Goal: Task Accomplishment & Management: Use online tool/utility

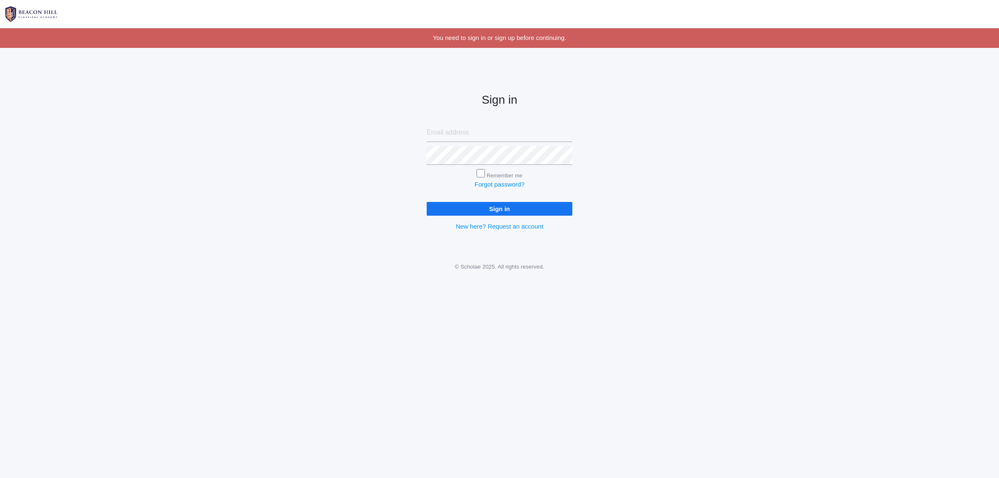
type input "mrs.allison.smith@gmail.com"
click at [527, 211] on input "Sign in" at bounding box center [500, 209] width 146 height 14
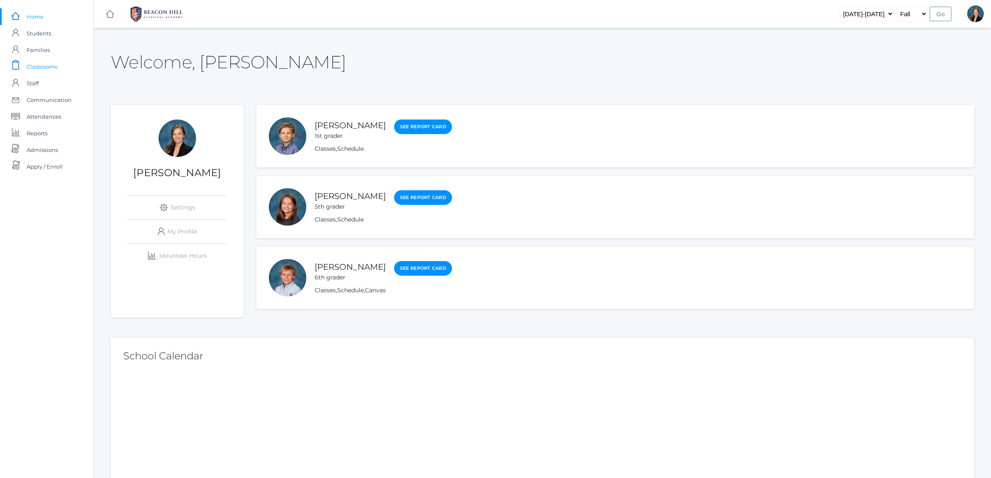
click at [32, 67] on span "Classrooms" at bounding box center [42, 66] width 31 height 17
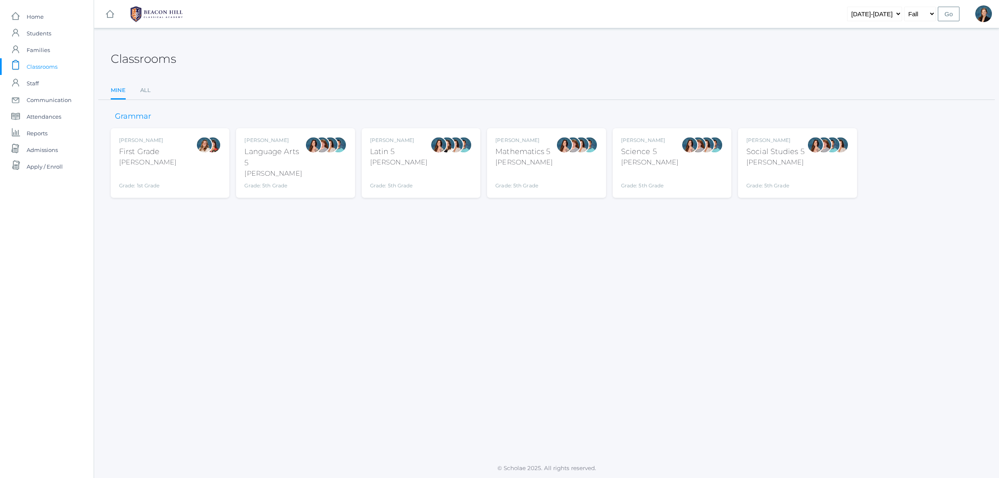
click at [139, 88] on ul "Mine All" at bounding box center [547, 91] width 872 height 18
click at [145, 90] on link "All" at bounding box center [145, 90] width 10 height 17
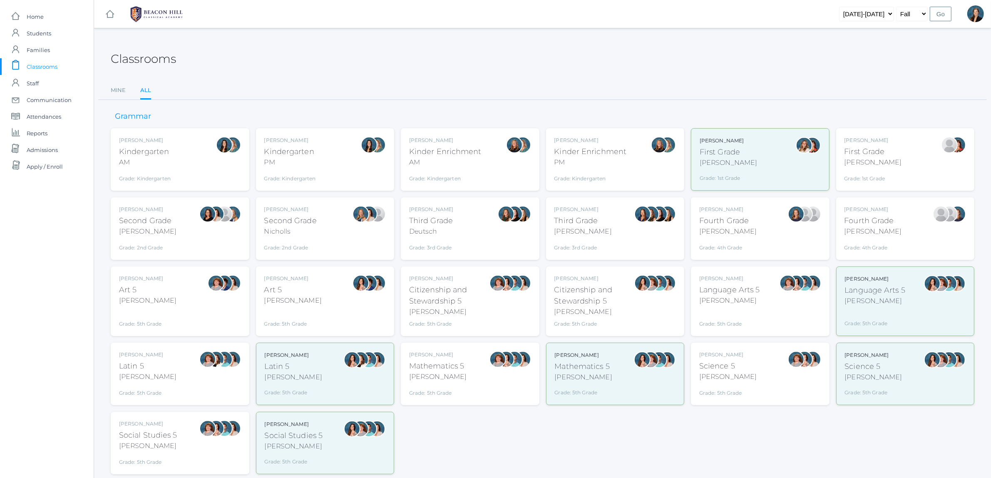
click at [154, 147] on div "Kindergarten" at bounding box center [145, 151] width 52 height 11
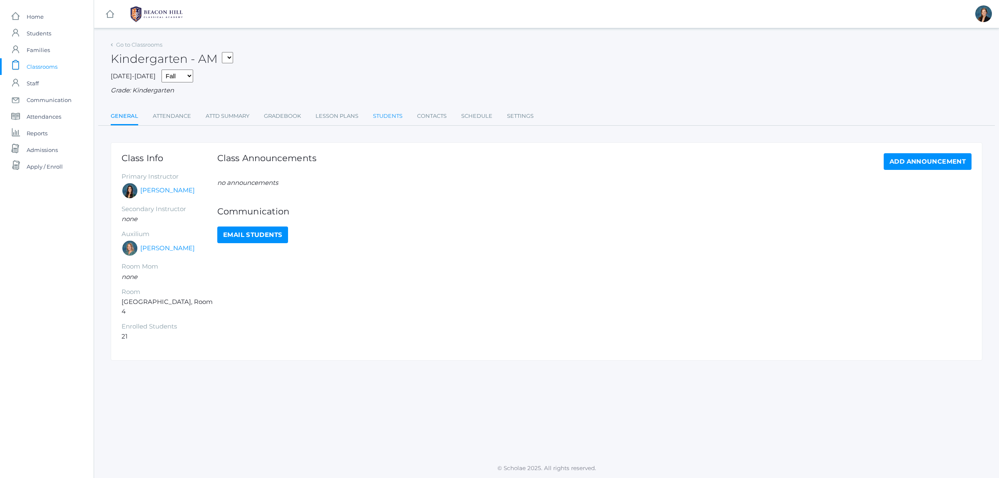
click at [393, 115] on link "Students" at bounding box center [388, 116] width 30 height 17
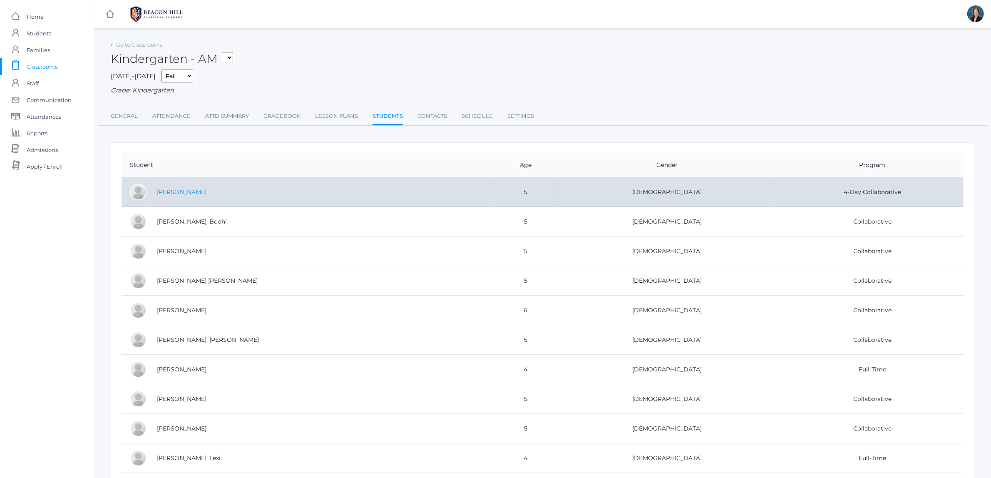
click at [165, 191] on link "Canan, Maia" at bounding box center [182, 191] width 50 height 7
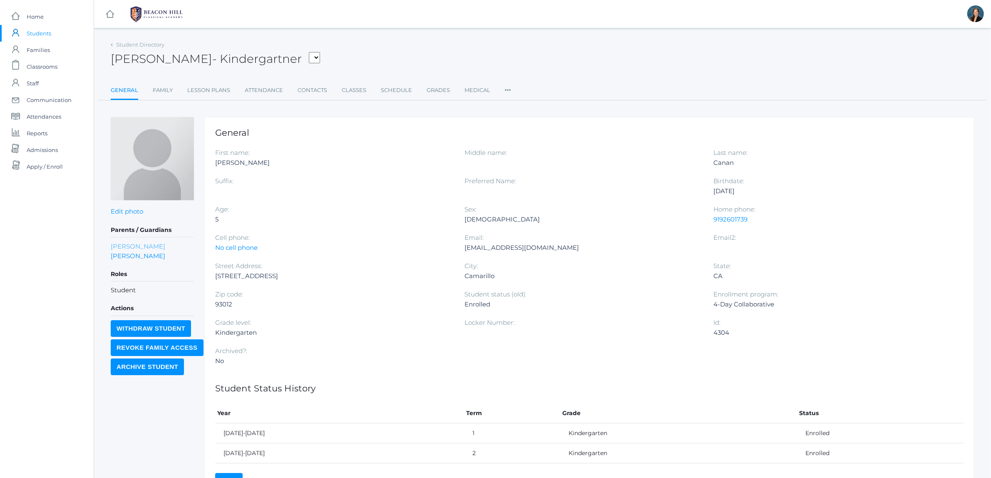
click at [141, 246] on link "Hallie Canan" at bounding box center [138, 246] width 55 height 10
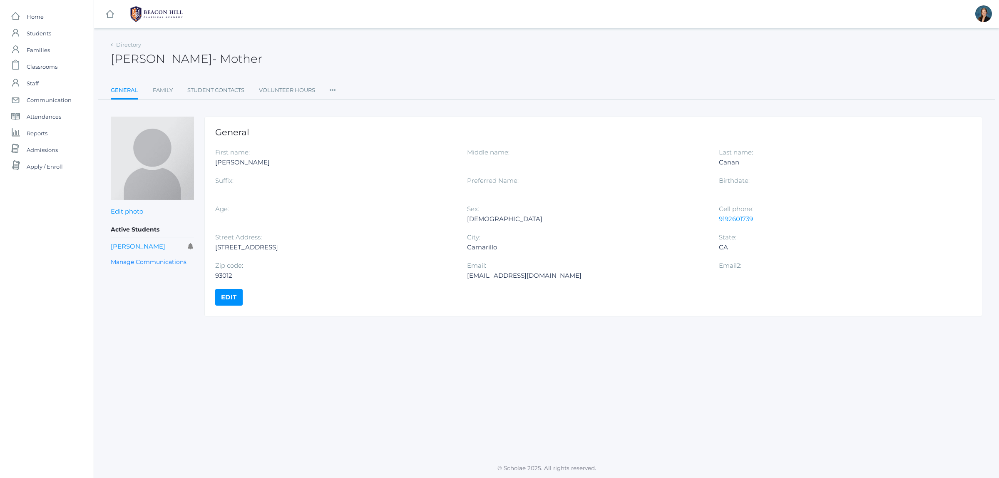
click at [333, 92] on icon at bounding box center [333, 87] width 6 height 11
click at [343, 105] on link "Roles" at bounding box center [363, 107] width 50 height 17
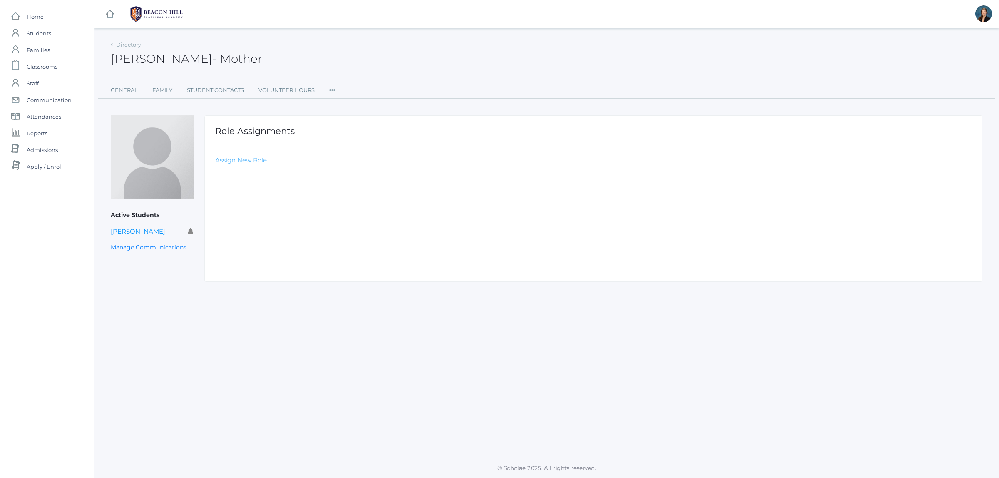
click at [225, 159] on link "Assign New Role" at bounding box center [241, 160] width 52 height 8
click at [235, 181] on select "Select Role Staff Family Student Other" at bounding box center [402, 180] width 374 height 19
select select "2"
click at [215, 171] on select "Select Role Staff Family Student Other" at bounding box center [402, 180] width 374 height 19
click at [243, 205] on input "Create Role Assignment" at bounding box center [261, 205] width 92 height 14
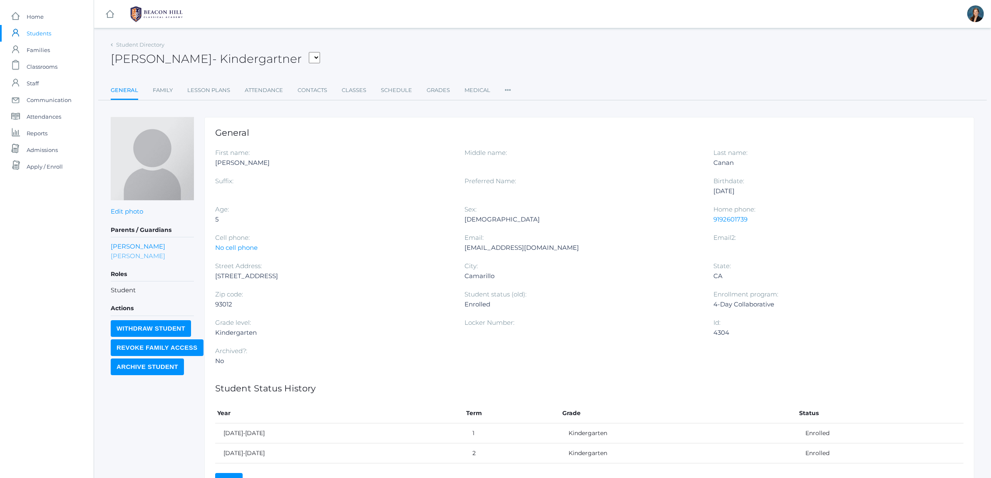
click at [148, 253] on link "Timothy Canan" at bounding box center [138, 256] width 55 height 10
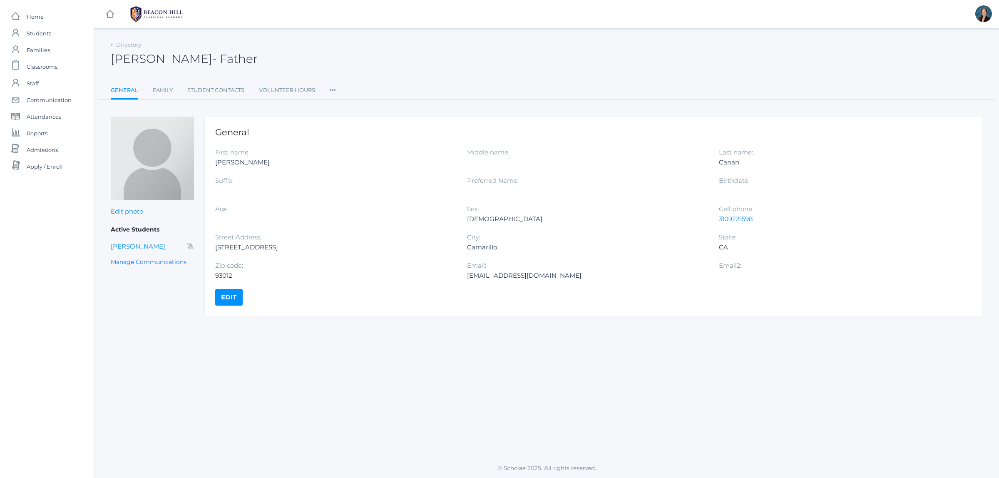
click at [328, 91] on ul "General Family Student Contacts Volunteer Hours Roles User Access Communication" at bounding box center [547, 91] width 872 height 18
click at [329, 91] on ul "General Family Student Contacts Volunteer Hours Roles User Access Communication" at bounding box center [547, 91] width 872 height 18
click at [332, 91] on icon at bounding box center [333, 87] width 6 height 11
click at [344, 108] on link "Roles" at bounding box center [363, 107] width 50 height 17
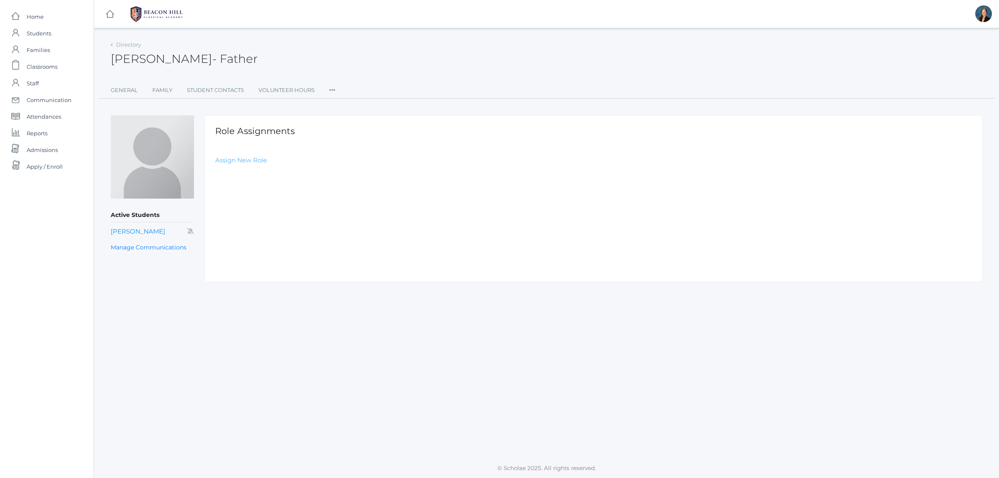
click at [251, 159] on link "Assign New Role" at bounding box center [241, 160] width 52 height 8
click at [261, 188] on select "Select Role Staff Family Student Other" at bounding box center [402, 180] width 374 height 19
select select "2"
click at [215, 171] on select "Select Role Staff Family Student Other" at bounding box center [402, 180] width 374 height 19
click at [252, 206] on input "Create Role Assignment" at bounding box center [261, 205] width 92 height 14
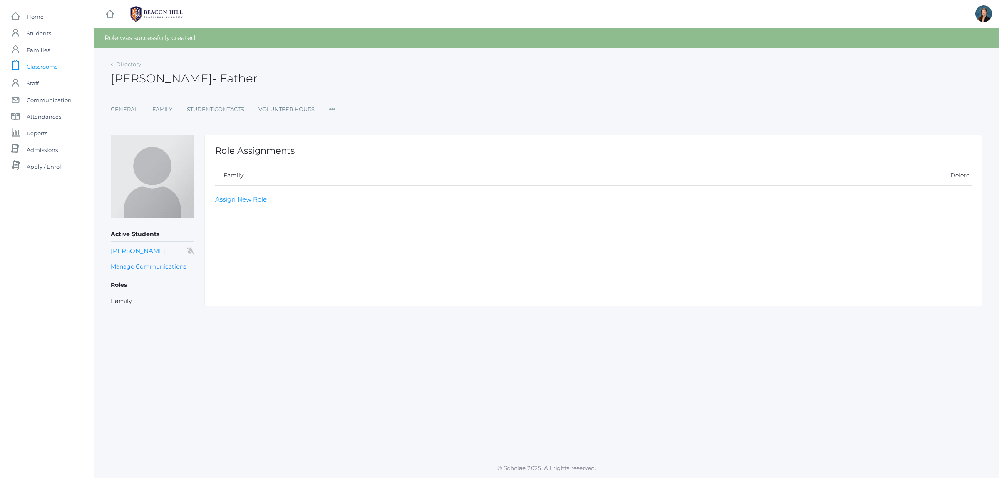
click at [32, 67] on span "Classrooms" at bounding box center [42, 66] width 31 height 17
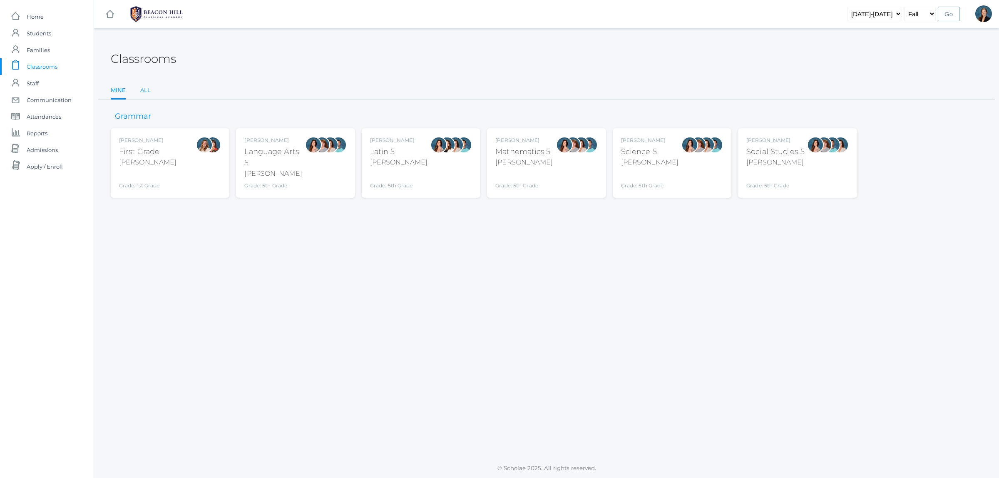
click at [148, 84] on link "All" at bounding box center [145, 90] width 10 height 17
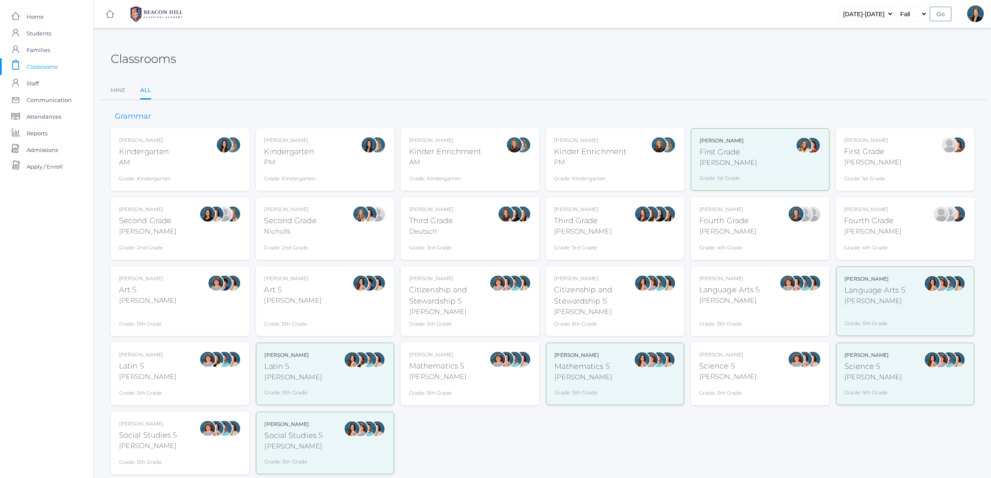
click at [152, 142] on div "Jordyn Dewey" at bounding box center [145, 140] width 52 height 7
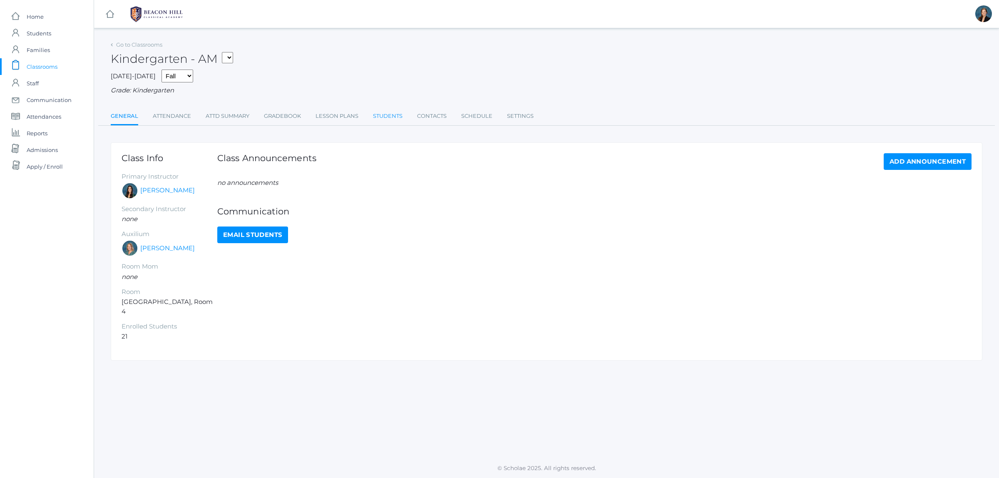
click at [378, 117] on link "Students" at bounding box center [388, 116] width 30 height 17
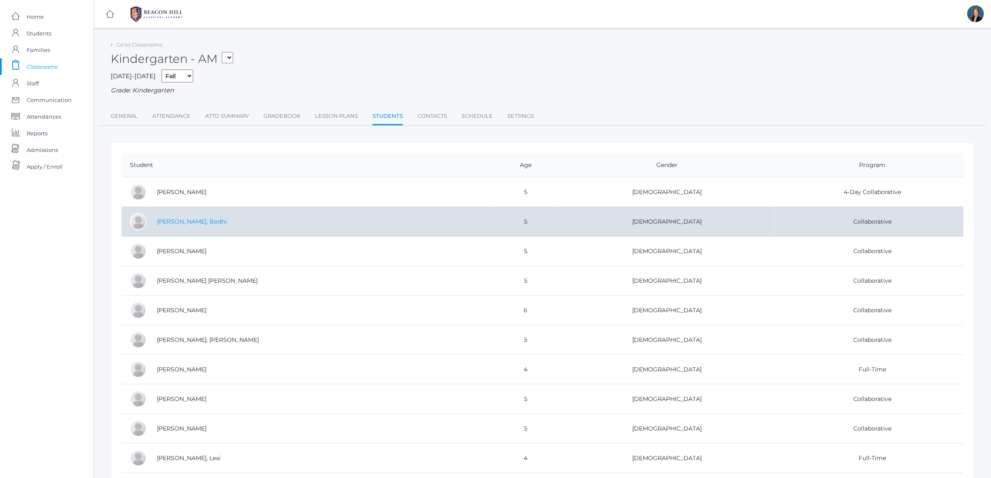
click at [186, 223] on link "[PERSON_NAME], Bodhi" at bounding box center [192, 221] width 70 height 7
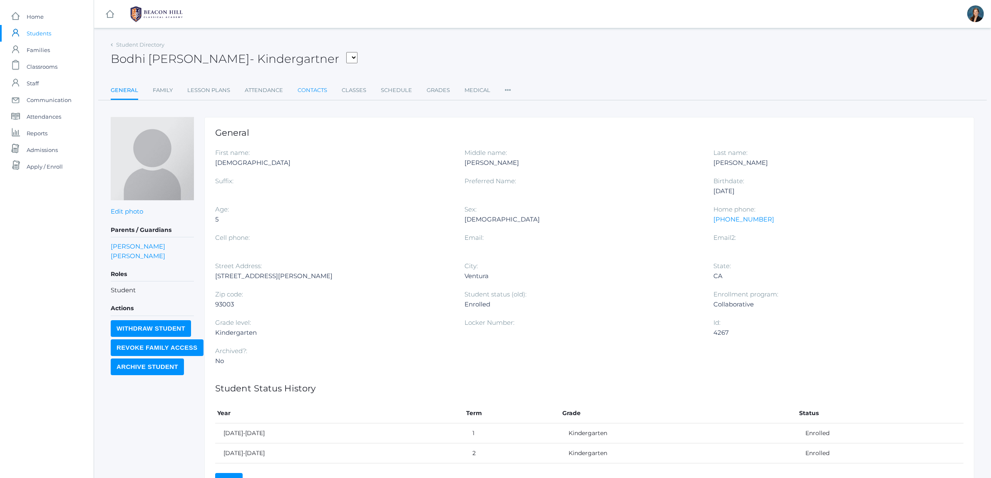
click at [321, 89] on link "Contacts" at bounding box center [313, 90] width 30 height 17
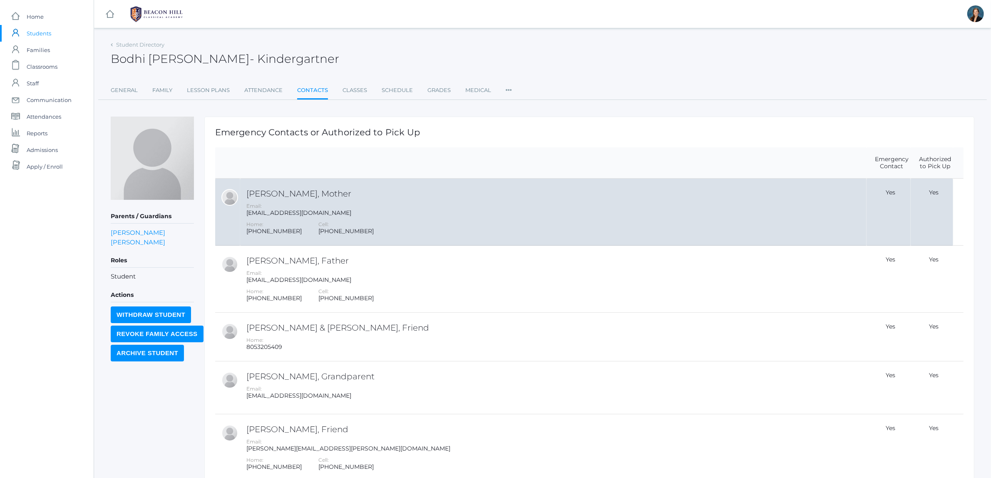
click at [265, 191] on h2 "[PERSON_NAME], Mother" at bounding box center [555, 193] width 618 height 9
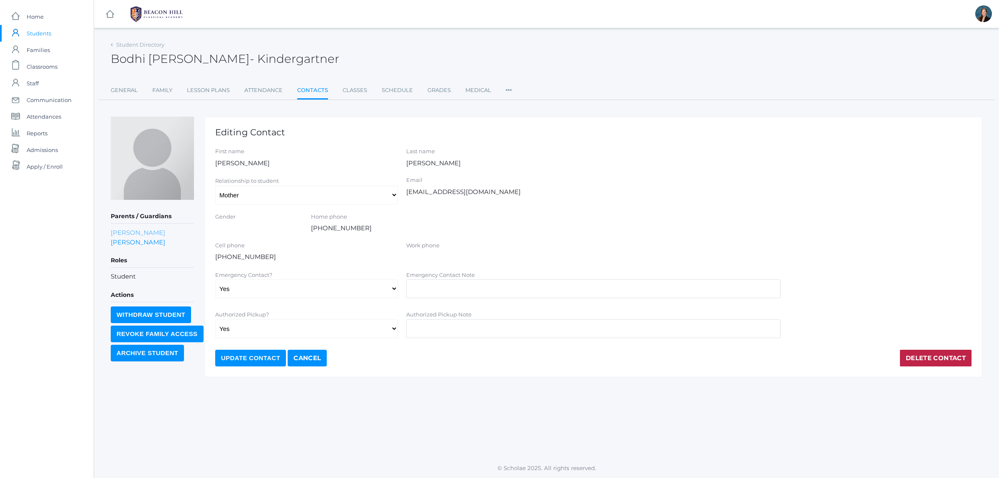
click at [144, 234] on link "[PERSON_NAME]" at bounding box center [138, 233] width 55 height 10
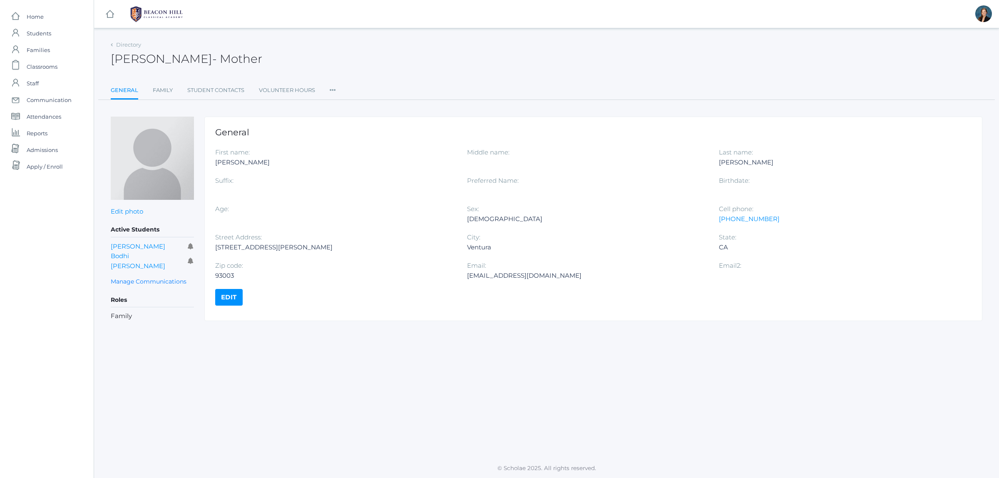
click at [333, 89] on icon at bounding box center [333, 87] width 6 height 11
click at [344, 104] on link "Roles" at bounding box center [363, 107] width 50 height 17
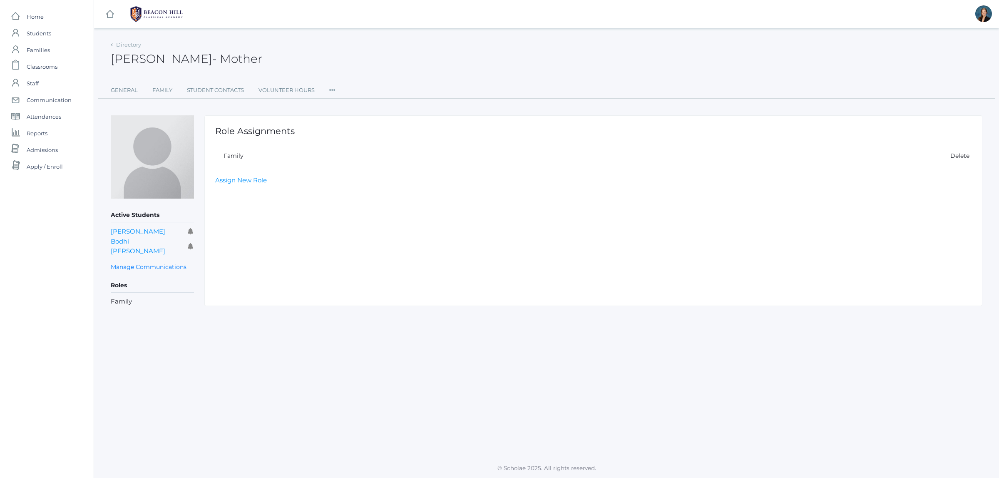
click at [249, 174] on div "Role Assignments Family Delete Assign New Role" at bounding box center [593, 210] width 778 height 191
click at [252, 178] on link "Assign New Role" at bounding box center [241, 180] width 52 height 8
click at [264, 182] on select "Select Role Staff Family Student Other" at bounding box center [402, 180] width 374 height 19
select select "2"
click at [215, 171] on select "Select Role Staff Family Student Other" at bounding box center [402, 180] width 374 height 19
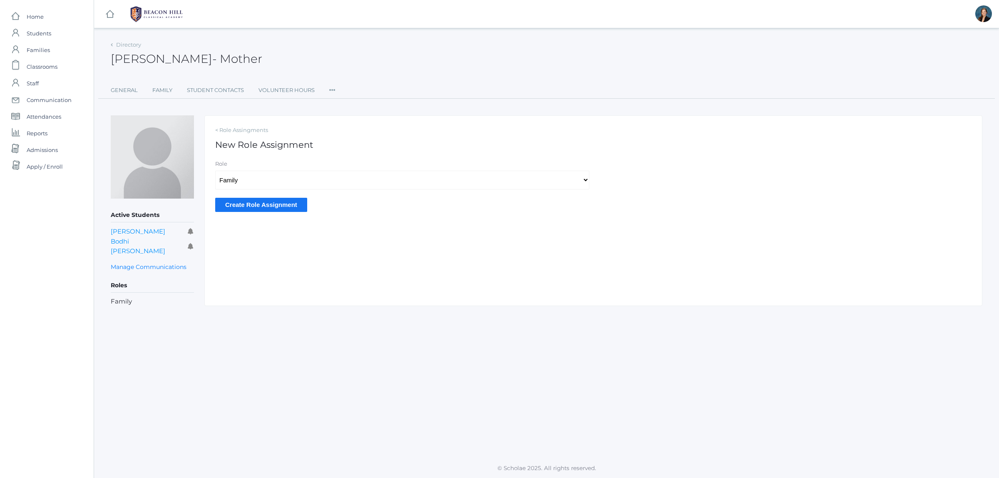
click at [254, 206] on input "Create Role Assignment" at bounding box center [261, 205] width 92 height 14
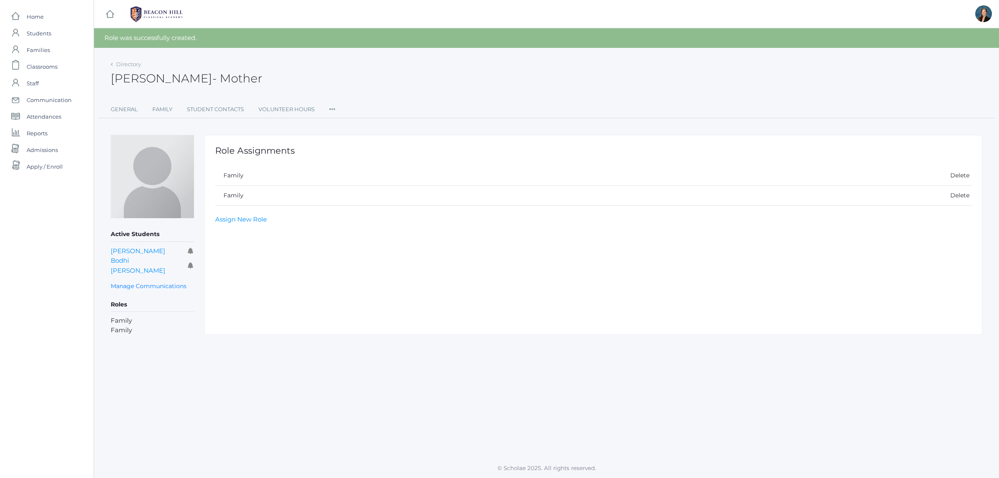
click at [144, 263] on span "Bodhi [PERSON_NAME]" at bounding box center [148, 266] width 74 height 20
click at [145, 261] on link "Bodhi Dreher" at bounding box center [138, 265] width 55 height 18
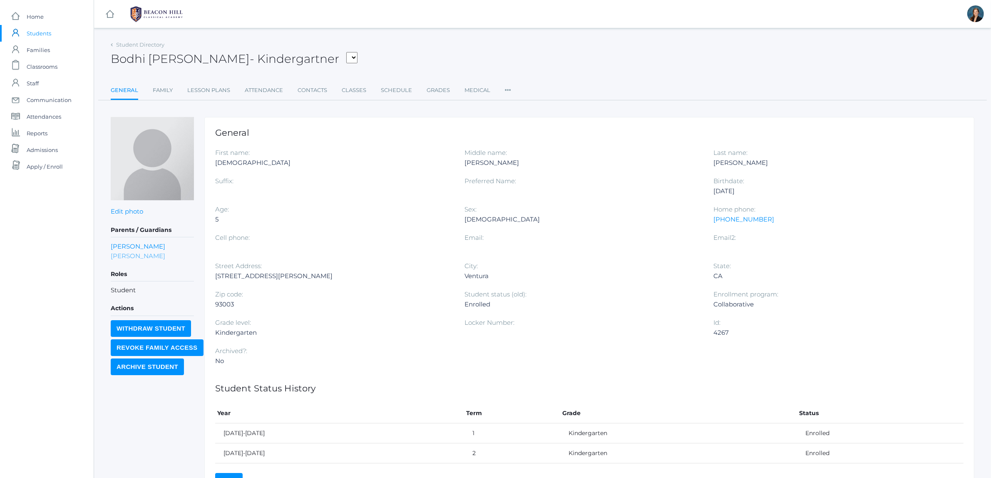
click at [143, 258] on link "Timothy Dreher" at bounding box center [138, 256] width 55 height 10
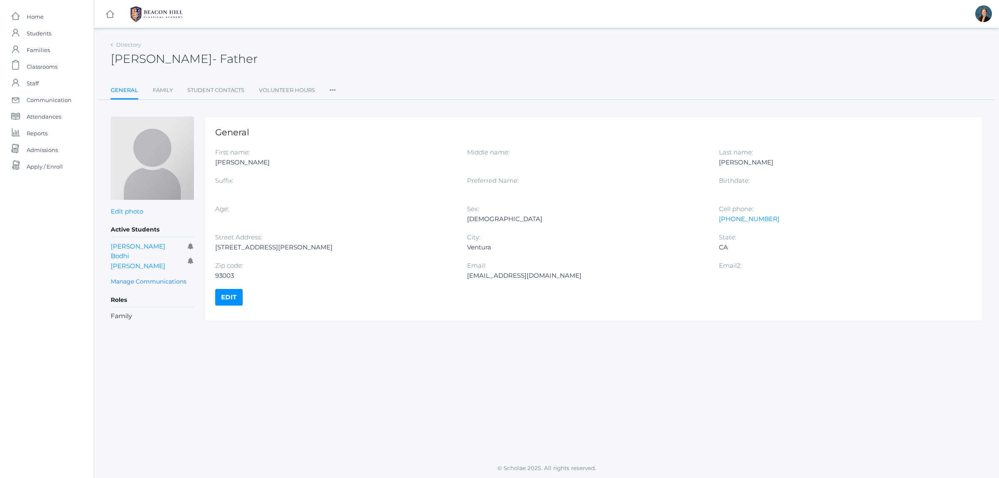
click at [333, 84] on icon at bounding box center [333, 87] width 6 height 11
click at [348, 124] on link "User Access" at bounding box center [363, 124] width 50 height 17
click at [331, 89] on icon at bounding box center [333, 87] width 6 height 11
click at [342, 107] on link "Roles" at bounding box center [363, 107] width 50 height 17
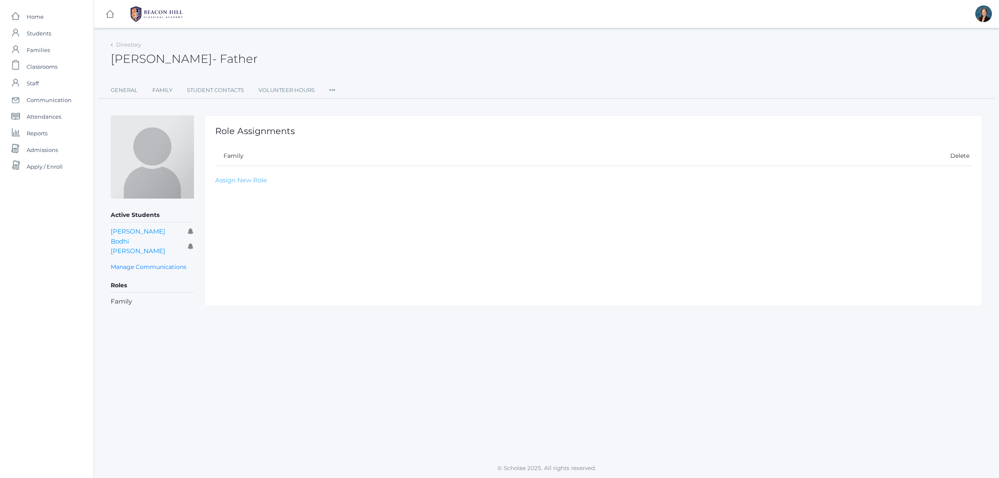
click at [246, 184] on link "Assign New Role" at bounding box center [241, 180] width 52 height 8
click at [253, 178] on select "Select Role Staff Family Student Other" at bounding box center [402, 180] width 374 height 19
select select "2"
click at [215, 171] on select "Select Role Staff Family Student Other" at bounding box center [402, 180] width 374 height 19
click at [256, 207] on input "Create Role Assignment" at bounding box center [261, 205] width 92 height 14
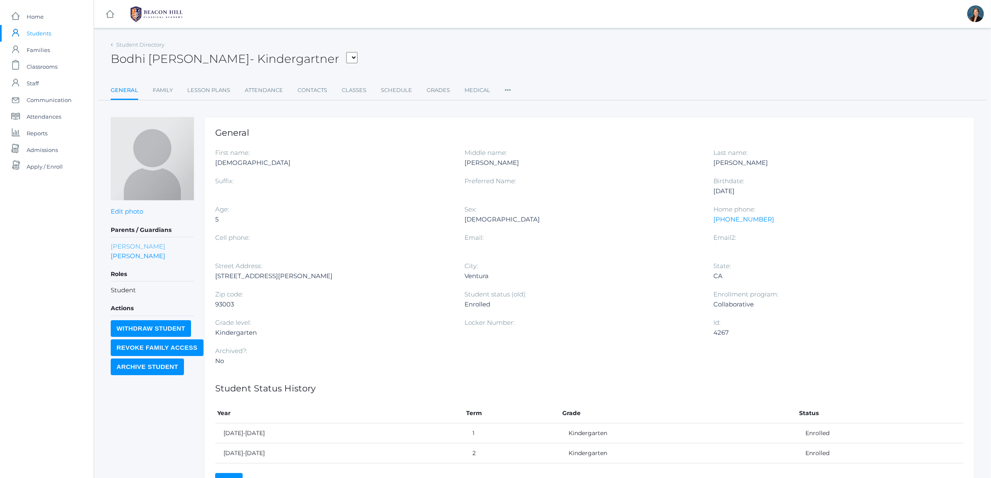
click at [132, 246] on link "Sara Dreher" at bounding box center [138, 246] width 55 height 10
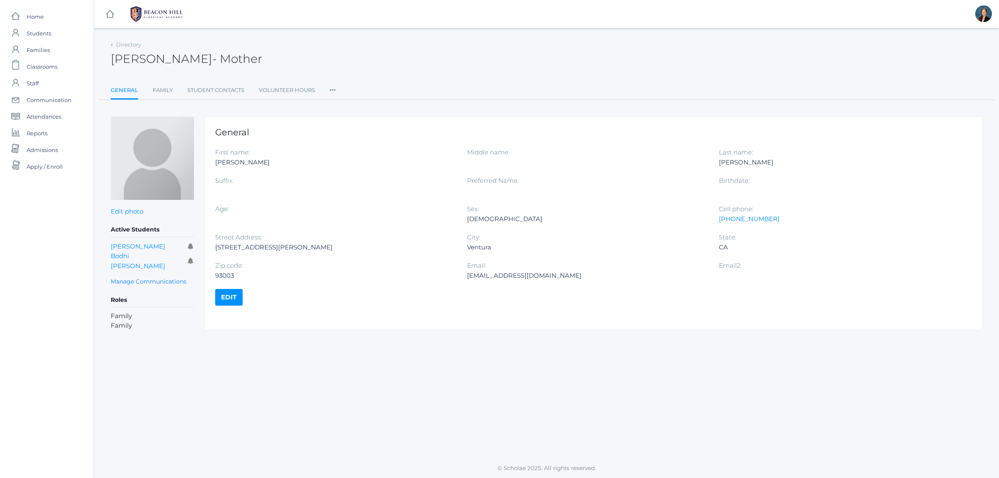
click at [332, 87] on icon at bounding box center [333, 87] width 6 height 11
click at [349, 125] on link "User Access" at bounding box center [363, 124] width 50 height 17
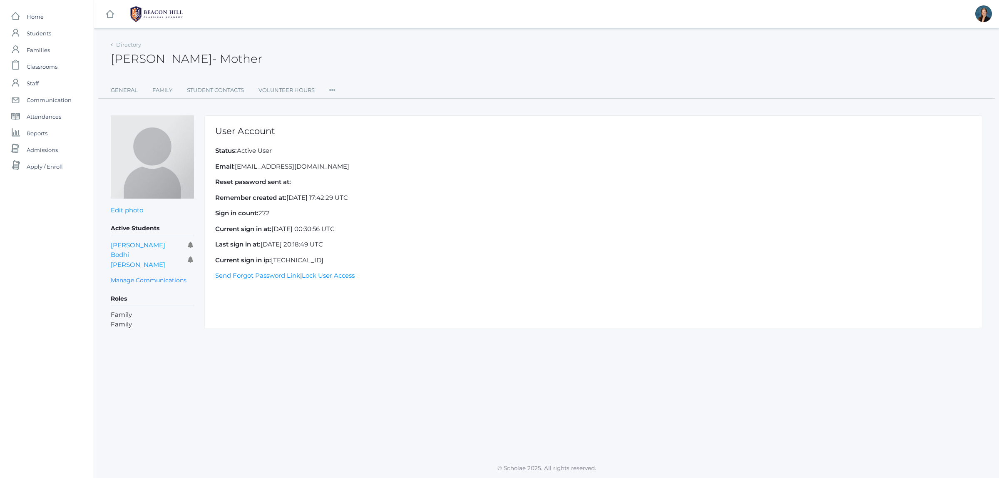
click at [332, 87] on icon at bounding box center [332, 87] width 6 height 11
click at [345, 106] on link "Roles" at bounding box center [363, 107] width 50 height 17
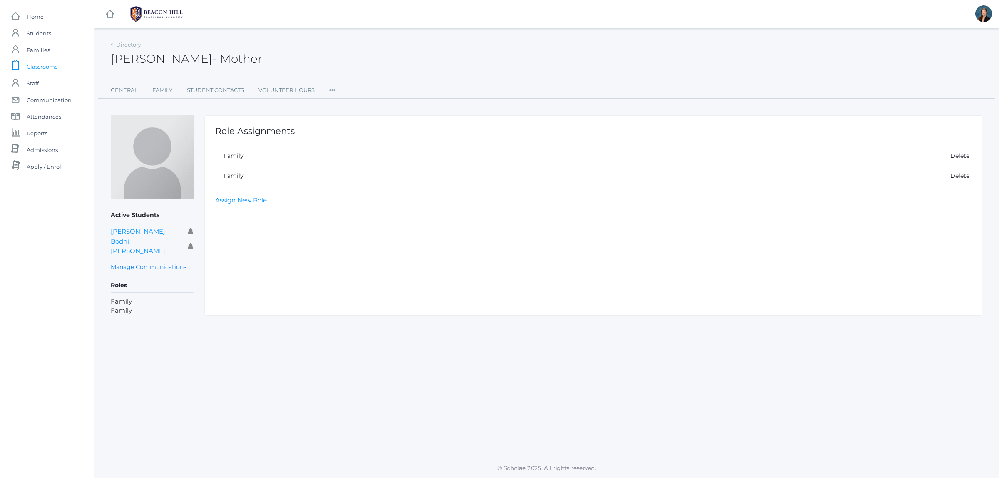
click at [44, 65] on span "Classrooms" at bounding box center [42, 66] width 31 height 17
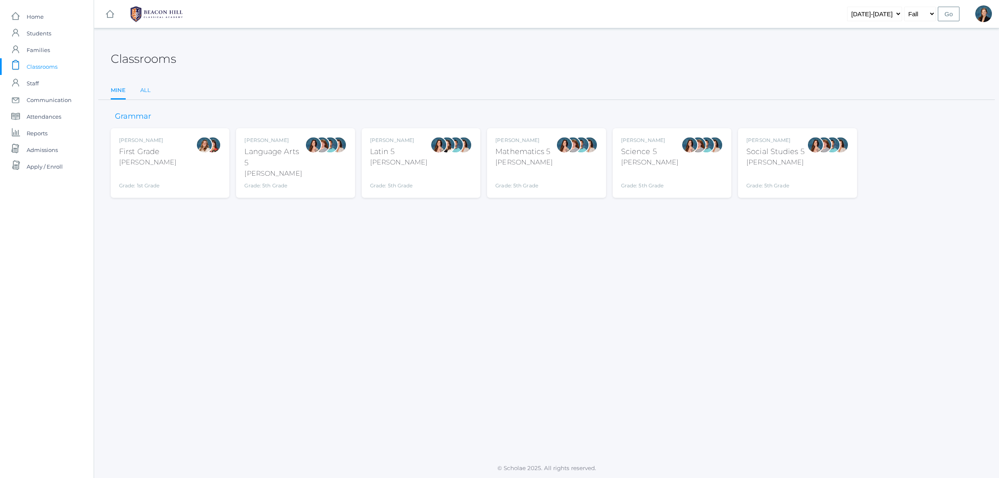
click at [146, 89] on link "All" at bounding box center [145, 90] width 10 height 17
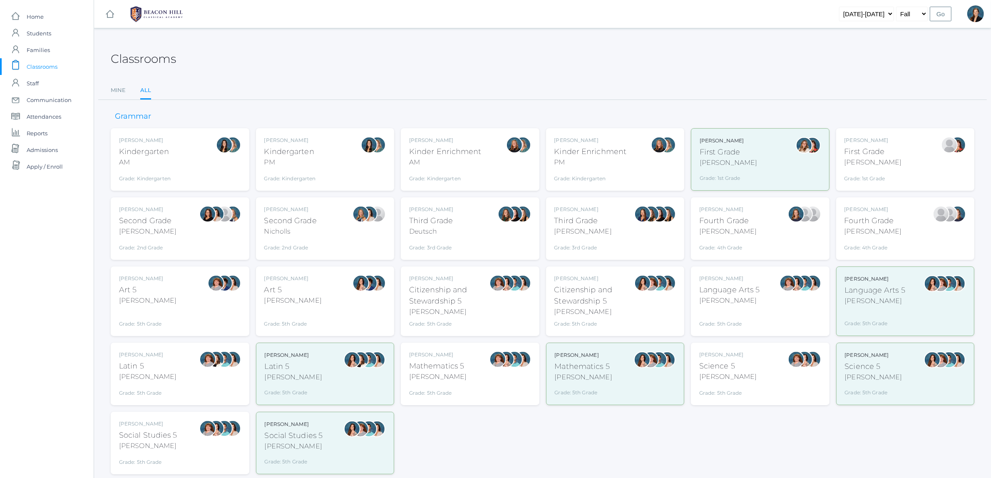
click at [205, 171] on div "Jordyn Dewey Kindergarten AM Grade: Kindergarten *KIND" at bounding box center [180, 160] width 122 height 46
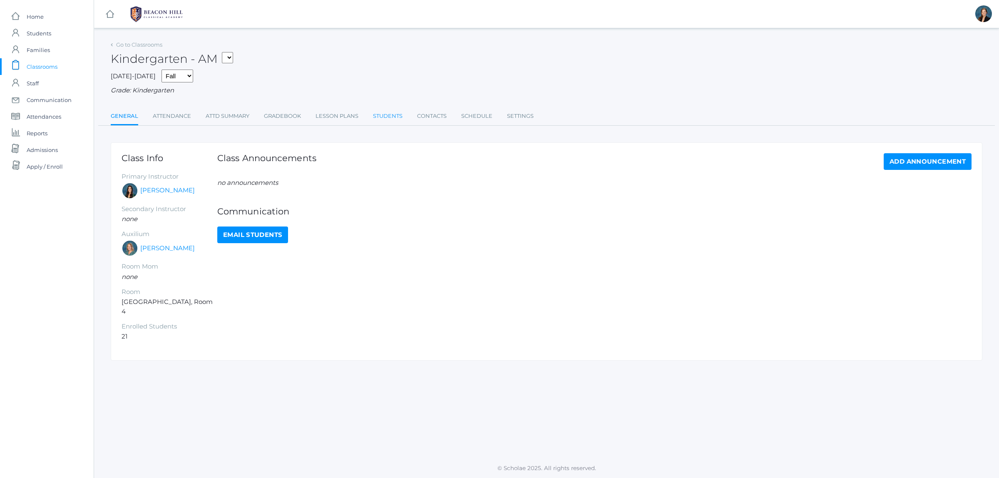
click at [392, 113] on link "Students" at bounding box center [388, 116] width 30 height 17
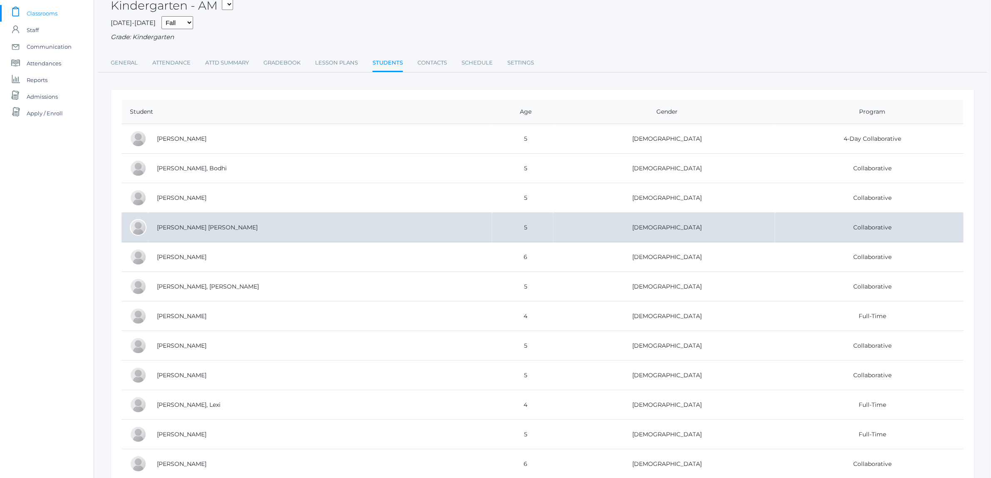
scroll to position [104, 0]
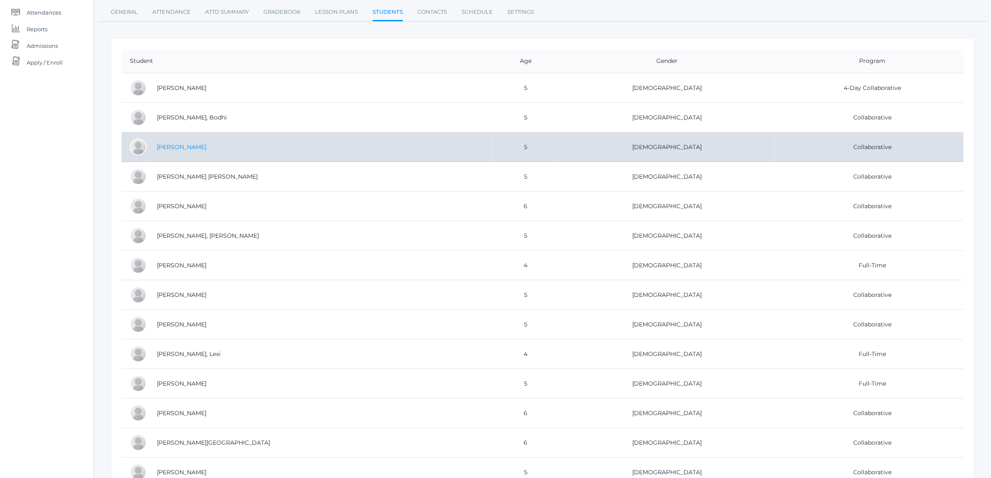
click at [161, 149] on link "[PERSON_NAME]" at bounding box center [182, 146] width 50 height 7
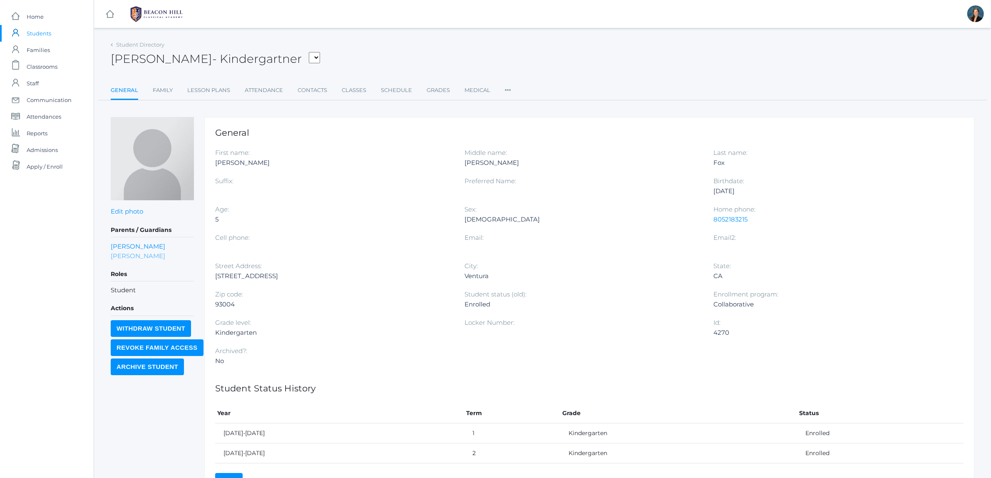
click at [133, 253] on link "Morganne Fox" at bounding box center [138, 256] width 55 height 10
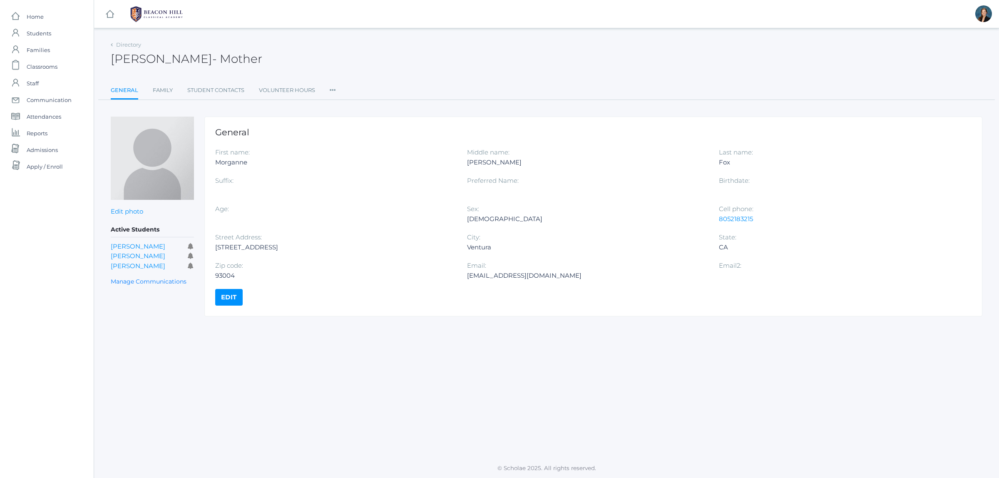
click at [331, 90] on icon at bounding box center [333, 87] width 6 height 11
click at [340, 102] on link "Roles" at bounding box center [363, 107] width 50 height 17
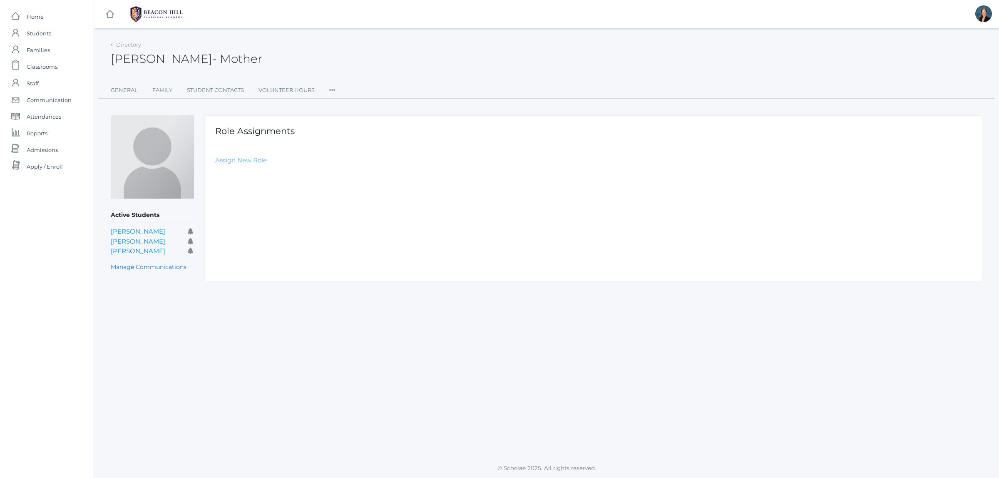
click at [252, 161] on link "Assign New Role" at bounding box center [241, 160] width 52 height 8
click at [259, 177] on select "Select Role Staff Family Student Other" at bounding box center [402, 180] width 374 height 19
select select "2"
click at [215, 171] on select "Select Role Staff Family Student Other" at bounding box center [402, 180] width 374 height 19
click at [258, 208] on input "Create Role Assignment" at bounding box center [261, 205] width 92 height 14
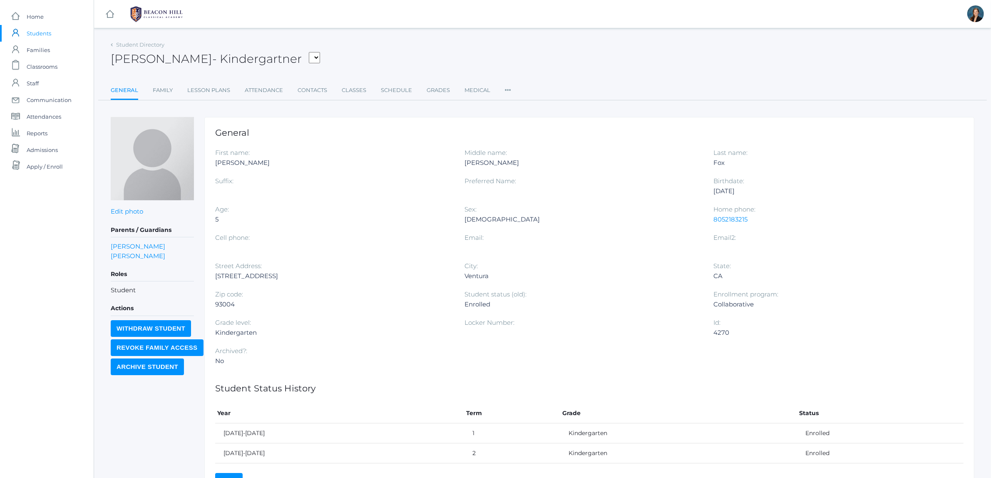
click at [44, 33] on span "Students" at bounding box center [39, 33] width 25 height 17
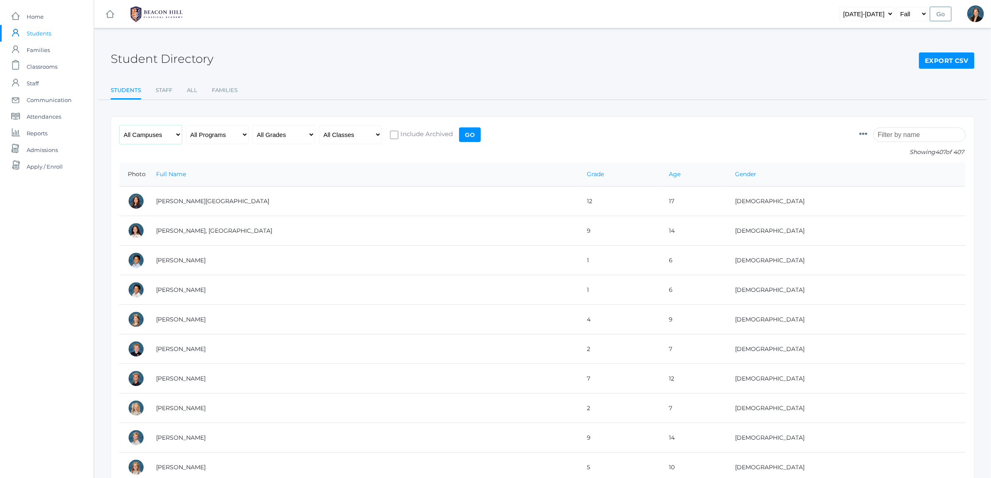
click at [148, 132] on select "All Campuses Upper Campus Lower Campus" at bounding box center [150, 134] width 62 height 19
click at [206, 134] on select "All Programs Full-Time Collaborative 4-Day Affiliate" at bounding box center [217, 134] width 62 height 19
select select "Collaborative"
click at [186, 125] on select "All Programs Full-Time Collaborative 4-Day Affiliate" at bounding box center [217, 134] width 62 height 19
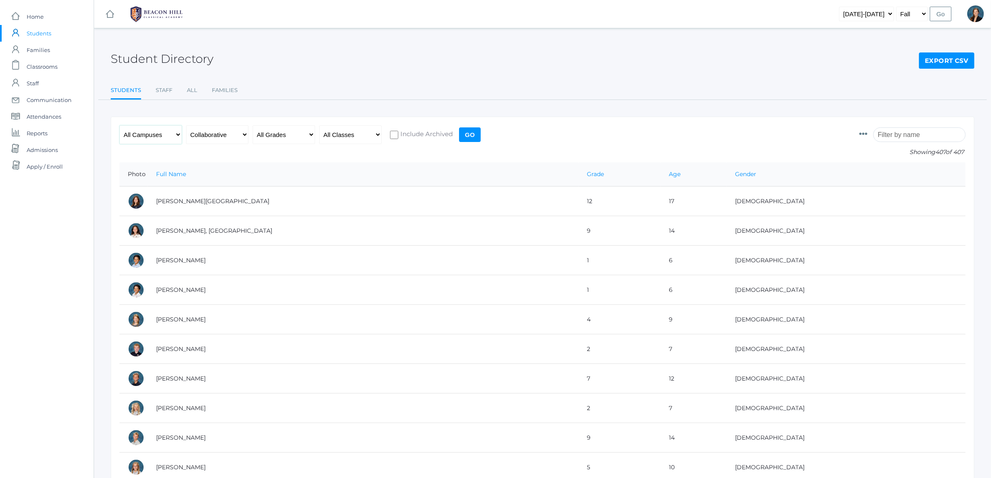
click at [153, 141] on select "All Campuses Upper Campus Lower Campus" at bounding box center [150, 134] width 62 height 19
select select "lower"
click at [119, 125] on select "All Campuses Upper Campus Lower Campus" at bounding box center [150, 134] width 62 height 19
click at [467, 128] on input "Go" at bounding box center [470, 134] width 22 height 15
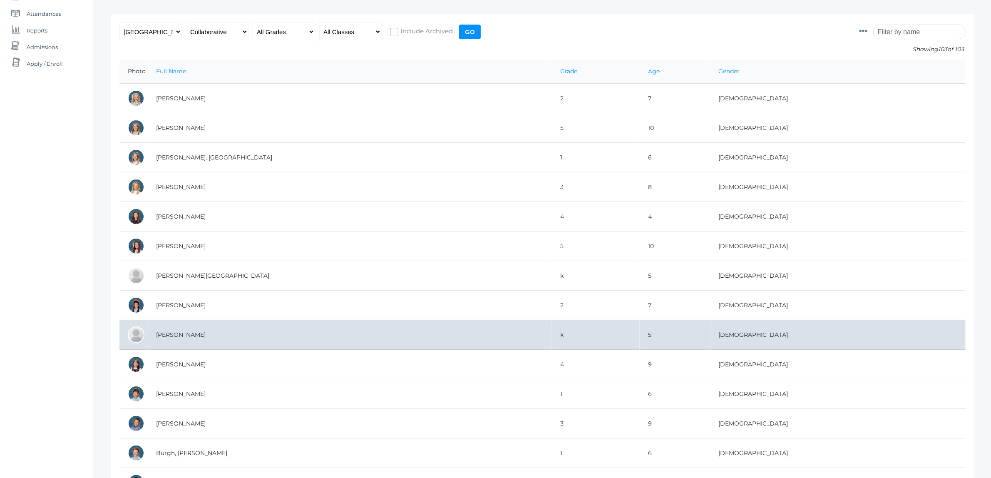
scroll to position [104, 0]
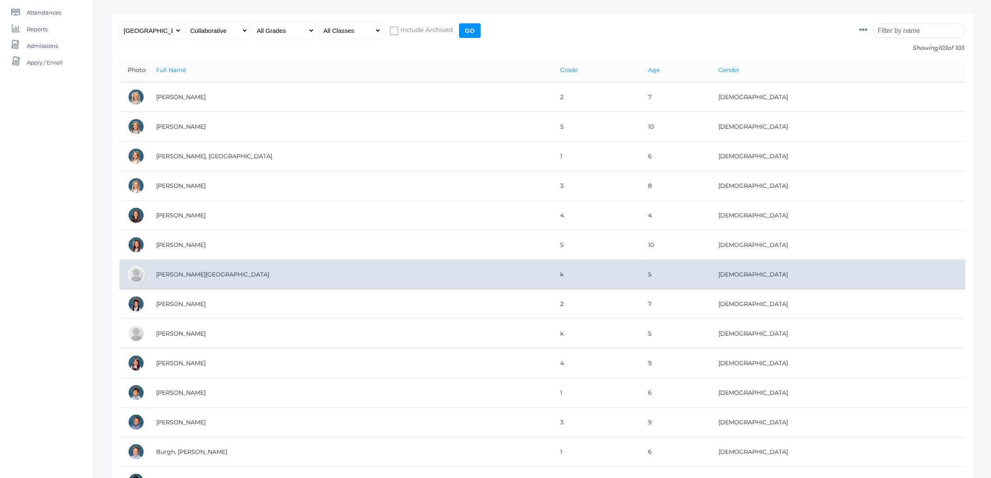
click at [175, 274] on td "[PERSON_NAME][GEOGRAPHIC_DATA]" at bounding box center [350, 275] width 404 height 30
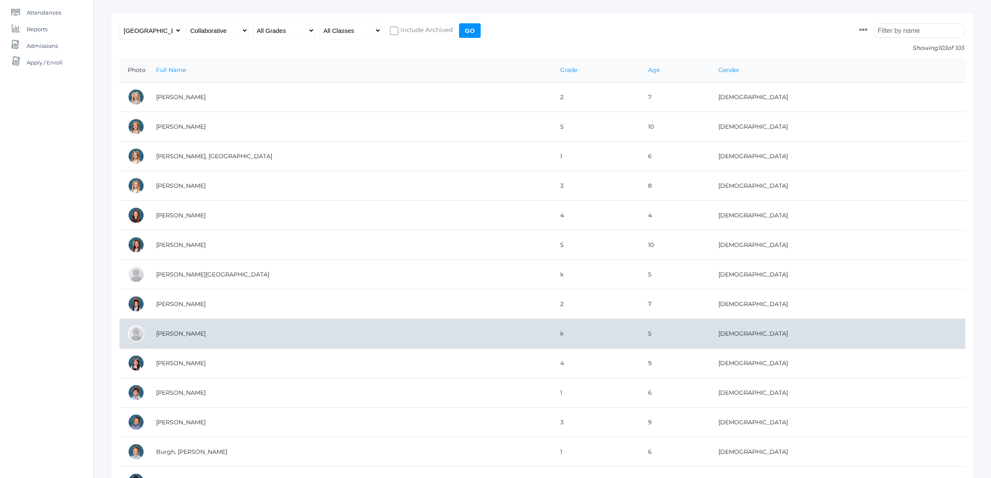
click at [179, 331] on td "[PERSON_NAME]" at bounding box center [350, 334] width 404 height 30
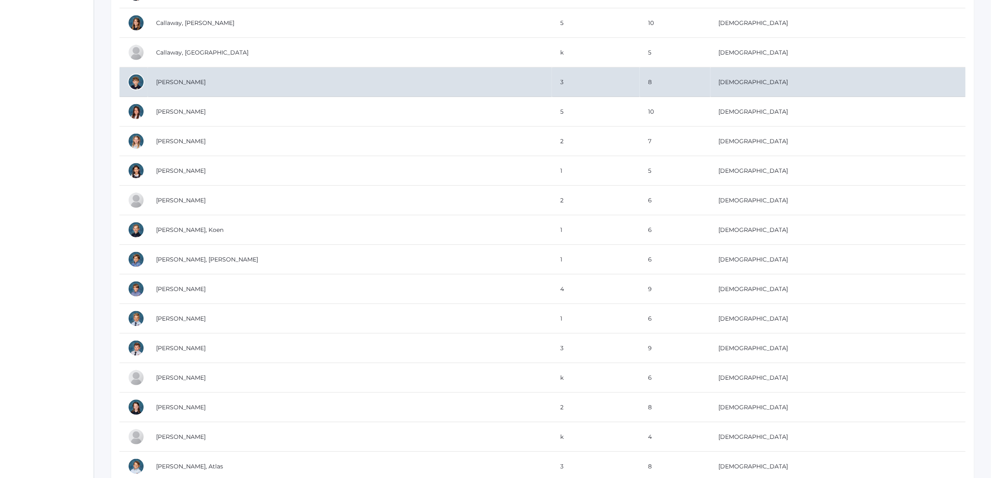
scroll to position [624, 0]
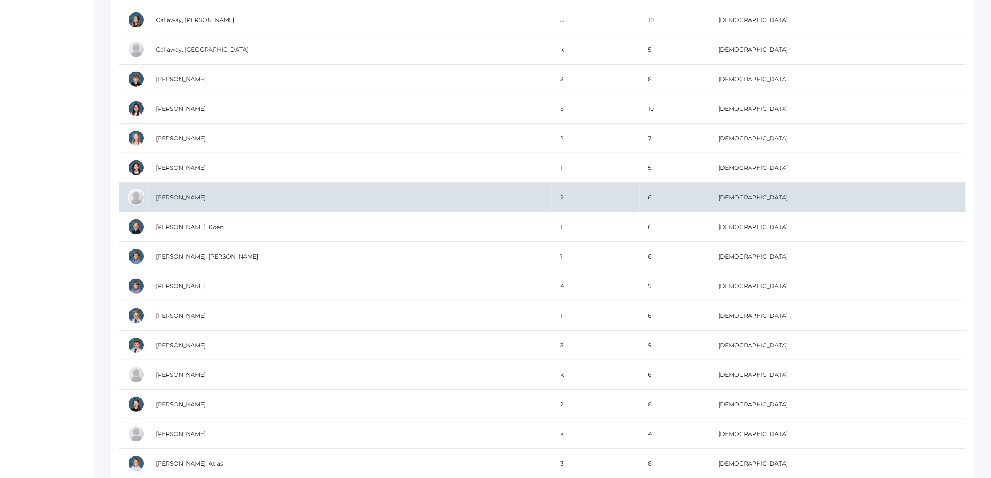
click at [172, 196] on td "Chen, Faith" at bounding box center [350, 198] width 404 height 30
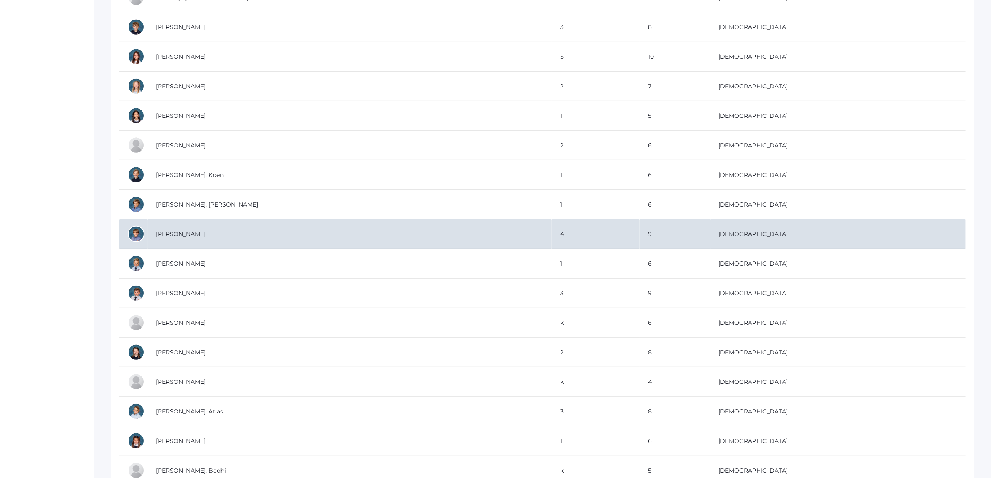
scroll to position [728, 0]
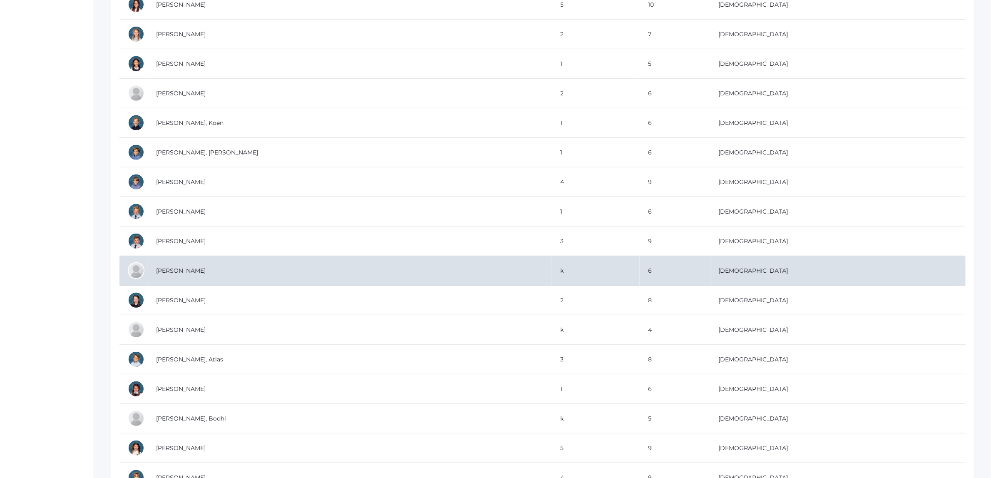
click at [200, 278] on td "[PERSON_NAME]" at bounding box center [350, 271] width 404 height 30
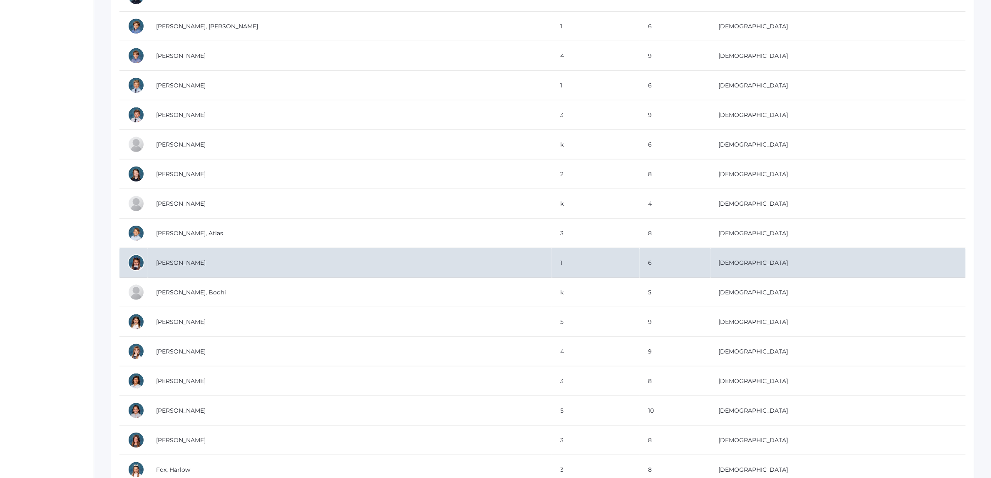
scroll to position [884, 0]
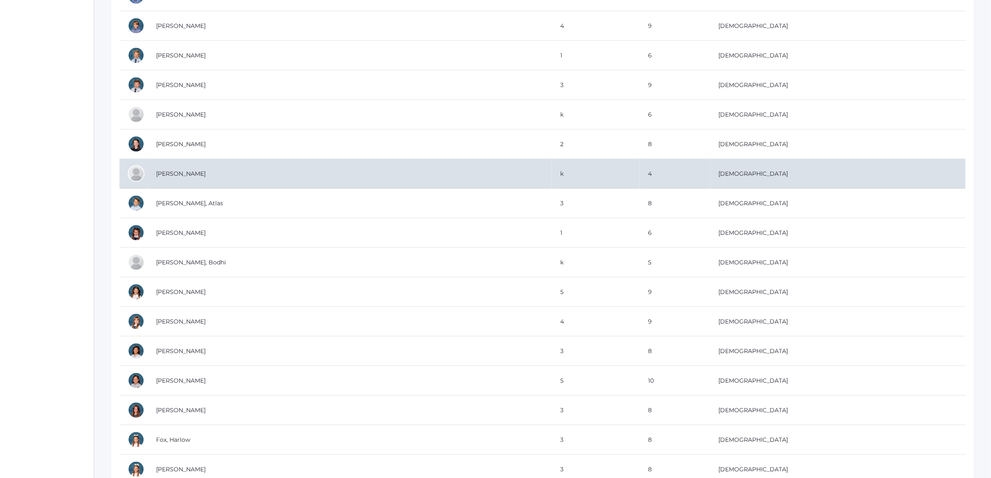
click at [186, 175] on td "[PERSON_NAME]" at bounding box center [350, 174] width 404 height 30
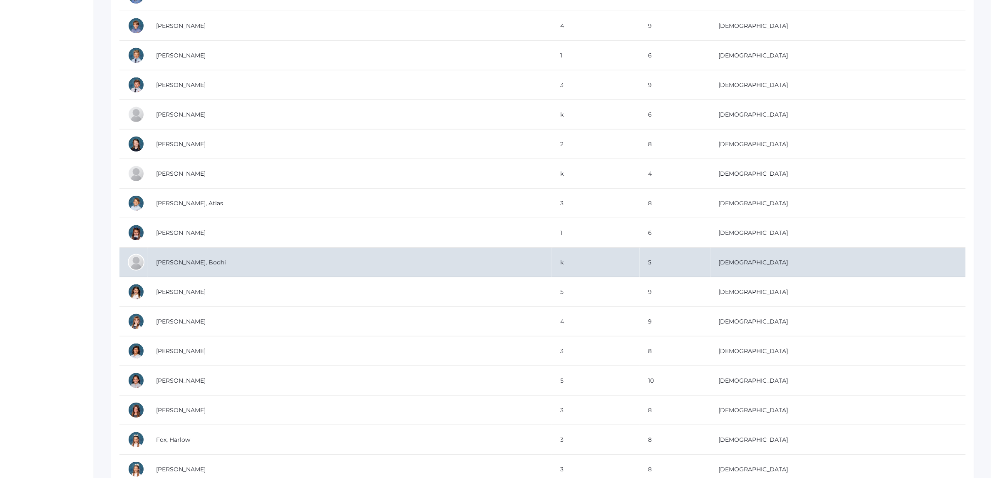
click at [186, 263] on td "[PERSON_NAME], Bodhi" at bounding box center [350, 263] width 404 height 30
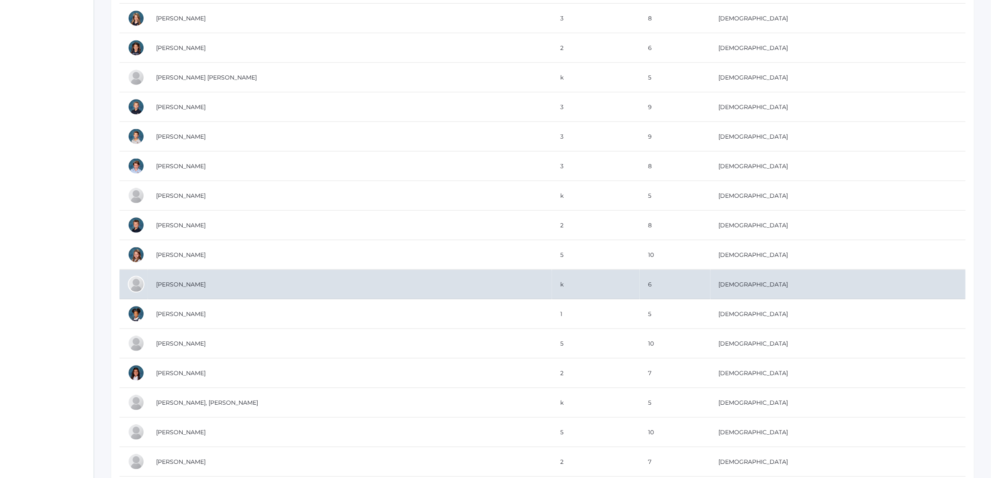
scroll to position [1457, 0]
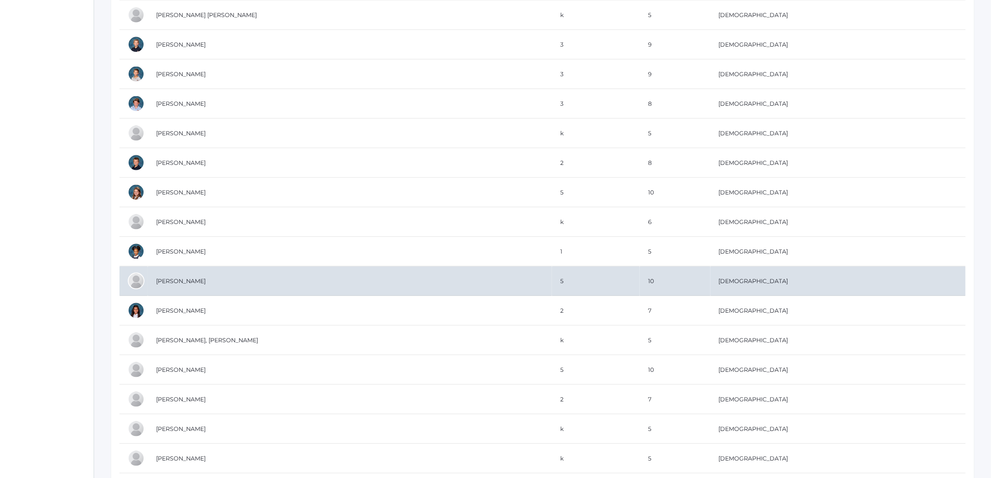
click at [179, 290] on td "Harris, Pauline" at bounding box center [350, 281] width 404 height 30
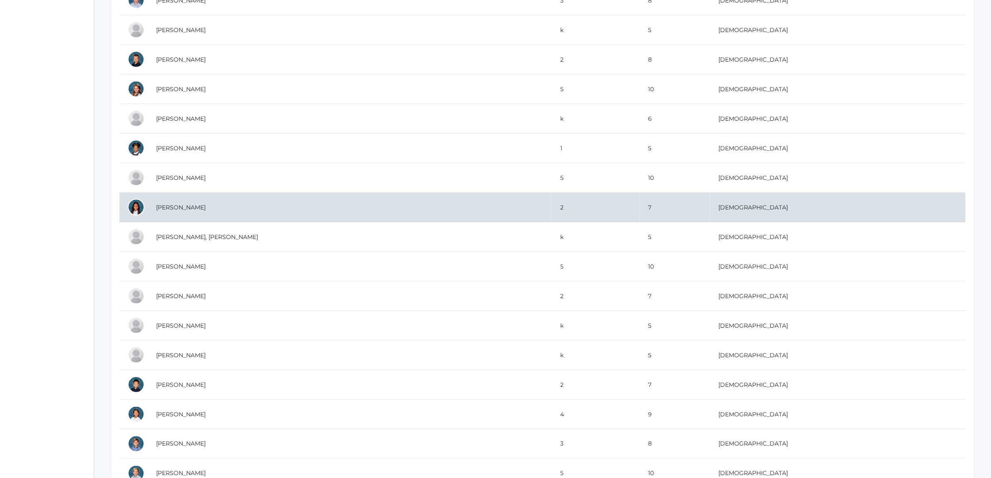
scroll to position [1561, 0]
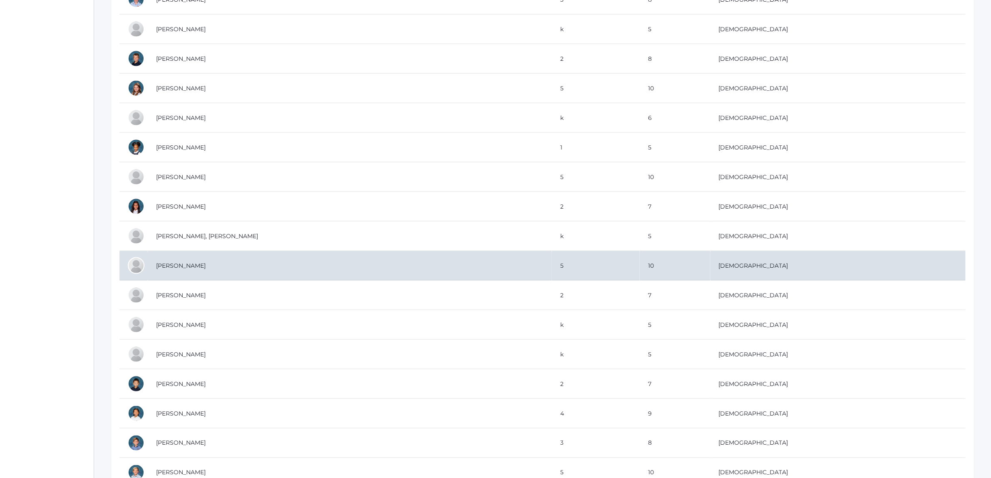
click at [170, 269] on td "Henry, Eli" at bounding box center [350, 266] width 404 height 30
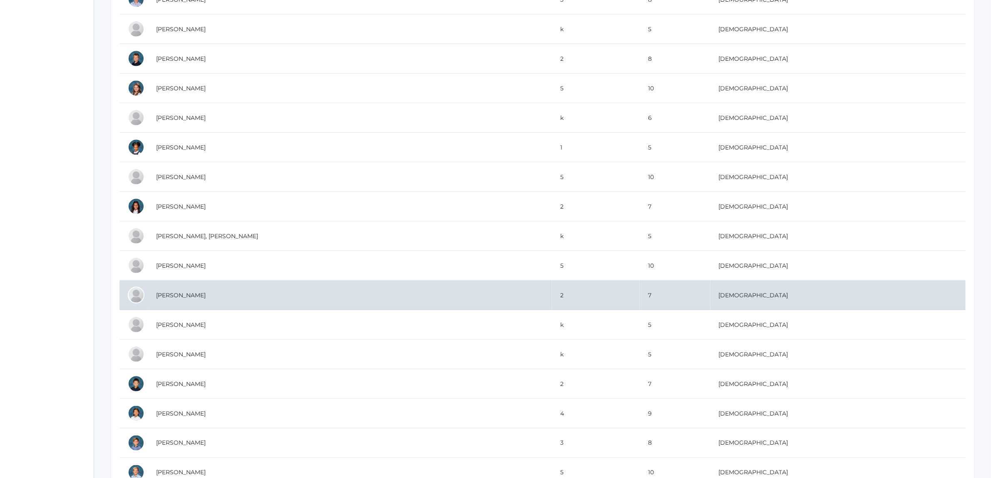
click at [180, 303] on td "Henry, Kaila" at bounding box center [350, 296] width 404 height 30
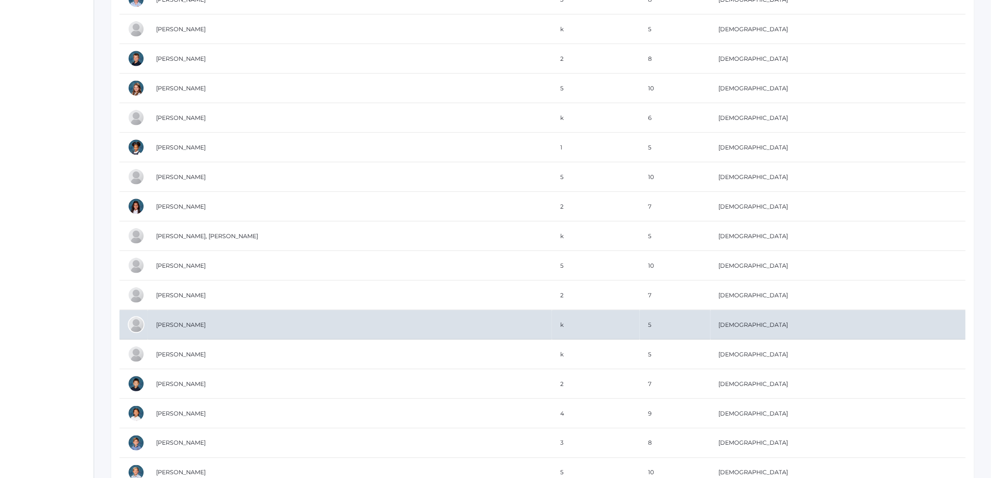
click at [206, 332] on td "Intlekofer, Corbin" at bounding box center [350, 325] width 404 height 30
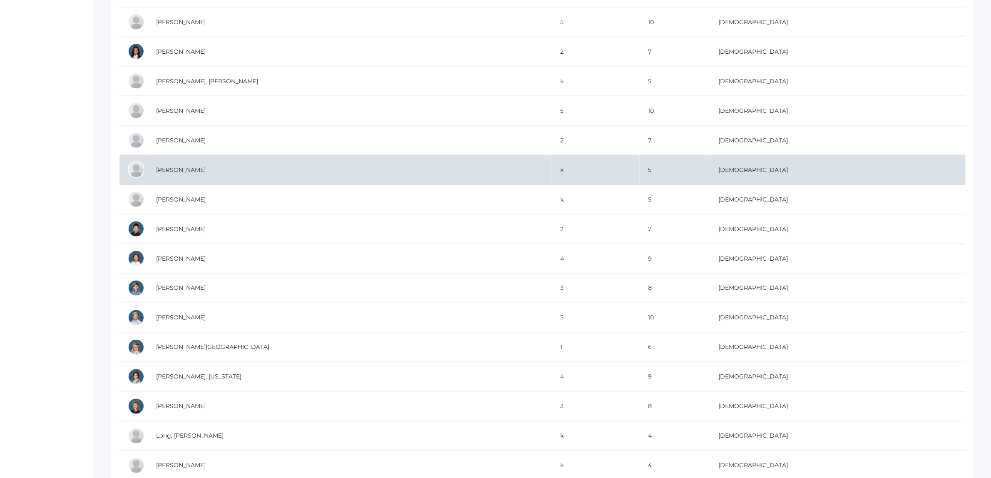
scroll to position [1717, 0]
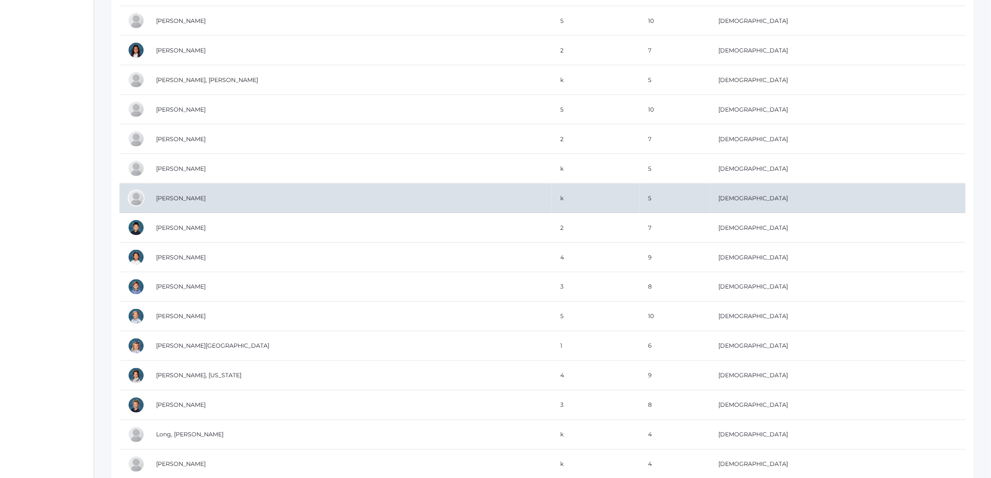
click at [186, 205] on td "Ip, Christopher" at bounding box center [350, 199] width 404 height 30
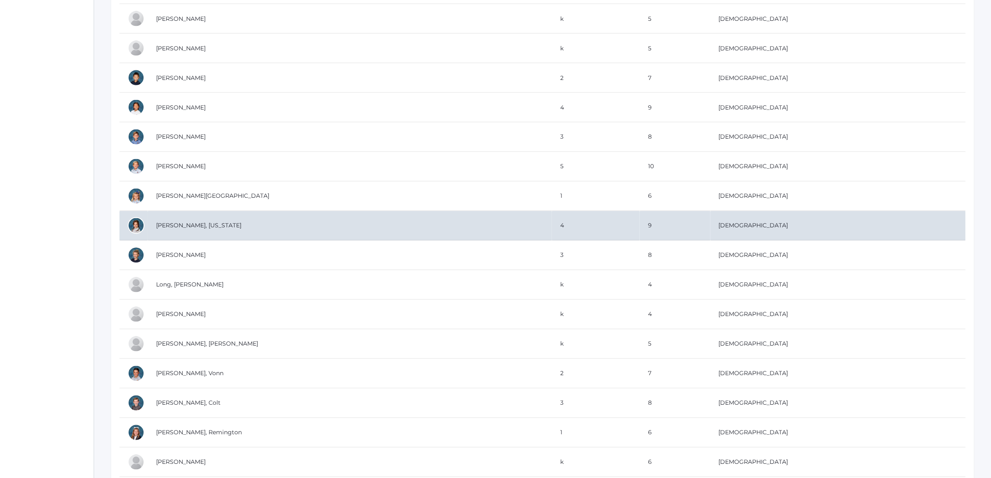
scroll to position [1873, 0]
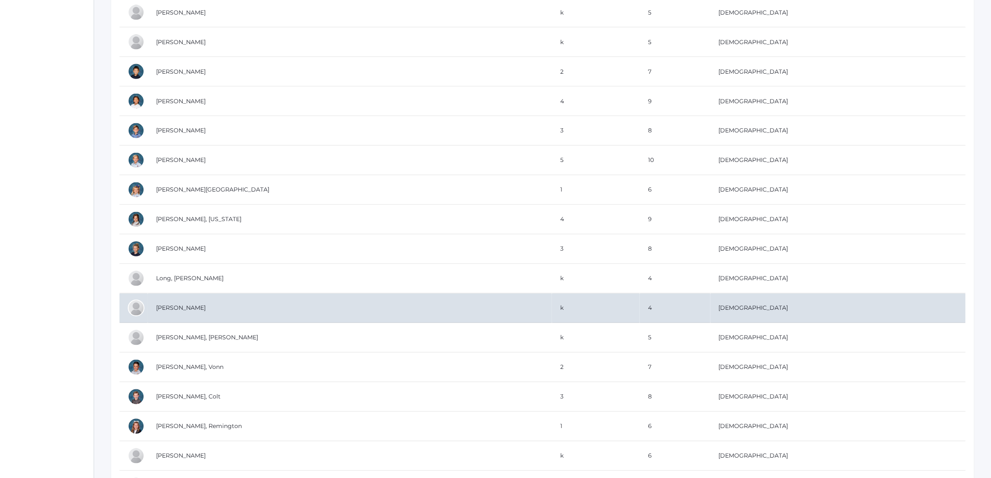
click at [168, 318] on td "Lopez, Levi" at bounding box center [350, 308] width 404 height 30
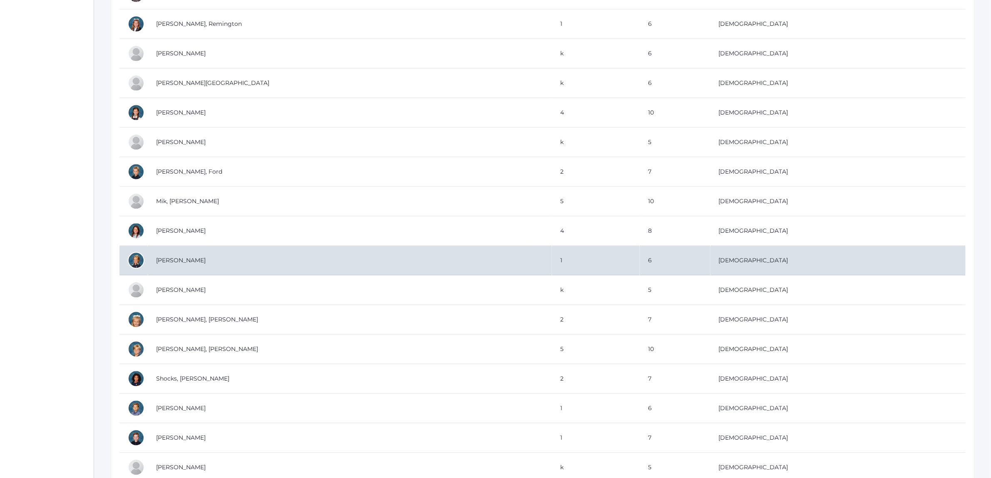
scroll to position [2289, 0]
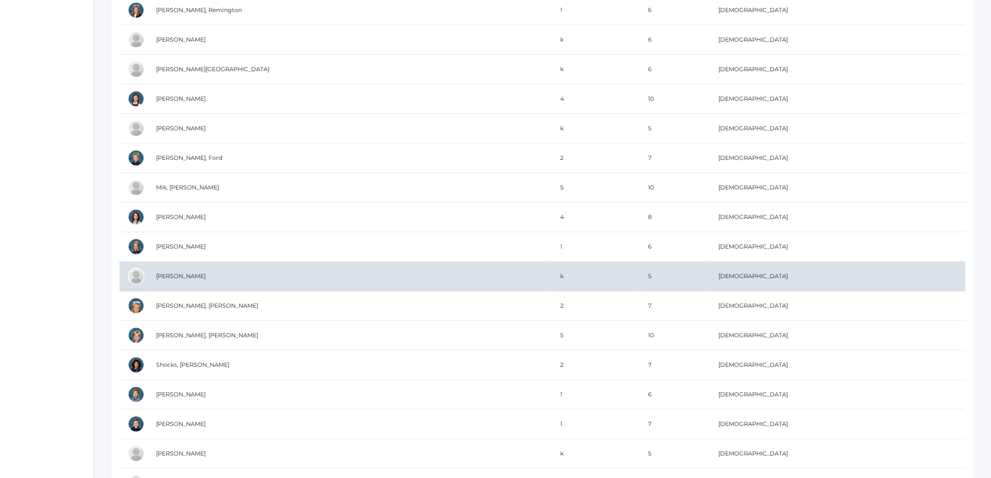
click at [176, 286] on td "Rodarte, Emmy" at bounding box center [350, 276] width 404 height 30
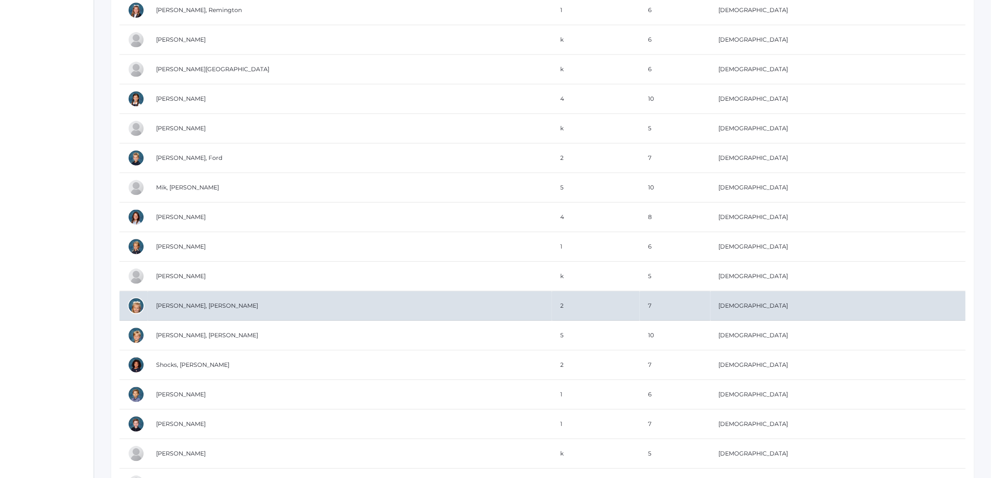
click at [199, 311] on td "Sergey, Eliana" at bounding box center [350, 306] width 404 height 30
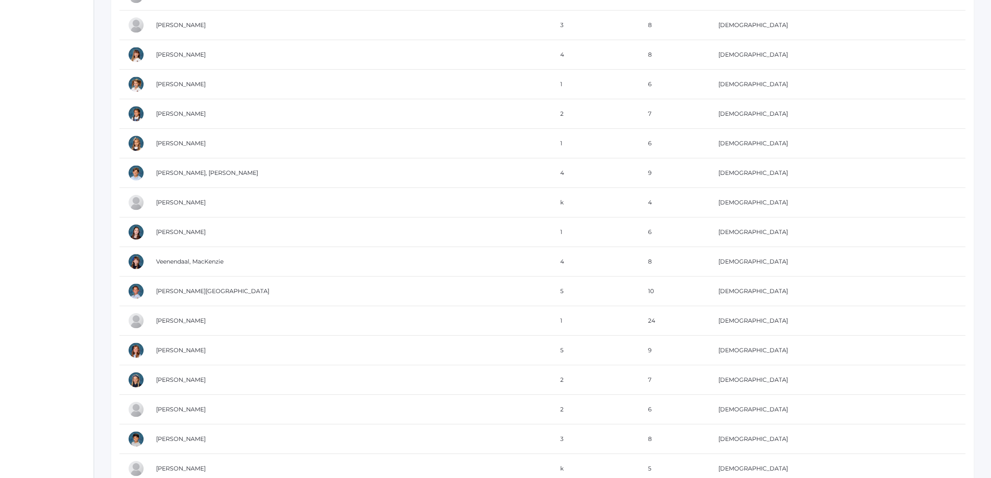
scroll to position [2758, 0]
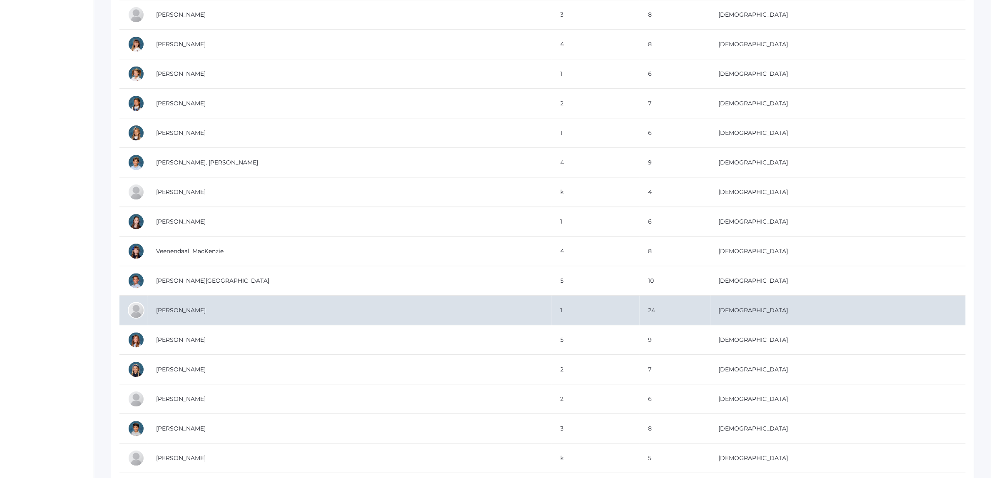
click at [210, 320] on td "Wallock, Mary" at bounding box center [350, 311] width 404 height 30
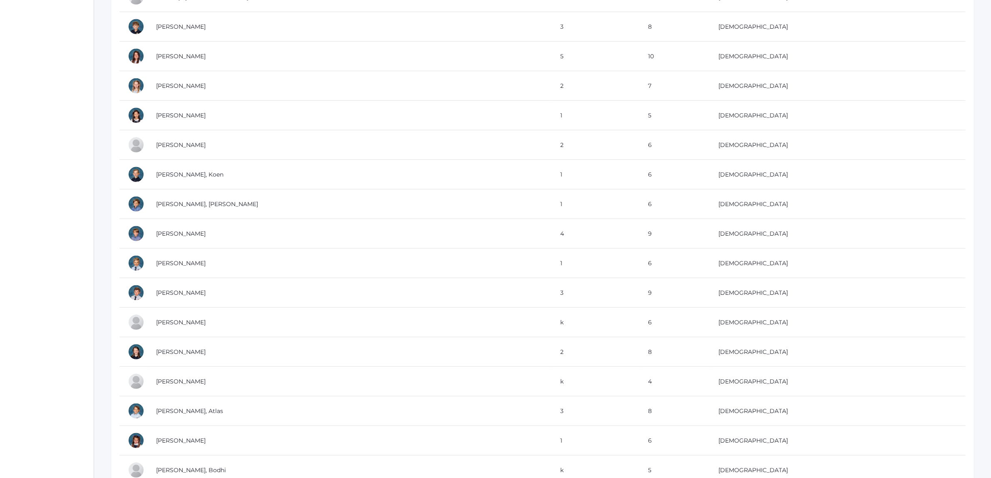
scroll to position [365, 0]
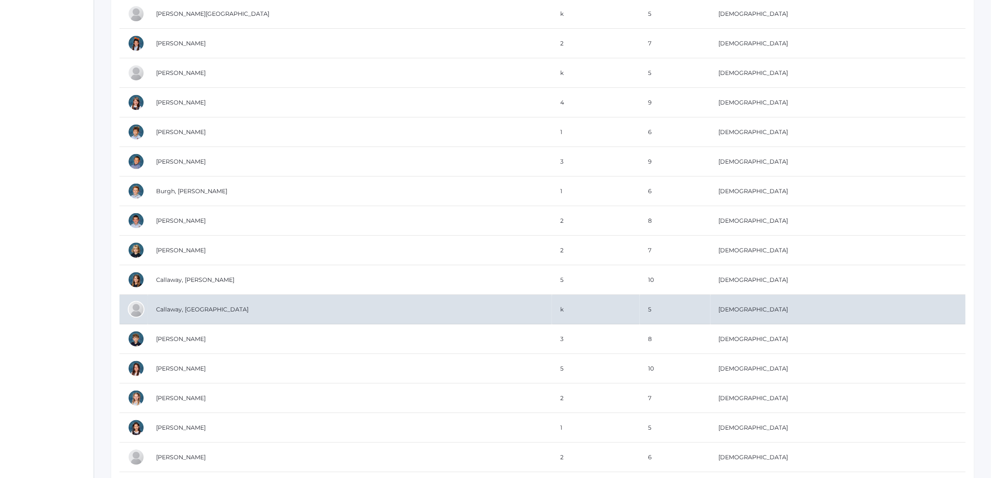
click at [183, 313] on td "Callaway, Kiel" at bounding box center [350, 310] width 404 height 30
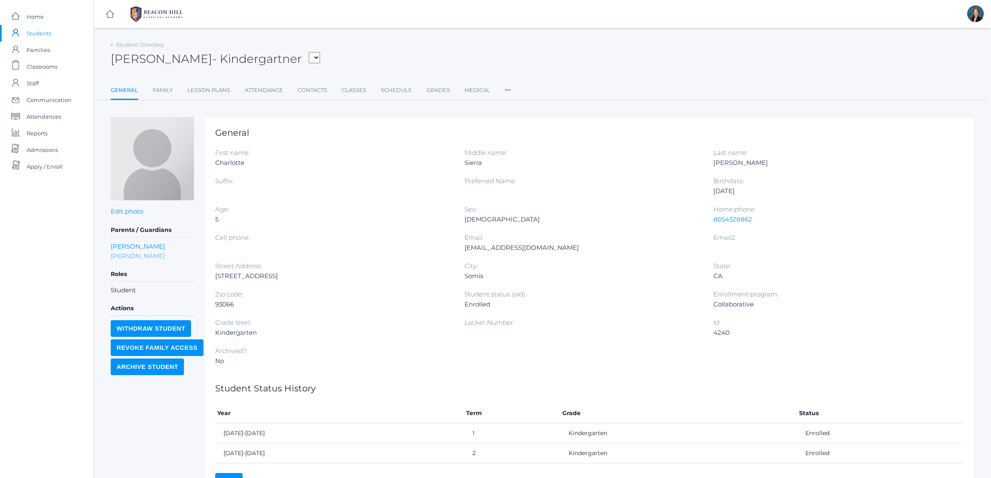
click at [136, 254] on link "[PERSON_NAME]" at bounding box center [138, 256] width 55 height 10
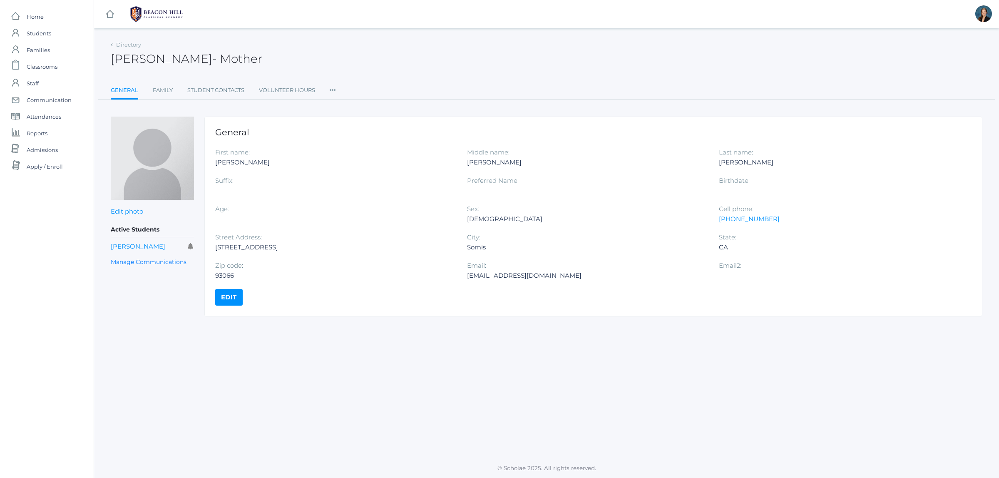
click at [327, 91] on ul "General Family Student Contacts Volunteer Hours Roles User Access Permissions C…" at bounding box center [547, 91] width 872 height 18
click at [333, 89] on icon at bounding box center [333, 87] width 6 height 11
click at [346, 109] on link "Roles" at bounding box center [363, 107] width 50 height 17
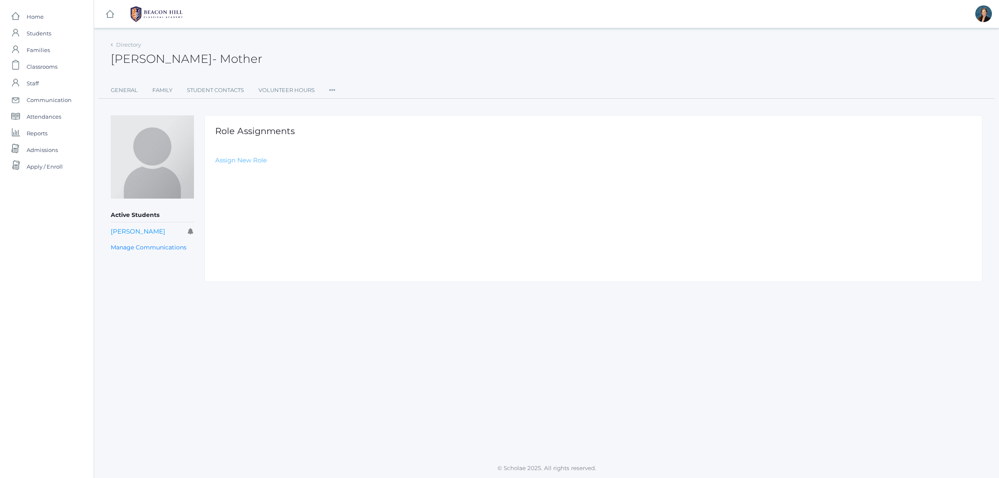
click at [238, 163] on link "Assign New Role" at bounding box center [241, 160] width 52 height 8
click at [249, 183] on select "Select Role Staff Family Student Other" at bounding box center [402, 180] width 374 height 19
select select "2"
click at [215, 171] on select "Select Role Staff Family Student Other" at bounding box center [402, 180] width 374 height 19
click at [248, 202] on input "Create Role Assignment" at bounding box center [261, 205] width 92 height 14
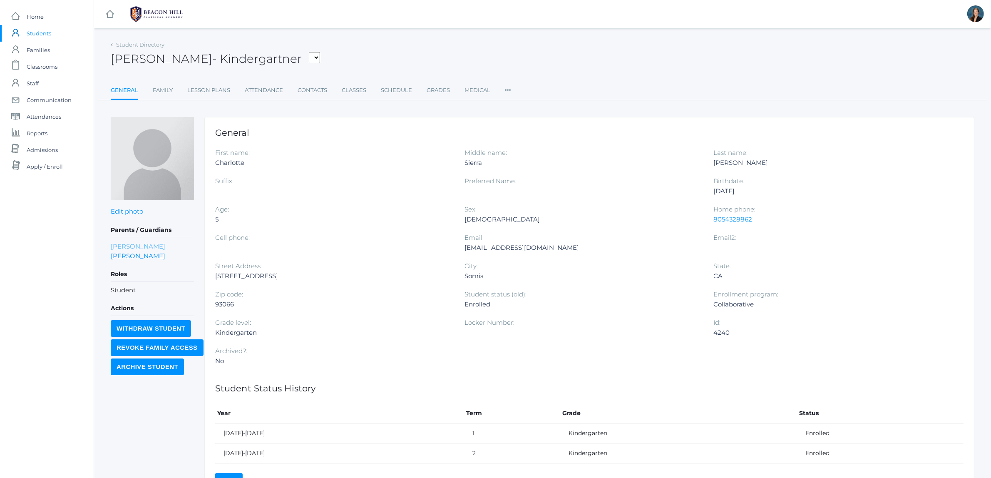
click at [117, 246] on link "[PERSON_NAME]" at bounding box center [138, 246] width 55 height 10
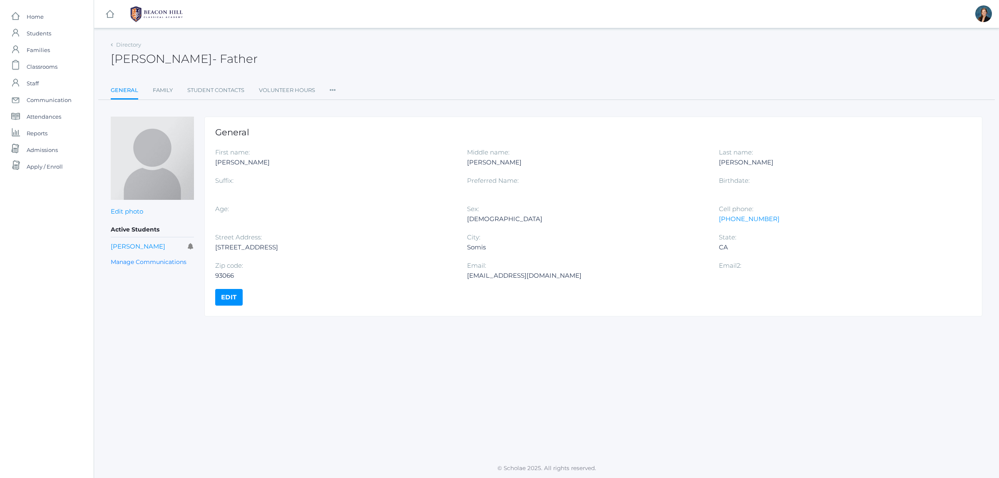
click at [331, 96] on li "Roles User Access Communication" at bounding box center [333, 91] width 6 height 18
click at [338, 107] on link "Roles" at bounding box center [363, 107] width 50 height 17
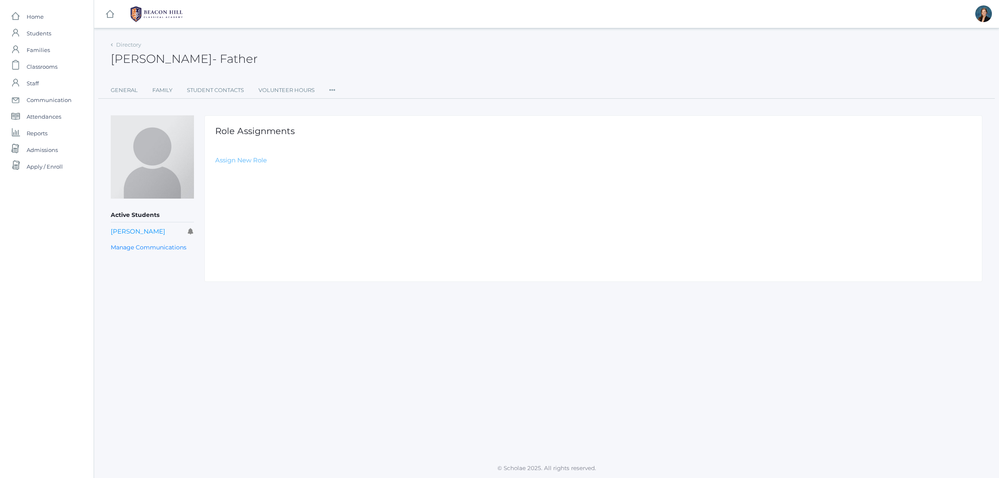
click at [235, 160] on link "Assign New Role" at bounding box center [241, 160] width 52 height 8
click at [256, 181] on select "Select Role Staff Family Student Other" at bounding box center [402, 180] width 374 height 19
select select "2"
click at [215, 171] on select "Select Role Staff Family Student Other" at bounding box center [402, 180] width 374 height 19
click at [242, 209] on input "Create Role Assignment" at bounding box center [261, 205] width 92 height 14
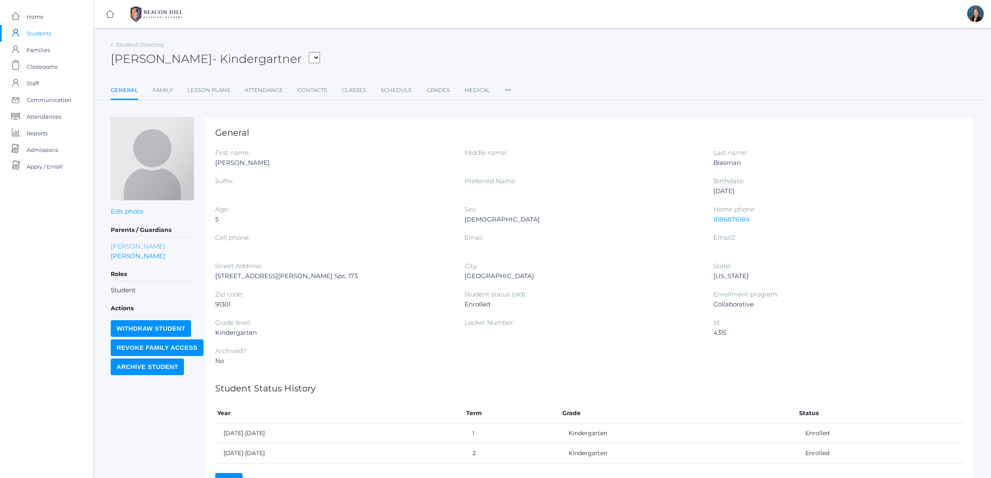
click at [130, 245] on link "[PERSON_NAME]" at bounding box center [138, 246] width 55 height 10
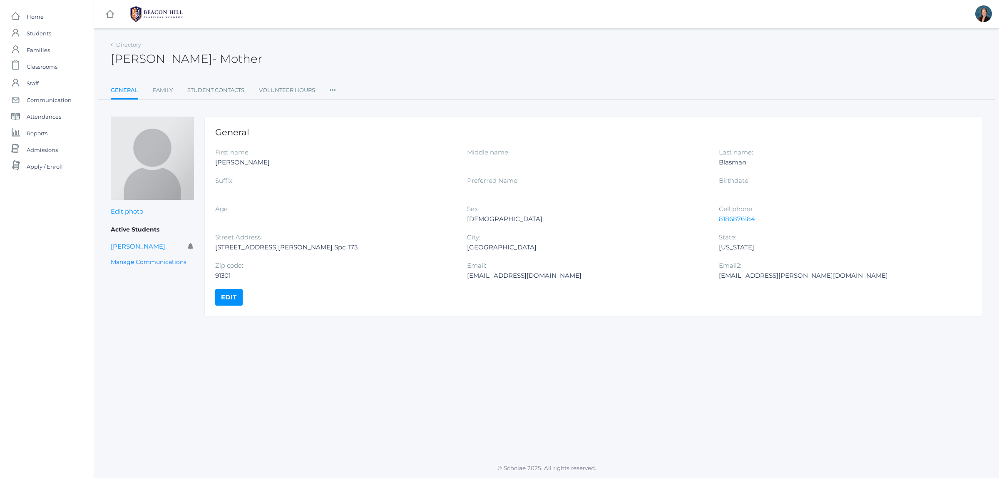
click at [329, 89] on ul "General Family Student Contacts Volunteer Hours Roles User Access Permissions C…" at bounding box center [547, 91] width 872 height 18
click at [332, 90] on icon at bounding box center [333, 87] width 6 height 11
click at [348, 105] on link "Roles" at bounding box center [363, 107] width 50 height 17
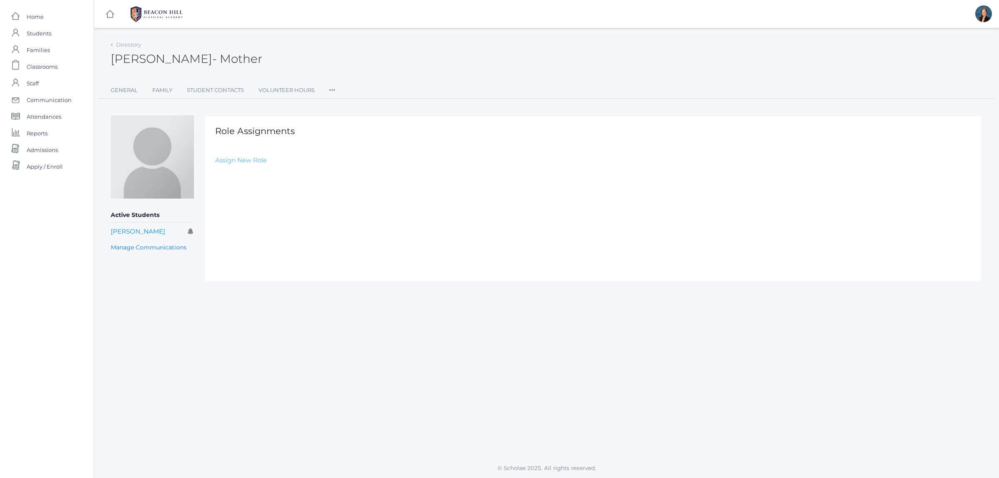
click at [237, 162] on link "Assign New Role" at bounding box center [241, 160] width 52 height 8
click at [250, 180] on select "Select Role Staff Family Student Other" at bounding box center [402, 180] width 374 height 19
select select "2"
click at [215, 171] on select "Select Role Staff Family Student Other" at bounding box center [402, 180] width 374 height 19
click at [237, 207] on input "Create Role Assignment" at bounding box center [261, 205] width 92 height 14
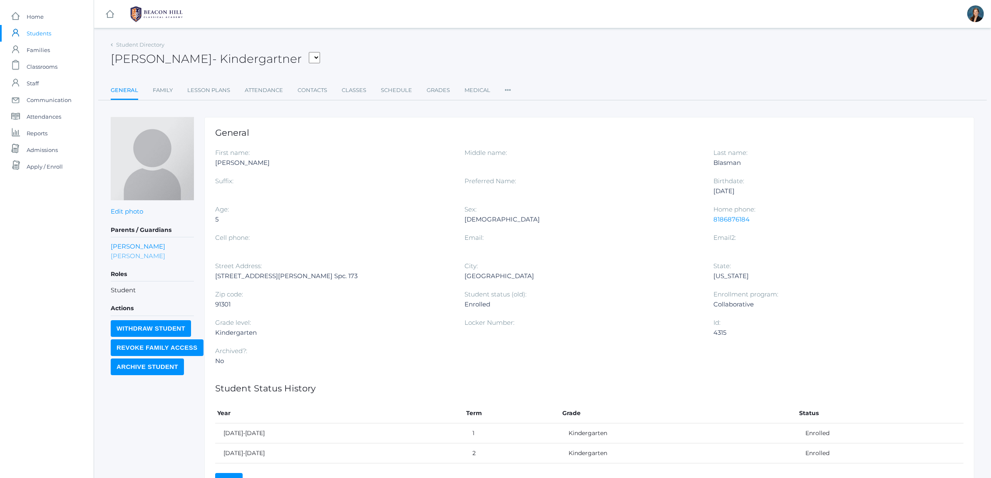
click at [137, 255] on link "Kurt Blasman" at bounding box center [138, 256] width 55 height 10
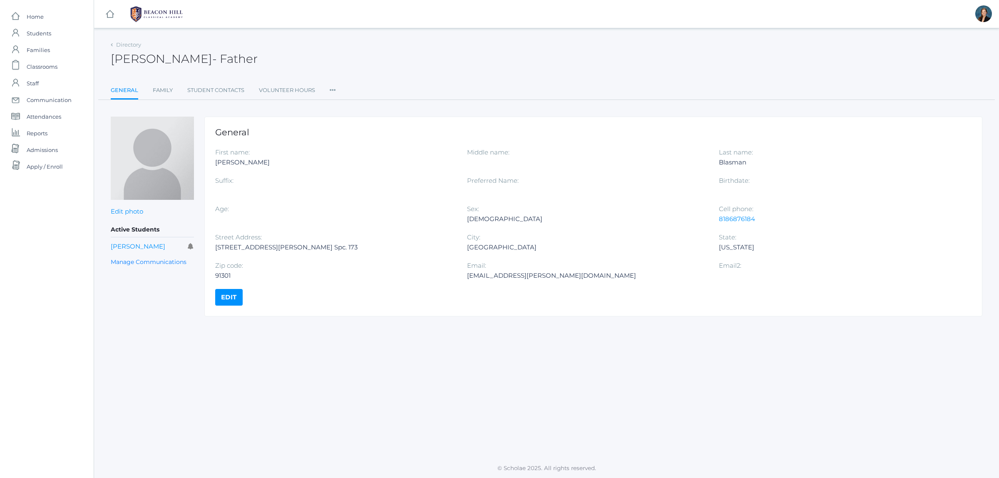
click at [333, 87] on icon at bounding box center [333, 87] width 6 height 11
click at [352, 109] on link "Roles" at bounding box center [363, 107] width 50 height 17
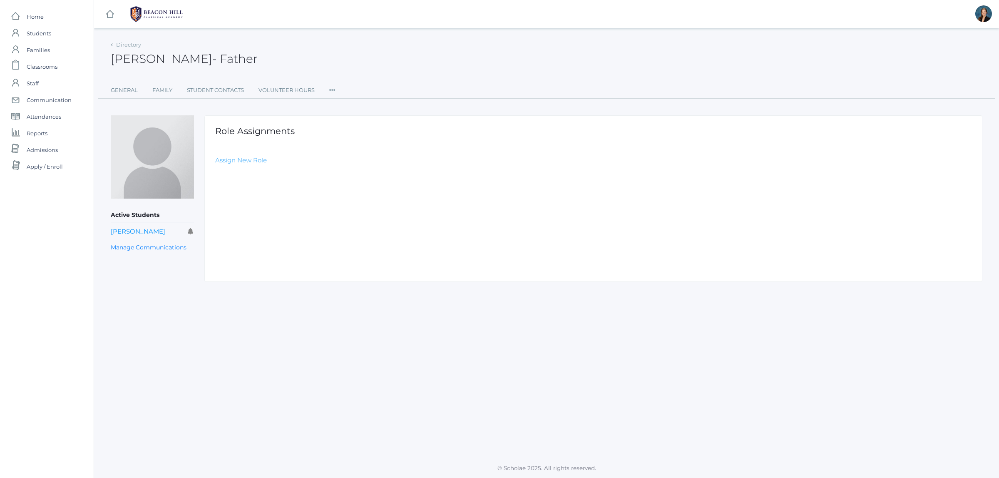
click at [228, 159] on link "Assign New Role" at bounding box center [241, 160] width 52 height 8
click at [234, 179] on select "Select Role Staff Family Student Other" at bounding box center [402, 180] width 374 height 19
select select "2"
click at [215, 171] on select "Select Role Staff Family Student Other" at bounding box center [402, 180] width 374 height 19
click at [240, 206] on input "Create Role Assignment" at bounding box center [261, 205] width 92 height 14
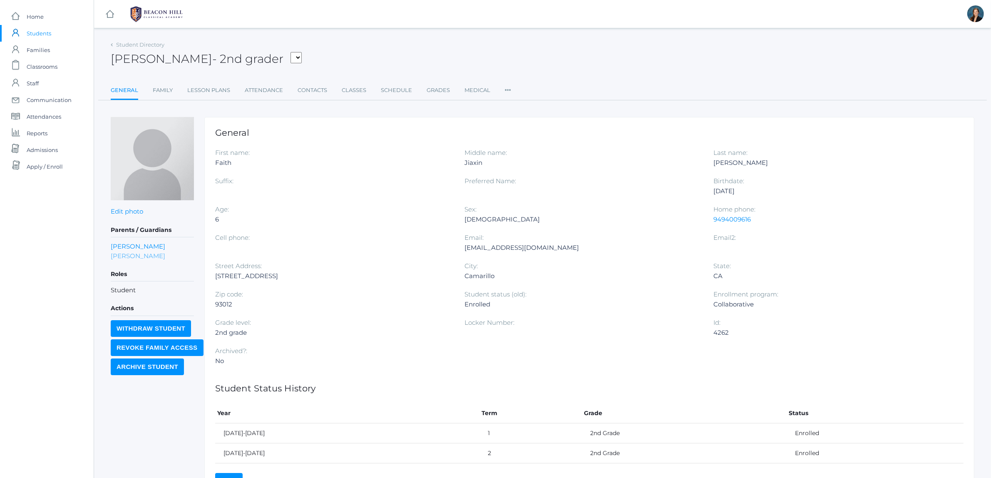
click at [130, 254] on link "[PERSON_NAME]" at bounding box center [138, 256] width 55 height 10
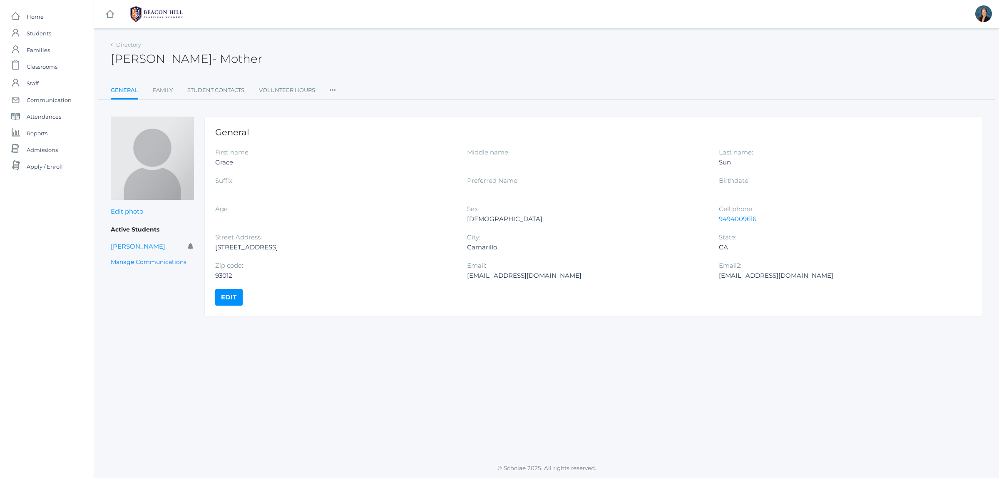
click at [332, 89] on icon at bounding box center [333, 87] width 6 height 11
click at [344, 105] on link "Roles" at bounding box center [363, 107] width 50 height 17
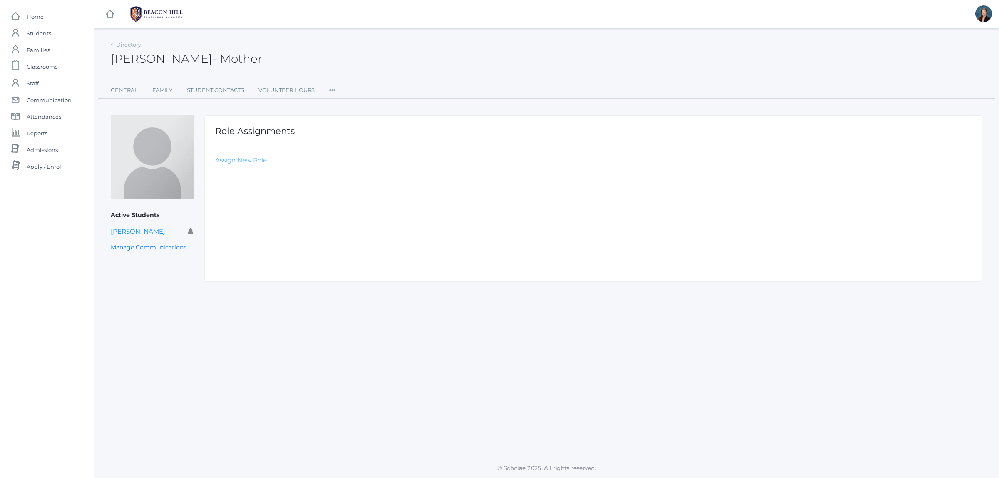
click at [232, 161] on link "Assign New Role" at bounding box center [241, 160] width 52 height 8
click at [237, 175] on select "Select Role Staff Family Student Other" at bounding box center [402, 180] width 374 height 19
select select "2"
click at [215, 171] on select "Select Role Staff Family Student Other" at bounding box center [402, 180] width 374 height 19
click at [239, 206] on input "Create Role Assignment" at bounding box center [261, 205] width 92 height 14
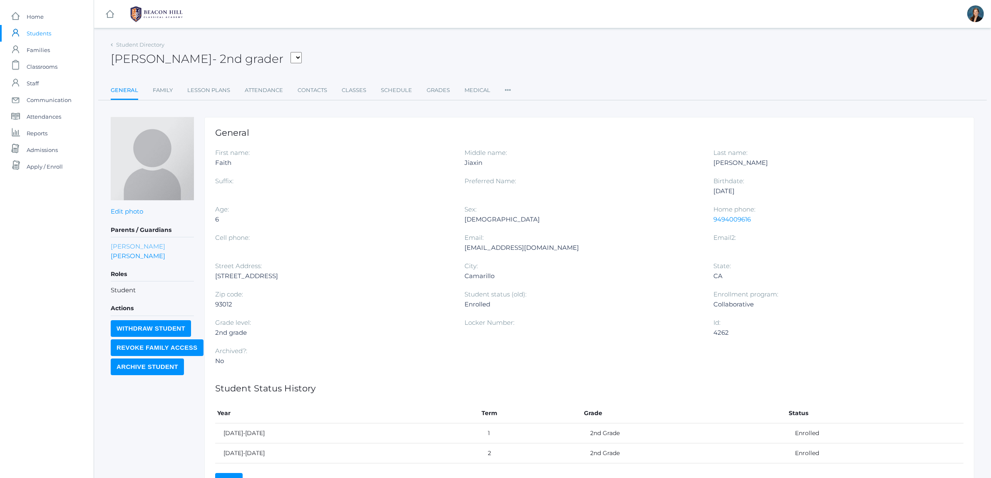
click at [124, 244] on link "Joseph Chen" at bounding box center [138, 246] width 55 height 10
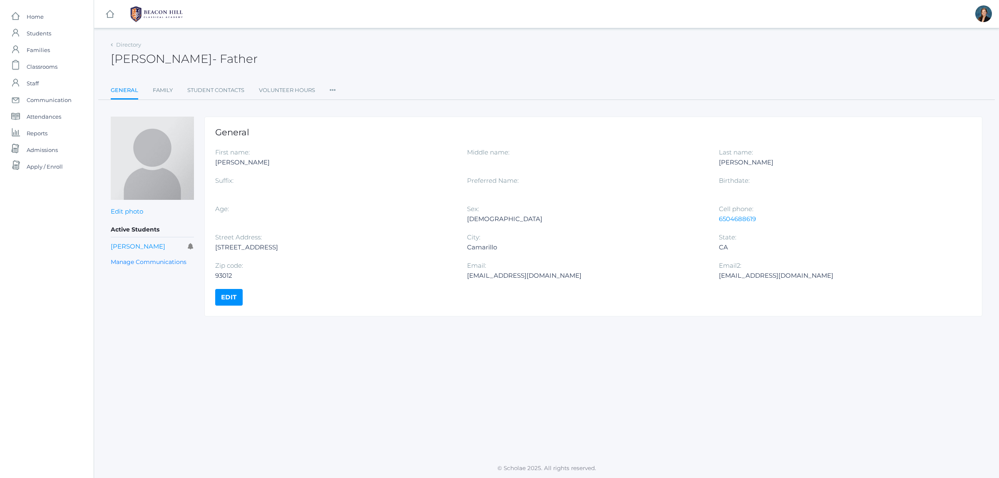
click at [332, 89] on icon at bounding box center [333, 87] width 6 height 11
click at [338, 107] on link "Roles" at bounding box center [363, 107] width 50 height 17
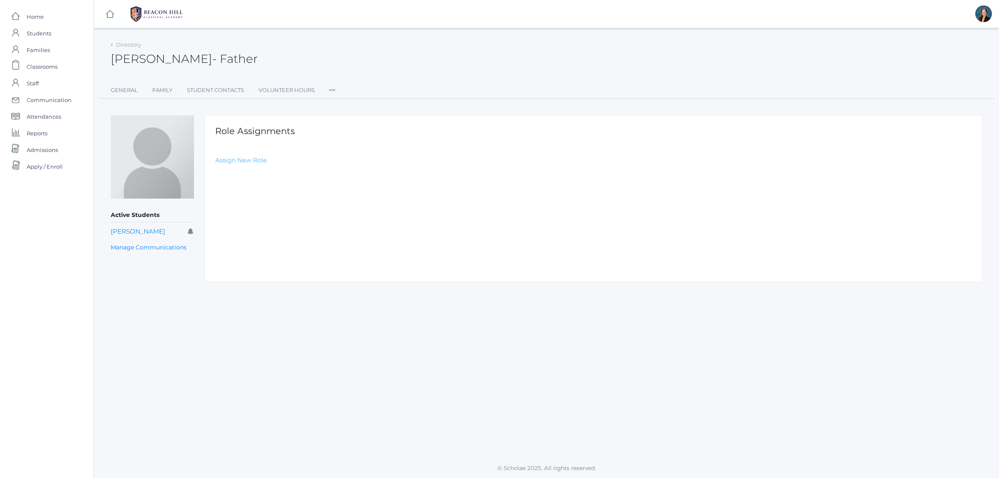
click at [246, 160] on link "Assign New Role" at bounding box center [241, 160] width 52 height 8
click at [255, 181] on select "Select Role Staff Family Student Other" at bounding box center [402, 180] width 374 height 19
select select "2"
click at [215, 171] on select "Select Role Staff Family Student Other" at bounding box center [402, 180] width 374 height 19
click at [241, 201] on input "Create Role Assignment" at bounding box center [261, 205] width 92 height 14
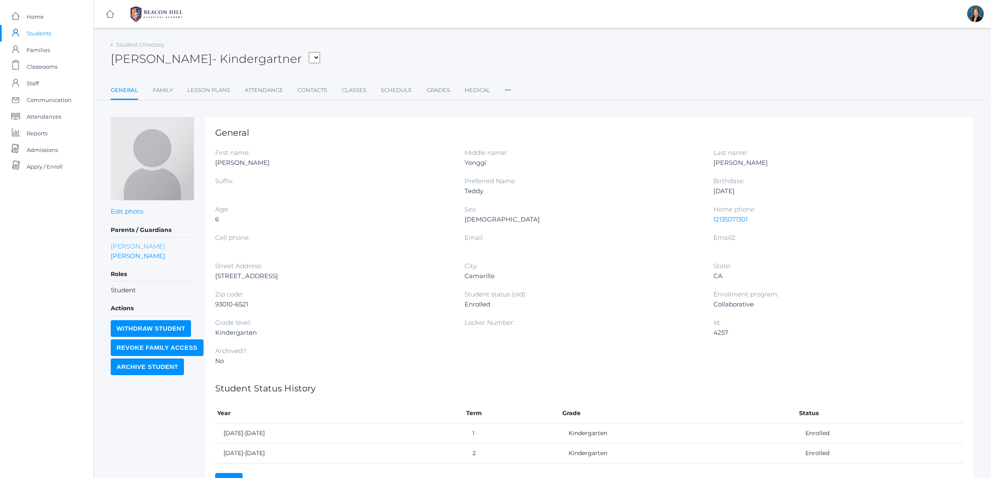
click at [144, 243] on link "[PERSON_NAME]" at bounding box center [138, 246] width 55 height 10
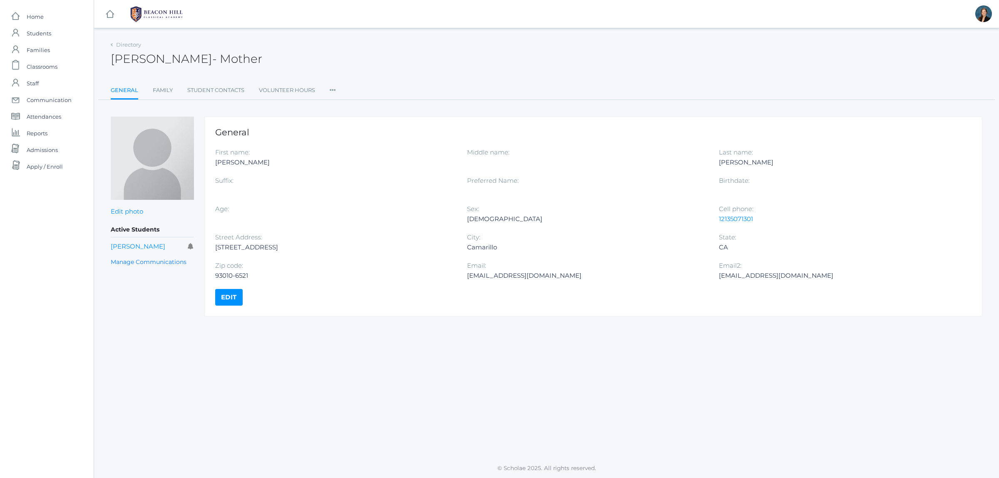
click at [330, 87] on icon at bounding box center [333, 87] width 6 height 11
click at [346, 103] on link "Roles" at bounding box center [363, 107] width 50 height 17
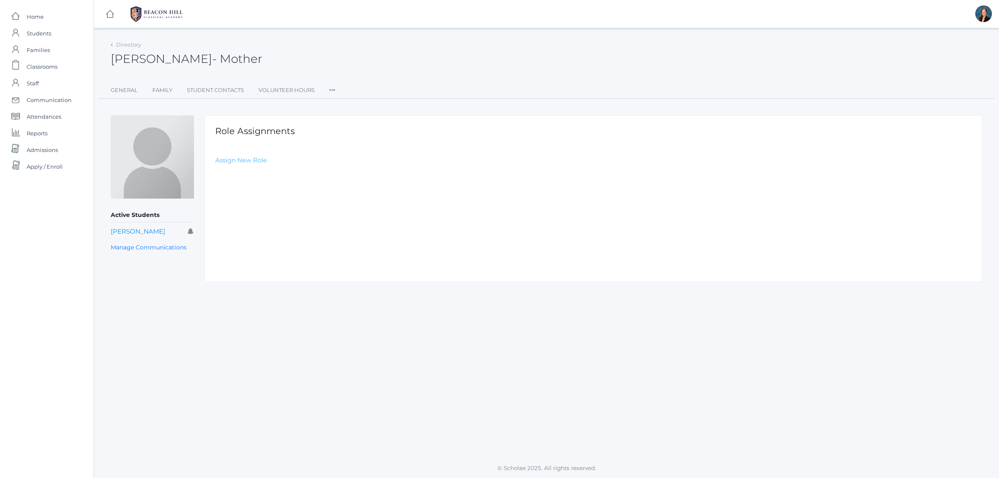
click at [259, 161] on link "Assign New Role" at bounding box center [241, 160] width 52 height 8
click at [265, 177] on select "Select Role Staff Family Student Other" at bounding box center [402, 180] width 374 height 19
select select "2"
click at [215, 171] on select "Select Role Staff Family Student Other" at bounding box center [402, 180] width 374 height 19
click at [252, 203] on input "Create Role Assignment" at bounding box center [261, 205] width 92 height 14
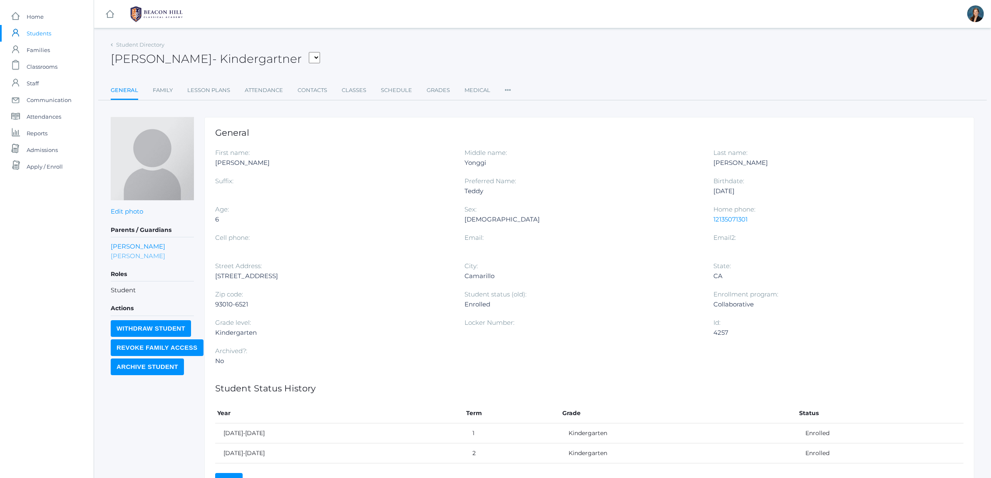
click at [137, 253] on link "Robert Dahlstrom" at bounding box center [138, 256] width 55 height 10
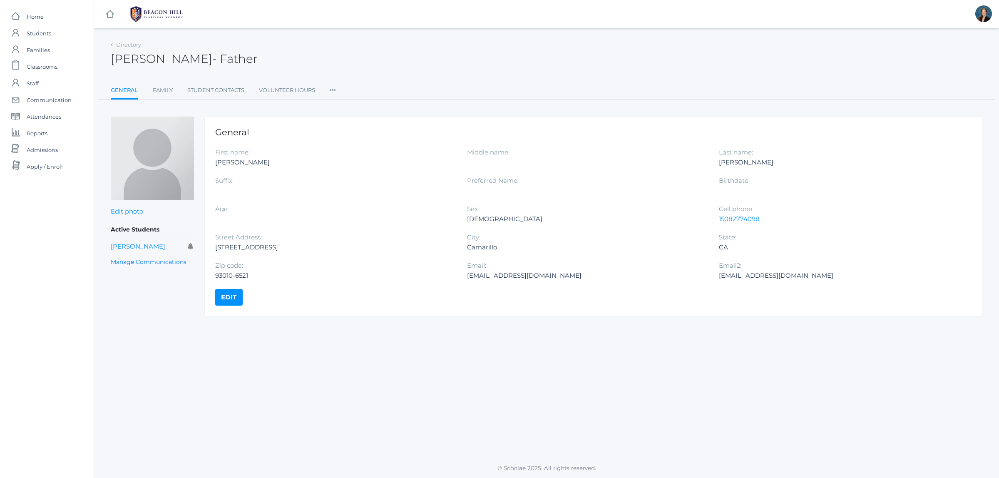
click at [331, 88] on icon at bounding box center [333, 87] width 6 height 11
click at [352, 107] on link "Roles" at bounding box center [363, 107] width 50 height 17
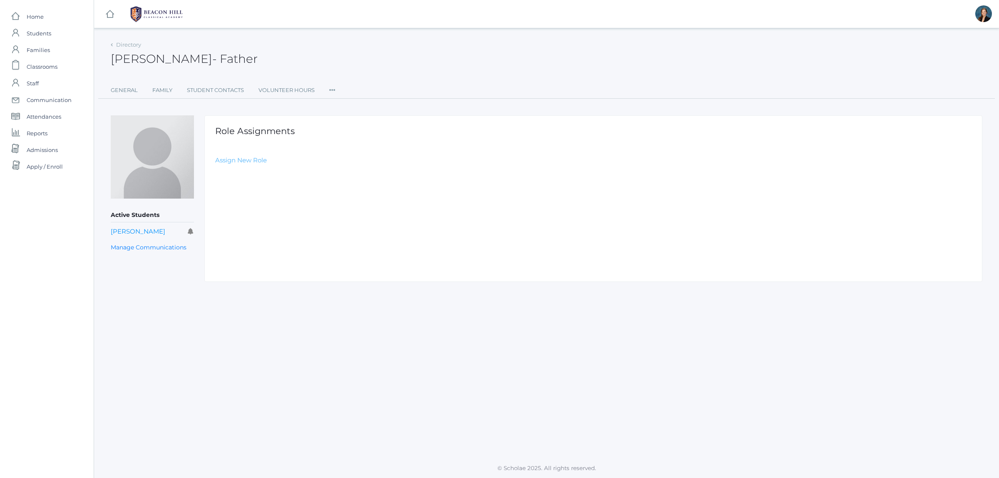
click at [231, 163] on link "Assign New Role" at bounding box center [241, 160] width 52 height 8
click at [244, 184] on select "Select Role Staff Family Student Other" at bounding box center [402, 180] width 374 height 19
select select "2"
click at [215, 171] on select "Select Role Staff Family Student Other" at bounding box center [402, 180] width 374 height 19
click at [241, 205] on input "Create Role Assignment" at bounding box center [261, 205] width 92 height 14
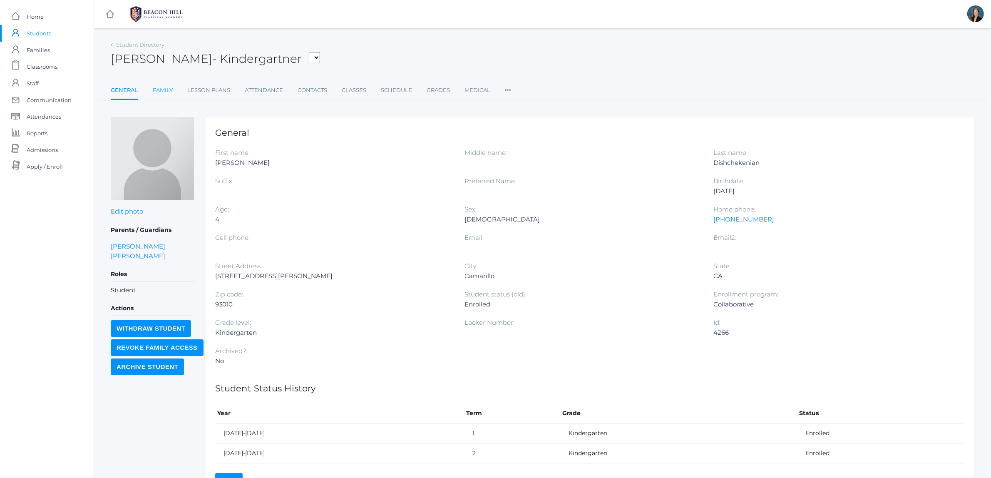
click at [165, 86] on link "Family" at bounding box center [163, 90] width 20 height 17
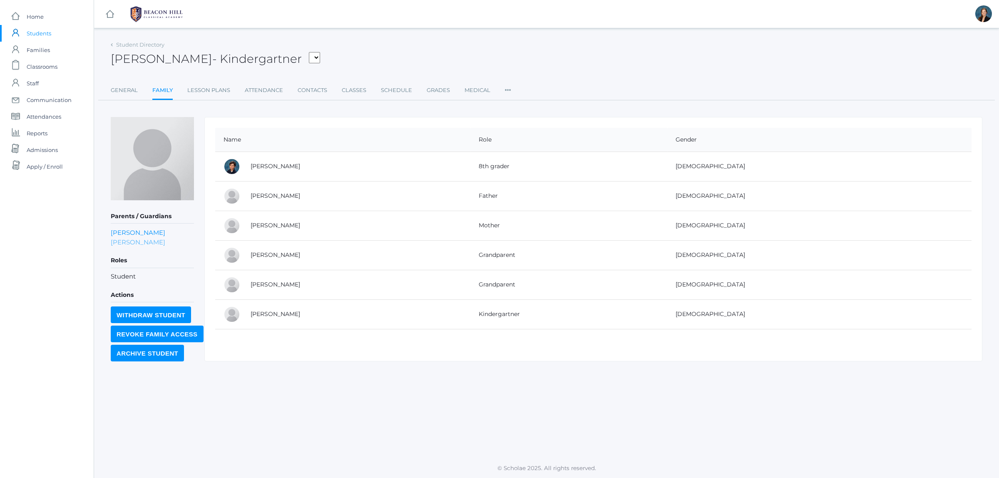
click at [145, 240] on link "[PERSON_NAME]" at bounding box center [138, 242] width 55 height 10
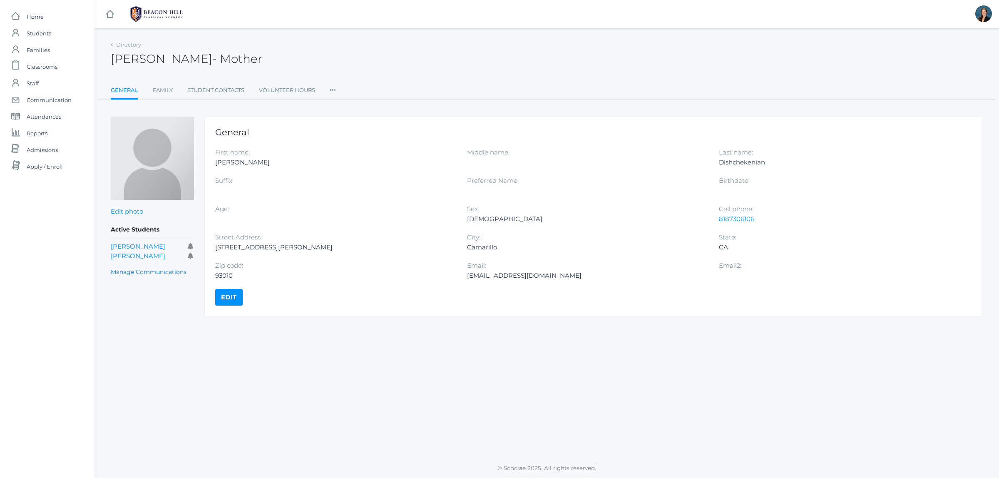
click at [331, 91] on icon at bounding box center [333, 87] width 6 height 11
click at [347, 107] on link "Roles" at bounding box center [363, 107] width 50 height 17
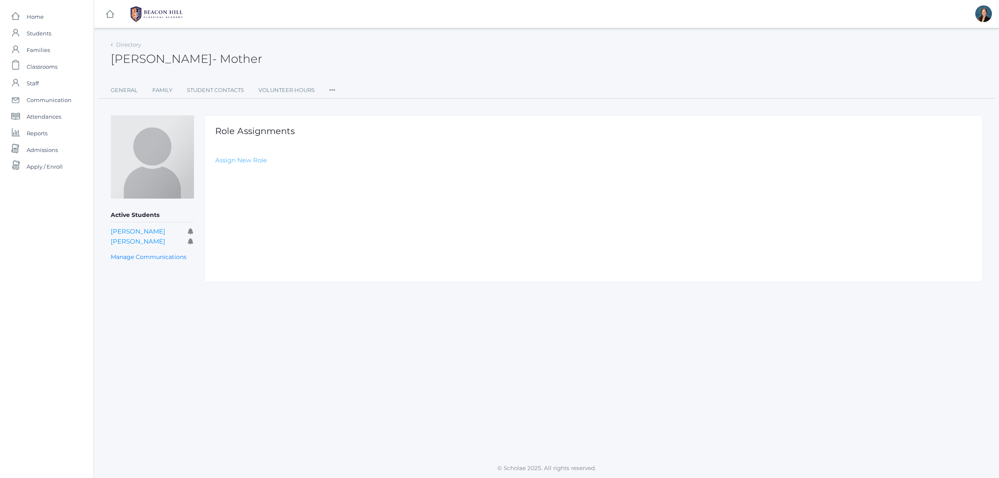
click at [259, 160] on link "Assign New Role" at bounding box center [241, 160] width 52 height 8
click at [258, 177] on select "Select Role Staff Family Student Other" at bounding box center [402, 180] width 374 height 19
select select "2"
click at [215, 171] on select "Select Role Staff Family Student Other" at bounding box center [402, 180] width 374 height 19
click at [250, 205] on input "Create Role Assignment" at bounding box center [261, 205] width 92 height 14
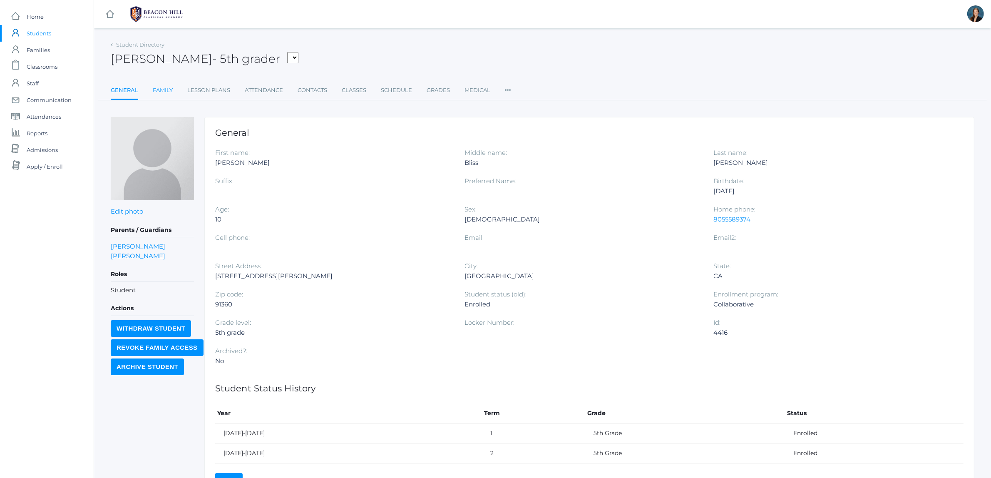
click at [164, 91] on link "Family" at bounding box center [163, 90] width 20 height 17
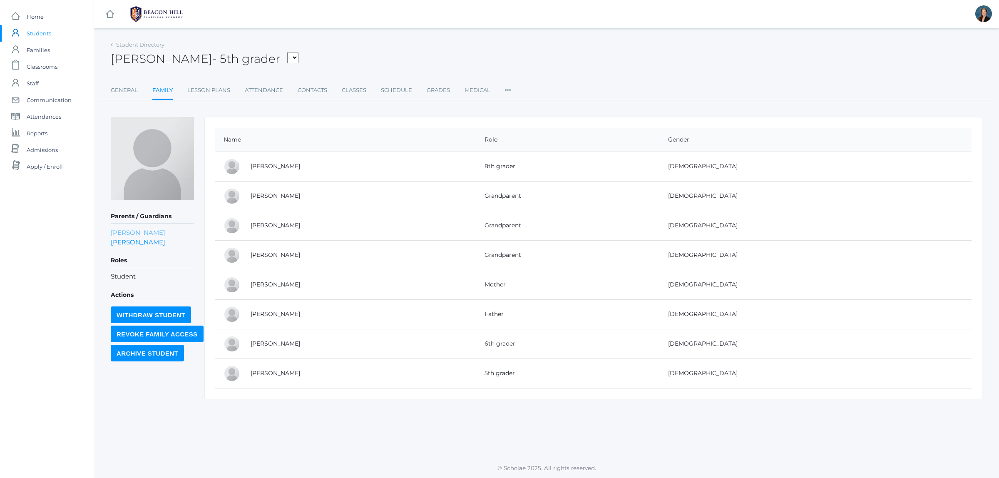
click at [137, 230] on link "Ashley Garcia" at bounding box center [138, 233] width 55 height 10
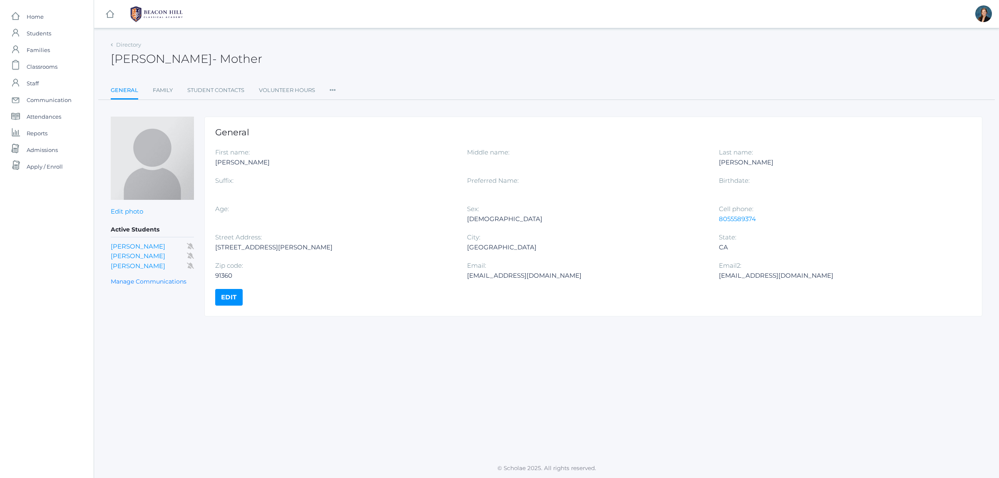
click at [330, 89] on icon at bounding box center [333, 87] width 6 height 11
click at [346, 107] on link "Roles" at bounding box center [363, 107] width 50 height 17
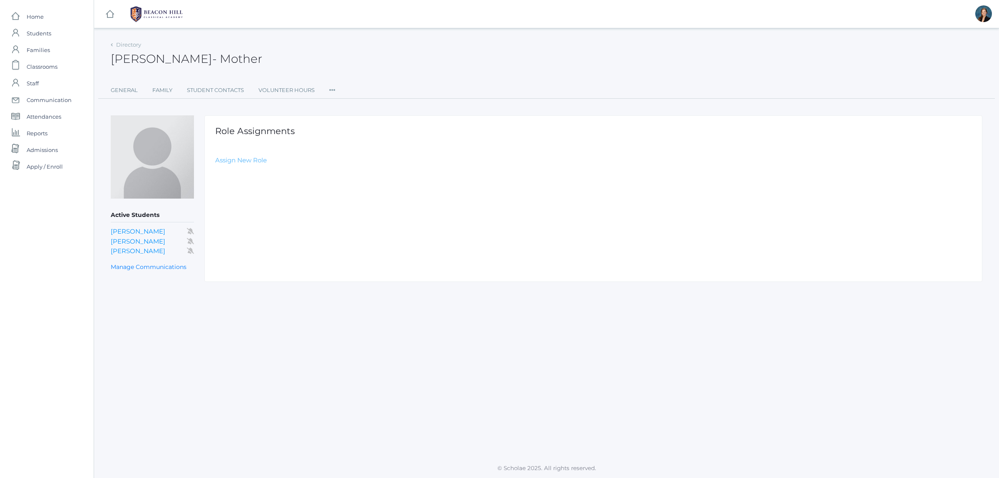
click at [242, 161] on link "Assign New Role" at bounding box center [241, 160] width 52 height 8
click at [249, 180] on select "Select Role Staff Family Student Other" at bounding box center [402, 180] width 374 height 19
select select "2"
click at [215, 171] on select "Select Role Staff Family Student Other" at bounding box center [402, 180] width 374 height 19
click at [250, 203] on input "Create Role Assignment" at bounding box center [261, 205] width 92 height 14
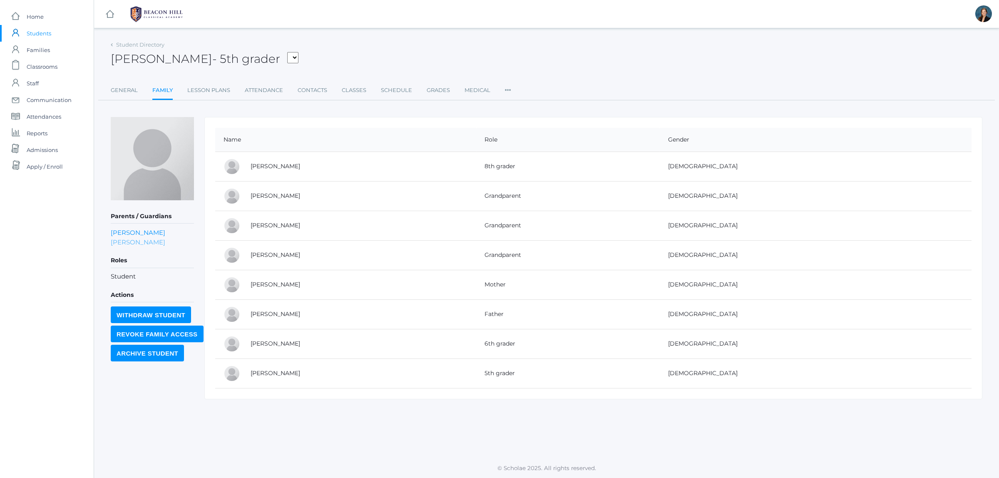
click at [143, 240] on link "Sean Harris" at bounding box center [138, 242] width 55 height 10
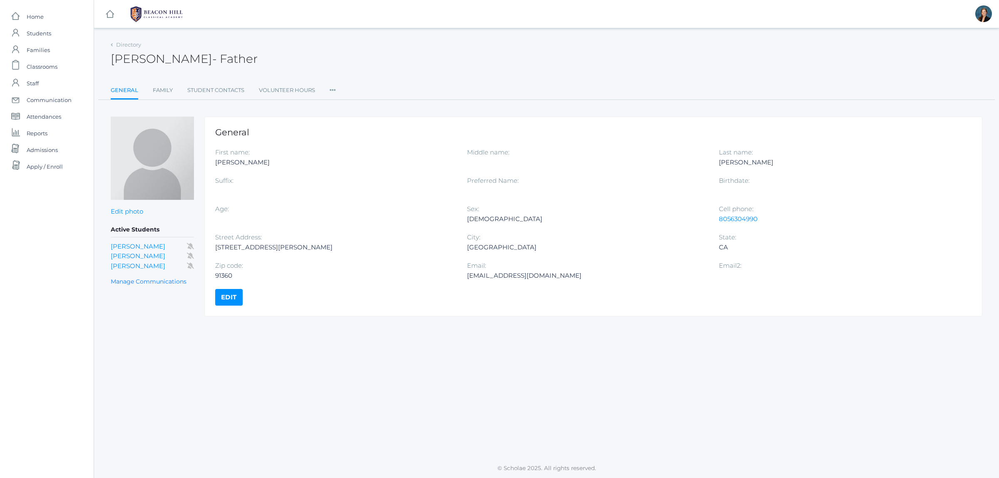
click at [331, 89] on icon at bounding box center [333, 87] width 6 height 11
click at [344, 106] on link "Roles" at bounding box center [363, 107] width 50 height 17
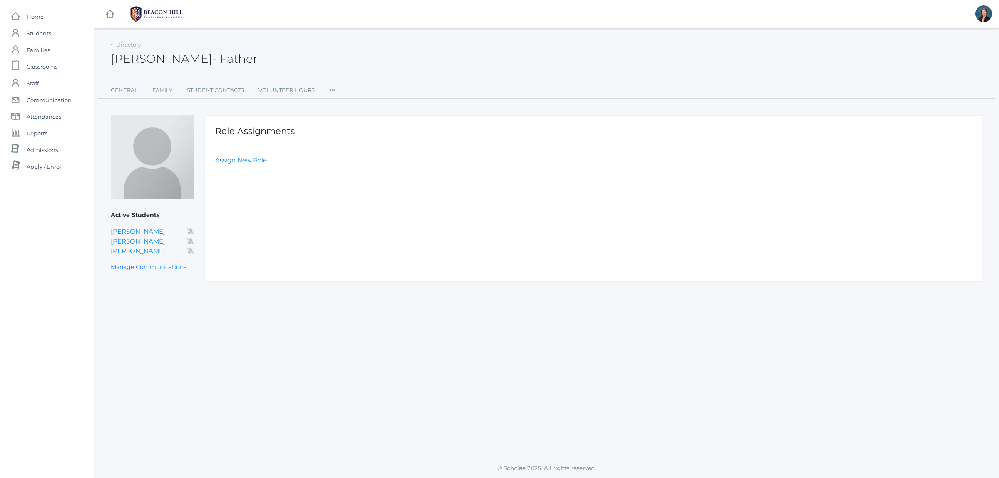
click at [235, 155] on div "Role Assignments Assign New Role" at bounding box center [593, 198] width 778 height 166
click at [236, 158] on link "Assign New Role" at bounding box center [241, 160] width 52 height 8
click at [241, 174] on select "Select Role Staff Family Student Other" at bounding box center [402, 180] width 374 height 19
select select "2"
click at [215, 171] on select "Select Role Staff Family Student Other" at bounding box center [402, 180] width 374 height 19
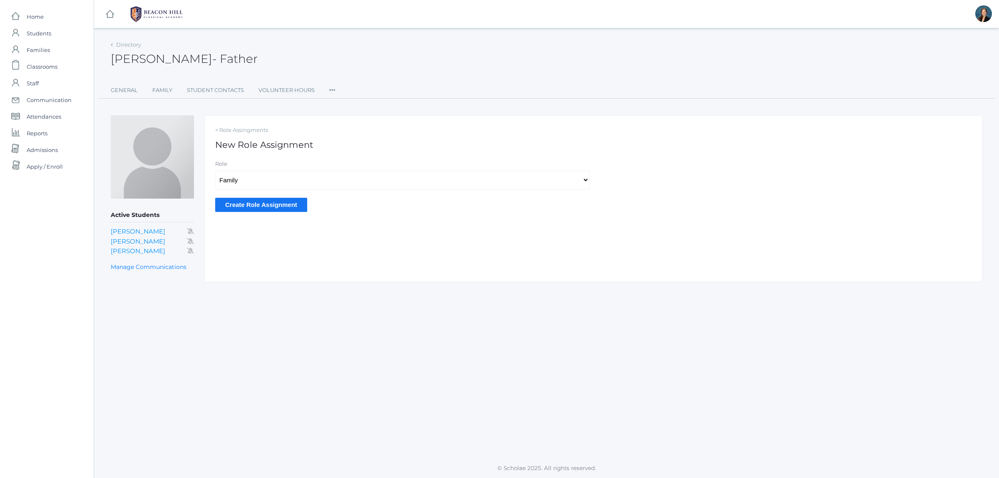
click at [246, 205] on input "Create Role Assignment" at bounding box center [261, 205] width 92 height 14
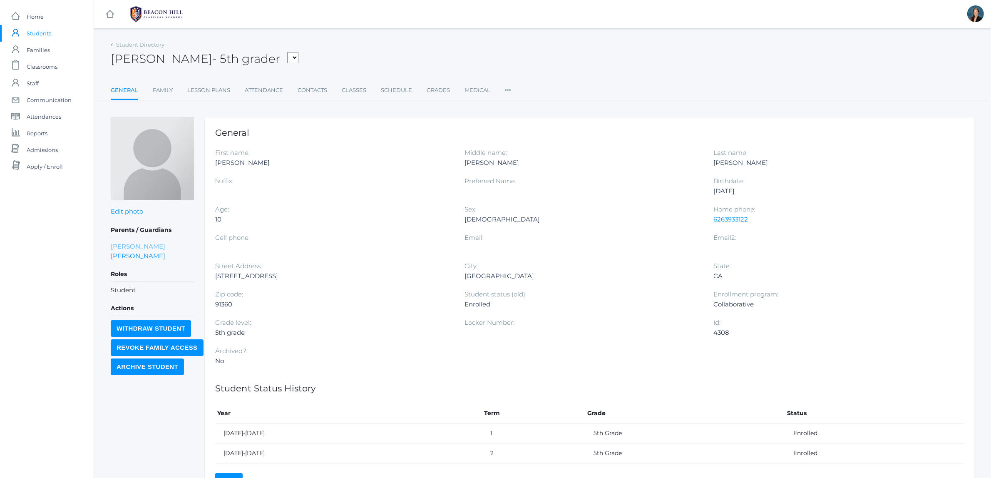
click at [130, 246] on link "[PERSON_NAME]" at bounding box center [138, 246] width 55 height 10
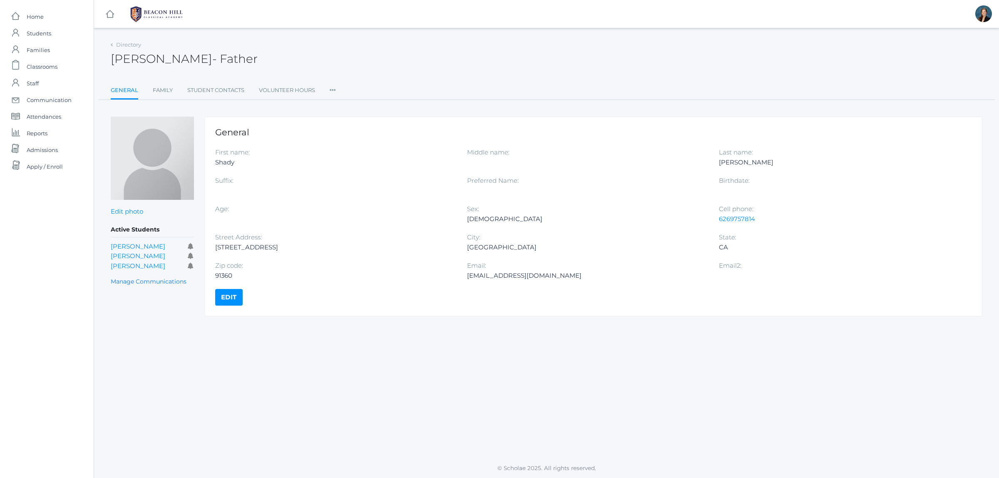
click at [330, 93] on icon at bounding box center [333, 87] width 6 height 11
click at [347, 107] on link "Roles" at bounding box center [363, 107] width 50 height 17
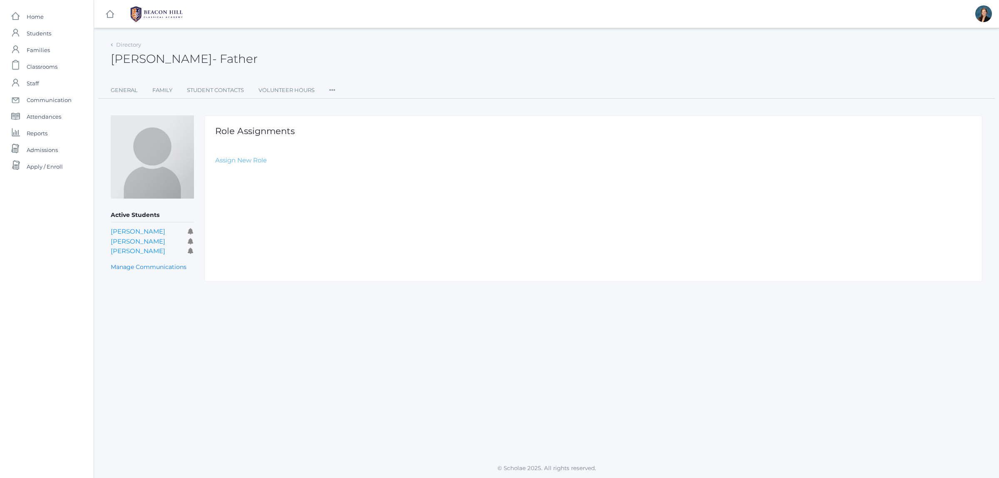
click at [244, 157] on link "Assign New Role" at bounding box center [241, 160] width 52 height 8
click at [248, 182] on select "Select Role Staff Family Student Other" at bounding box center [402, 180] width 374 height 19
click at [215, 171] on select "Select Role Staff Family Student Other" at bounding box center [402, 180] width 374 height 19
click at [239, 185] on select "Select Role Staff Family Student Other" at bounding box center [402, 180] width 374 height 19
select select "2"
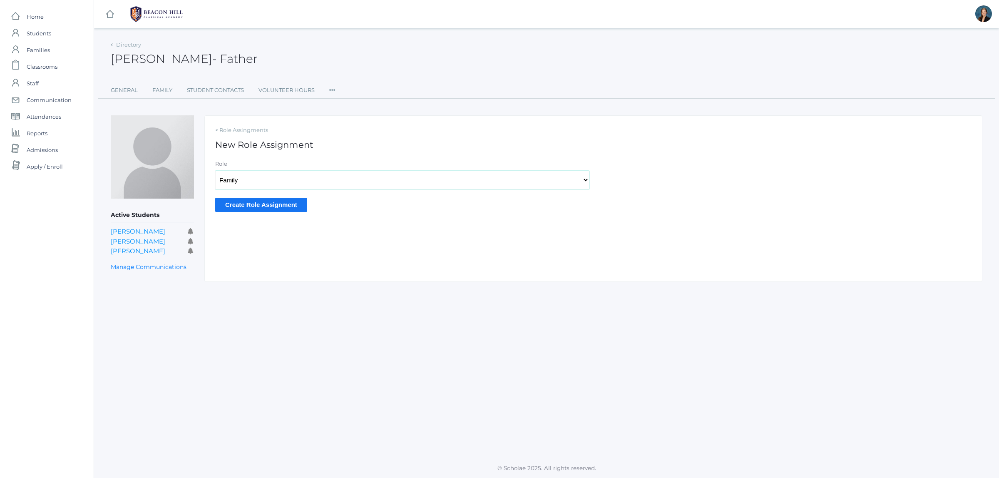
click at [215, 171] on select "Select Role Staff Family Student Other" at bounding box center [402, 180] width 374 height 19
click at [241, 209] on input "Create Role Assignment" at bounding box center [261, 205] width 92 height 14
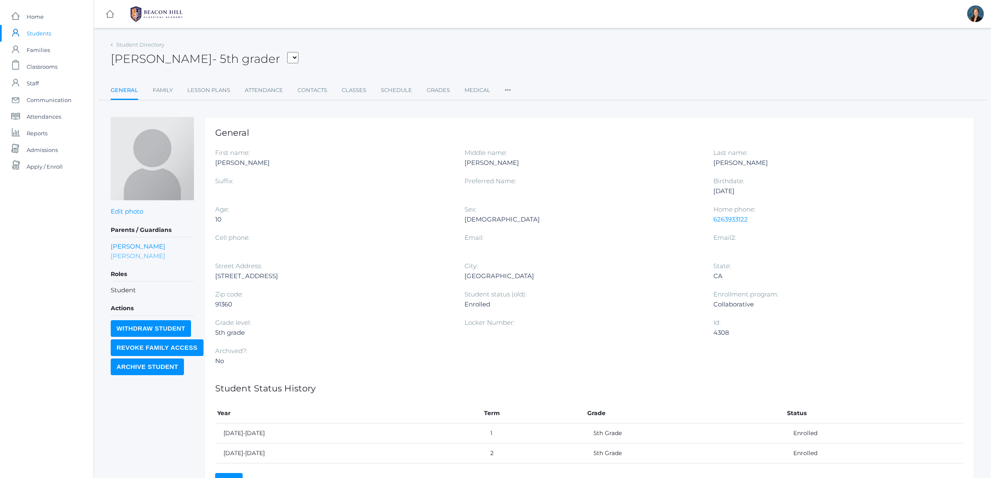
click at [137, 253] on link "Nicole Henry" at bounding box center [138, 256] width 55 height 10
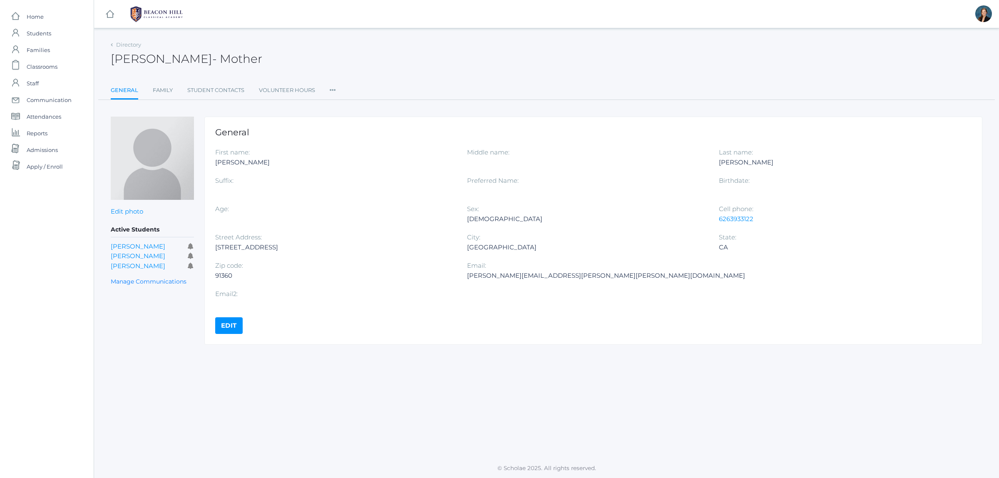
click at [330, 88] on icon at bounding box center [333, 87] width 6 height 11
click at [345, 103] on link "Roles" at bounding box center [363, 107] width 50 height 17
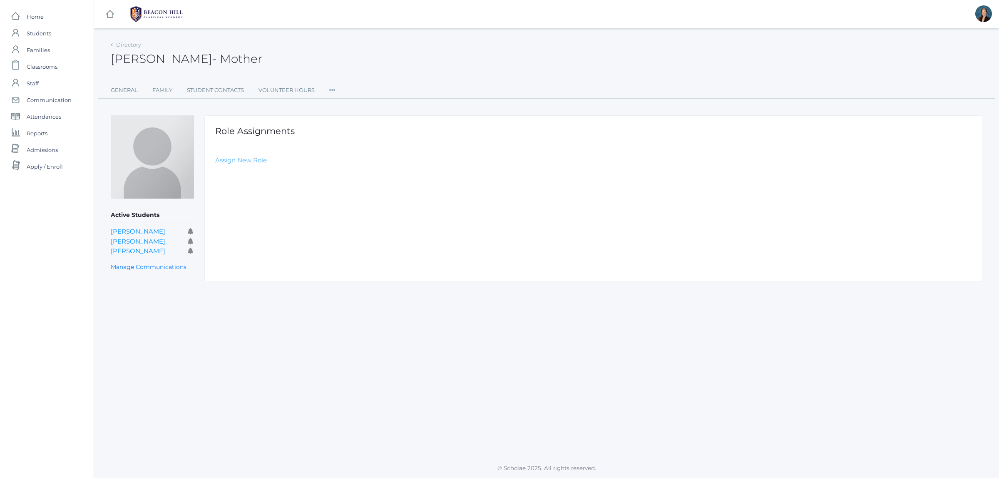
click at [236, 157] on link "Assign New Role" at bounding box center [241, 160] width 52 height 8
click at [242, 183] on select "Select Role Staff Family Student Other" at bounding box center [402, 180] width 374 height 19
select select "2"
click at [215, 171] on select "Select Role Staff Family Student Other" at bounding box center [402, 180] width 374 height 19
click at [240, 201] on input "Create Role Assignment" at bounding box center [261, 205] width 92 height 14
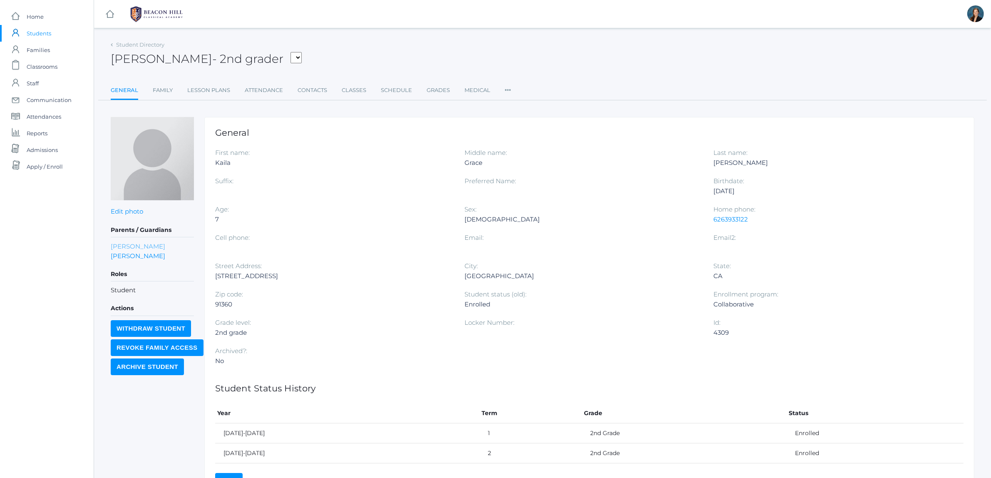
click at [138, 246] on link "Shady Henry" at bounding box center [138, 246] width 55 height 10
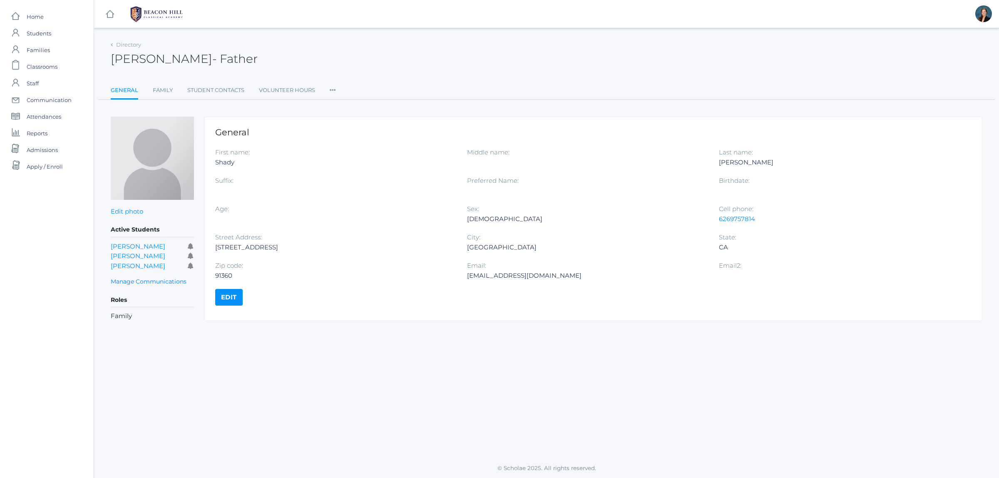
click at [334, 85] on icon at bounding box center [333, 87] width 6 height 11
click at [350, 107] on link "Roles" at bounding box center [363, 107] width 50 height 17
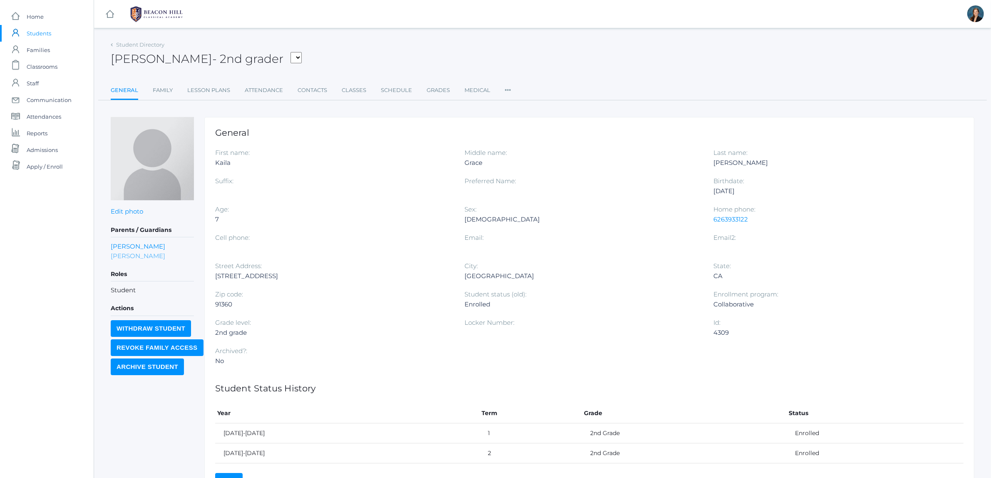
click at [143, 255] on link "Nicole Henry" at bounding box center [138, 256] width 55 height 10
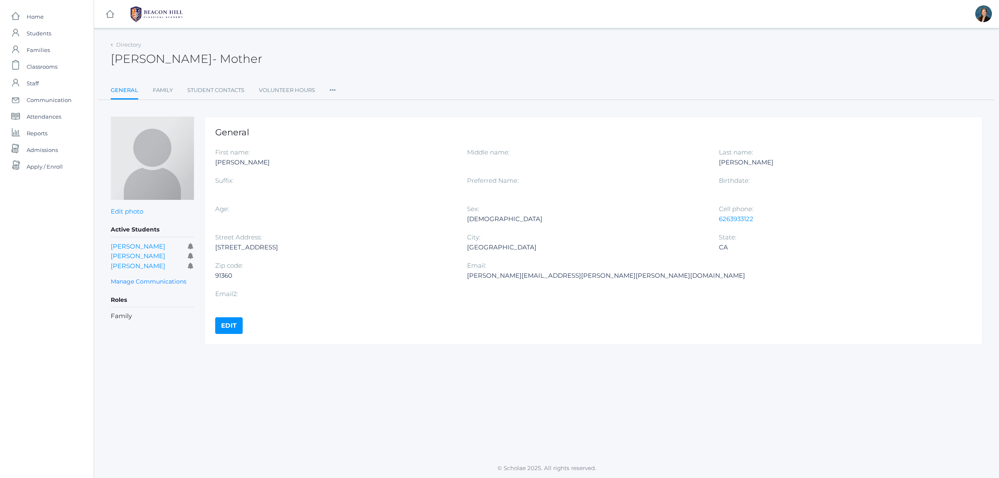
click at [333, 89] on icon at bounding box center [333, 87] width 6 height 11
click at [342, 110] on link "Roles" at bounding box center [363, 107] width 50 height 17
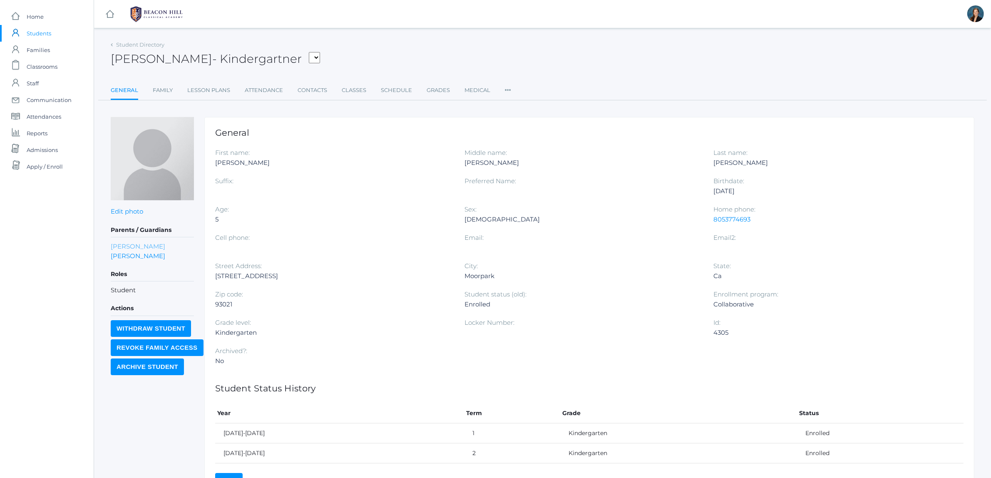
click at [149, 245] on link "[PERSON_NAME]" at bounding box center [138, 246] width 55 height 10
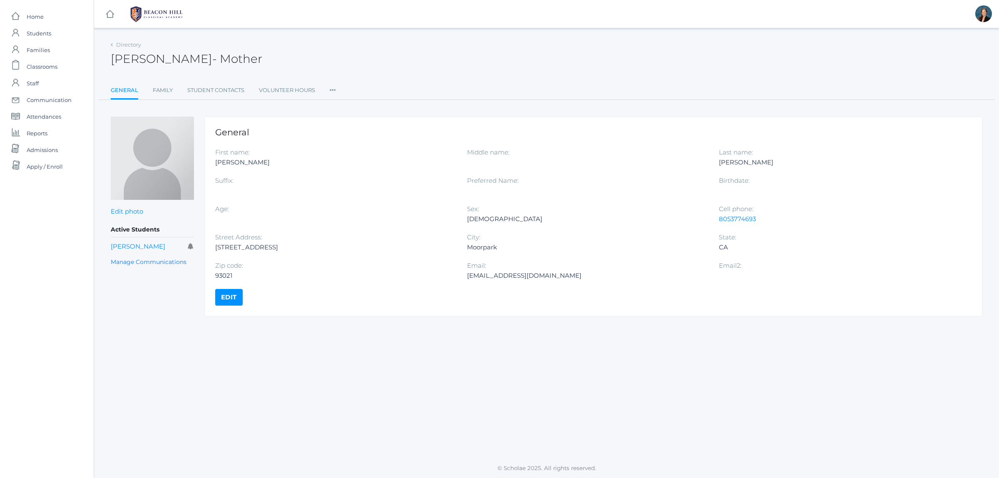
click at [325, 87] on ul "General Family Student Contacts Volunteer Hours Roles User Access Permissions C…" at bounding box center [547, 91] width 872 height 18
click at [334, 87] on icon at bounding box center [333, 87] width 6 height 11
click at [343, 109] on link "Roles" at bounding box center [363, 107] width 50 height 17
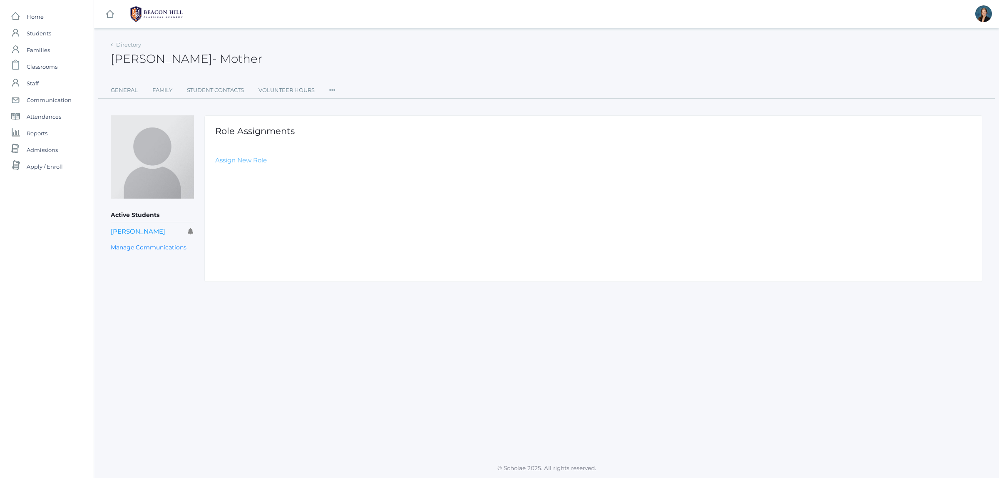
click at [261, 159] on link "Assign New Role" at bounding box center [241, 160] width 52 height 8
click at [267, 176] on select "Select Role Staff Family Student Other" at bounding box center [402, 180] width 374 height 19
select select "2"
click at [215, 171] on select "Select Role Staff Family Student Other" at bounding box center [402, 180] width 374 height 19
click at [248, 212] on div "< Role Assingments New Role Assignment Role Select Role Staff Family Student Ot…" at bounding box center [593, 198] width 778 height 166
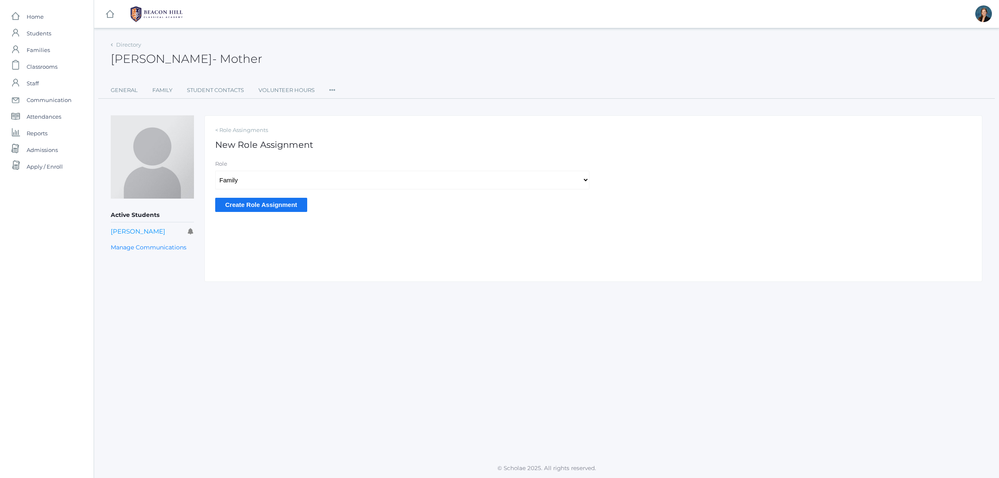
click at [248, 204] on input "Create Role Assignment" at bounding box center [261, 205] width 92 height 14
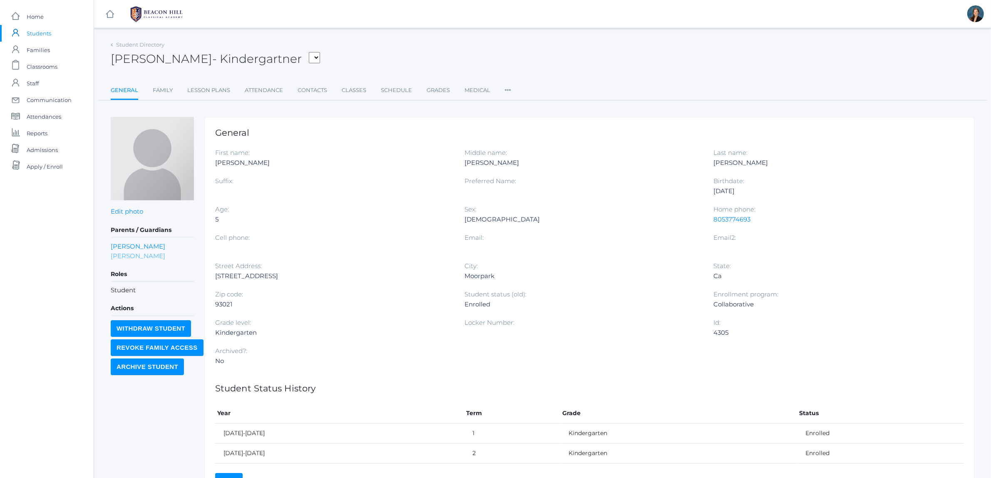
click at [152, 255] on link "Joshua Intlekofer" at bounding box center [138, 256] width 55 height 10
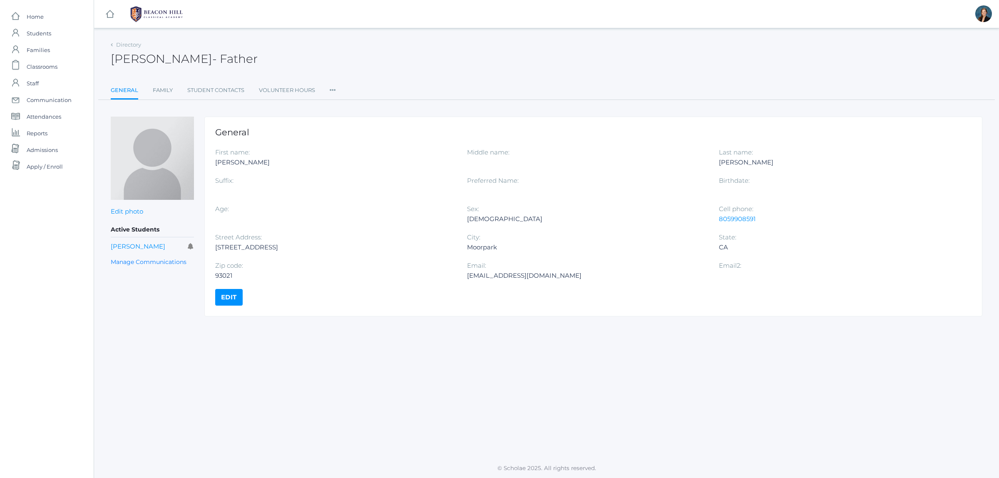
click at [332, 87] on icon at bounding box center [333, 87] width 6 height 11
click at [350, 102] on link "Roles" at bounding box center [363, 107] width 50 height 17
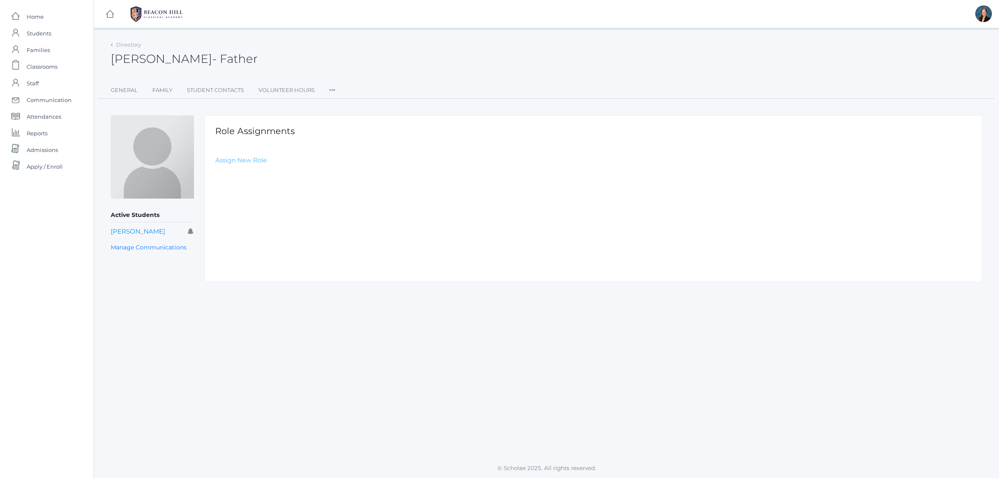
click at [261, 159] on link "Assign New Role" at bounding box center [241, 160] width 52 height 8
click at [256, 186] on select "Select Role Staff Family Student Other" at bounding box center [402, 180] width 374 height 19
select select "2"
click at [215, 171] on select "Select Role Staff Family Student Other" at bounding box center [402, 180] width 374 height 19
click at [243, 206] on input "Create Role Assignment" at bounding box center [261, 205] width 92 height 14
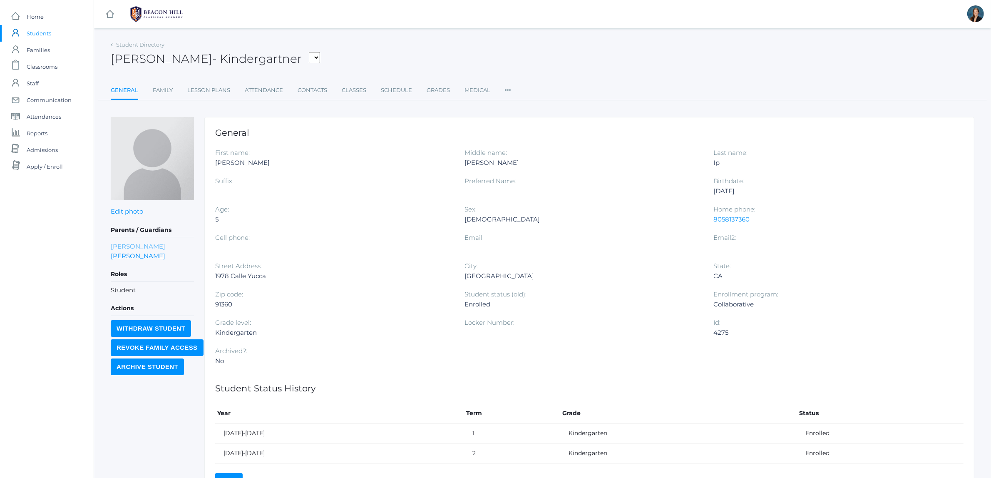
click at [138, 246] on link "[PERSON_NAME]" at bounding box center [138, 246] width 55 height 10
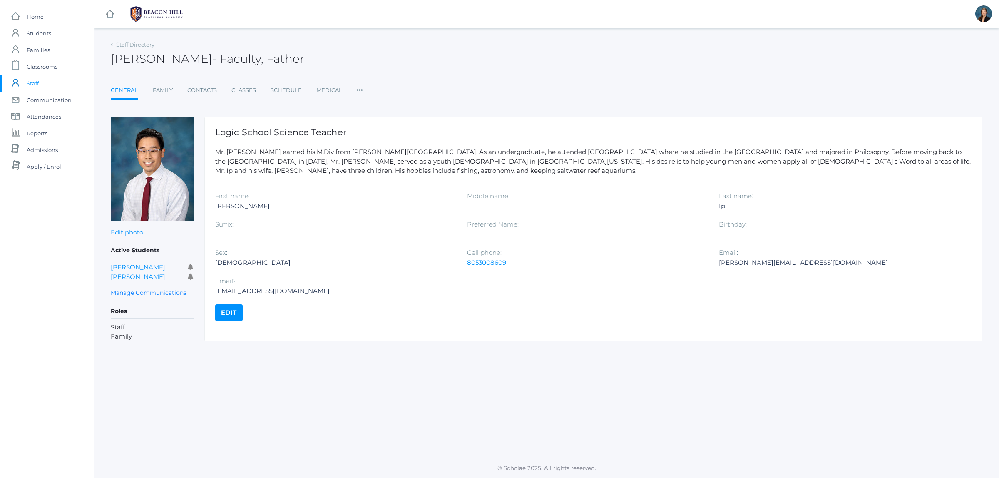
click at [360, 87] on icon at bounding box center [360, 87] width 6 height 11
click at [373, 109] on link "Roles" at bounding box center [384, 107] width 39 height 17
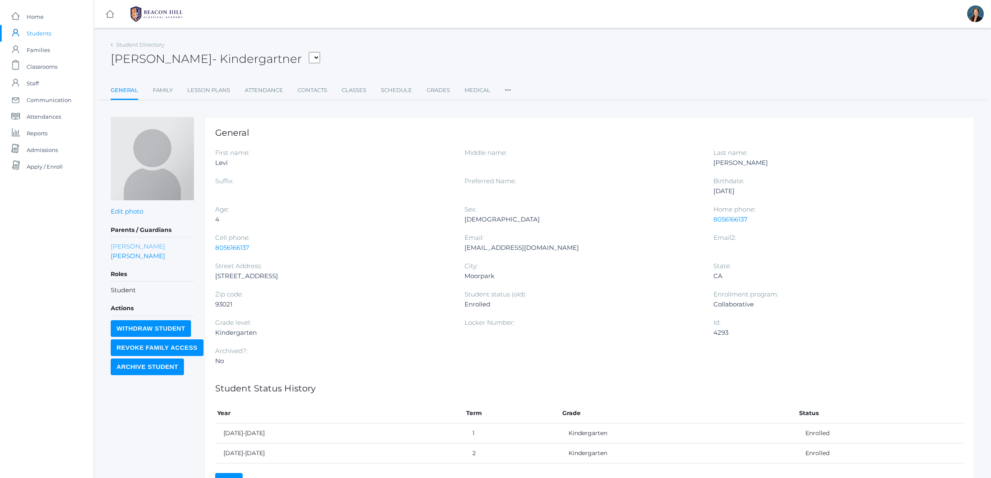
click at [134, 244] on link "[PERSON_NAME]" at bounding box center [138, 246] width 55 height 10
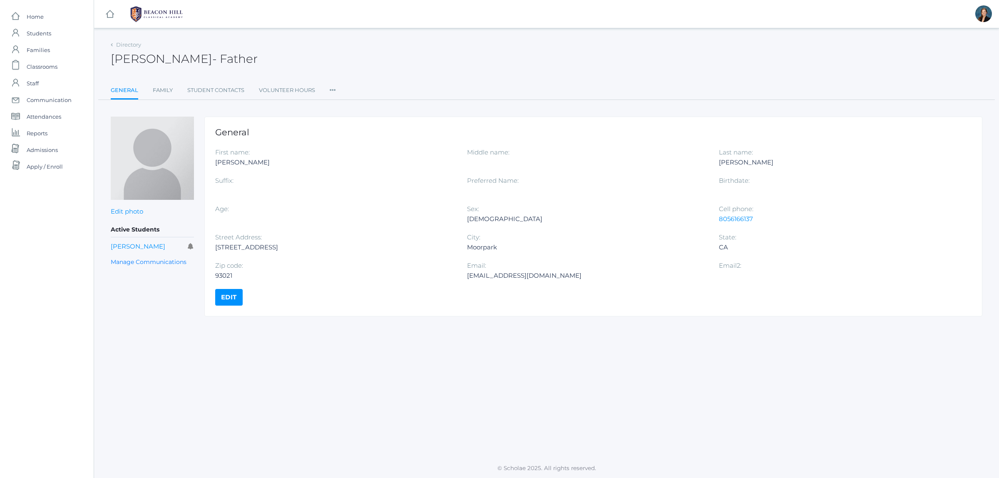
click at [337, 92] on ul "General Family Student Contacts Volunteer Hours Roles User Access Permissions C…" at bounding box center [547, 91] width 872 height 18
click at [330, 86] on icon at bounding box center [333, 87] width 6 height 11
click at [345, 105] on link "Roles" at bounding box center [363, 107] width 50 height 17
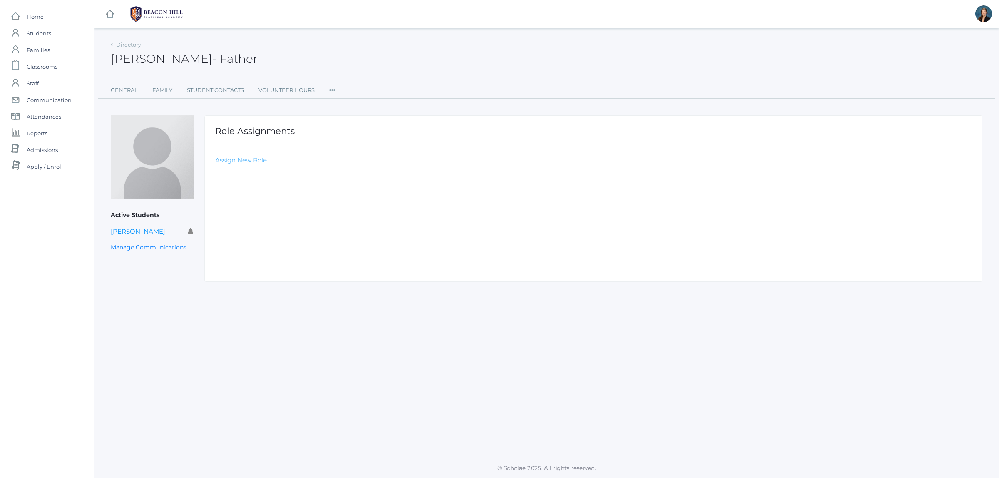
click at [247, 161] on link "Assign New Role" at bounding box center [241, 160] width 52 height 8
click at [261, 180] on select "Select Role Staff Family Student Other" at bounding box center [402, 180] width 374 height 19
select select "2"
click at [215, 171] on select "Select Role Staff Family Student Other" at bounding box center [402, 180] width 374 height 19
click at [250, 205] on input "Create Role Assignment" at bounding box center [261, 205] width 92 height 14
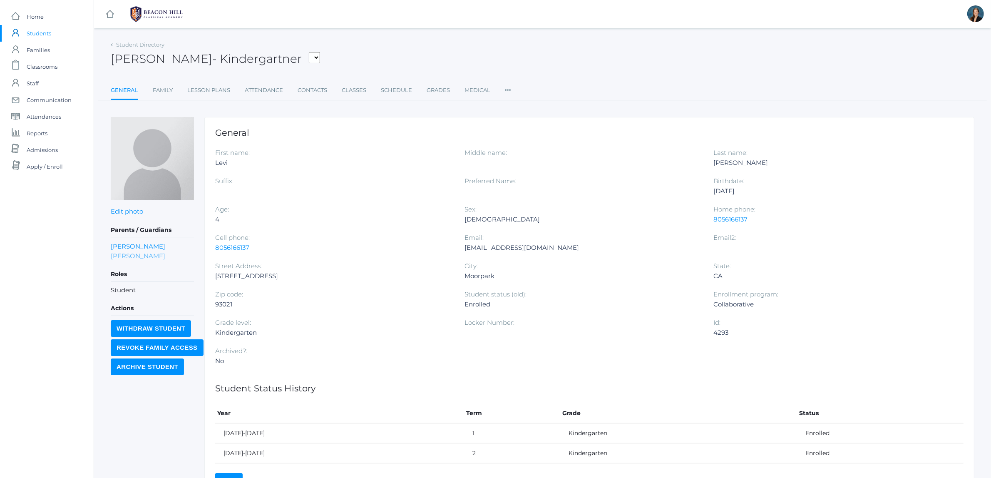
click at [129, 255] on link "Maria Mendez" at bounding box center [138, 256] width 55 height 10
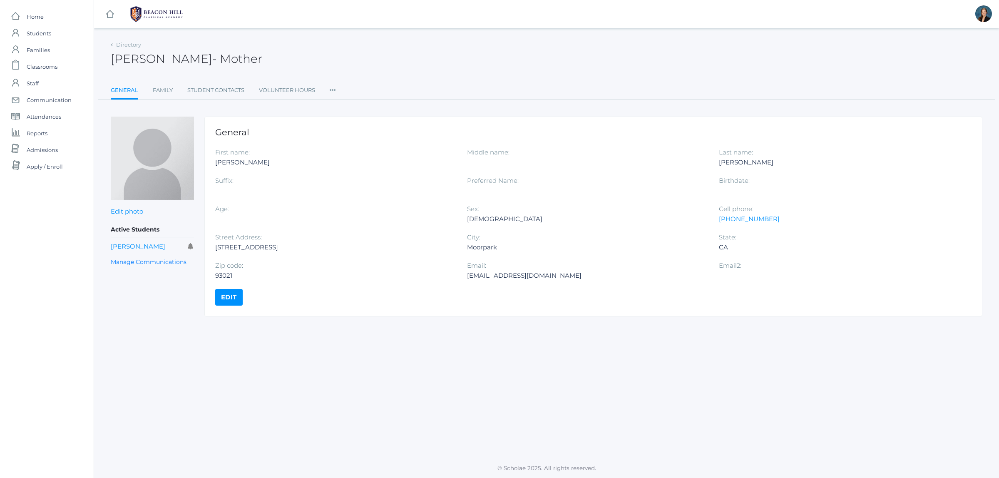
click at [332, 88] on icon at bounding box center [333, 87] width 6 height 11
click at [345, 103] on link "Roles" at bounding box center [363, 107] width 50 height 17
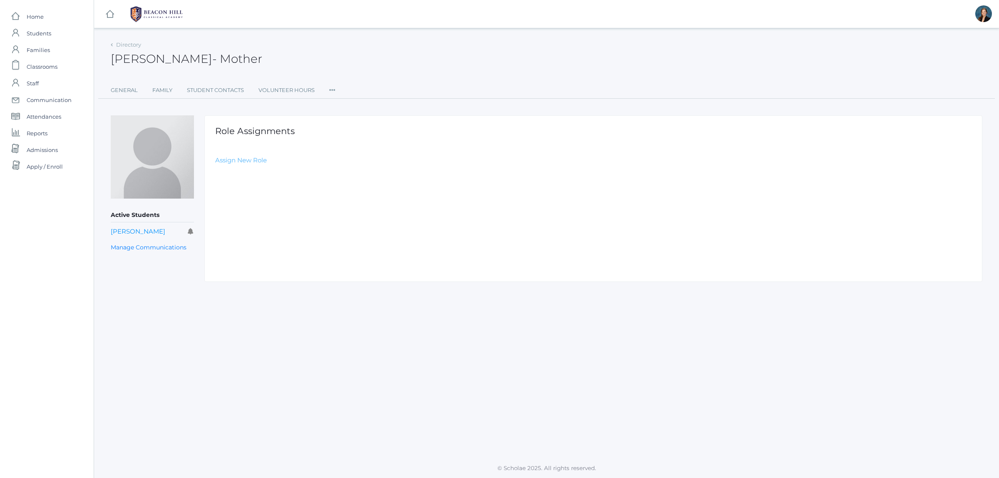
click at [240, 157] on link "Assign New Role" at bounding box center [241, 160] width 52 height 8
click at [242, 176] on select "Select Role Staff Family Student Other" at bounding box center [402, 180] width 374 height 19
select select "2"
click at [215, 171] on select "Select Role Staff Family Student Other" at bounding box center [402, 180] width 374 height 19
click at [239, 206] on input "Create Role Assignment" at bounding box center [261, 205] width 92 height 14
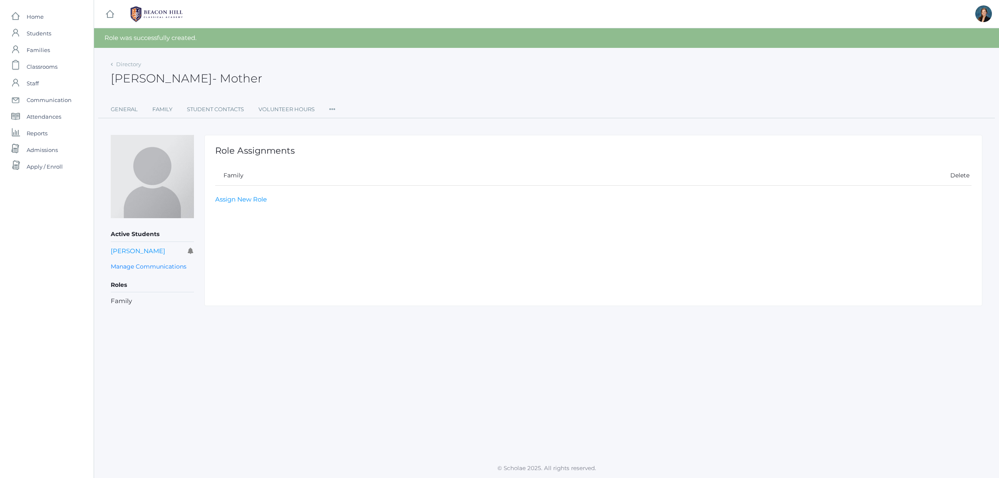
click at [335, 109] on icon at bounding box center [332, 106] width 6 height 11
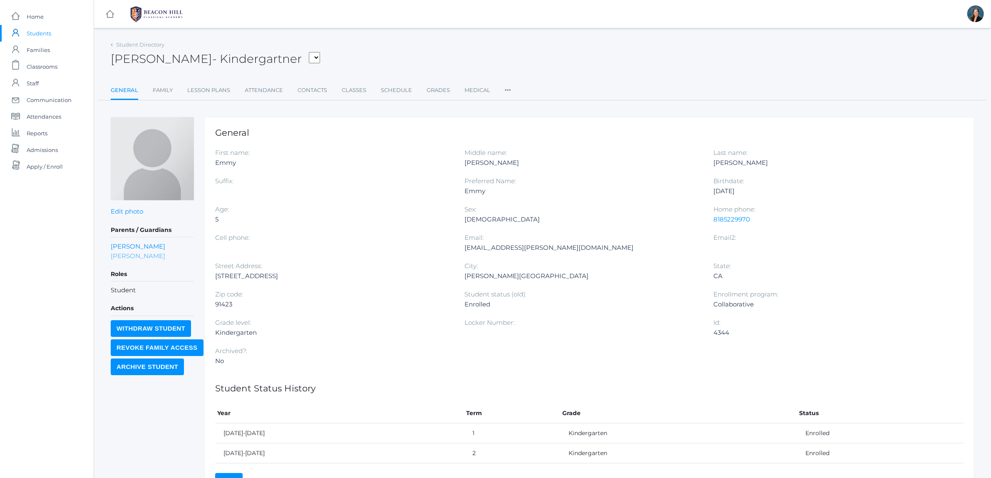
click at [119, 253] on link "[PERSON_NAME]" at bounding box center [138, 256] width 55 height 10
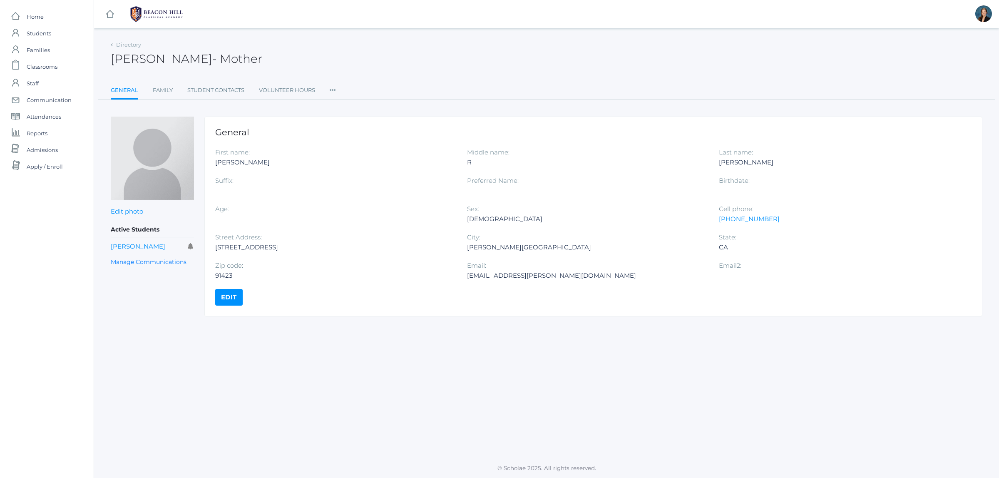
click at [335, 85] on icon at bounding box center [333, 87] width 6 height 11
click at [340, 107] on link "Roles" at bounding box center [363, 107] width 50 height 17
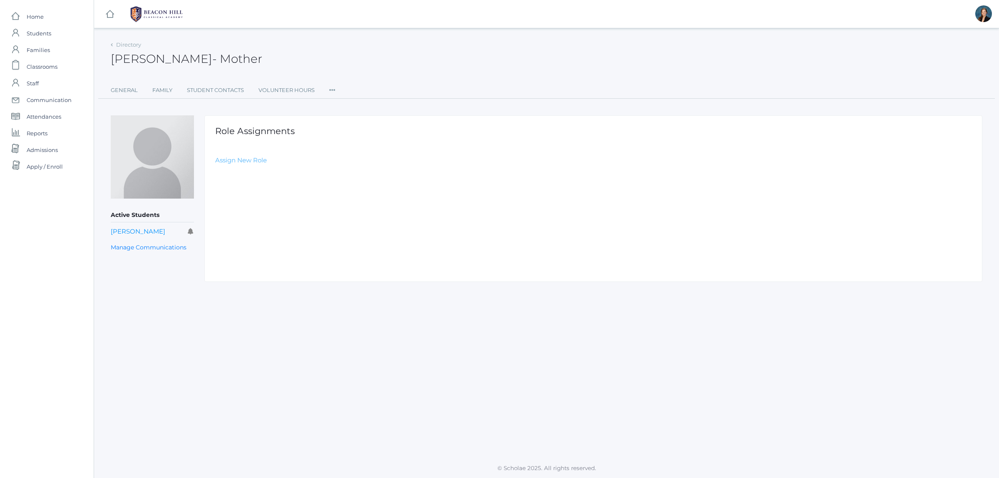
click at [229, 163] on link "Assign New Role" at bounding box center [241, 160] width 52 height 8
click at [252, 176] on select "Select Role Staff Family Student Other" at bounding box center [402, 180] width 374 height 19
select select "2"
click at [215, 171] on select "Select Role Staff Family Student Other" at bounding box center [402, 180] width 374 height 19
click at [240, 205] on input "Create Role Assignment" at bounding box center [261, 205] width 92 height 14
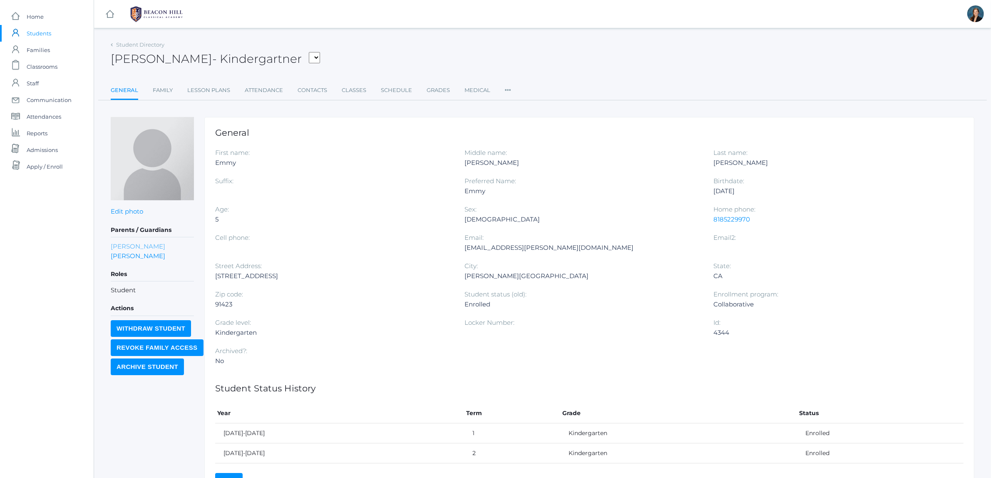
click at [127, 246] on link "Nicholas Rodarte" at bounding box center [138, 246] width 55 height 10
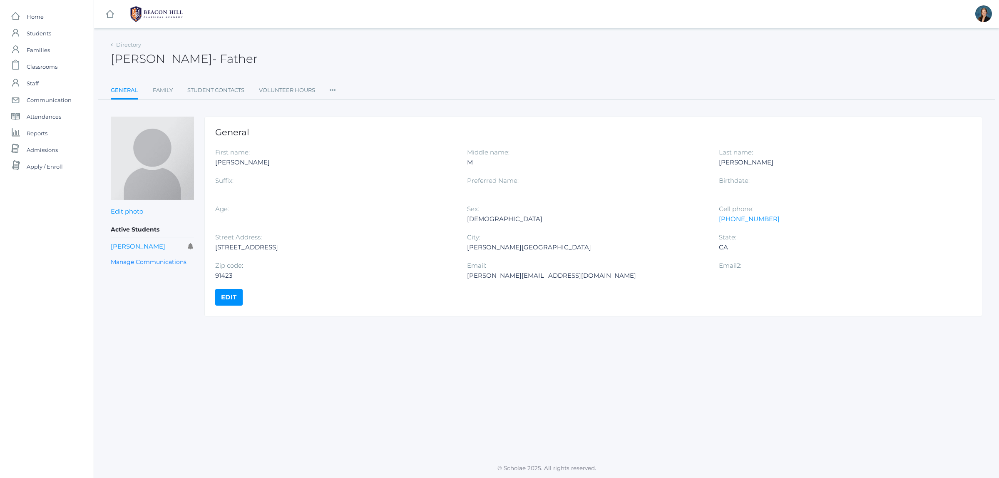
click at [334, 88] on icon at bounding box center [333, 87] width 6 height 11
click at [338, 107] on link "Roles" at bounding box center [363, 107] width 50 height 17
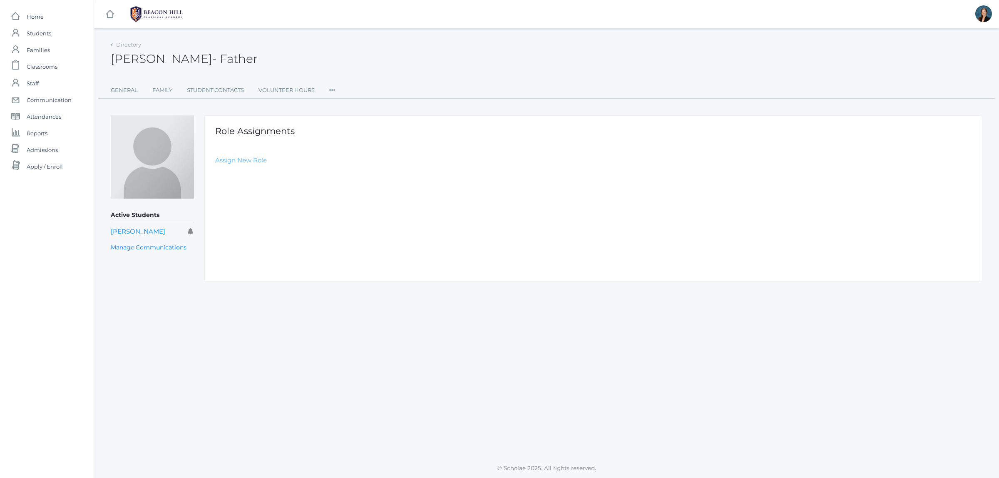
click at [238, 159] on link "Assign New Role" at bounding box center [241, 160] width 52 height 8
click at [245, 183] on select "Select Role Staff Family Student Other" at bounding box center [402, 180] width 374 height 19
select select "2"
click at [215, 171] on select "Select Role Staff Family Student Other" at bounding box center [402, 180] width 374 height 19
click at [236, 201] on input "Create Role Assignment" at bounding box center [261, 205] width 92 height 14
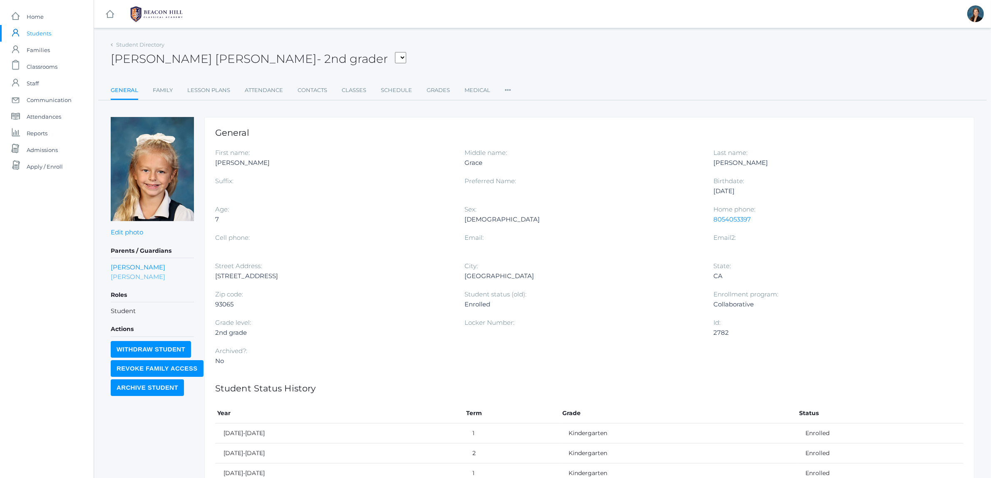
click at [141, 277] on link "Shannon Sergey" at bounding box center [138, 277] width 55 height 10
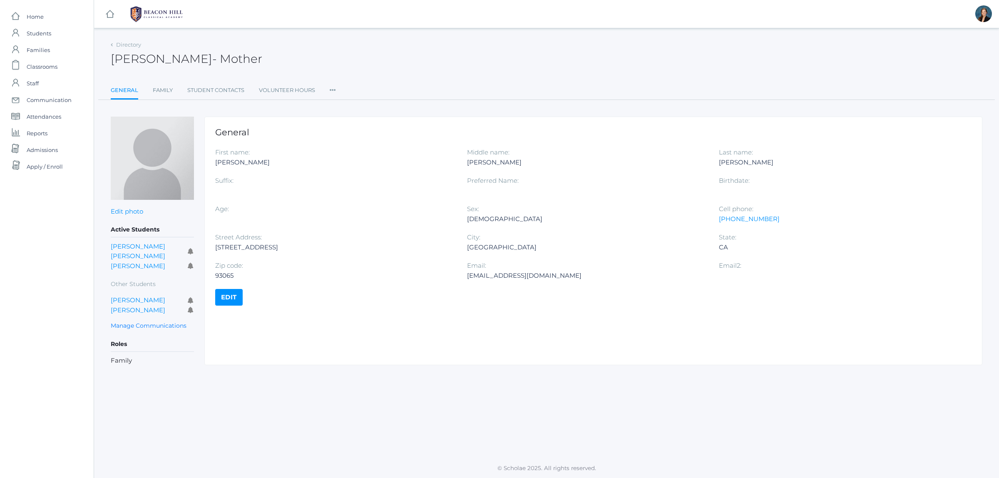
click at [338, 86] on ul "General Family Student Contacts Volunteer Hours Roles User Access Permissions C…" at bounding box center [547, 91] width 872 height 18
click at [332, 88] on icon at bounding box center [333, 87] width 6 height 11
click at [348, 106] on link "Roles" at bounding box center [363, 107] width 50 height 17
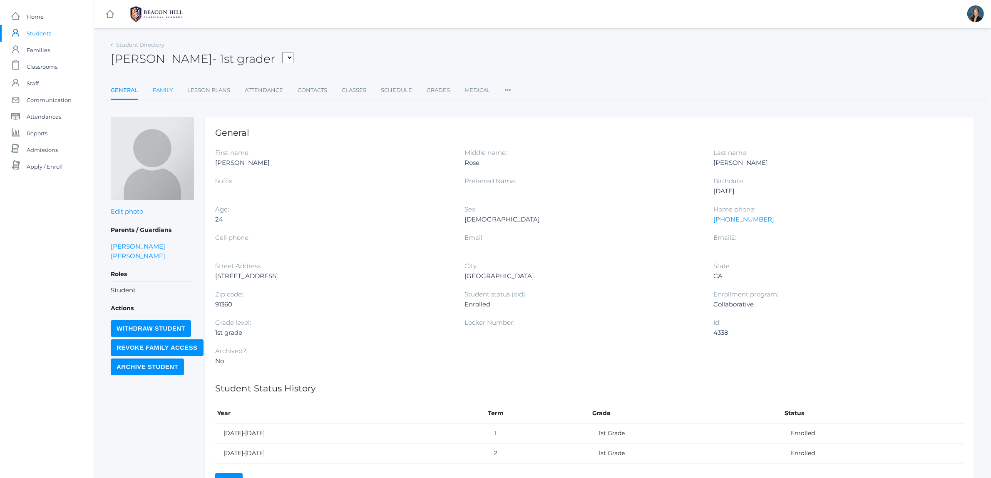
click at [159, 89] on link "Family" at bounding box center [163, 90] width 20 height 17
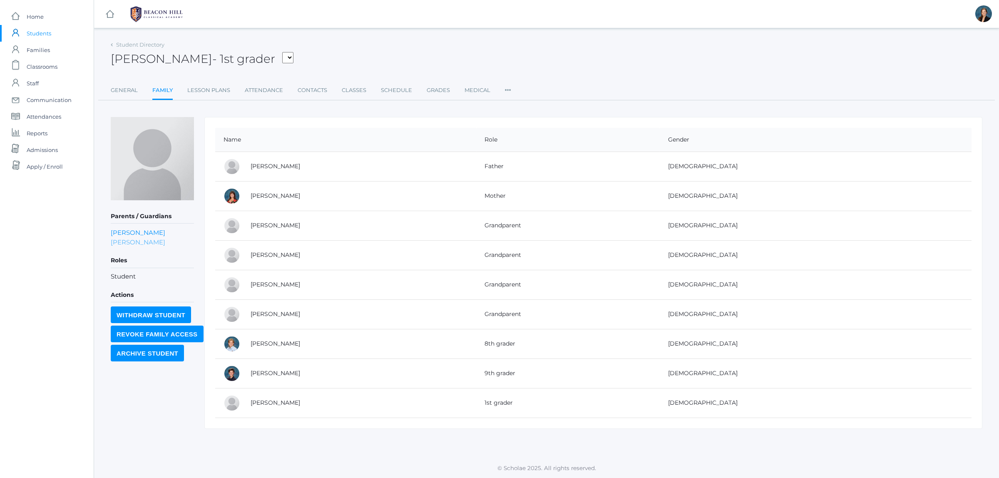
click at [142, 242] on link "[PERSON_NAME]" at bounding box center [138, 242] width 55 height 10
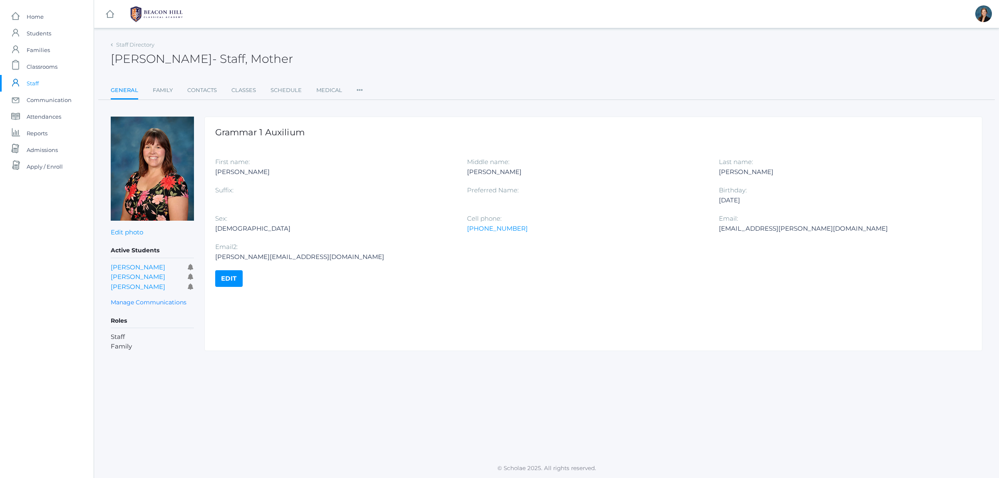
click at [363, 84] on ul "General Family Contacts Classes Schedule Medical Roles User Access Permissions" at bounding box center [547, 91] width 872 height 18
drag, startPoint x: 363, startPoint y: 87, endPoint x: 356, endPoint y: 87, distance: 6.7
click at [357, 87] on ul "General Family Contacts Classes Schedule Medical Roles User Access Permissions" at bounding box center [547, 91] width 872 height 18
click at [357, 87] on icon at bounding box center [360, 87] width 6 height 11
click at [365, 107] on link "Roles" at bounding box center [384, 107] width 39 height 17
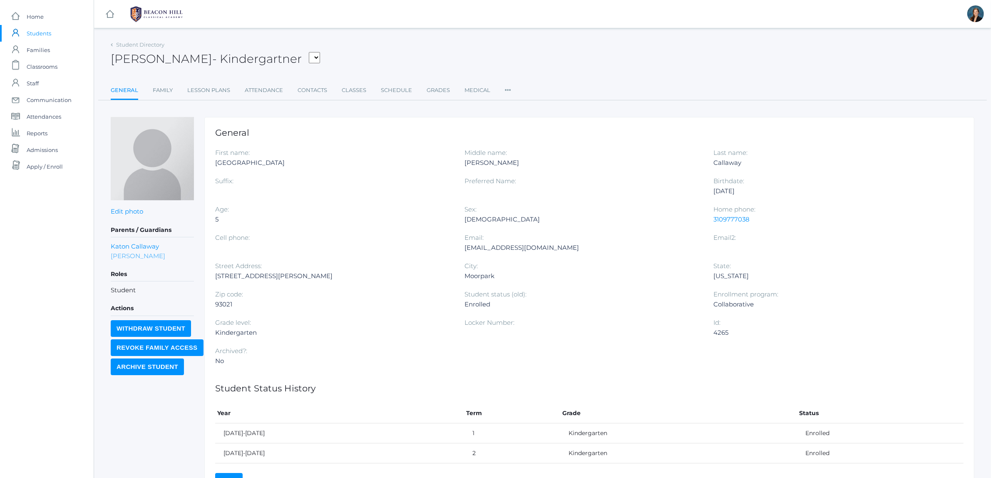
click at [134, 255] on link "Erin Callaway" at bounding box center [138, 256] width 55 height 10
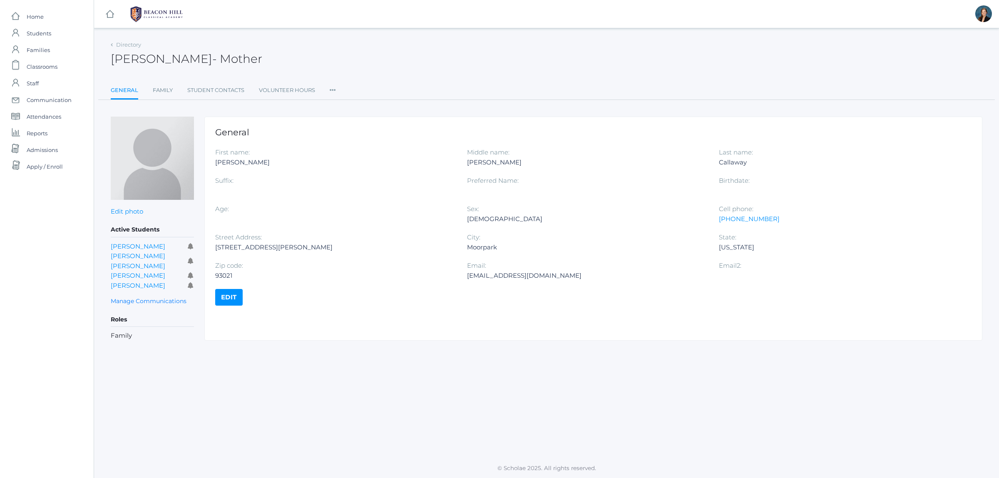
click at [330, 88] on icon at bounding box center [333, 87] width 6 height 11
click at [344, 105] on link "Roles" at bounding box center [363, 107] width 50 height 17
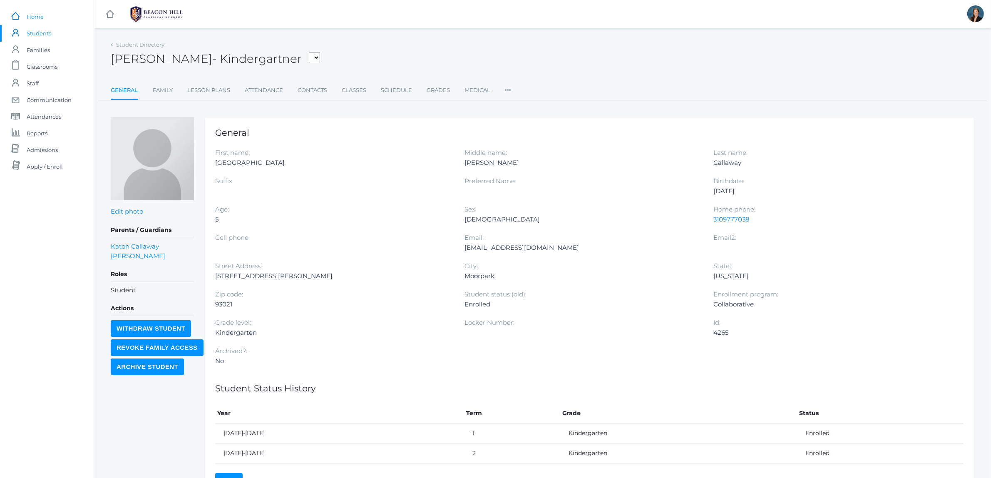
click at [35, 13] on span "Home" at bounding box center [35, 16] width 17 height 17
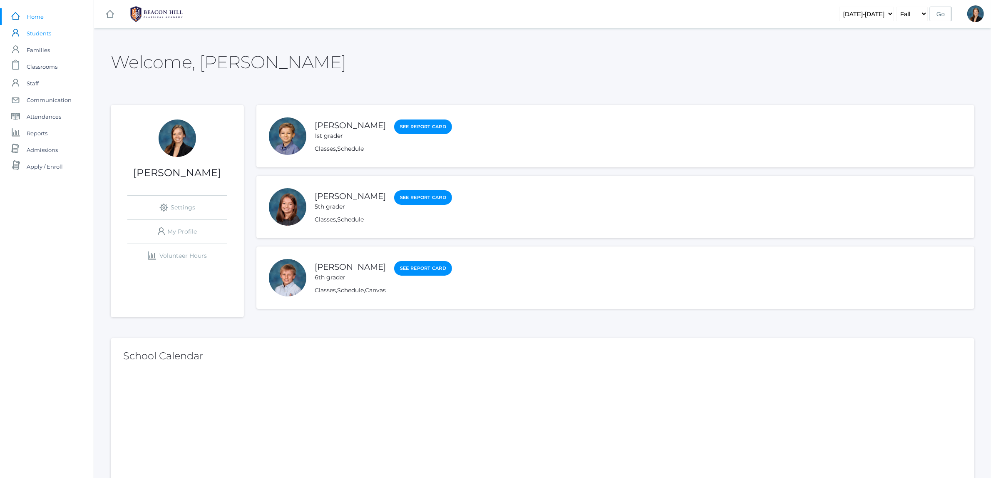
click at [42, 32] on span "Students" at bounding box center [39, 33] width 25 height 17
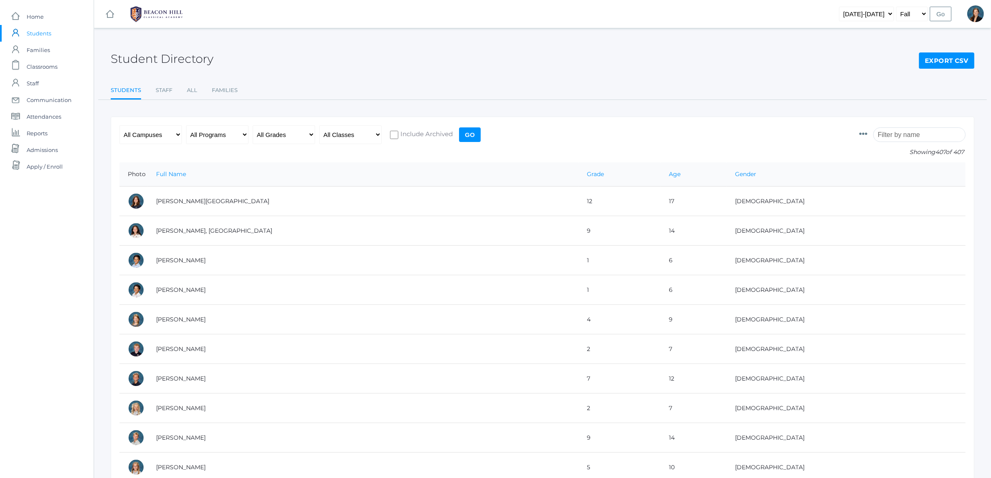
click at [921, 137] on input "search" at bounding box center [919, 134] width 92 height 15
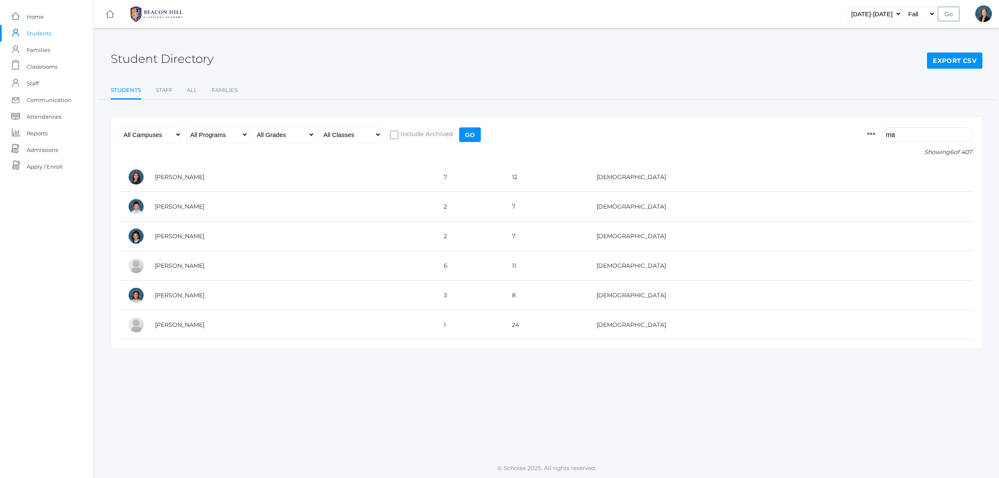
type input "m"
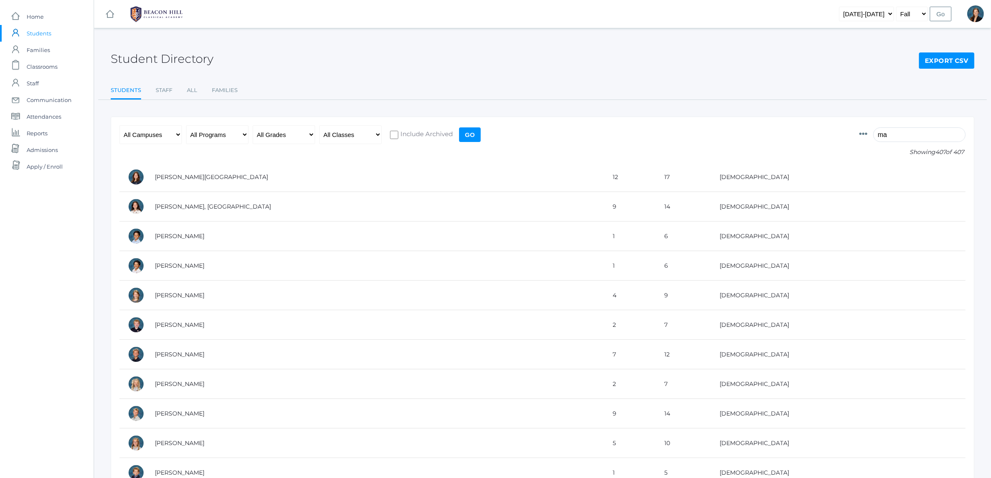
type input "m"
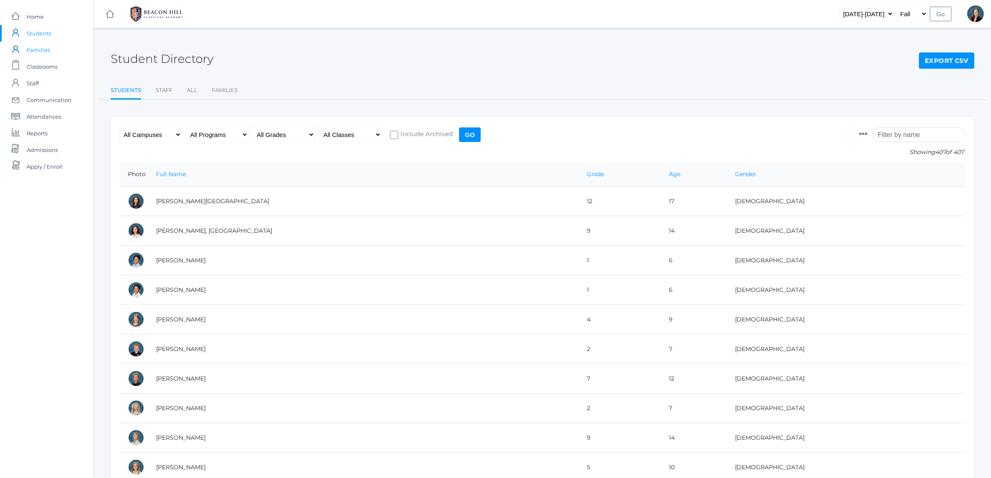
click at [42, 46] on span "Families" at bounding box center [38, 50] width 23 height 17
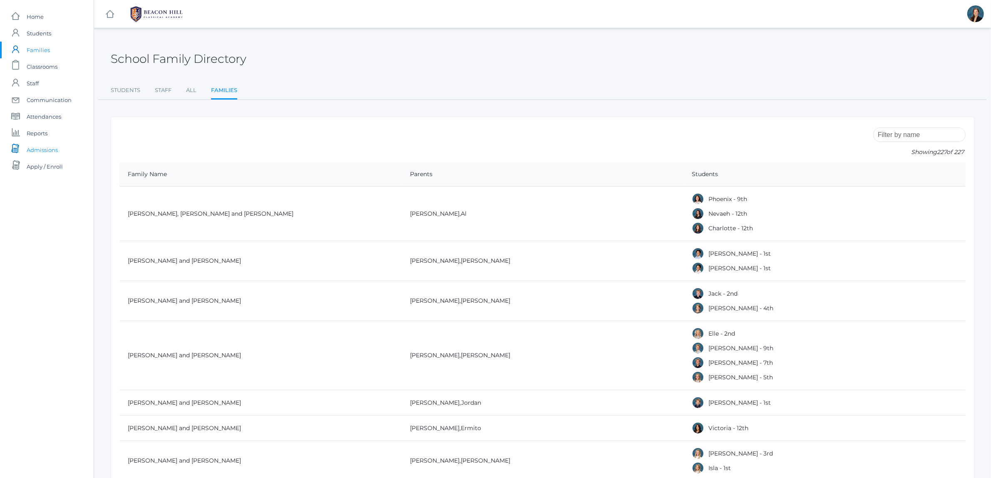
click at [32, 153] on span "Admissions" at bounding box center [42, 150] width 31 height 17
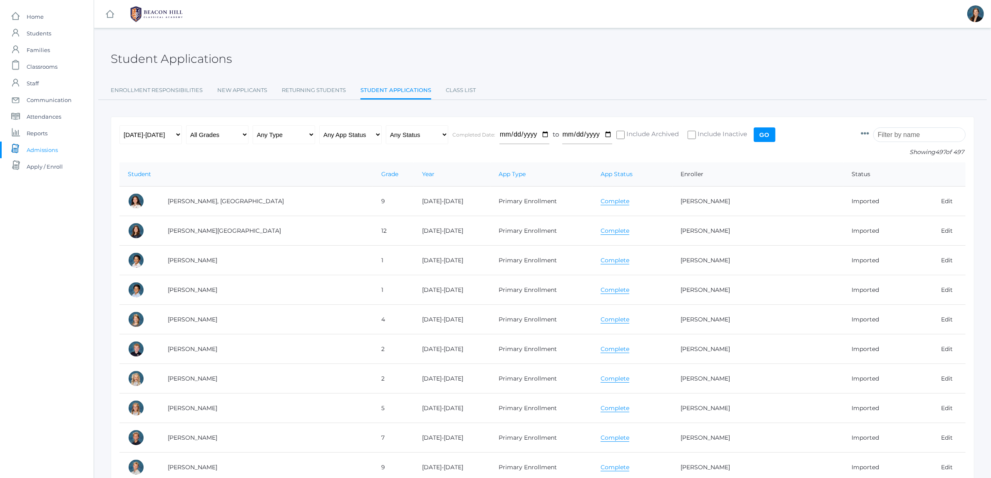
click at [899, 138] on input "search" at bounding box center [919, 134] width 92 height 15
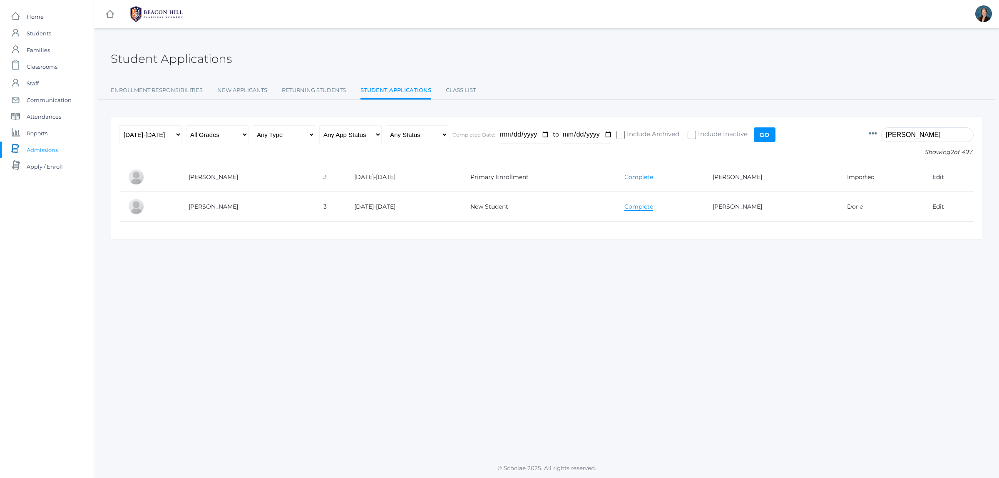
type input "marzano"
drag, startPoint x: 934, startPoint y: 134, endPoint x: 837, endPoint y: 141, distance: 96.4
click at [837, 140] on form "Id Student Current Grade Grade Year App Type App Status Fee Vol Hour Fee Sweats…" at bounding box center [546, 143] width 854 height 37
click at [51, 25] on link "icons/user/plain Created with Sketch. Students" at bounding box center [47, 33] width 94 height 17
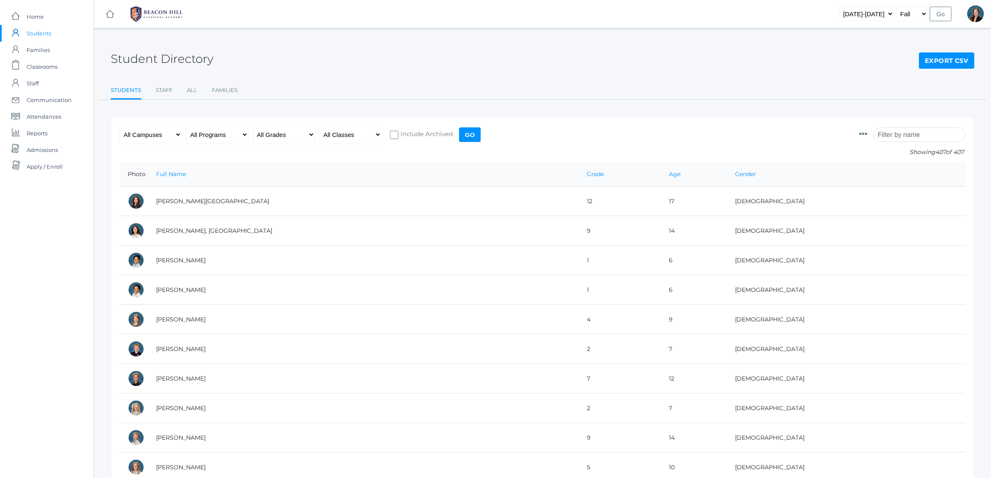
click at [894, 140] on input "search" at bounding box center [919, 134] width 92 height 15
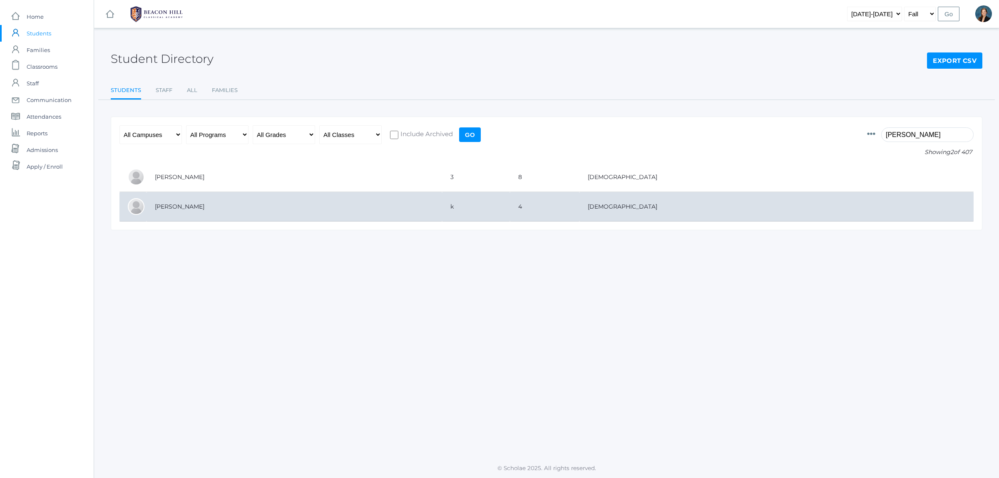
type input "lopez"
click at [201, 211] on td "[PERSON_NAME]" at bounding box center [295, 207] width 296 height 30
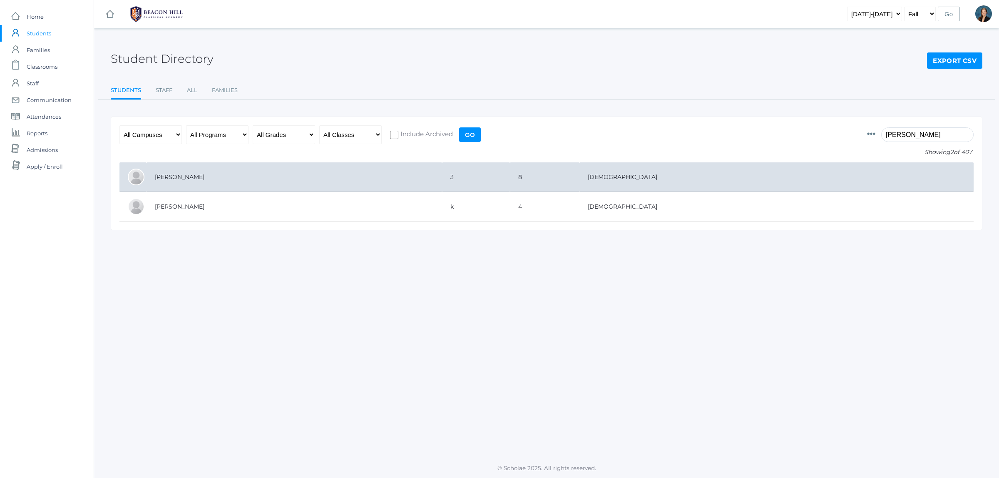
click at [180, 172] on td "Lopez, Francisco" at bounding box center [295, 177] width 296 height 30
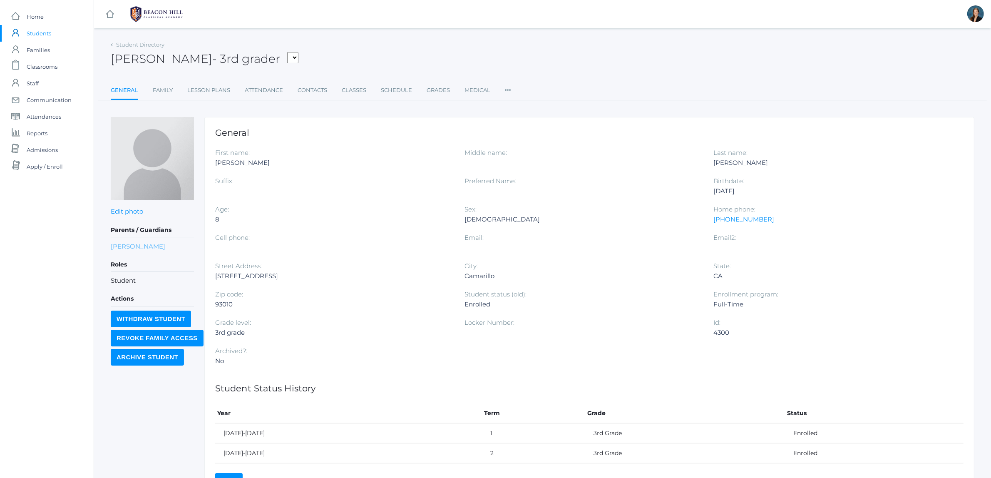
click at [131, 243] on link "Elisabet Marzano" at bounding box center [138, 246] width 55 height 10
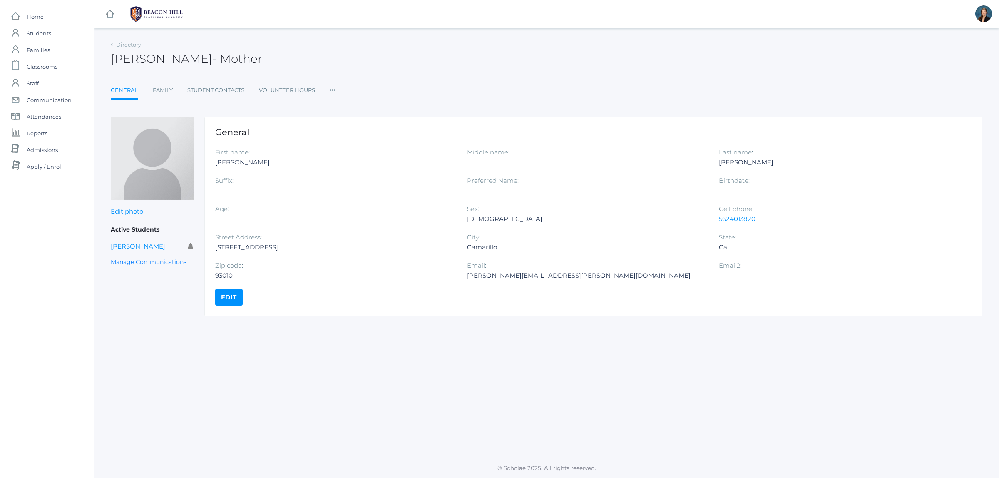
click at [332, 87] on icon at bounding box center [333, 87] width 6 height 11
click at [339, 105] on link "Roles" at bounding box center [363, 107] width 50 height 17
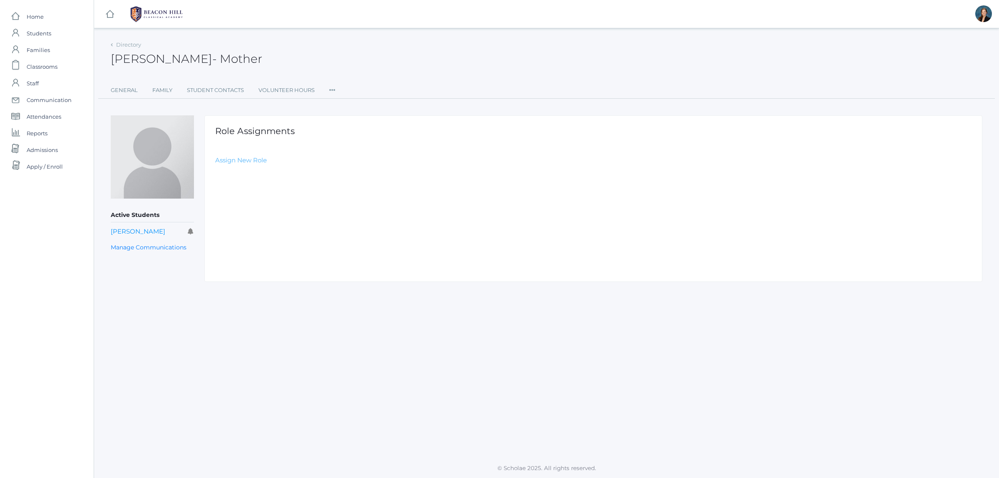
click at [225, 160] on link "Assign New Role" at bounding box center [241, 160] width 52 height 8
click at [243, 174] on select "Select Role Staff Family Student Other" at bounding box center [402, 180] width 374 height 19
click at [215, 171] on select "Select Role Staff Family Student Other" at bounding box center [402, 180] width 374 height 19
drag, startPoint x: 242, startPoint y: 178, endPoint x: 243, endPoint y: 182, distance: 4.5
click at [242, 178] on select "Select Role Staff Family Student Other" at bounding box center [402, 180] width 374 height 19
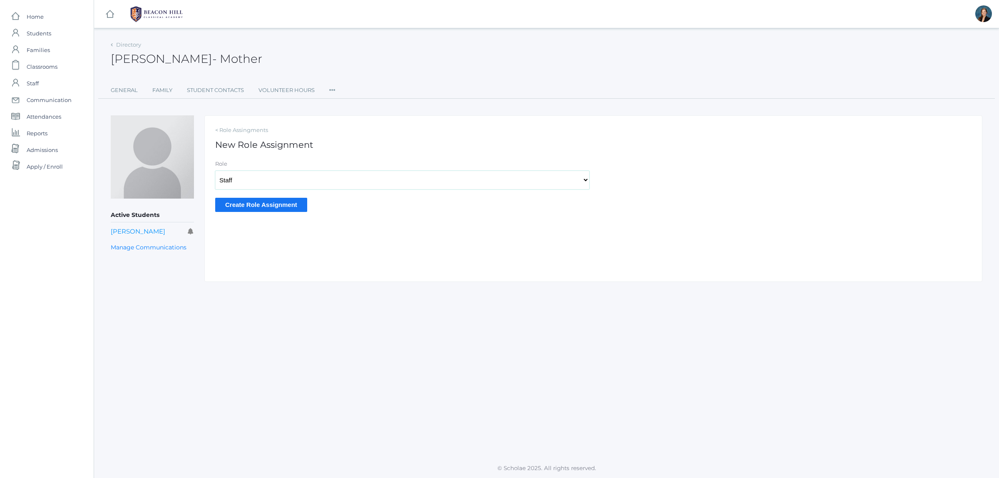
select select "2"
click at [215, 171] on select "Select Role Staff Family Student Other" at bounding box center [402, 180] width 374 height 19
click at [246, 203] on input "Create Role Assignment" at bounding box center [261, 205] width 92 height 14
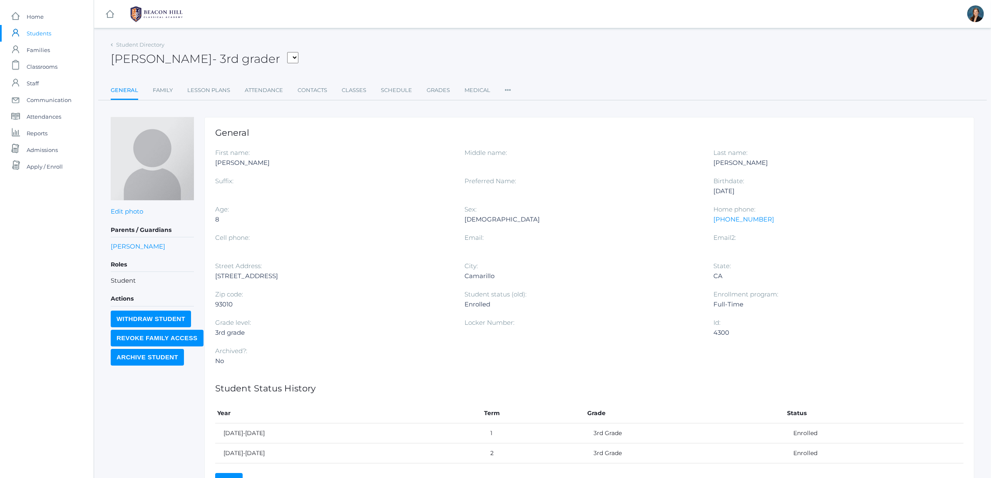
click at [19, 285] on div "icons/ui/navigation/home Created with Sketch. Home icons/user/plain Created wit…" at bounding box center [47, 265] width 94 height 530
click at [42, 50] on span "Families" at bounding box center [38, 50] width 23 height 17
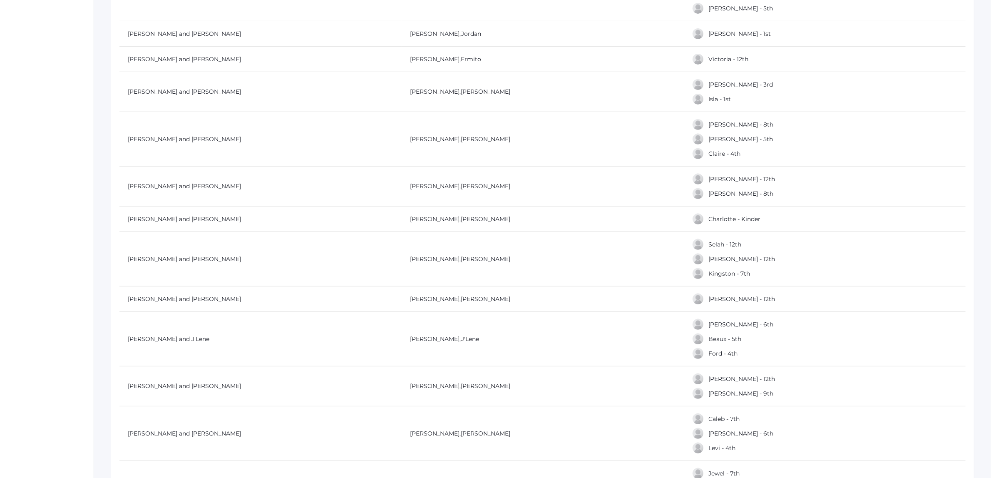
scroll to position [364, 0]
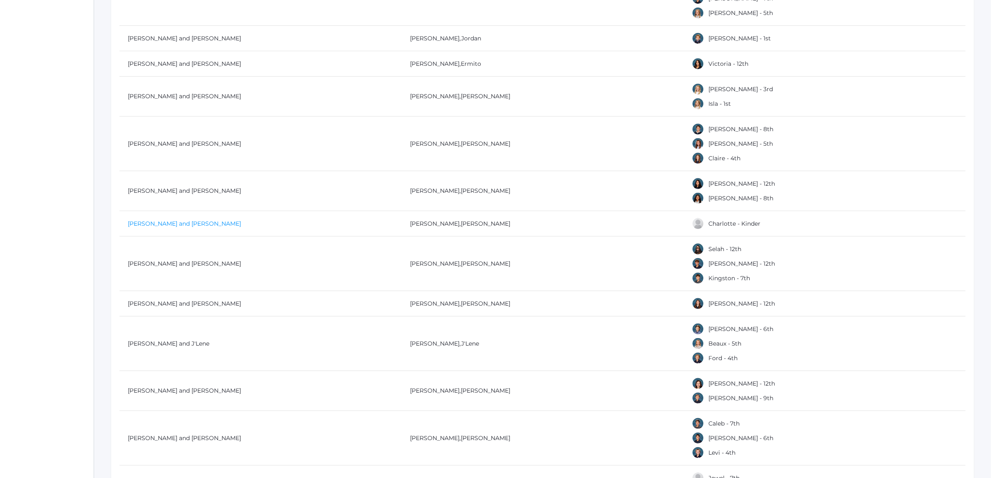
click at [167, 223] on link "Bair, Scott and Brianna" at bounding box center [184, 223] width 113 height 7
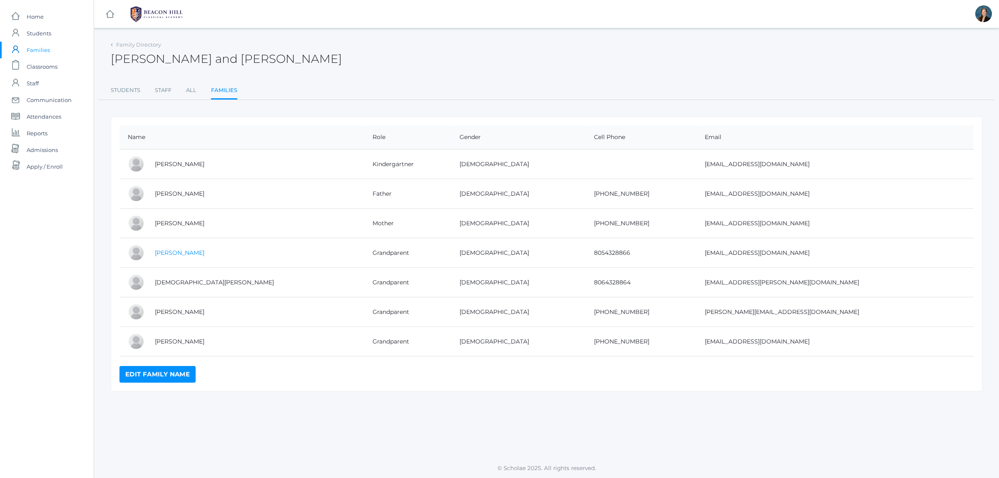
click at [170, 256] on link "Dave Cox" at bounding box center [180, 252] width 50 height 7
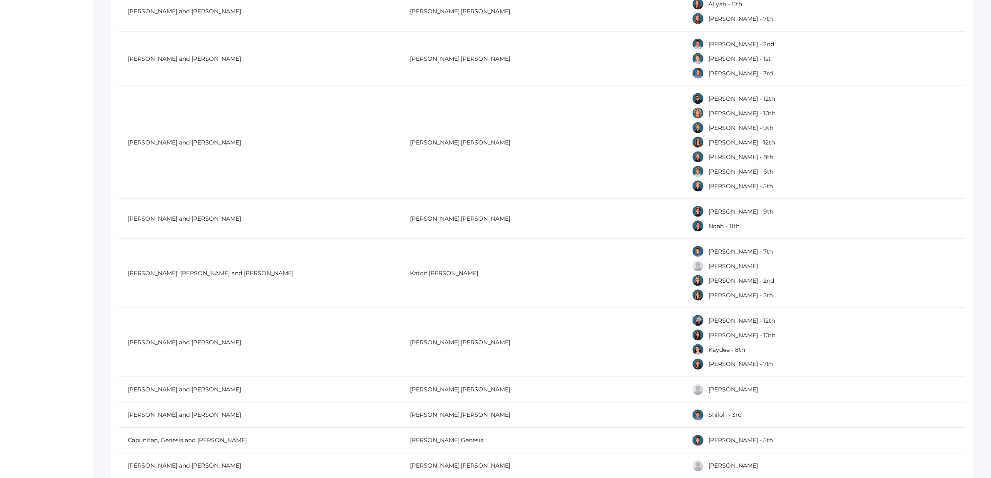
scroll to position [1665, 0]
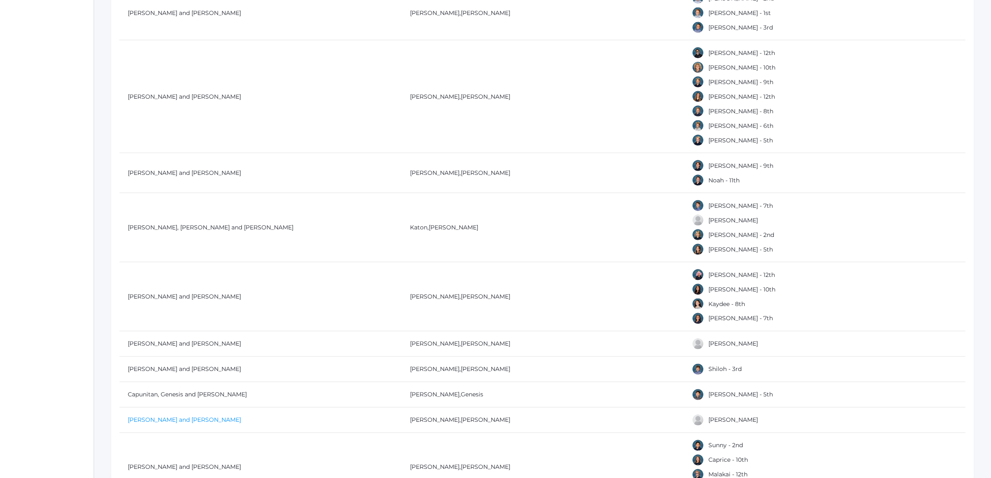
click at [186, 421] on link "Cardenas, Nathan and Kylie" at bounding box center [184, 419] width 113 height 7
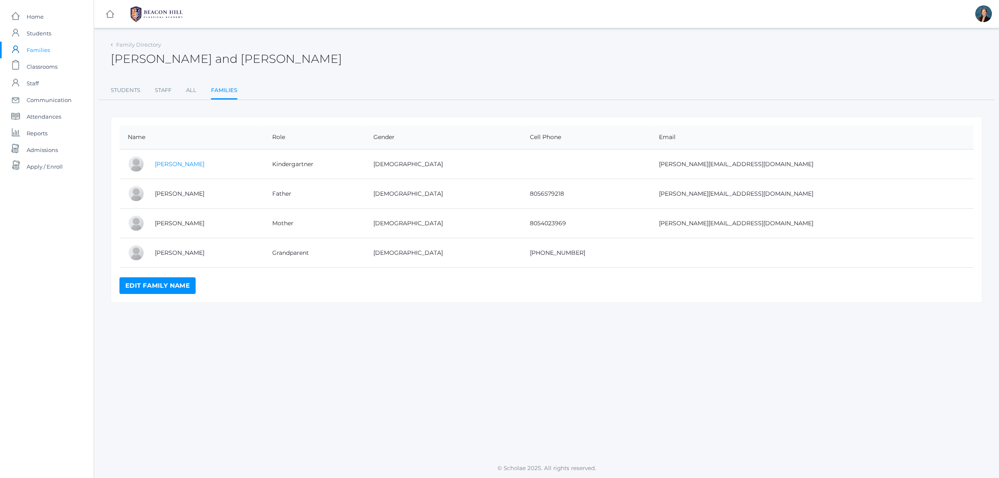
click at [169, 167] on link "Luna Cardenas" at bounding box center [180, 163] width 50 height 7
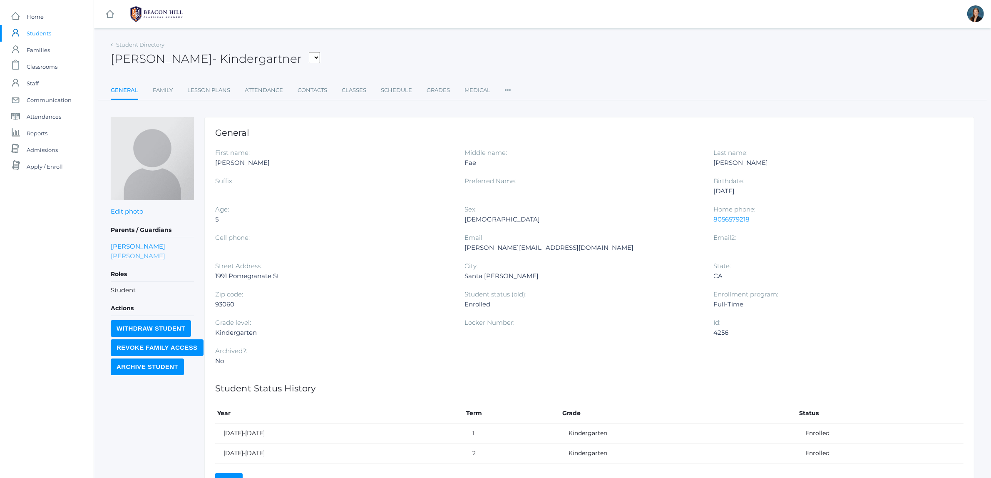
click at [134, 251] on link "Kylie Cardenas" at bounding box center [138, 256] width 55 height 10
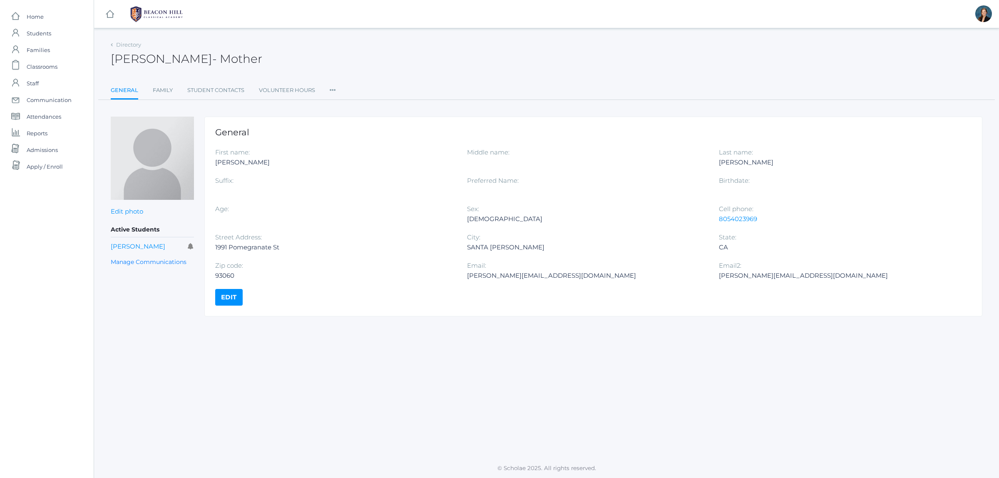
click at [331, 90] on icon at bounding box center [333, 87] width 6 height 11
click at [340, 104] on link "Roles" at bounding box center [363, 107] width 50 height 17
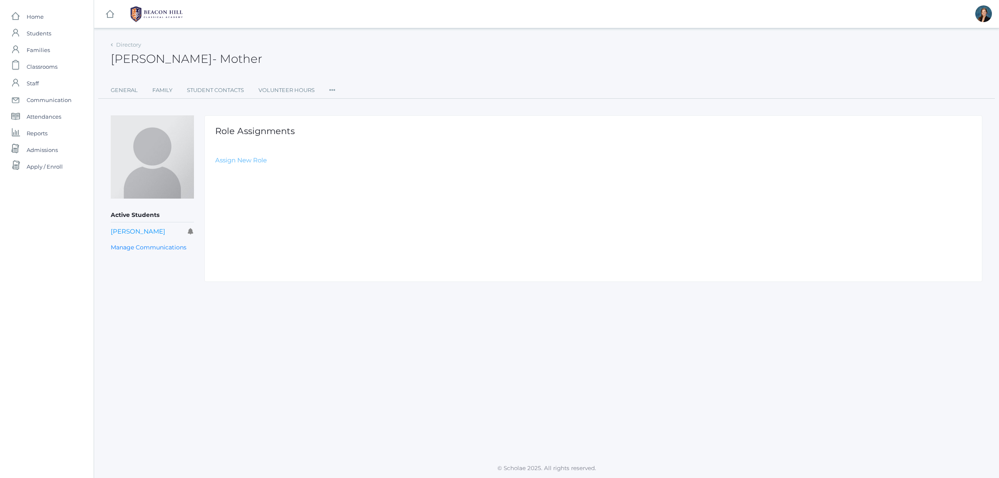
click at [237, 158] on link "Assign New Role" at bounding box center [241, 160] width 52 height 8
click at [244, 179] on select "Select Role Staff Family Student Other" at bounding box center [402, 180] width 374 height 19
select select "2"
click at [215, 171] on select "Select Role Staff Family Student Other" at bounding box center [402, 180] width 374 height 19
click at [244, 202] on input "Create Role Assignment" at bounding box center [261, 205] width 92 height 14
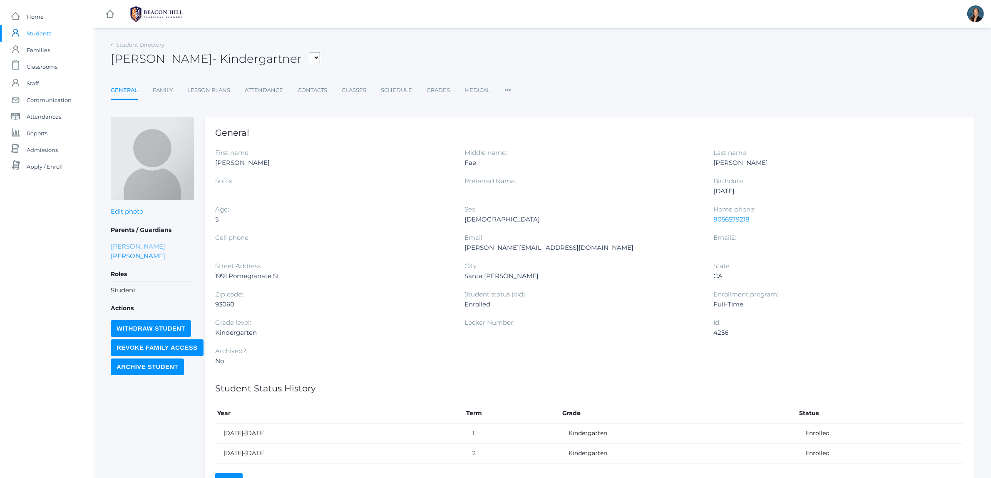
click at [121, 249] on link "Nathan Cardenas" at bounding box center [138, 246] width 55 height 10
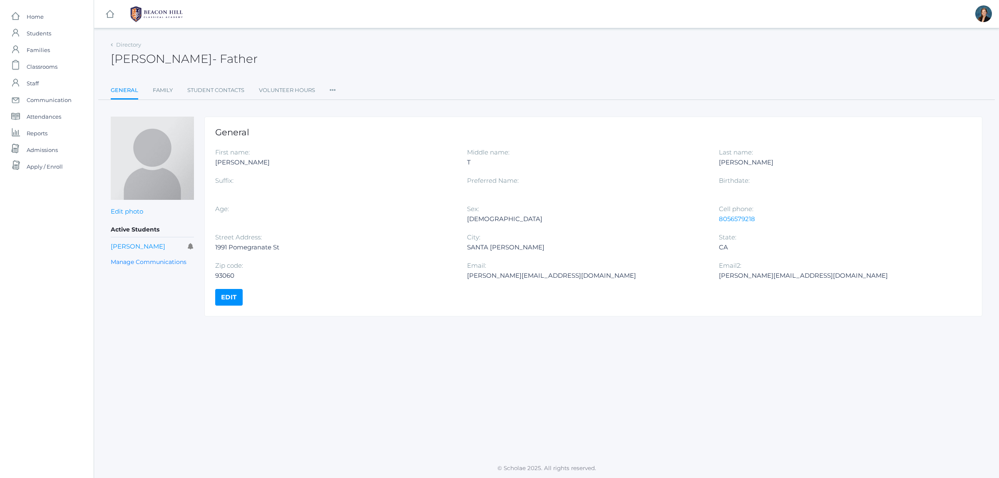
click at [328, 90] on ul "General Family Student Contacts Volunteer Hours Roles User Access Permissions C…" at bounding box center [547, 91] width 872 height 18
click at [332, 91] on icon at bounding box center [333, 87] width 6 height 11
click at [339, 107] on link "Roles" at bounding box center [363, 107] width 50 height 17
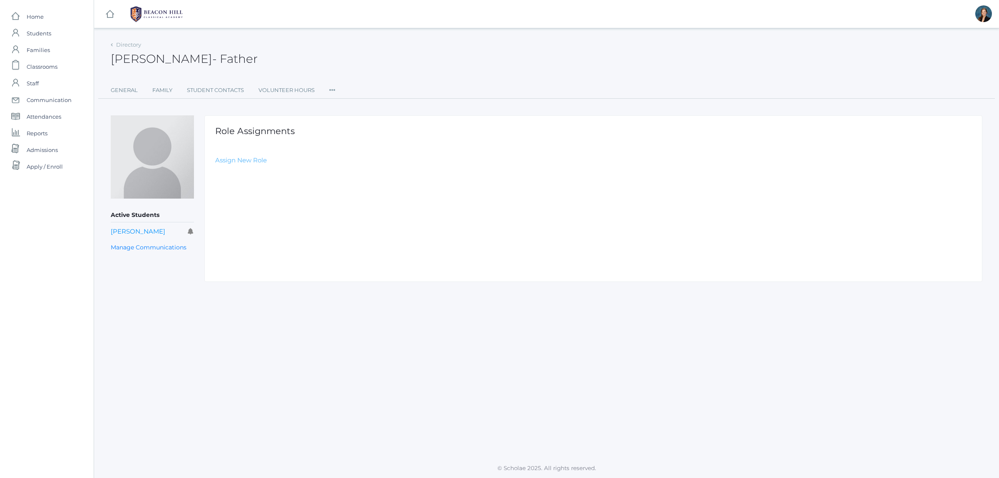
click at [250, 156] on link "Assign New Role" at bounding box center [241, 160] width 52 height 8
click at [254, 180] on select "Select Role Staff Family Student Other" at bounding box center [402, 180] width 374 height 19
select select "2"
click at [215, 171] on select "Select Role Staff Family Student Other" at bounding box center [402, 180] width 374 height 19
click at [241, 203] on input "Create Role Assignment" at bounding box center [261, 205] width 92 height 14
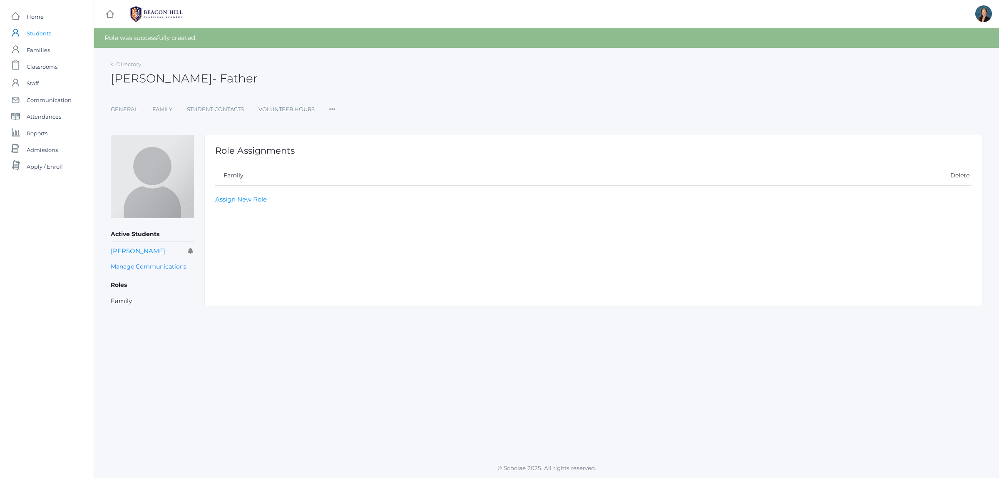
click at [36, 35] on span "Students" at bounding box center [39, 33] width 25 height 17
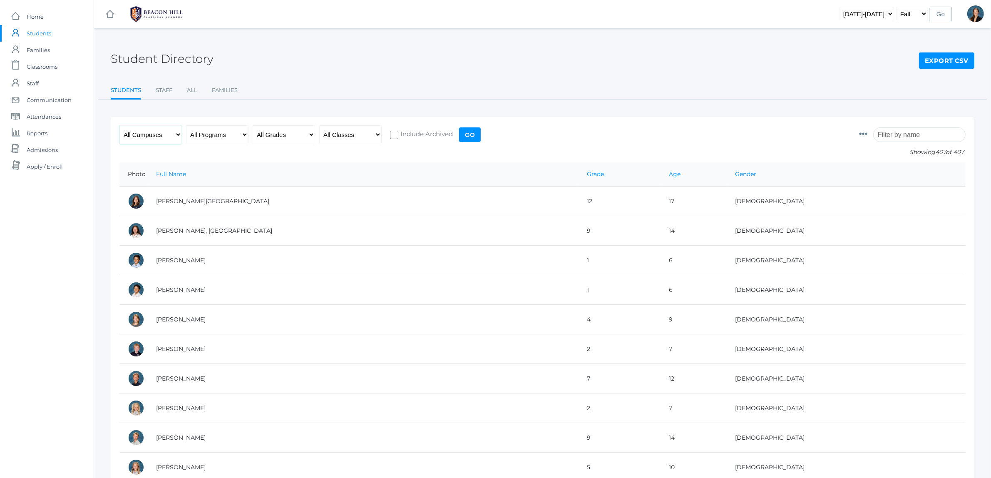
click at [152, 134] on select "All Campuses Upper Campus Lower Campus" at bounding box center [150, 134] width 62 height 19
click at [218, 130] on select "All Programs Full-Time Collaborative 4-Day Affiliate" at bounding box center [217, 134] width 62 height 19
click at [273, 133] on select "All Grades Grammar - Kindergarten - 1st Grade - 2nd Grade - 3rd Grade - 4th Gra…" at bounding box center [284, 134] width 62 height 19
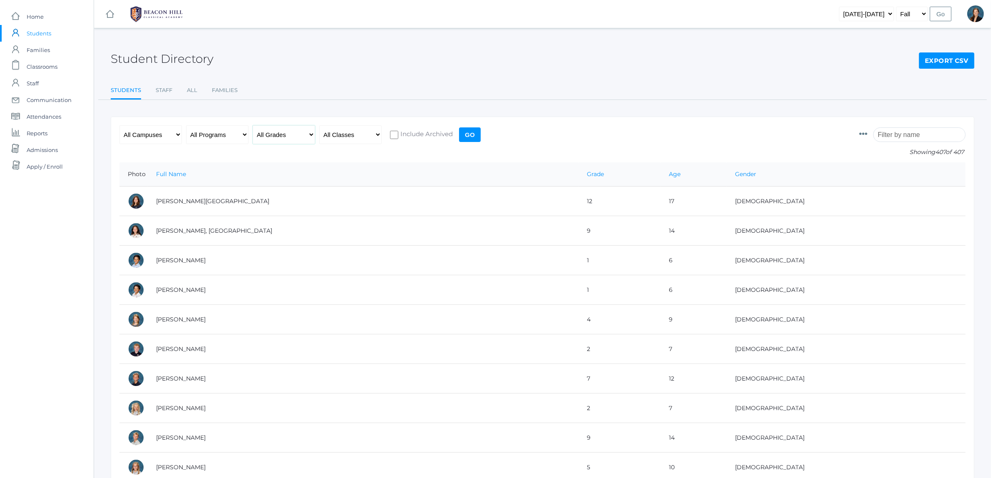
select select "k"
click at [253, 125] on select "All Grades Grammar - Kindergarten - 1st Grade - 2nd Grade - 3rd Grade - 4th Gra…" at bounding box center [284, 134] width 62 height 19
click at [469, 137] on input "Go" at bounding box center [470, 134] width 22 height 15
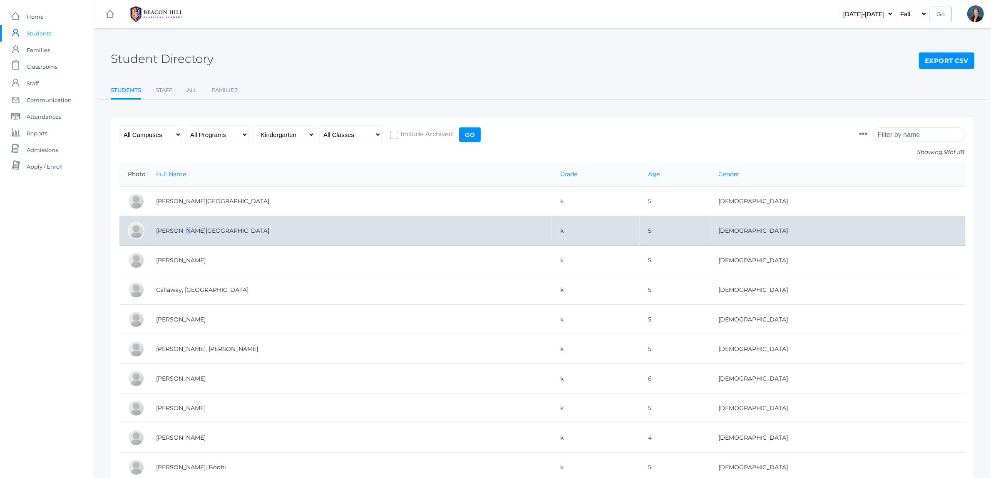
click at [178, 226] on td "[PERSON_NAME][GEOGRAPHIC_DATA]" at bounding box center [350, 231] width 404 height 30
click at [373, 233] on td "[PERSON_NAME][GEOGRAPHIC_DATA]" at bounding box center [350, 231] width 404 height 30
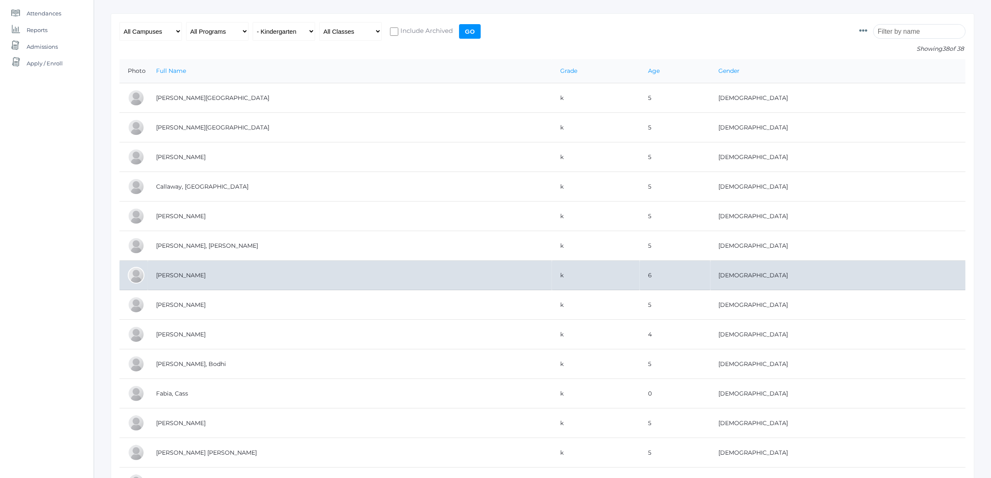
scroll to position [104, 0]
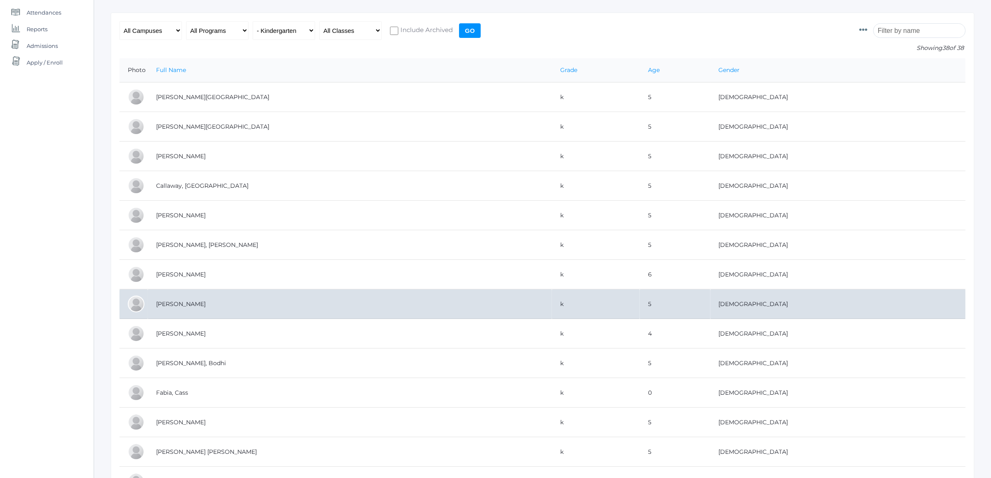
click at [184, 306] on td "[PERSON_NAME]" at bounding box center [350, 304] width 404 height 30
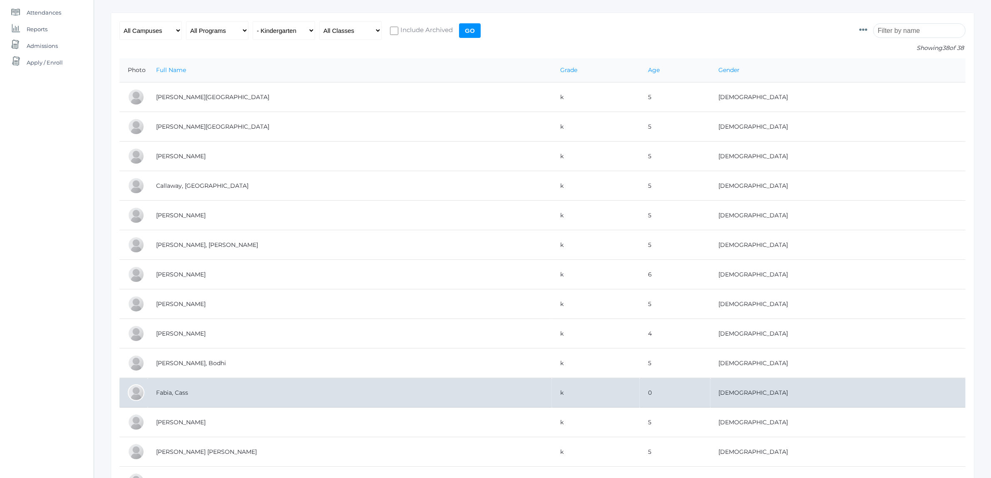
click at [171, 394] on td "Fabia, Cass" at bounding box center [350, 393] width 404 height 30
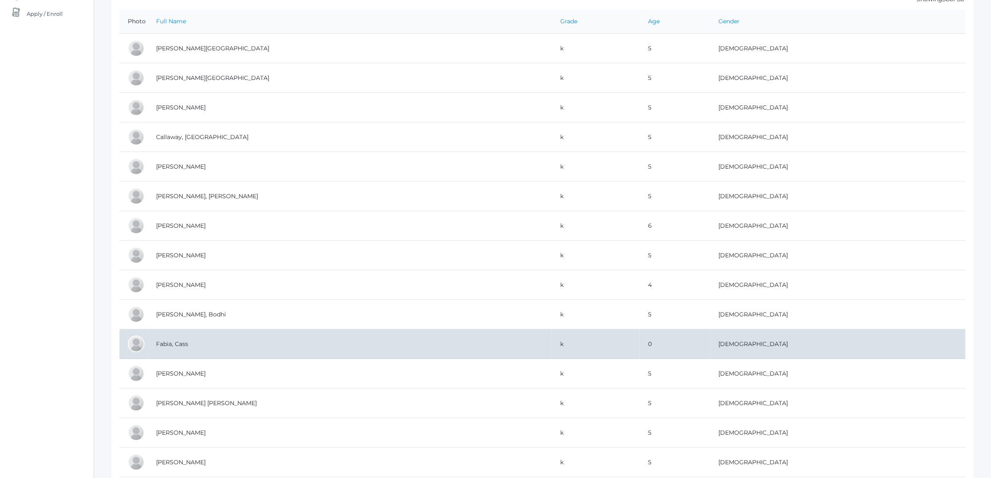
scroll to position [260, 0]
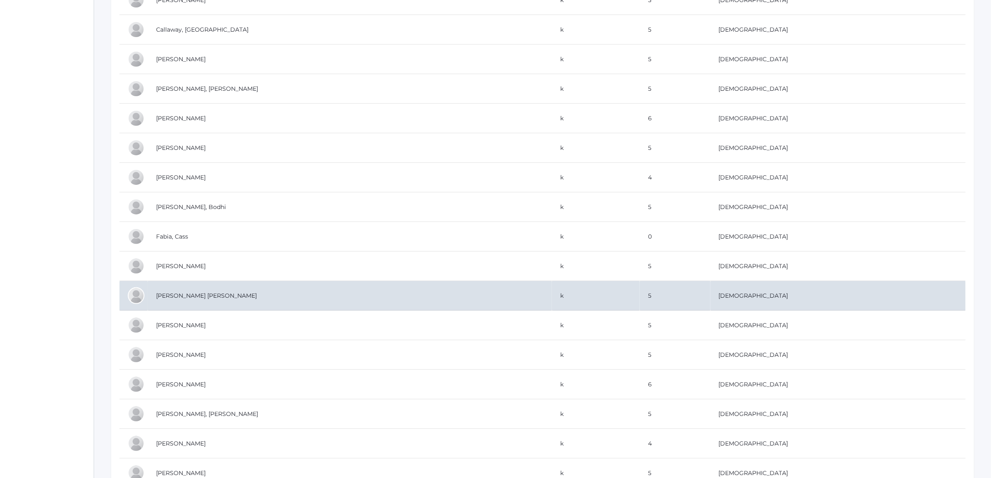
click at [182, 294] on td "[PERSON_NAME] [PERSON_NAME]" at bounding box center [350, 296] width 404 height 30
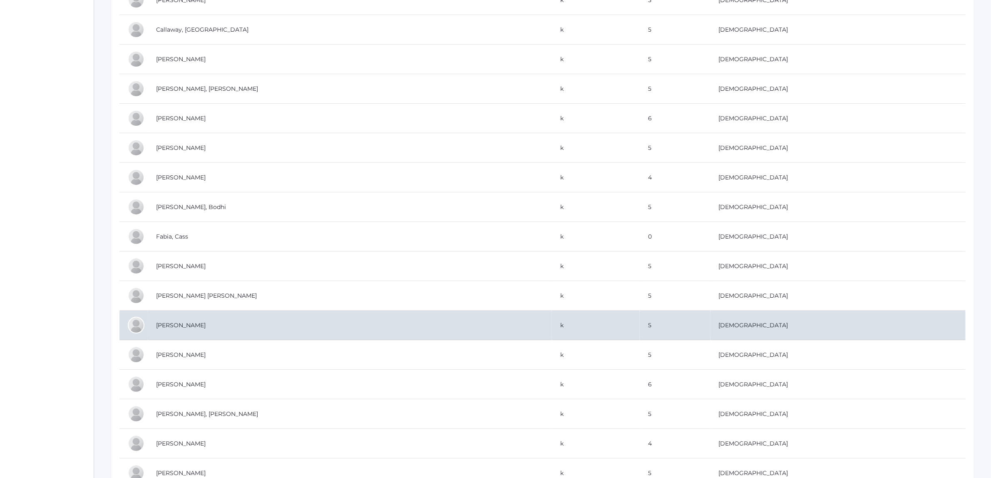
click at [241, 331] on td "[PERSON_NAME]" at bounding box center [350, 326] width 404 height 30
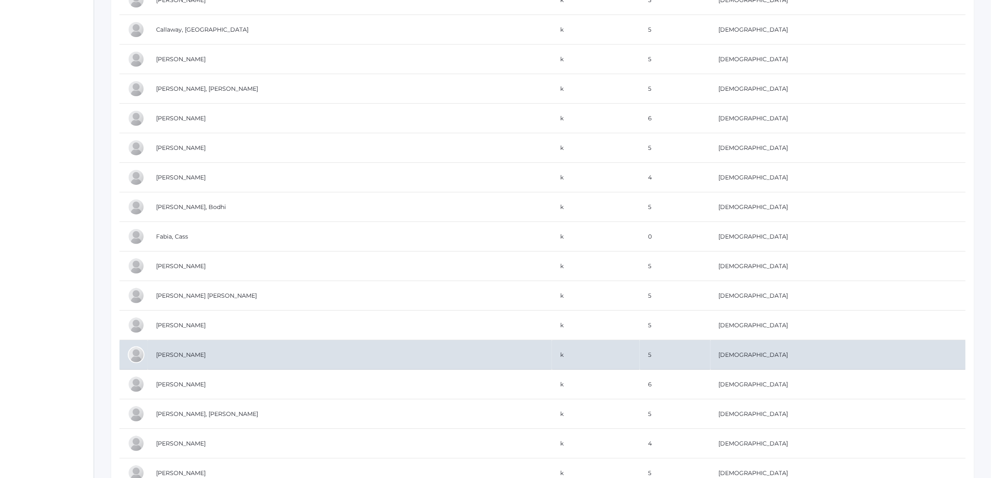
click at [193, 357] on td "[PERSON_NAME]" at bounding box center [350, 355] width 404 height 30
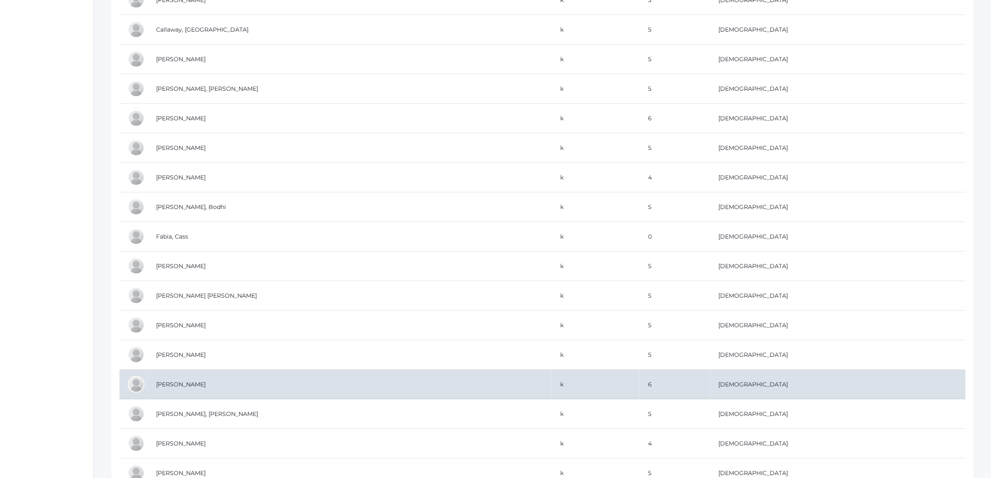
click at [211, 385] on td "[PERSON_NAME]" at bounding box center [350, 385] width 404 height 30
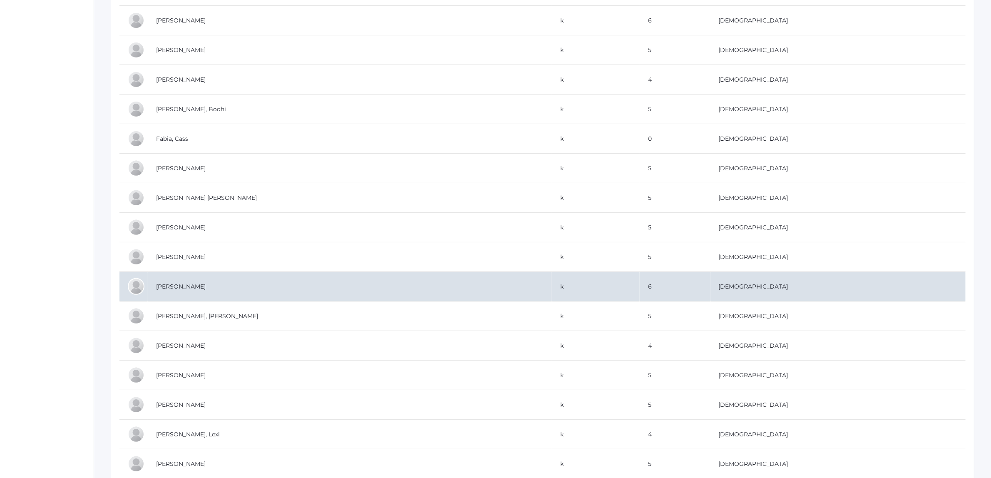
scroll to position [364, 0]
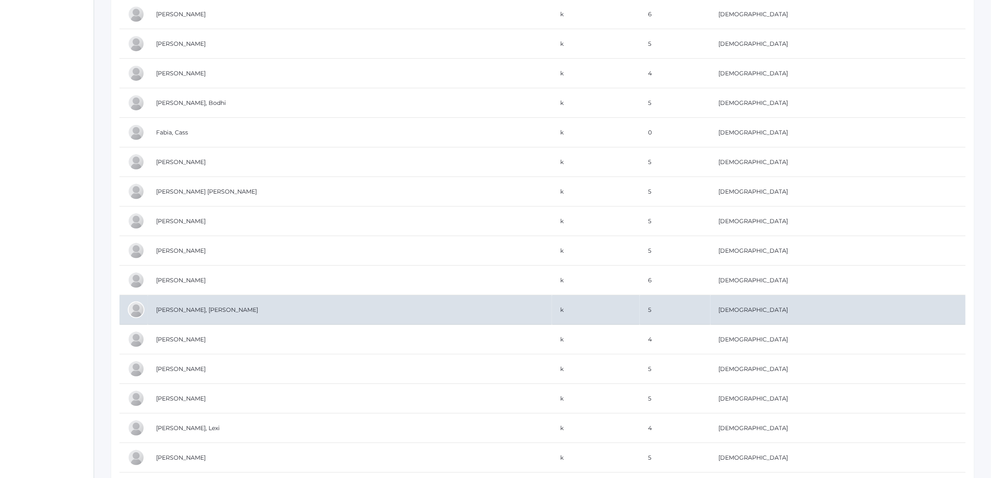
click at [173, 310] on td "[PERSON_NAME], [PERSON_NAME]" at bounding box center [350, 310] width 404 height 30
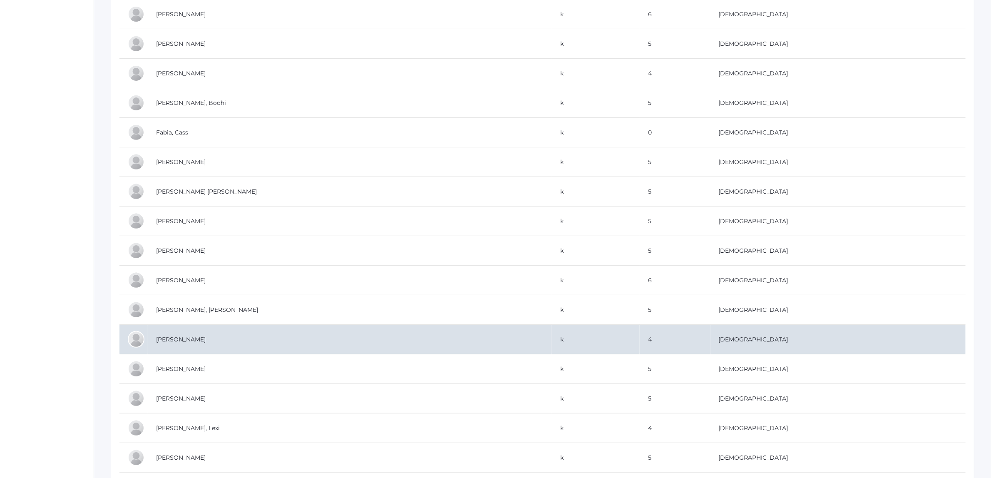
click at [196, 338] on td "[PERSON_NAME]" at bounding box center [350, 340] width 404 height 30
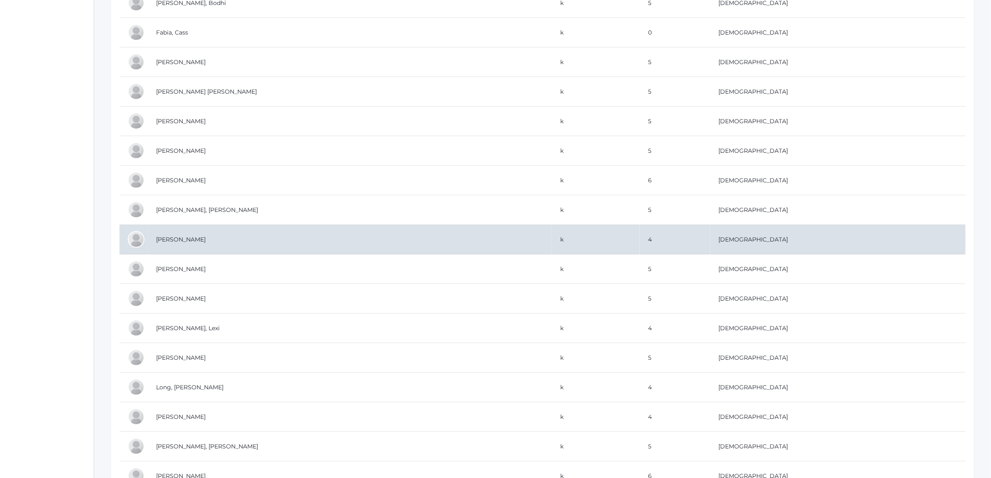
scroll to position [468, 0]
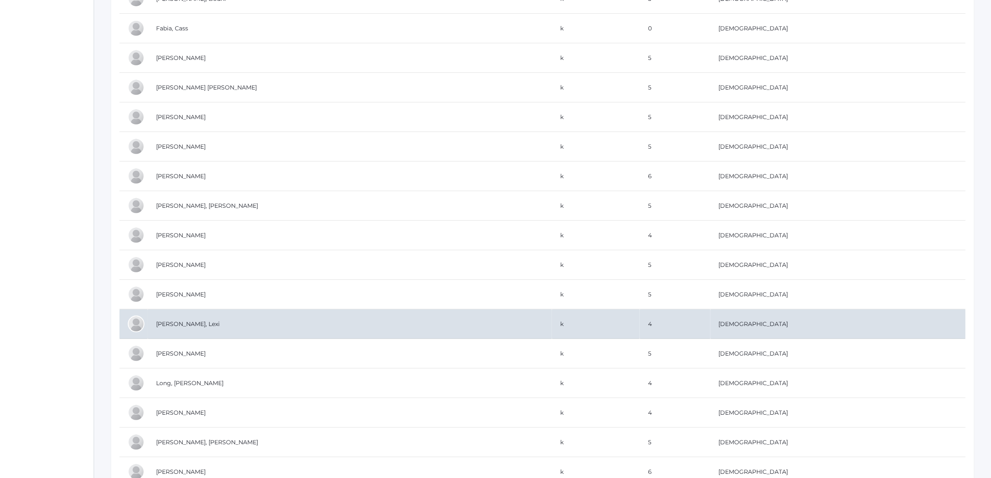
click at [253, 335] on td "[PERSON_NAME], Lexi" at bounding box center [350, 324] width 404 height 30
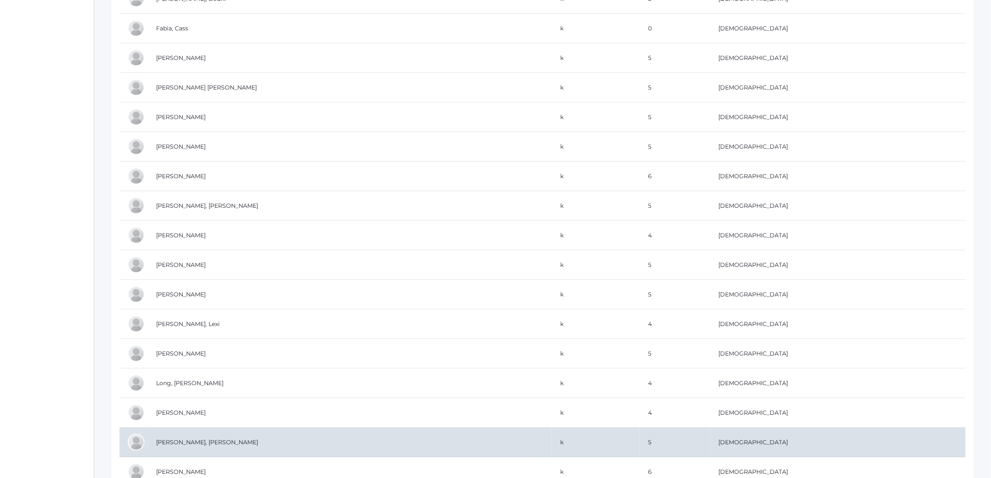
click at [166, 440] on td "[PERSON_NAME], [PERSON_NAME]" at bounding box center [350, 442] width 404 height 30
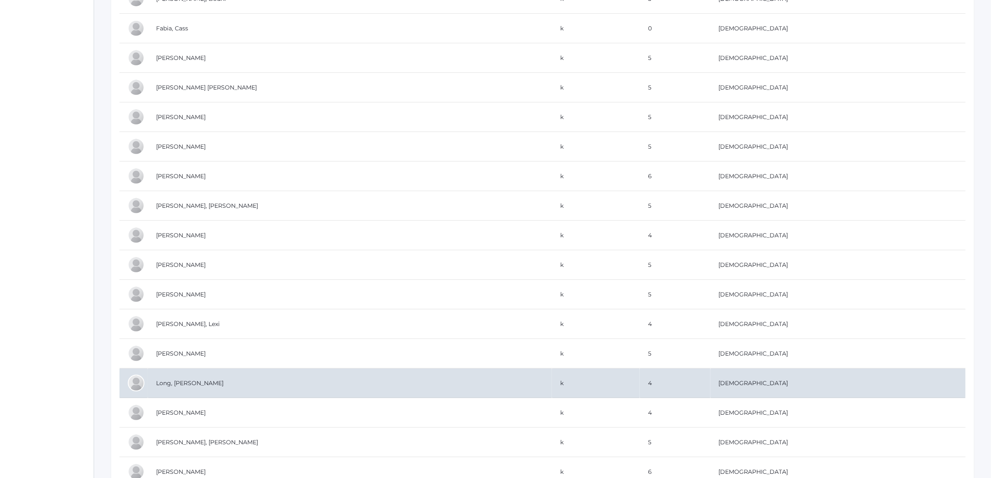
click at [210, 379] on td "Long, [PERSON_NAME]" at bounding box center [350, 383] width 404 height 30
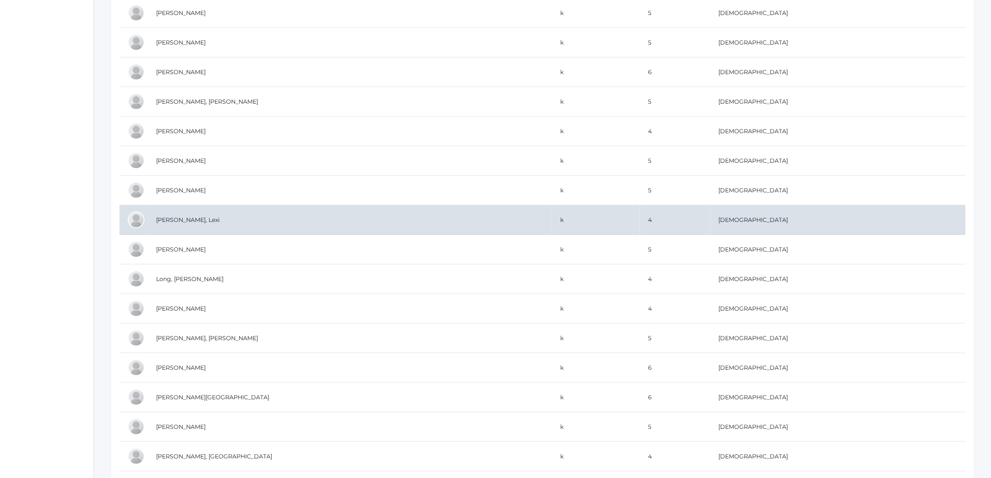
scroll to position [624, 0]
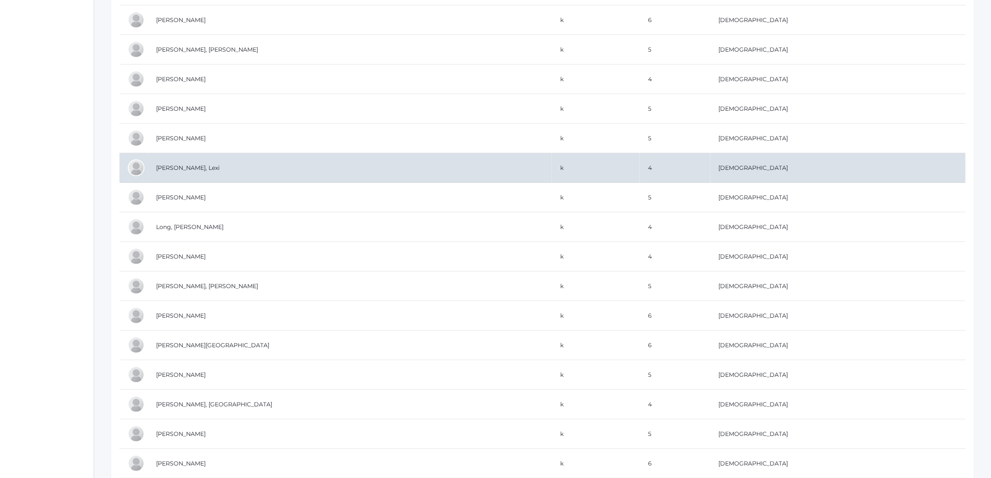
click at [243, 313] on td "[PERSON_NAME]" at bounding box center [350, 316] width 404 height 30
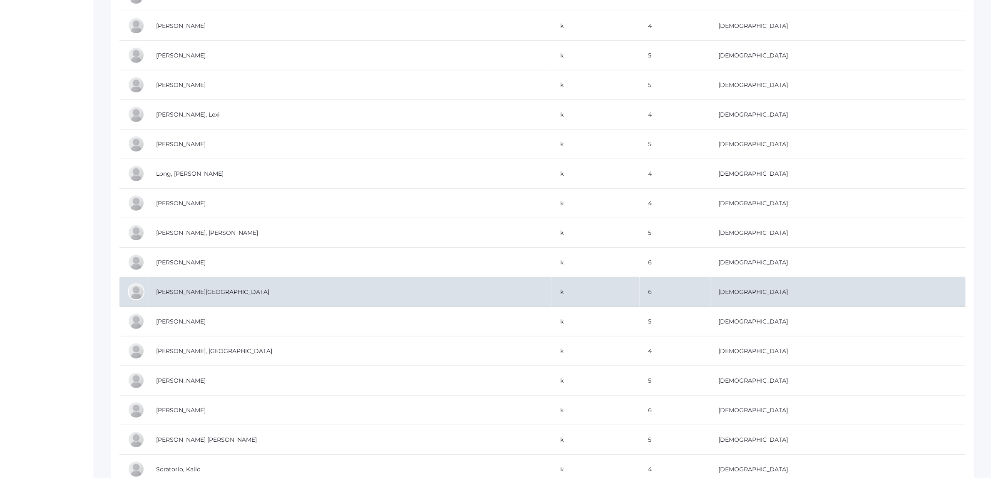
scroll to position [728, 0]
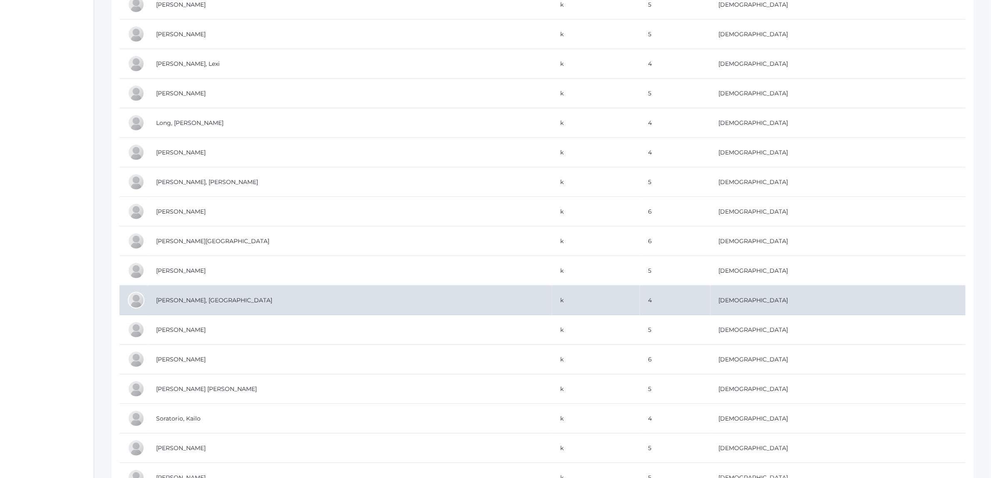
click at [164, 307] on td "[PERSON_NAME], [GEOGRAPHIC_DATA]" at bounding box center [350, 301] width 404 height 30
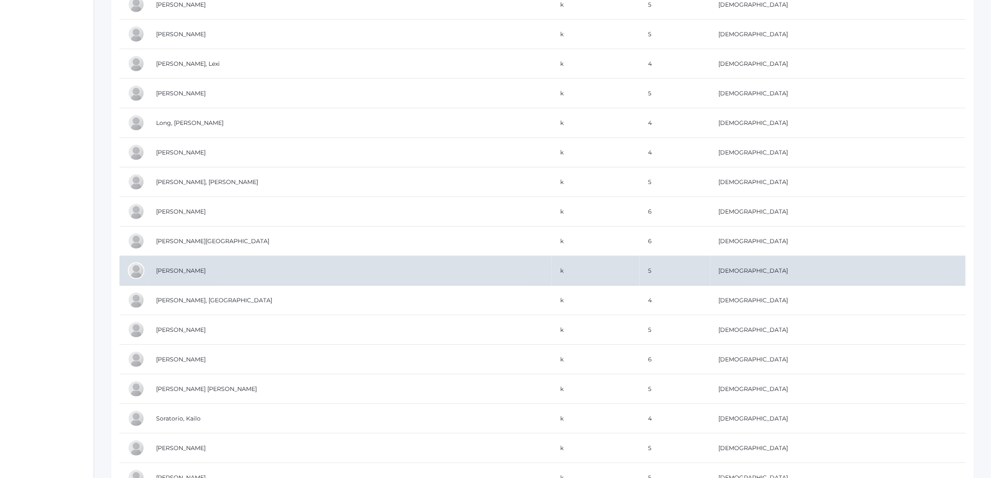
click at [159, 280] on td "[PERSON_NAME]" at bounding box center [350, 271] width 404 height 30
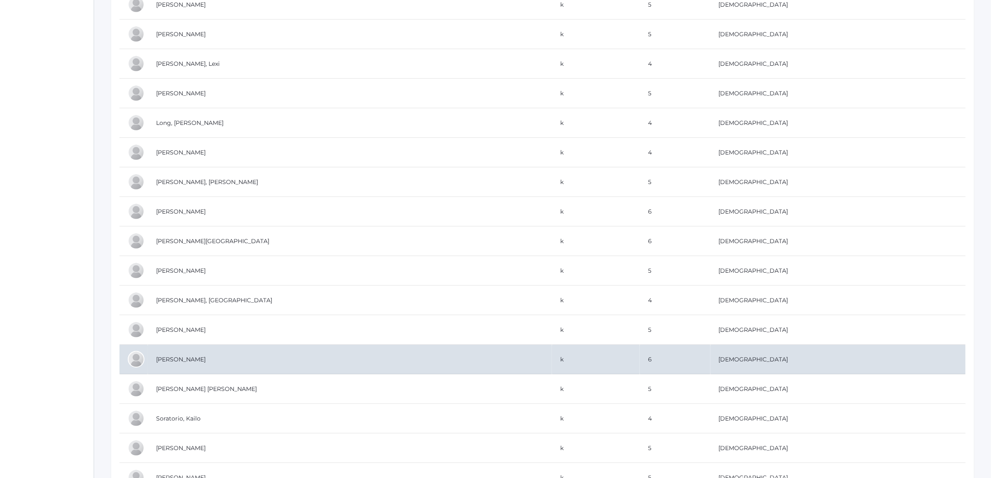
click at [263, 363] on td "[PERSON_NAME]" at bounding box center [350, 360] width 404 height 30
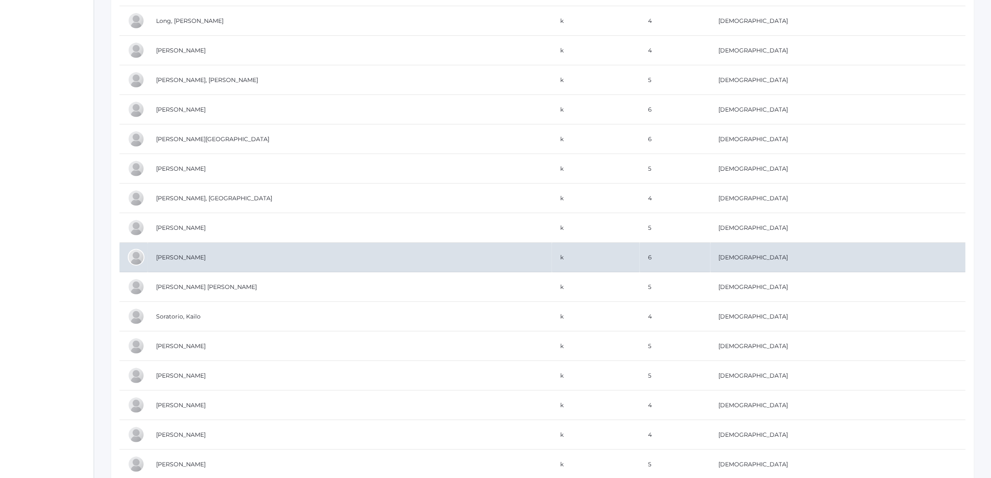
scroll to position [832, 0]
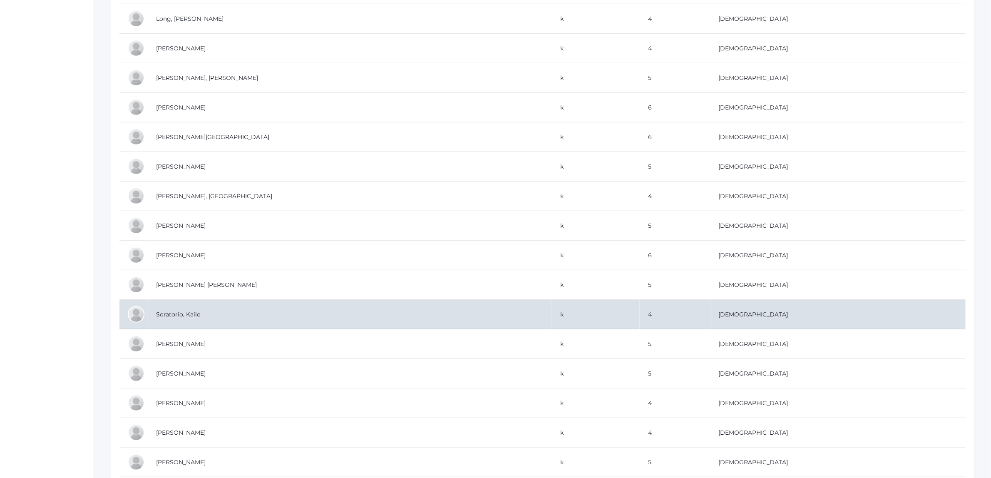
click at [194, 319] on td "Soratorio, Kailo" at bounding box center [350, 315] width 404 height 30
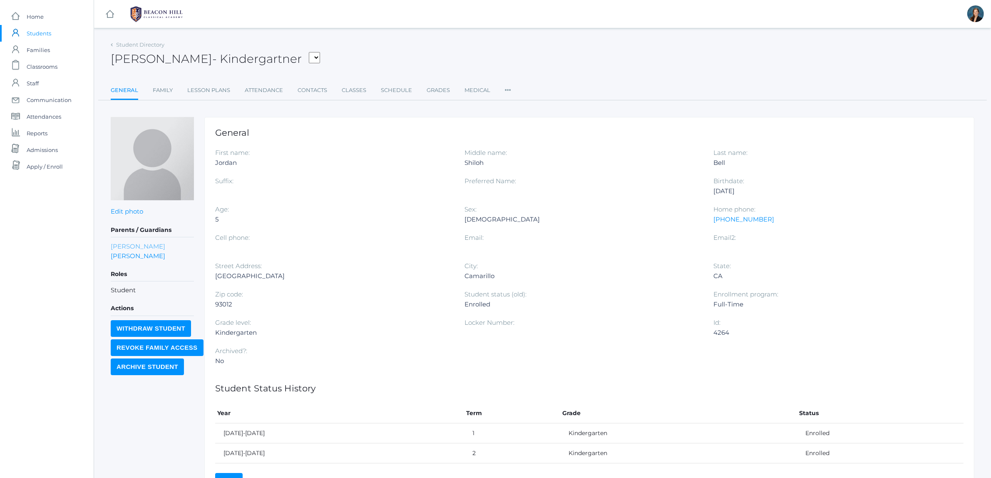
click at [122, 244] on link "[PERSON_NAME]" at bounding box center [138, 246] width 55 height 10
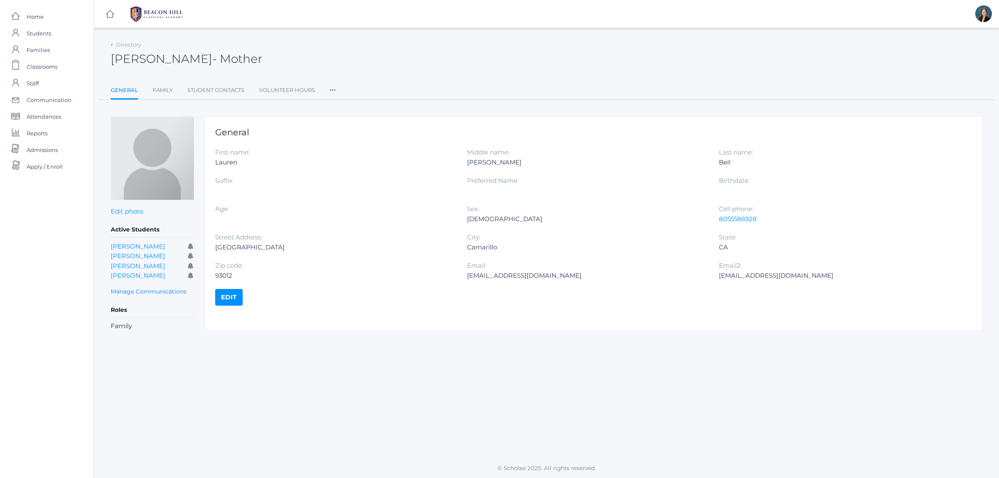
click at [336, 84] on ul "General Family Student Contacts Volunteer Hours Roles User Access Permissions C…" at bounding box center [547, 91] width 872 height 18
click at [333, 90] on icon at bounding box center [333, 87] width 6 height 11
click at [342, 111] on link "Roles" at bounding box center [363, 107] width 50 height 17
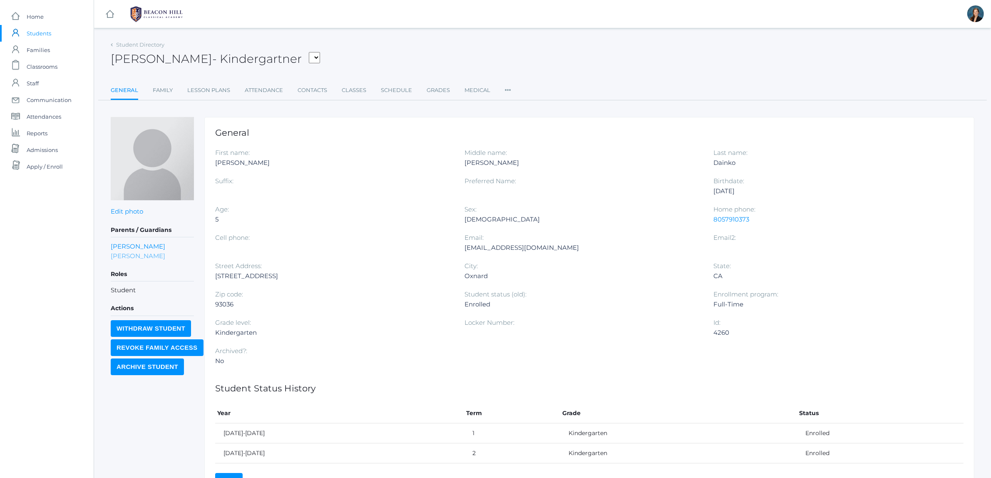
click at [148, 256] on link "[PERSON_NAME]" at bounding box center [138, 256] width 55 height 10
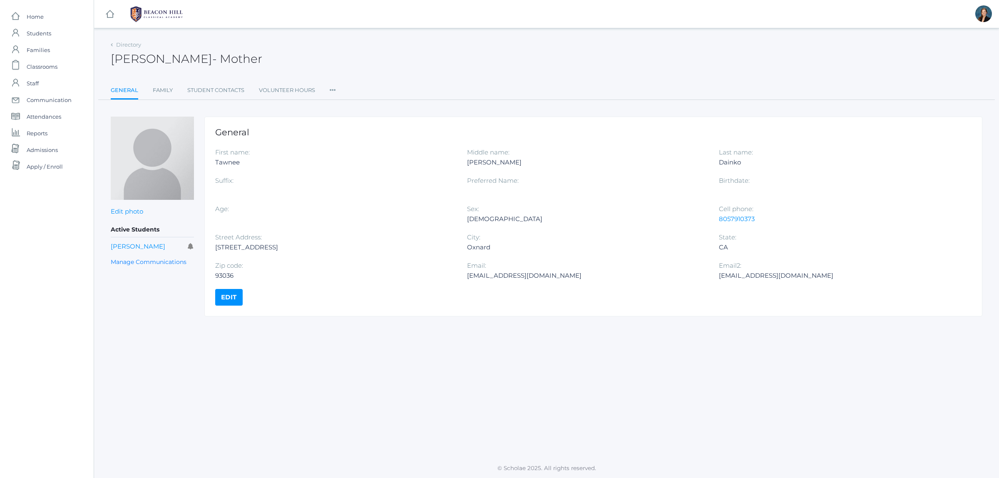
click at [330, 88] on icon at bounding box center [333, 87] width 6 height 11
click at [338, 104] on link "Roles" at bounding box center [363, 107] width 50 height 17
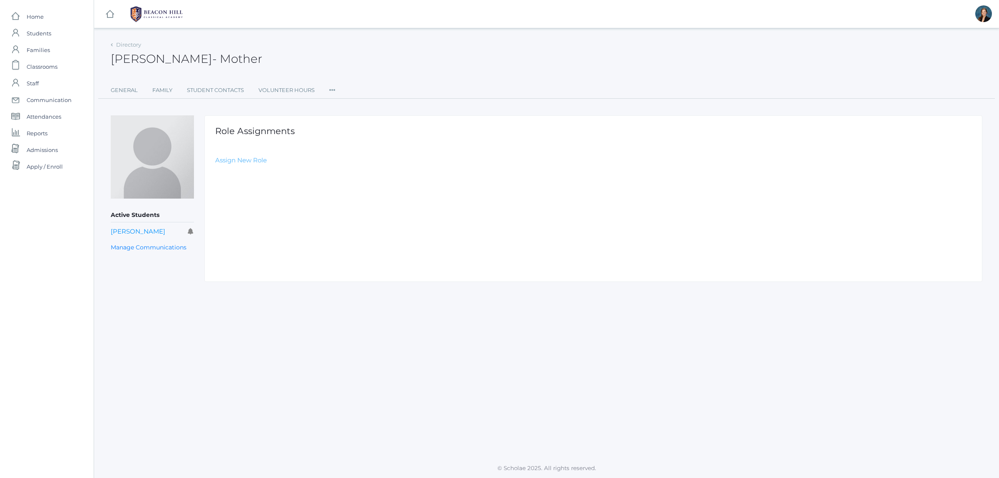
click at [259, 157] on link "Assign New Role" at bounding box center [241, 160] width 52 height 8
click at [241, 181] on select "Select Role Staff Family Student Other" at bounding box center [402, 180] width 374 height 19
select select "2"
click at [215, 171] on select "Select Role Staff Family Student Other" at bounding box center [402, 180] width 374 height 19
click at [229, 205] on input "Create Role Assignment" at bounding box center [261, 205] width 92 height 14
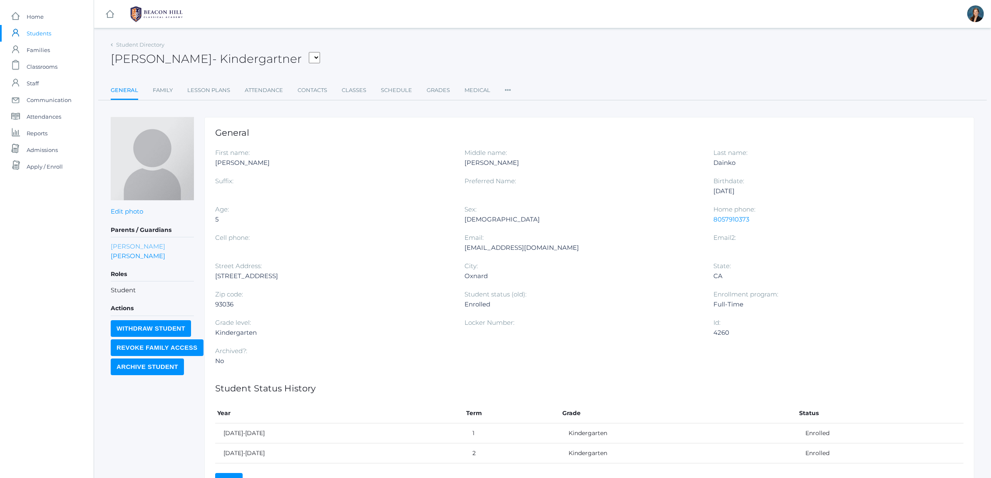
click at [122, 246] on link "Matthew Dainko" at bounding box center [138, 246] width 55 height 10
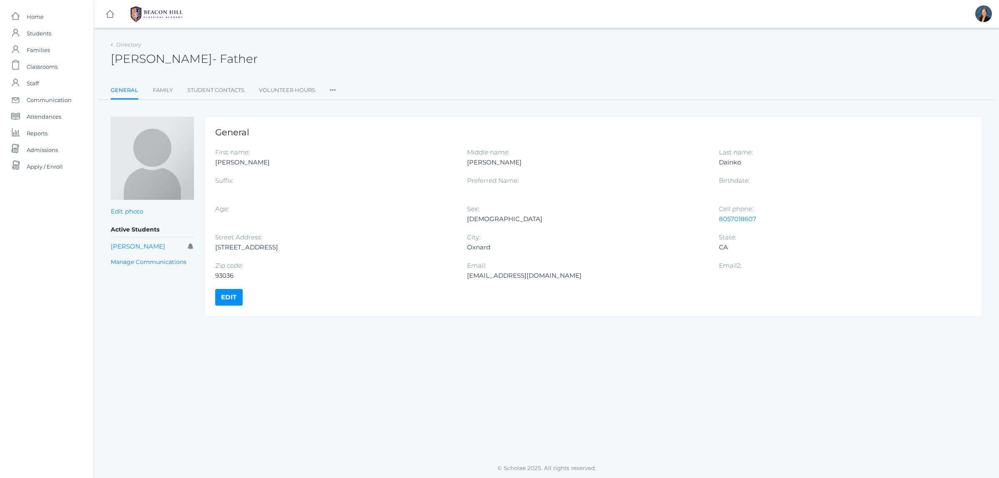
click at [332, 92] on icon at bounding box center [333, 87] width 6 height 11
click at [346, 104] on link "Roles" at bounding box center [363, 107] width 50 height 17
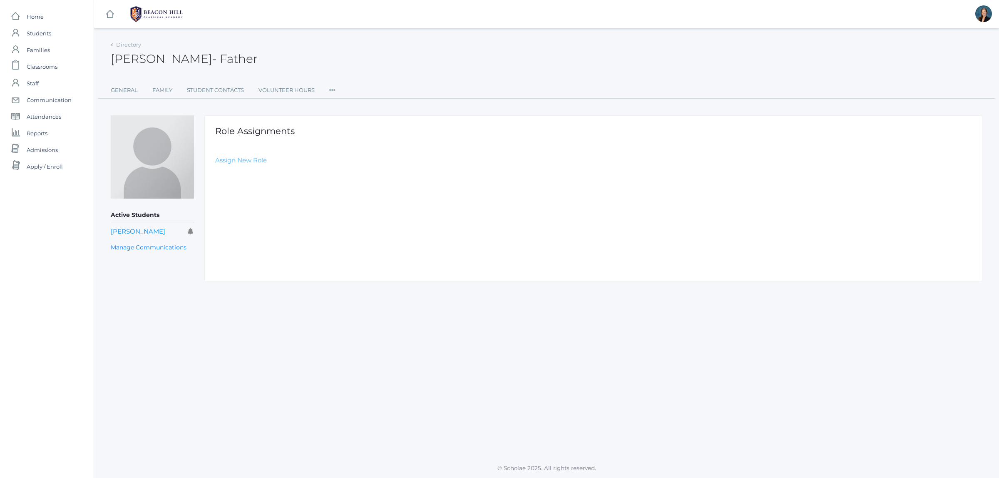
click at [242, 162] on link "Assign New Role" at bounding box center [241, 160] width 52 height 8
click at [246, 178] on select "Select Role Staff Family Student Other" at bounding box center [402, 180] width 374 height 19
select select "2"
click at [215, 171] on select "Select Role Staff Family Student Other" at bounding box center [402, 180] width 374 height 19
click at [242, 204] on input "Create Role Assignment" at bounding box center [261, 205] width 92 height 14
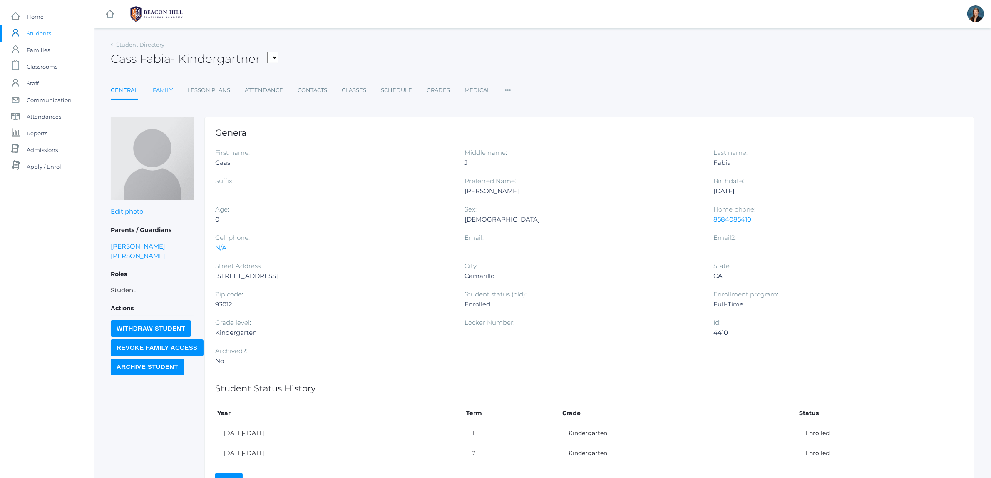
click at [168, 87] on link "Family" at bounding box center [163, 90] width 20 height 17
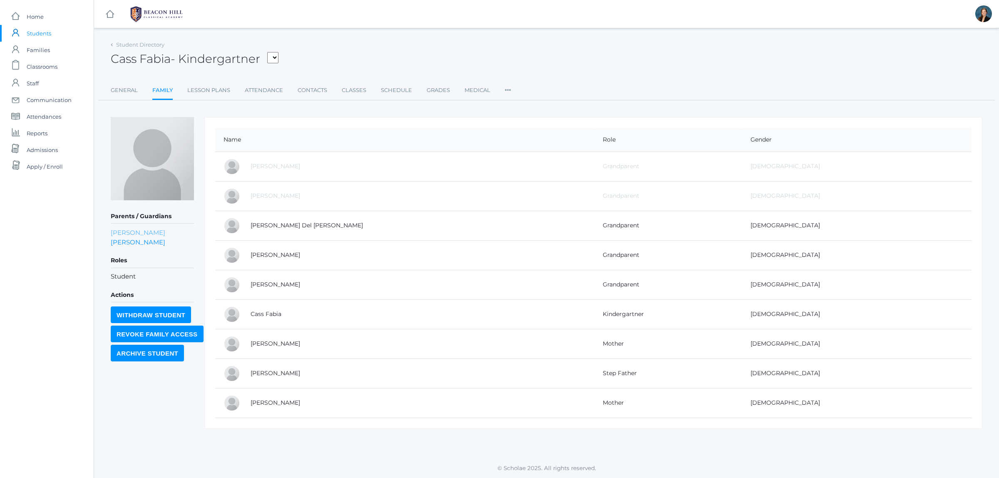
click at [115, 232] on link "[PERSON_NAME]" at bounding box center [138, 233] width 55 height 10
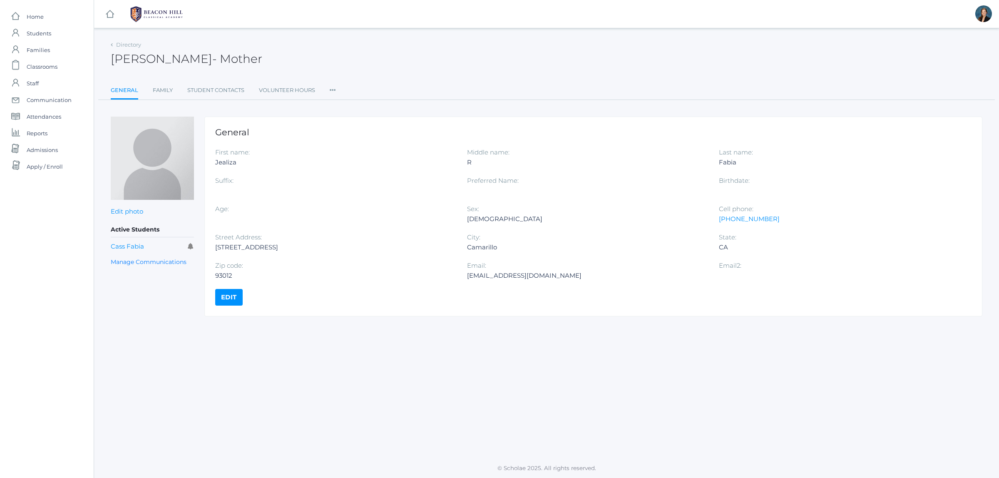
click at [330, 87] on icon at bounding box center [333, 87] width 6 height 11
click at [347, 100] on link "Roles" at bounding box center [363, 107] width 50 height 17
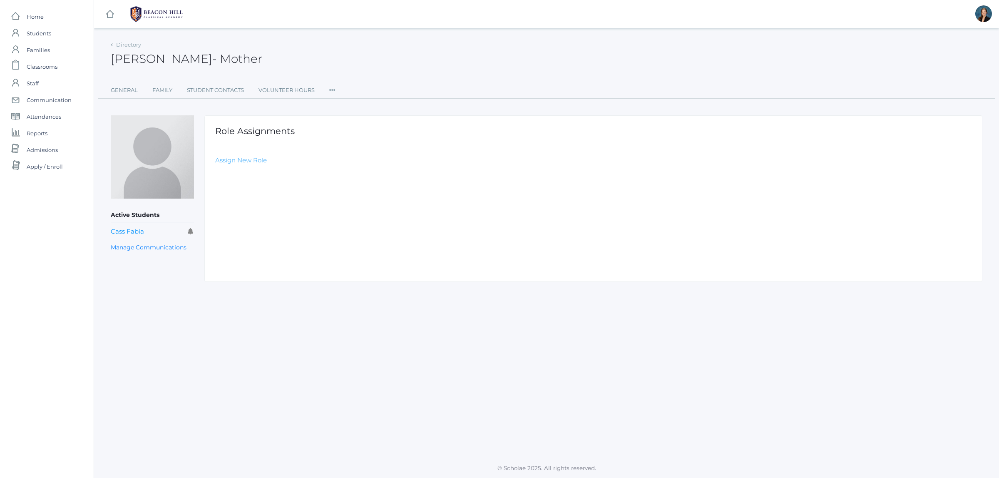
click at [243, 159] on link "Assign New Role" at bounding box center [241, 160] width 52 height 8
click at [254, 177] on select "Select Role Staff Family Student Other" at bounding box center [402, 180] width 374 height 19
select select "2"
click at [215, 171] on select "Select Role Staff Family Student Other" at bounding box center [402, 180] width 374 height 19
click at [241, 211] on input "Create Role Assignment" at bounding box center [261, 205] width 92 height 14
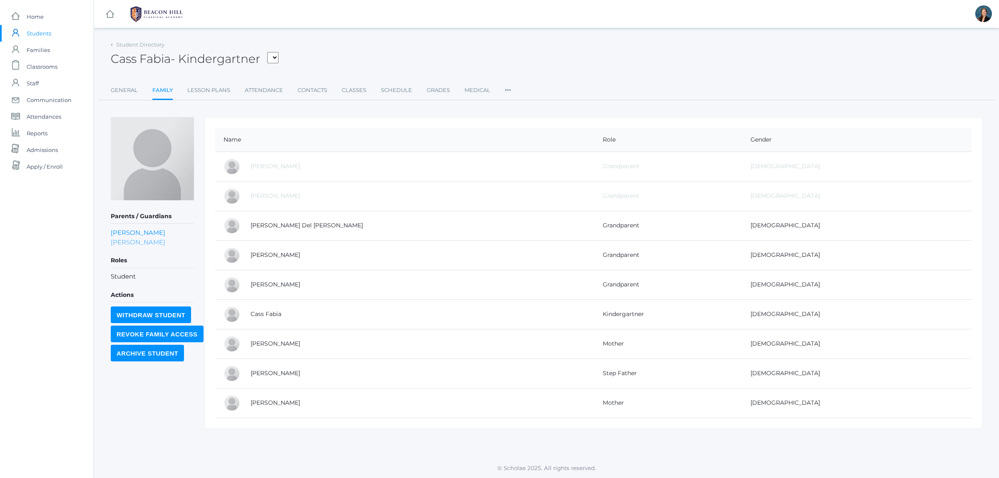
click at [136, 239] on link "Isaac Fabia" at bounding box center [138, 242] width 55 height 10
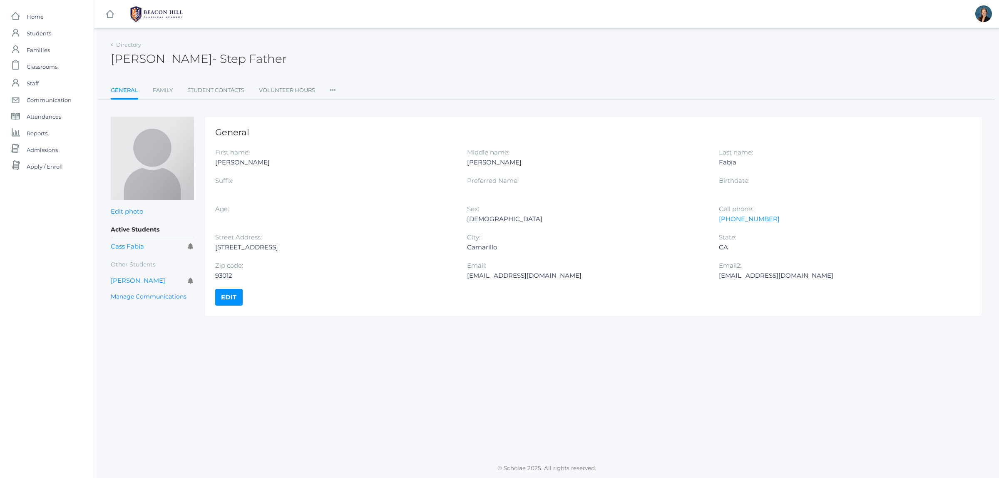
click at [334, 89] on icon at bounding box center [333, 87] width 6 height 11
click at [340, 107] on link "Roles" at bounding box center [363, 107] width 50 height 17
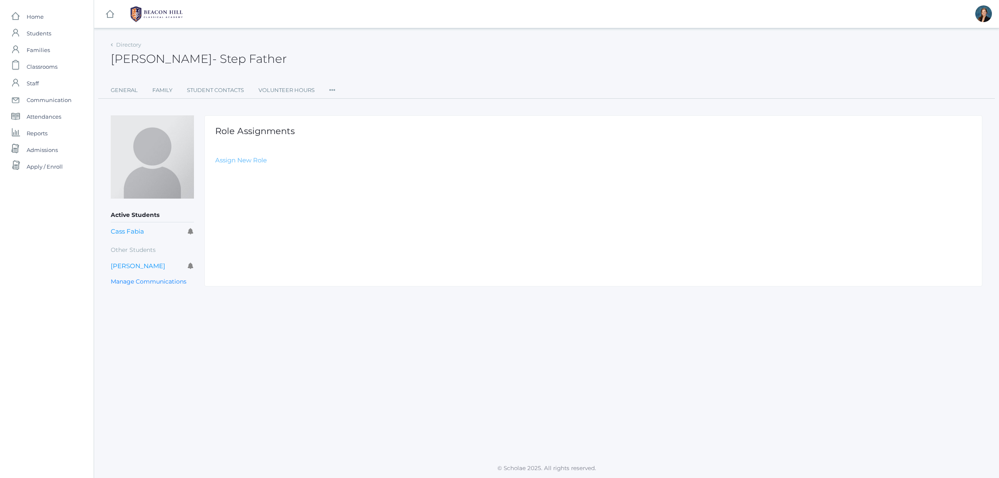
click at [226, 159] on link "Assign New Role" at bounding box center [241, 160] width 52 height 8
click at [234, 175] on select "Select Role Staff Family Student Other" at bounding box center [402, 180] width 374 height 19
select select "2"
click at [215, 171] on select "Select Role Staff Family Student Other" at bounding box center [402, 180] width 374 height 19
click at [245, 209] on input "Create Role Assignment" at bounding box center [261, 205] width 92 height 14
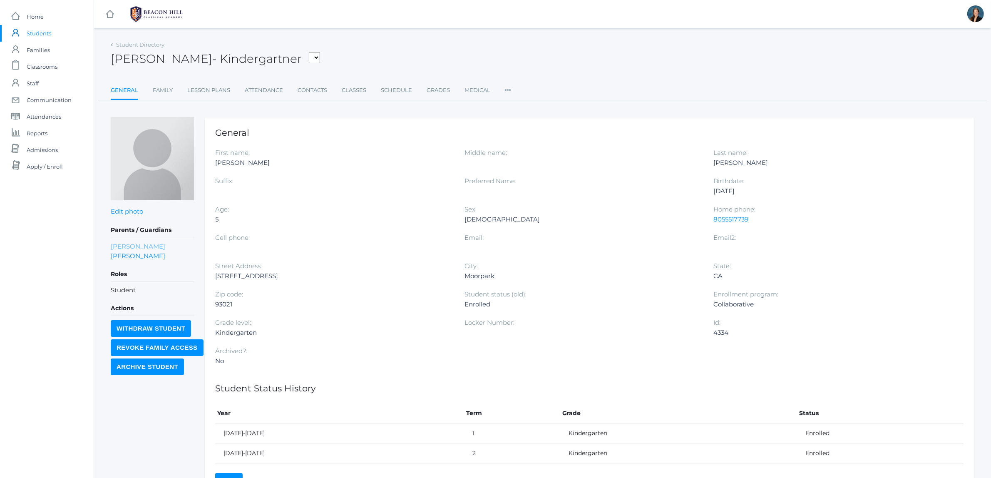
click at [117, 244] on link "Kate Gregg" at bounding box center [138, 246] width 55 height 10
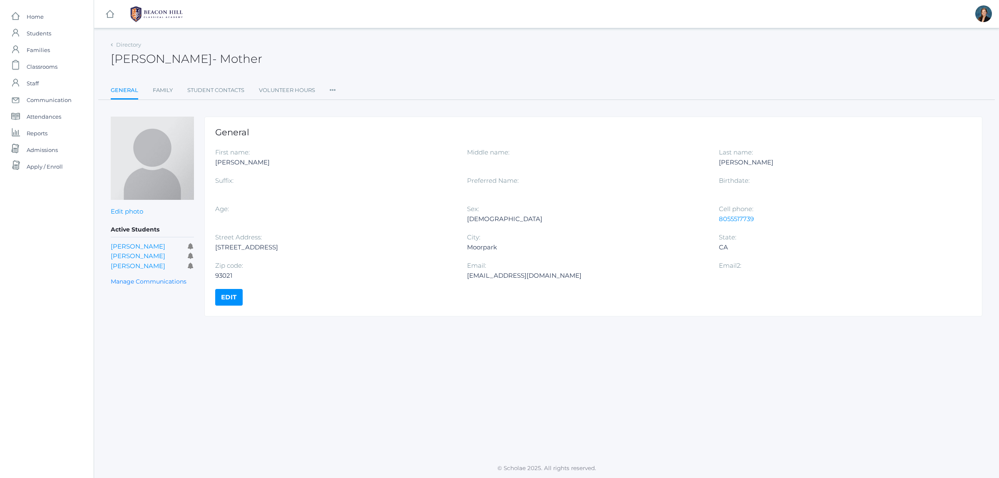
click at [331, 89] on icon at bounding box center [333, 87] width 6 height 11
click at [350, 103] on link "Roles" at bounding box center [363, 107] width 50 height 17
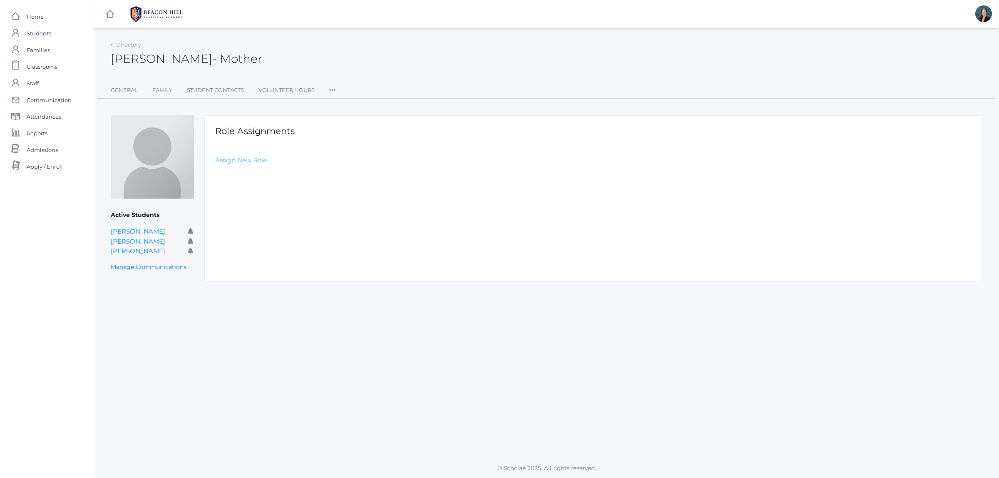
click at [257, 158] on link "Assign New Role" at bounding box center [241, 160] width 52 height 8
click at [299, 191] on form "Role Select Role Staff Family Student Other Create Role Assignment" at bounding box center [593, 186] width 756 height 52
click at [298, 186] on select "Select Role Staff Family Student Other" at bounding box center [402, 180] width 374 height 19
select select "2"
click at [215, 171] on select "Select Role Staff Family Student Other" at bounding box center [402, 180] width 374 height 19
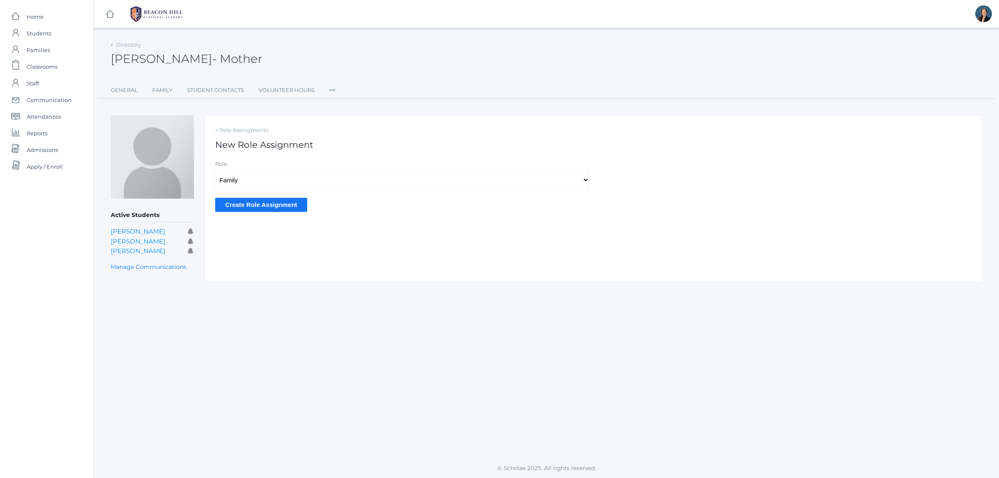
click at [271, 203] on input "Create Role Assignment" at bounding box center [261, 205] width 92 height 14
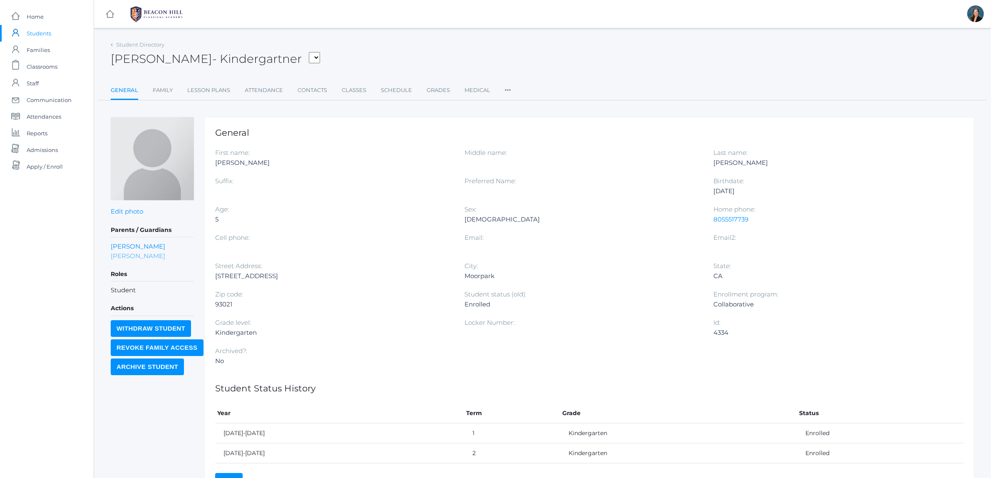
click at [127, 255] on link "Josh Gregg" at bounding box center [138, 256] width 55 height 10
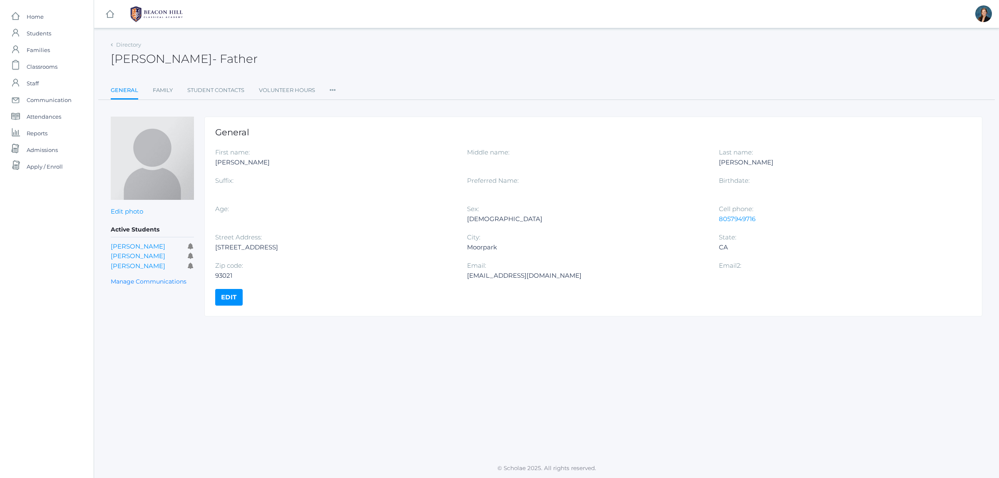
click at [330, 90] on icon at bounding box center [333, 87] width 6 height 11
click at [344, 111] on link "Roles" at bounding box center [363, 107] width 50 height 17
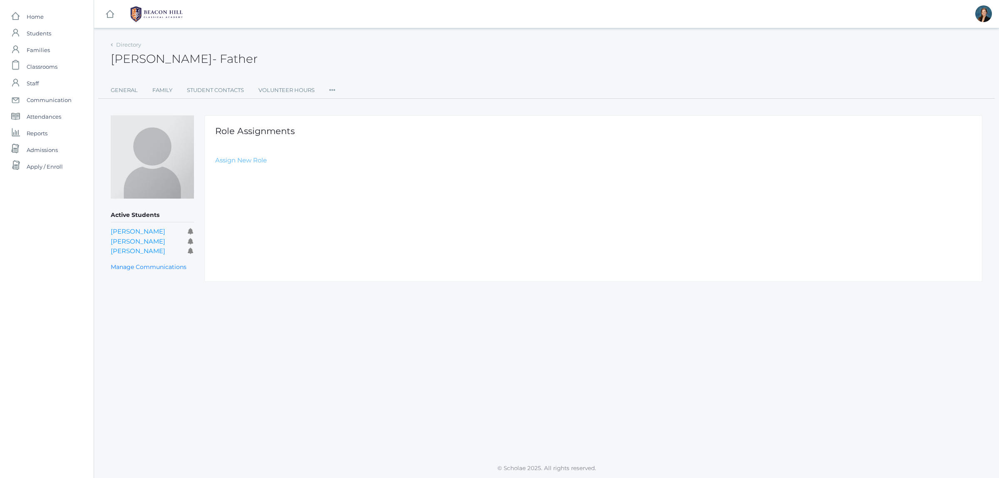
click at [236, 164] on link "Assign New Role" at bounding box center [241, 160] width 52 height 8
click at [231, 179] on select "Select Role Staff Family Student Other" at bounding box center [402, 180] width 374 height 19
select select "2"
click at [215, 171] on select "Select Role Staff Family Student Other" at bounding box center [402, 180] width 374 height 19
click at [233, 200] on input "Create Role Assignment" at bounding box center [261, 205] width 92 height 14
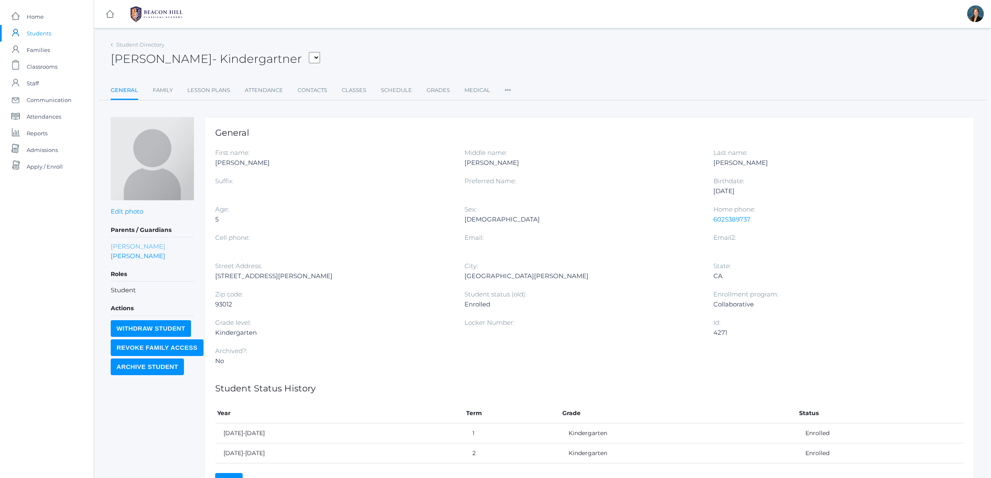
click at [159, 244] on link "[PERSON_NAME]" at bounding box center [138, 246] width 55 height 10
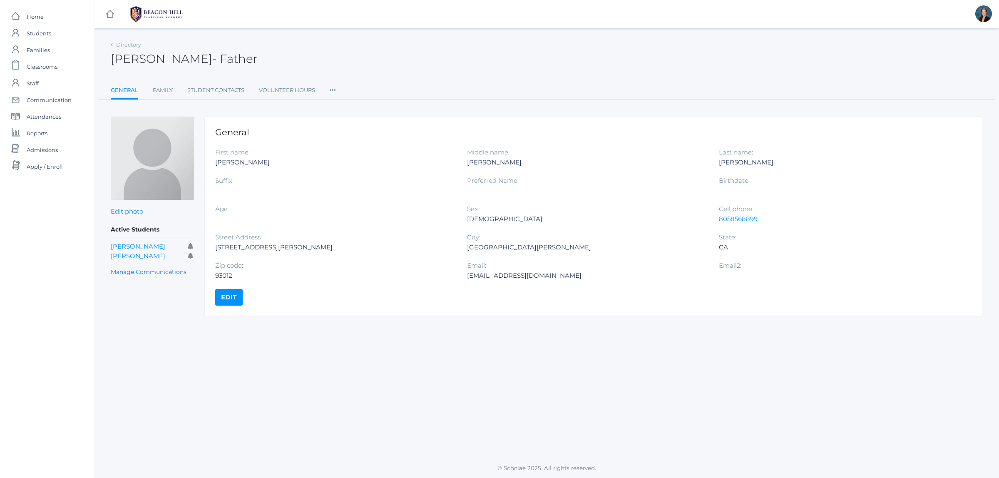
click at [333, 86] on icon at bounding box center [333, 87] width 6 height 11
click at [346, 107] on link "Roles" at bounding box center [363, 107] width 50 height 17
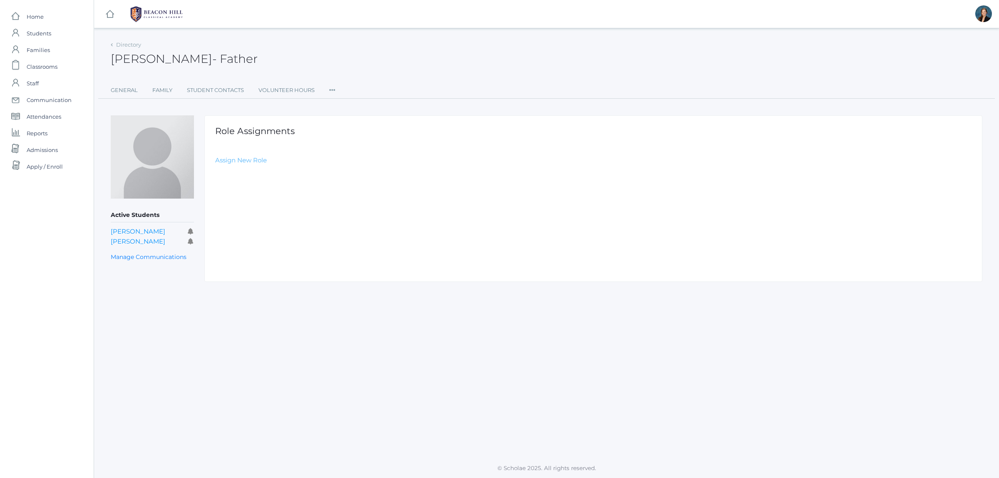
click at [238, 157] on link "Assign New Role" at bounding box center [241, 160] width 52 height 8
click at [239, 185] on select "Select Role Staff Family Student Other" at bounding box center [402, 180] width 374 height 19
select select "2"
click at [215, 171] on select "Select Role Staff Family Student Other" at bounding box center [402, 180] width 374 height 19
click at [239, 204] on input "Create Role Assignment" at bounding box center [261, 205] width 92 height 14
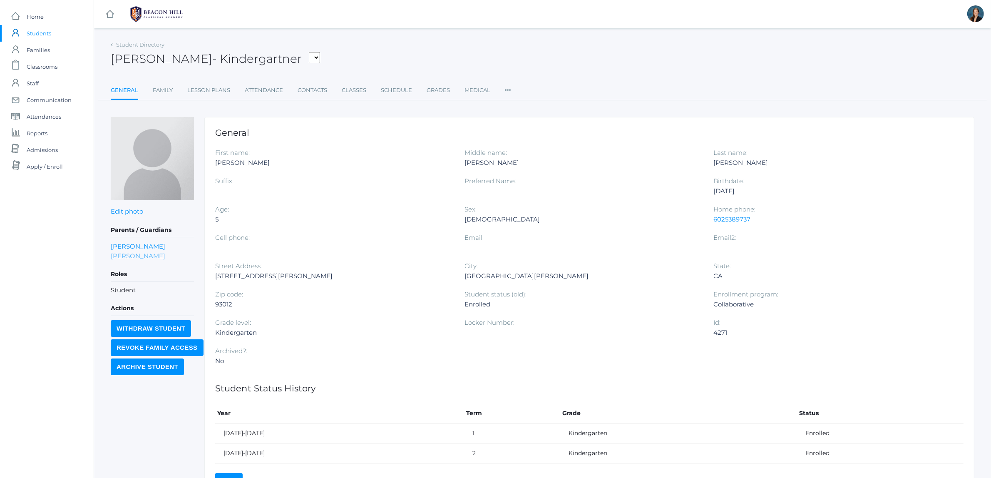
click at [128, 253] on link "Christine Gregorchuk" at bounding box center [138, 256] width 55 height 10
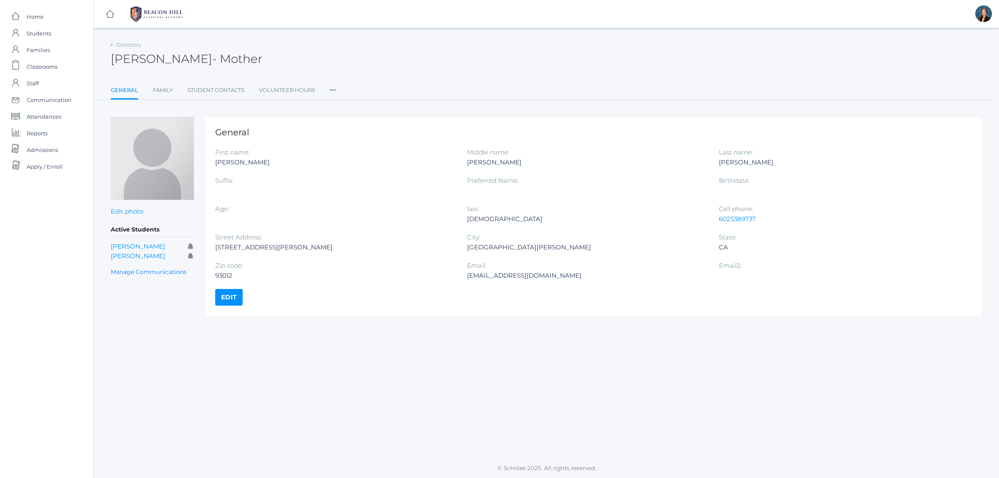
click at [331, 86] on icon at bounding box center [333, 87] width 6 height 11
click at [348, 107] on link "Roles" at bounding box center [363, 107] width 50 height 17
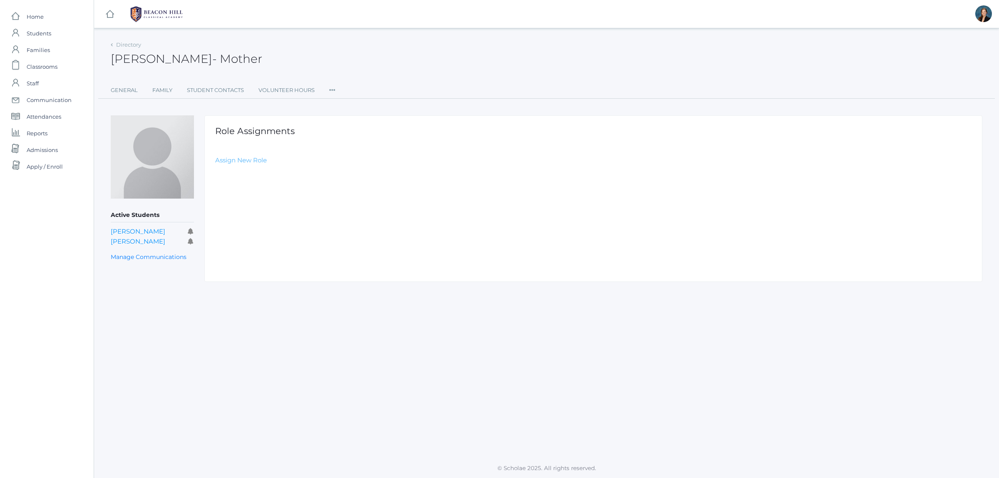
click at [226, 159] on link "Assign New Role" at bounding box center [241, 160] width 52 height 8
click at [233, 175] on select "Select Role Staff Family Student Other" at bounding box center [402, 180] width 374 height 19
select select "2"
click at [215, 171] on select "Select Role Staff Family Student Other" at bounding box center [402, 180] width 374 height 19
click at [238, 207] on input "Create Role Assignment" at bounding box center [261, 205] width 92 height 14
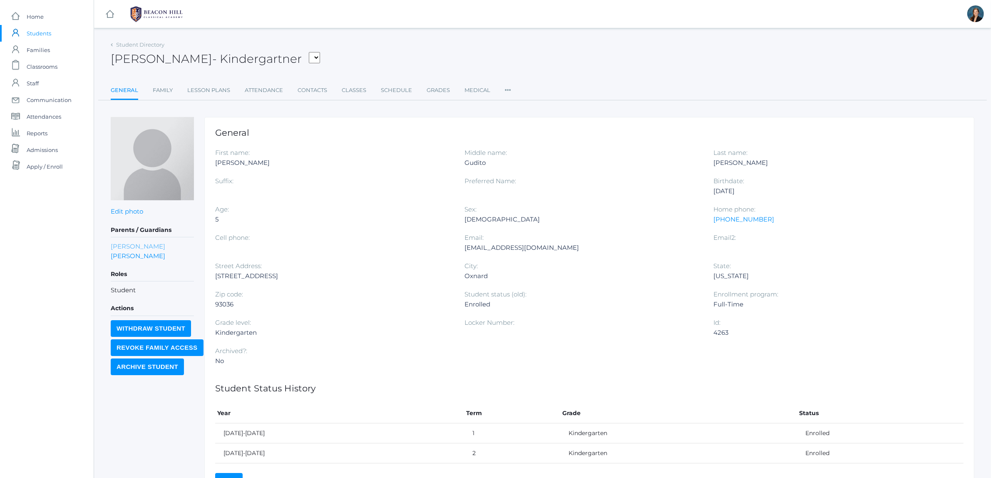
click at [120, 243] on link "[PERSON_NAME]" at bounding box center [138, 246] width 55 height 10
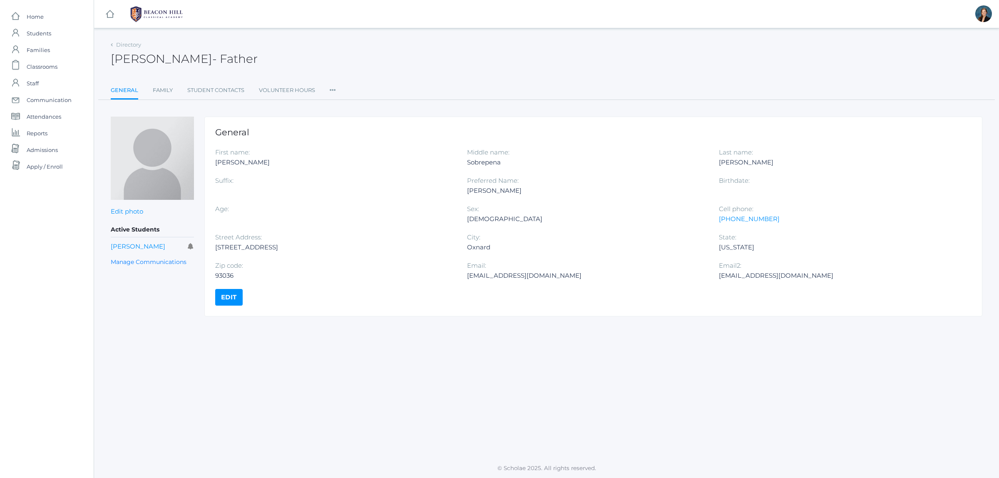
click at [332, 90] on icon at bounding box center [333, 87] width 6 height 11
click at [345, 107] on link "Roles" at bounding box center [363, 107] width 50 height 17
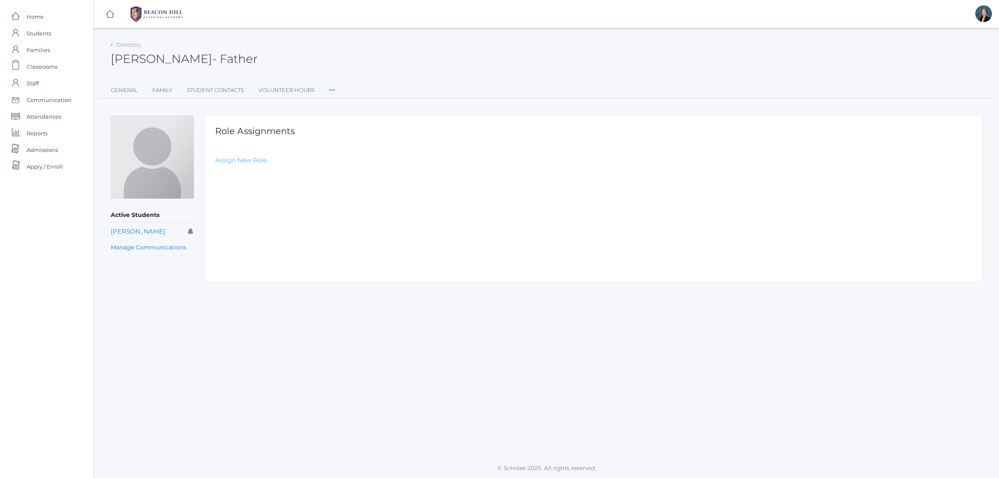
click at [232, 160] on link "Assign New Role" at bounding box center [241, 160] width 52 height 8
click at [241, 180] on select "Select Role Staff Family Student Other" at bounding box center [402, 180] width 374 height 19
select select "2"
click at [215, 171] on select "Select Role Staff Family Student Other" at bounding box center [402, 180] width 374 height 19
click at [242, 205] on input "Create Role Assignment" at bounding box center [261, 205] width 92 height 14
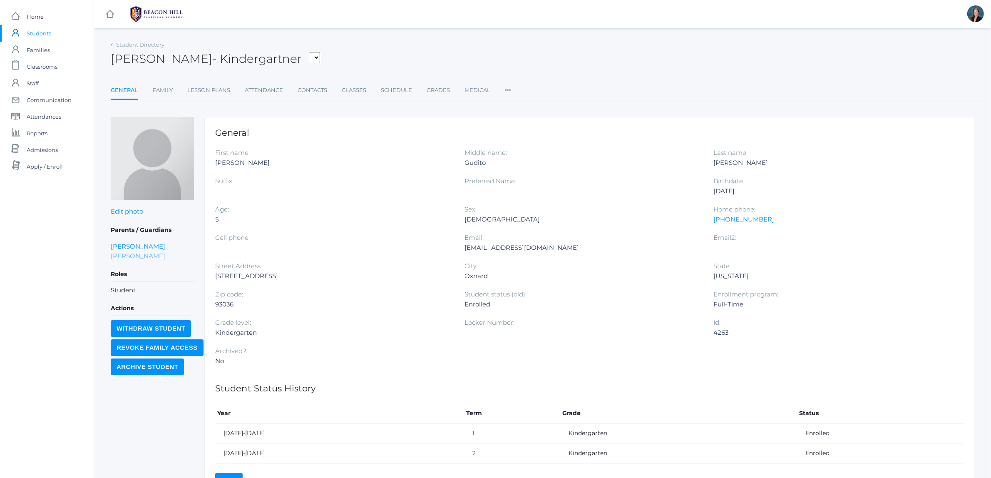
click at [138, 252] on link "[PERSON_NAME]" at bounding box center [138, 256] width 55 height 10
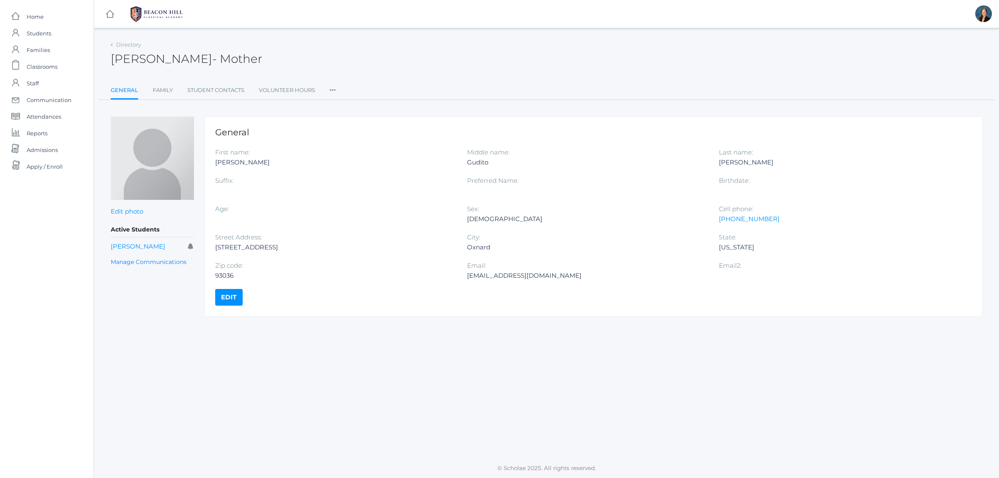
click at [331, 90] on icon at bounding box center [333, 87] width 6 height 11
click at [348, 107] on link "Roles" at bounding box center [363, 107] width 50 height 17
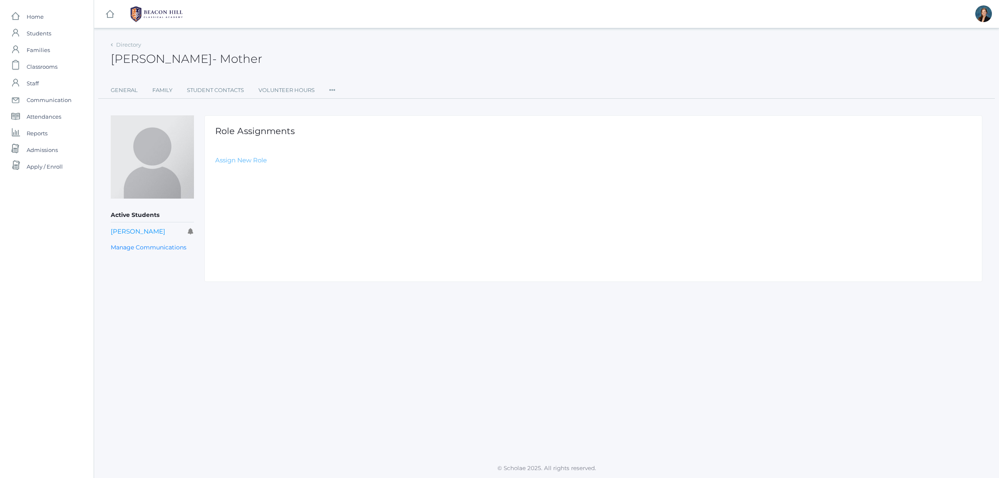
click at [246, 159] on link "Assign New Role" at bounding box center [241, 160] width 52 height 8
click at [245, 180] on select "Select Role Staff Family Student Other" at bounding box center [402, 180] width 374 height 19
select select "2"
click at [215, 171] on select "Select Role Staff Family Student Other" at bounding box center [402, 180] width 374 height 19
click at [241, 194] on form "Role Select Role Staff Family Student Other Create Role Assignment" at bounding box center [593, 186] width 756 height 52
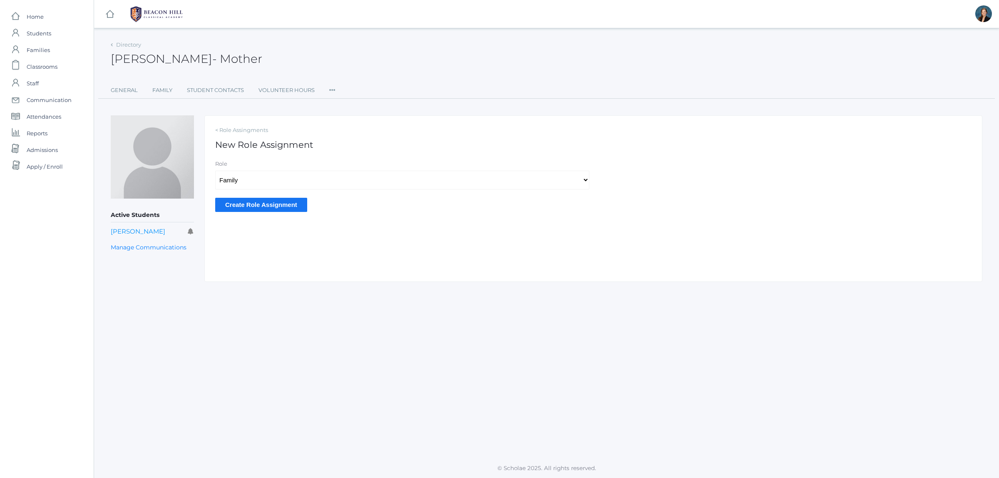
click at [241, 205] on input "Create Role Assignment" at bounding box center [261, 205] width 92 height 14
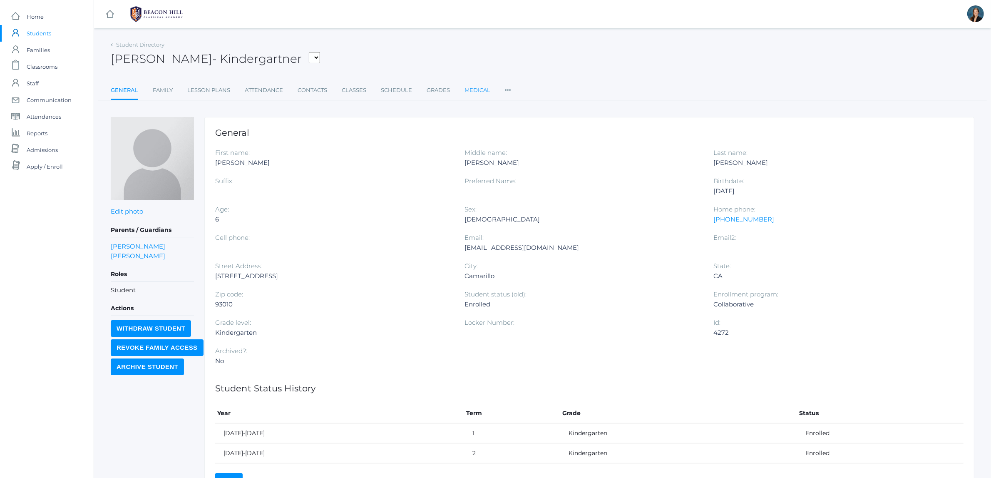
click at [477, 90] on link "Medical" at bounding box center [478, 90] width 26 height 17
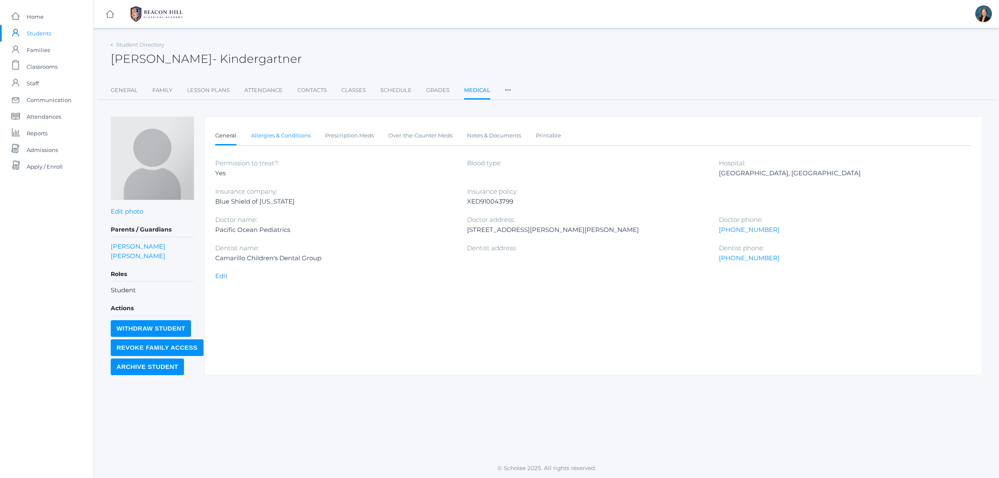
click at [273, 141] on link "Allergies & Conditions" at bounding box center [281, 135] width 60 height 17
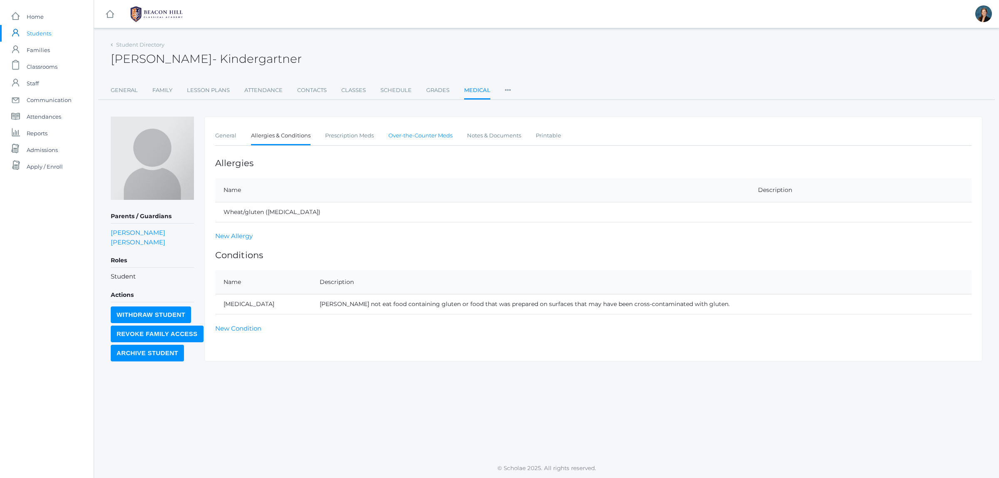
click at [417, 134] on link "Over-the-Counter Meds" at bounding box center [420, 135] width 64 height 17
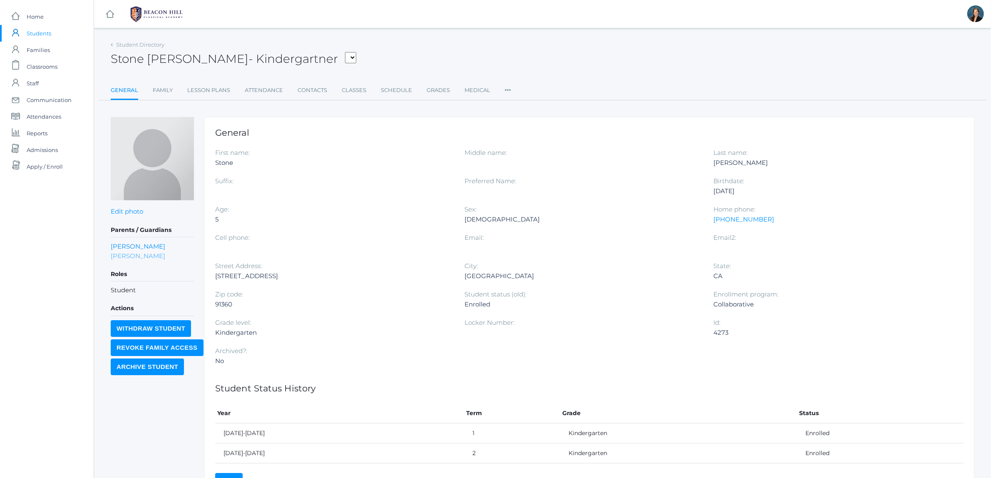
click at [126, 256] on link "Lexie Haynes" at bounding box center [138, 256] width 55 height 10
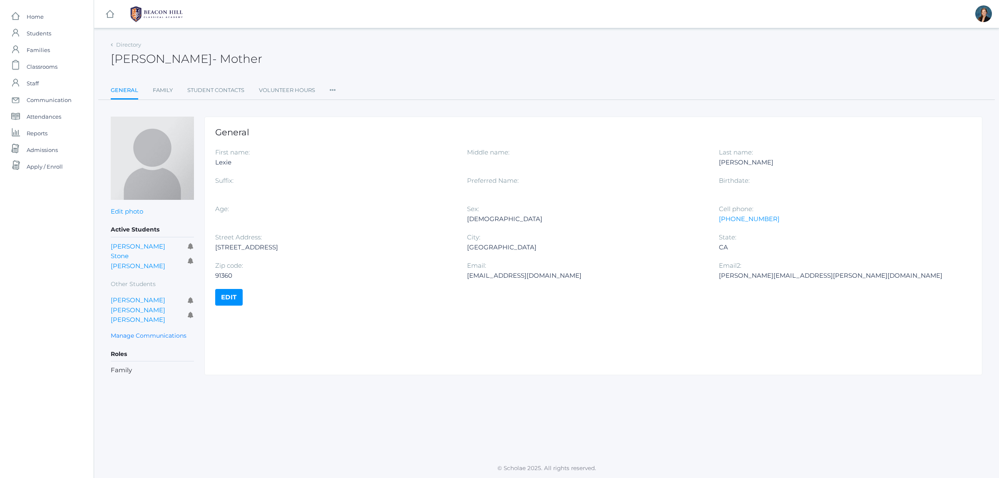
click at [335, 84] on icon at bounding box center [333, 87] width 6 height 11
click at [345, 106] on link "Roles" at bounding box center [363, 107] width 50 height 17
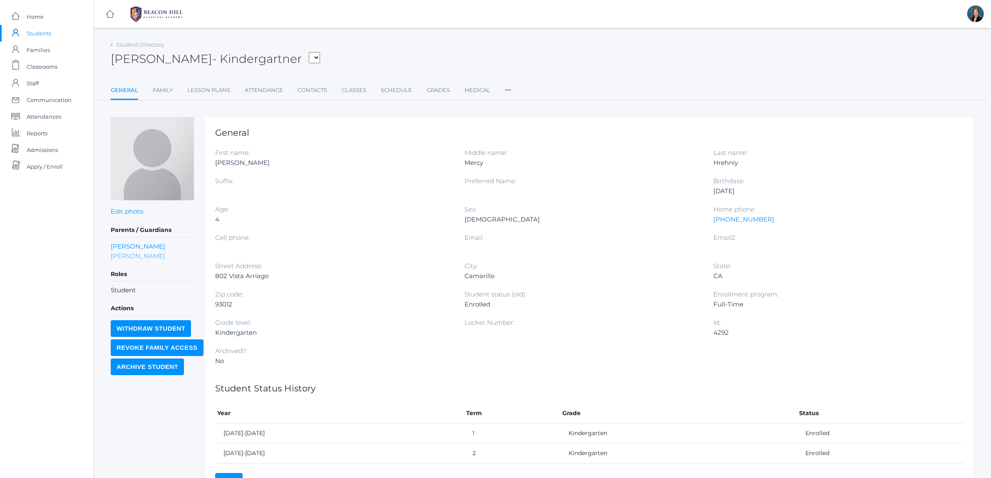
click at [137, 253] on link "[PERSON_NAME]" at bounding box center [138, 256] width 55 height 10
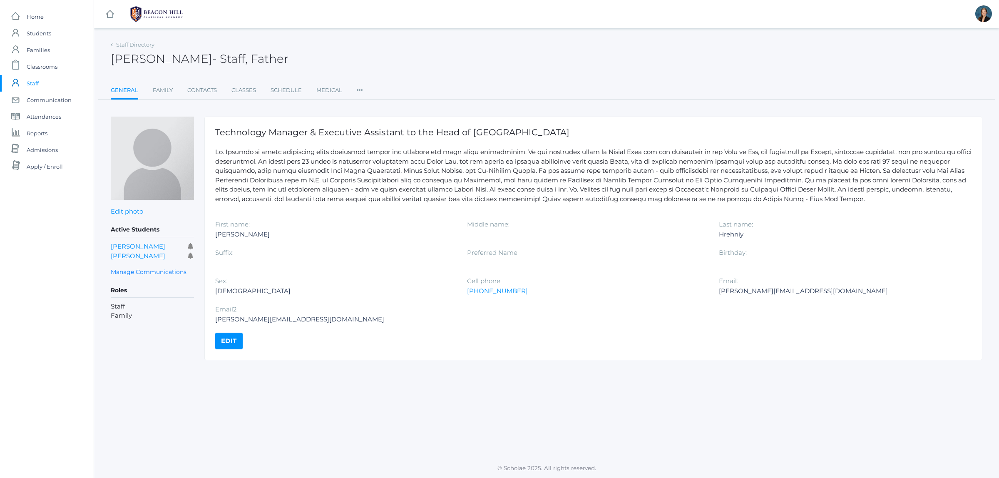
click at [357, 90] on icon at bounding box center [360, 87] width 6 height 11
click at [380, 107] on link "Roles" at bounding box center [384, 107] width 39 height 17
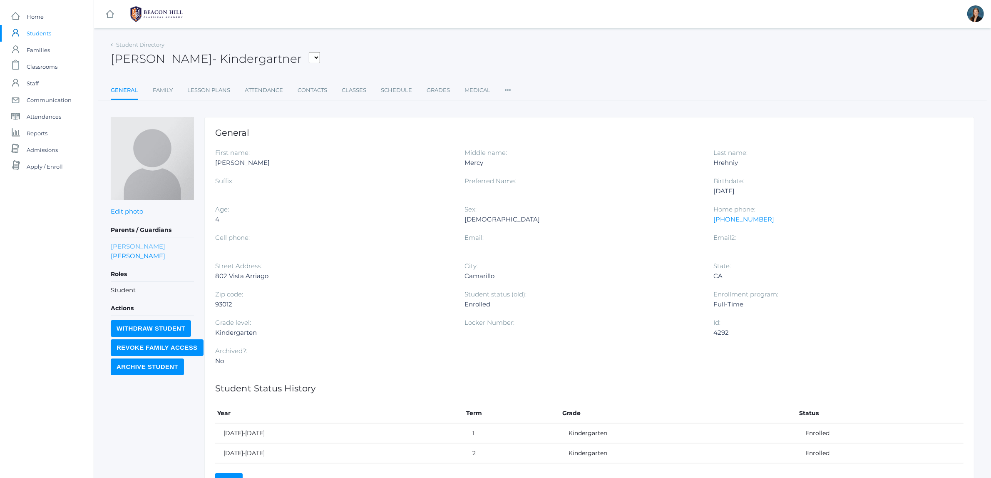
click at [136, 245] on link "Charmaine Hrehniy" at bounding box center [138, 246] width 55 height 10
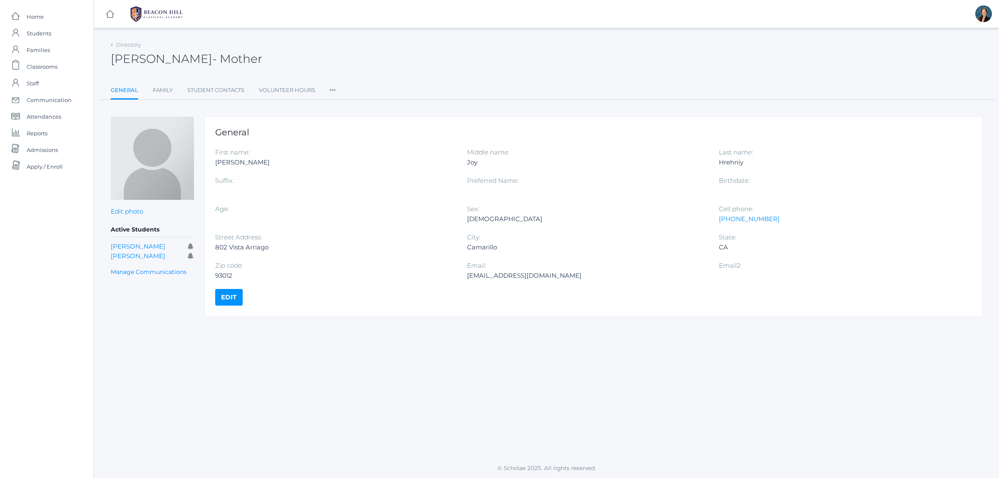
click at [330, 91] on icon at bounding box center [333, 87] width 6 height 11
click at [336, 105] on div "Roles User Access Permissions Communication" at bounding box center [363, 132] width 67 height 74
click at [328, 82] on ul "General Family Student Contacts Volunteer Hours Roles User Access Permissions C…" at bounding box center [547, 91] width 872 height 18
click at [331, 91] on icon at bounding box center [333, 87] width 6 height 11
click at [339, 107] on link "Roles" at bounding box center [363, 107] width 50 height 17
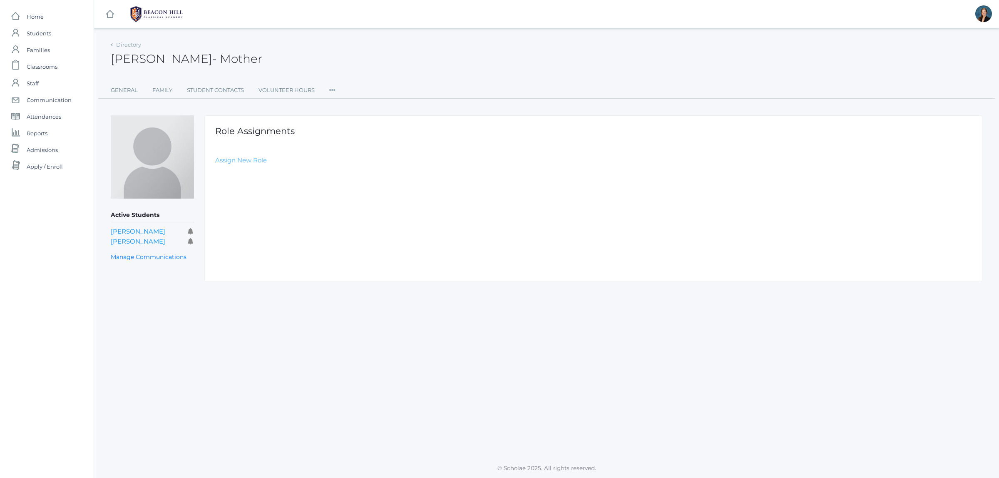
click at [240, 160] on link "Assign New Role" at bounding box center [241, 160] width 52 height 8
click at [242, 178] on select "Select Role Staff Family Student Other" at bounding box center [402, 180] width 374 height 19
select select "2"
click at [215, 171] on select "Select Role Staff Family Student Other" at bounding box center [402, 180] width 374 height 19
click at [241, 207] on input "Create Role Assignment" at bounding box center [261, 205] width 92 height 14
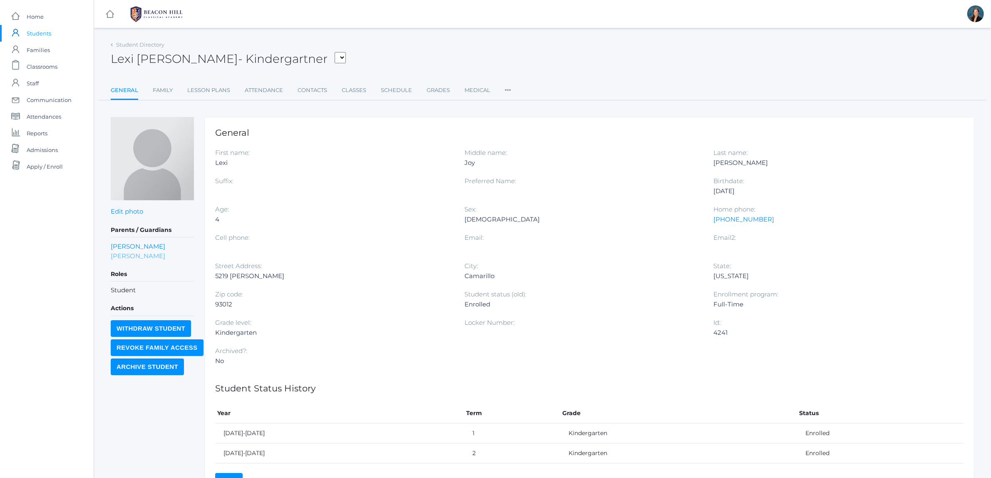
click at [122, 254] on link "[PERSON_NAME]" at bounding box center [138, 256] width 55 height 10
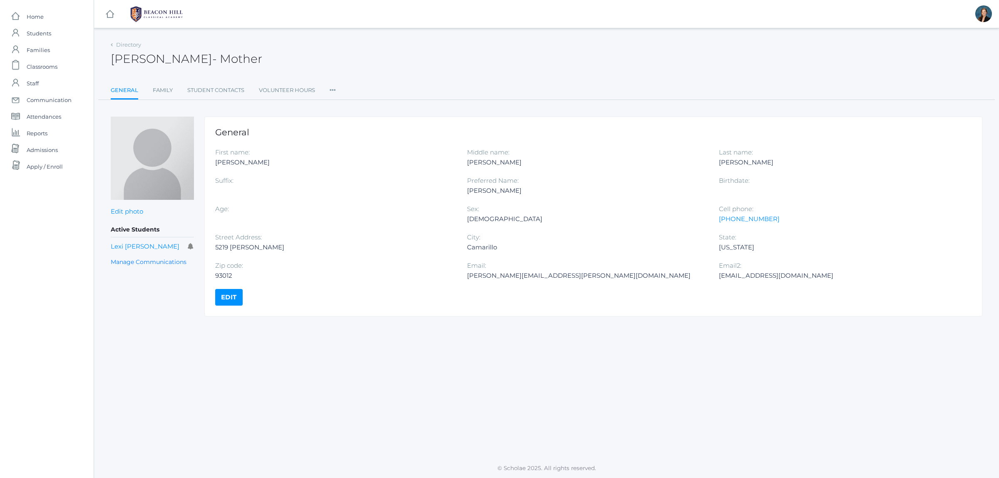
click at [334, 88] on icon at bounding box center [333, 87] width 6 height 11
click at [339, 109] on link "Roles" at bounding box center [363, 107] width 50 height 17
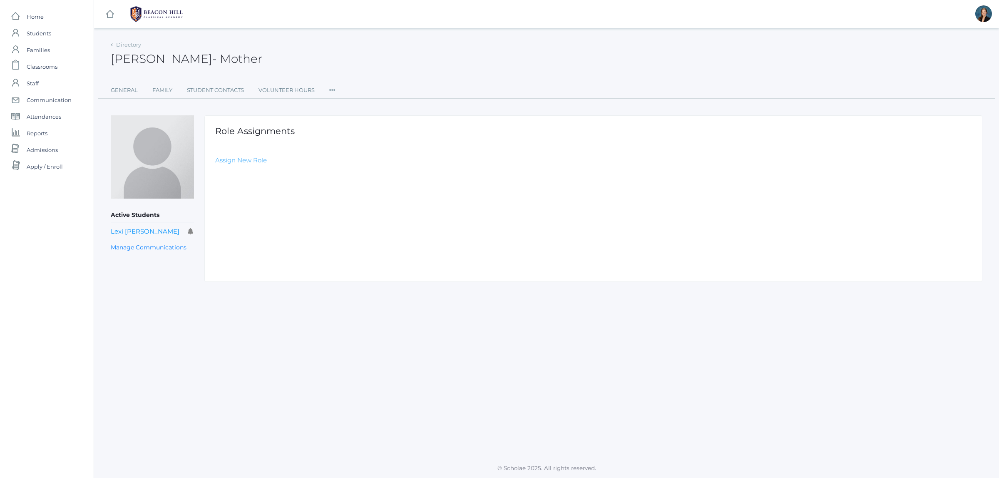
click at [241, 157] on link "Assign New Role" at bounding box center [241, 160] width 52 height 8
click at [246, 183] on select "Select Role Staff Family Student Other" at bounding box center [402, 180] width 374 height 19
select select "2"
click at [215, 171] on select "Select Role Staff Family Student Other" at bounding box center [402, 180] width 374 height 19
click at [240, 206] on input "Create Role Assignment" at bounding box center [261, 205] width 92 height 14
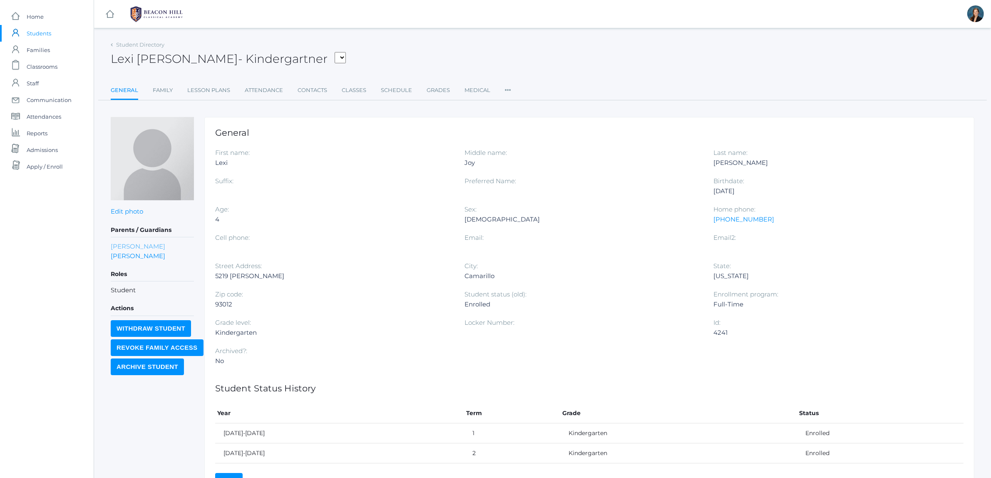
click at [130, 244] on link "Brian Judy" at bounding box center [138, 246] width 55 height 10
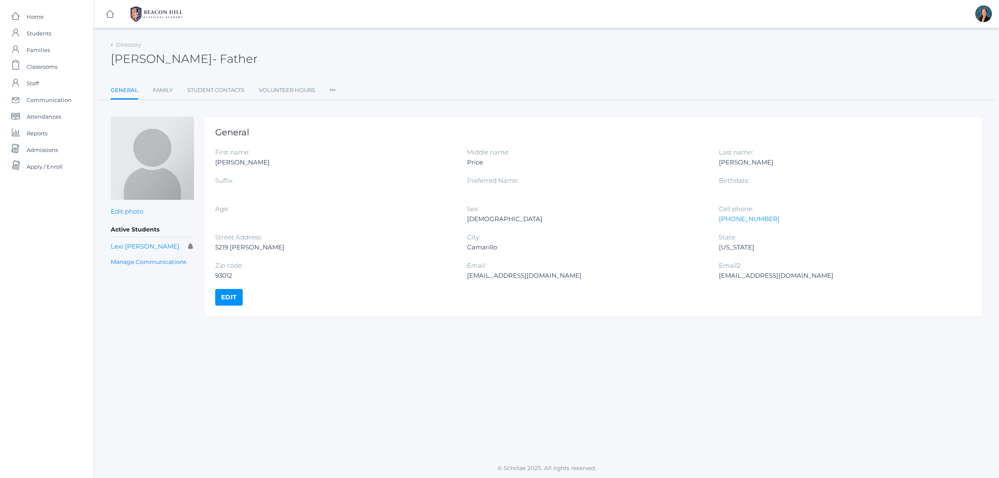
click at [333, 87] on icon at bounding box center [333, 87] width 6 height 11
click at [341, 107] on link "Roles" at bounding box center [363, 107] width 50 height 17
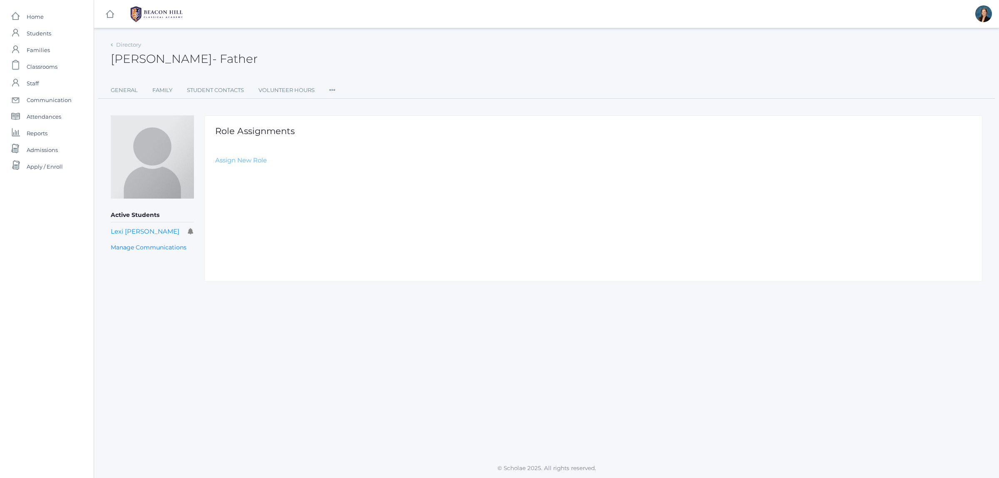
click at [253, 159] on link "Assign New Role" at bounding box center [241, 160] width 52 height 8
click at [252, 180] on select "Select Role Staff Family Student Other" at bounding box center [402, 180] width 374 height 19
select select "2"
click at [215, 171] on select "Select Role Staff Family Student Other" at bounding box center [402, 180] width 374 height 19
click at [243, 206] on input "Create Role Assignment" at bounding box center [261, 205] width 92 height 14
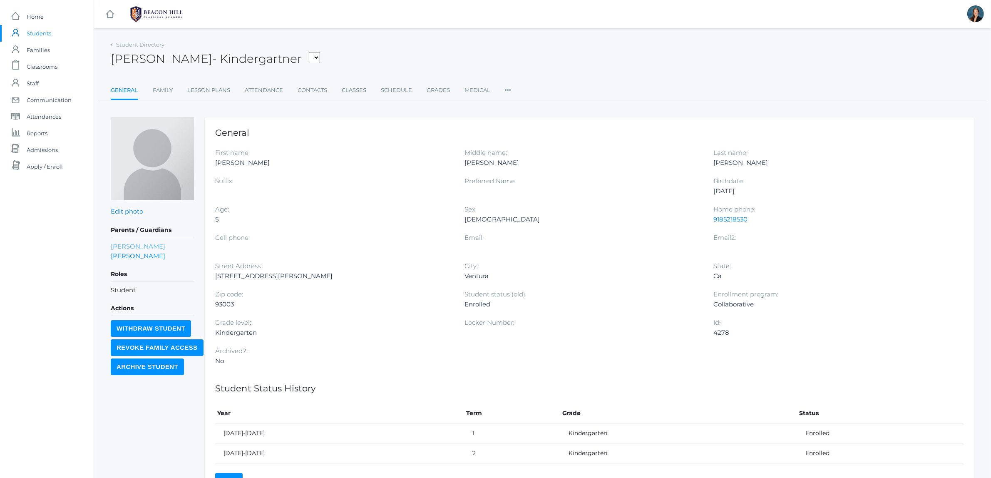
click at [127, 246] on link "[PERSON_NAME]" at bounding box center [138, 246] width 55 height 10
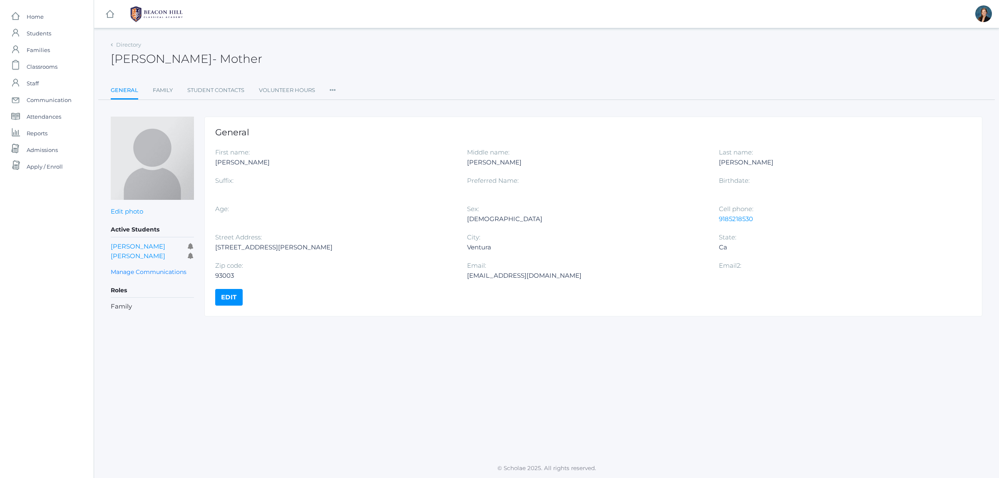
click at [329, 88] on ul "General Family Student Contacts Volunteer Hours Roles User Access Permissions C…" at bounding box center [547, 91] width 872 height 18
click at [331, 90] on icon at bounding box center [333, 87] width 6 height 11
click at [342, 106] on link "Roles" at bounding box center [363, 107] width 50 height 17
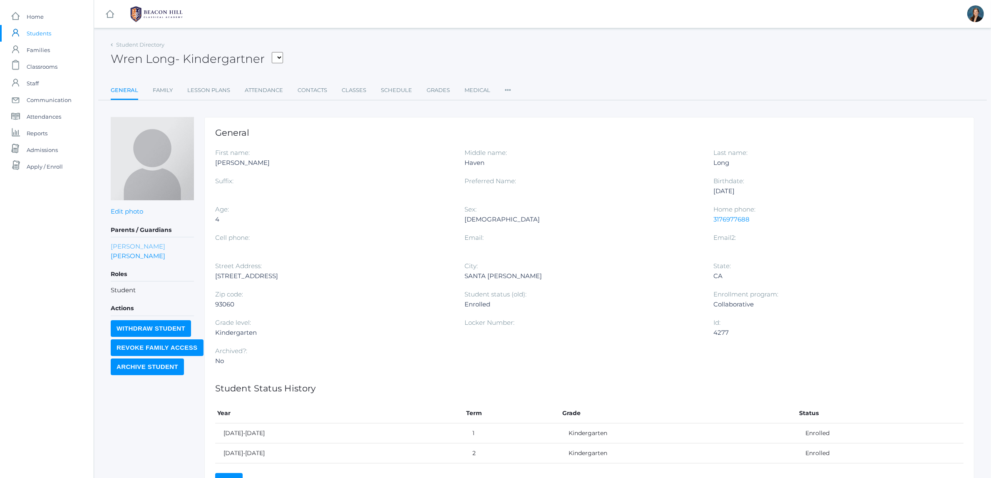
click at [135, 245] on link "[PERSON_NAME]" at bounding box center [138, 246] width 55 height 10
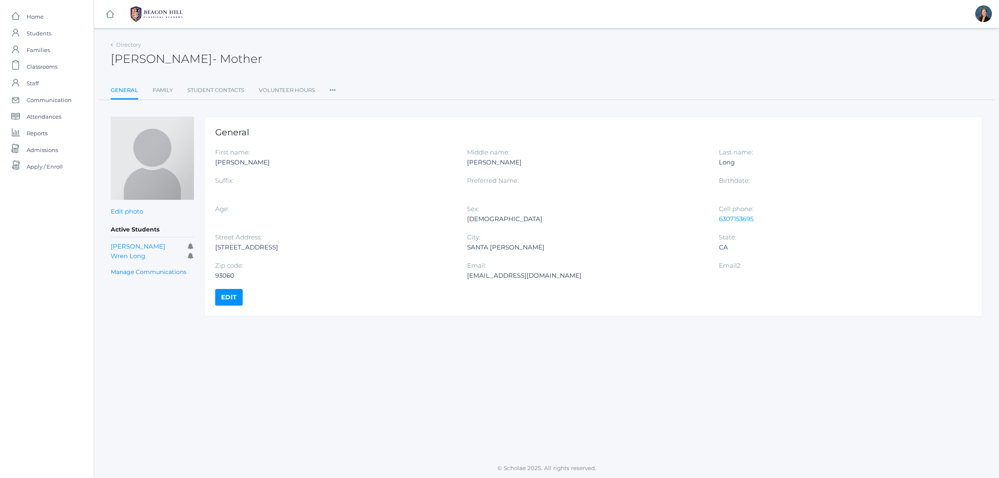
click at [335, 89] on icon at bounding box center [333, 87] width 6 height 11
click at [336, 101] on div "Roles User Access Communication" at bounding box center [363, 124] width 67 height 58
click at [333, 90] on icon at bounding box center [333, 87] width 6 height 11
click at [341, 108] on link "Roles" at bounding box center [363, 107] width 50 height 17
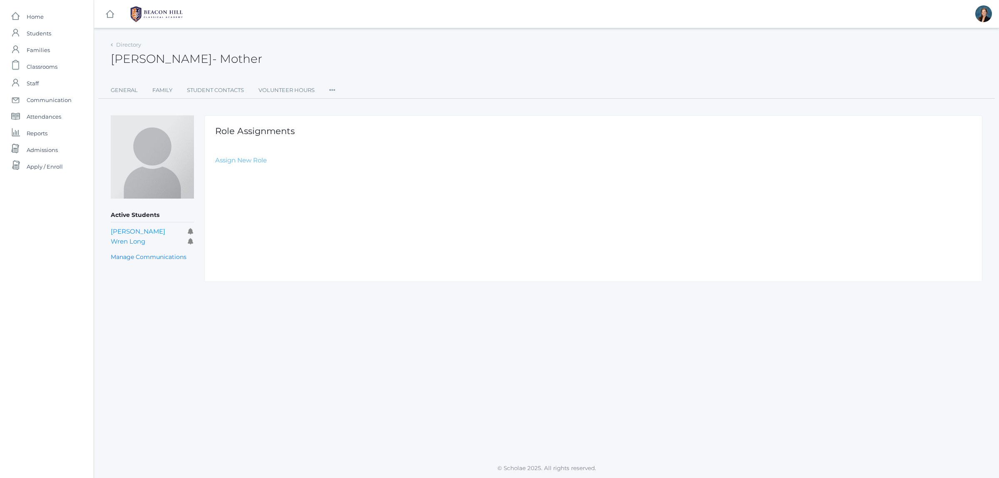
click at [253, 159] on link "Assign New Role" at bounding box center [241, 160] width 52 height 8
click at [250, 181] on select "Select Role Staff Family Student Other" at bounding box center [402, 180] width 374 height 19
select select "2"
click at [215, 171] on select "Select Role Staff Family Student Other" at bounding box center [402, 180] width 374 height 19
click at [243, 204] on input "Create Role Assignment" at bounding box center [261, 205] width 92 height 14
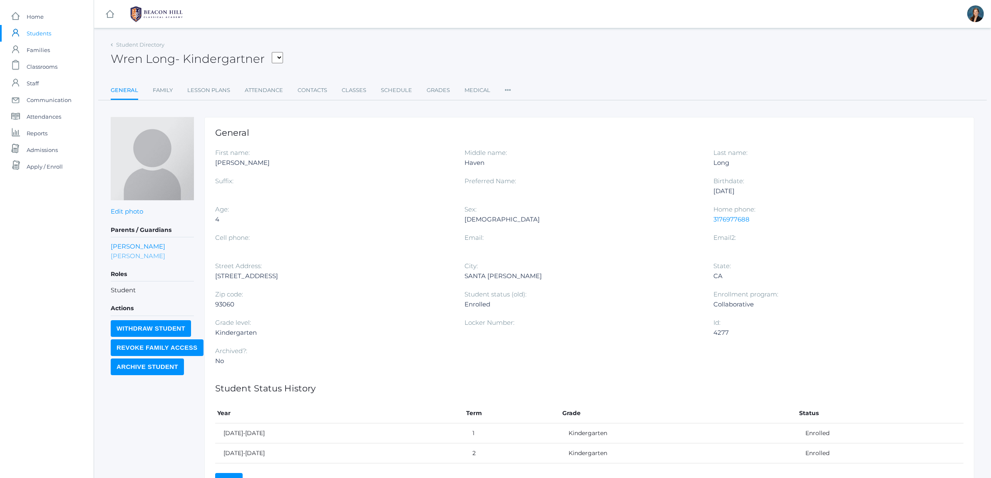
click at [141, 253] on link "Stephen Long" at bounding box center [138, 256] width 55 height 10
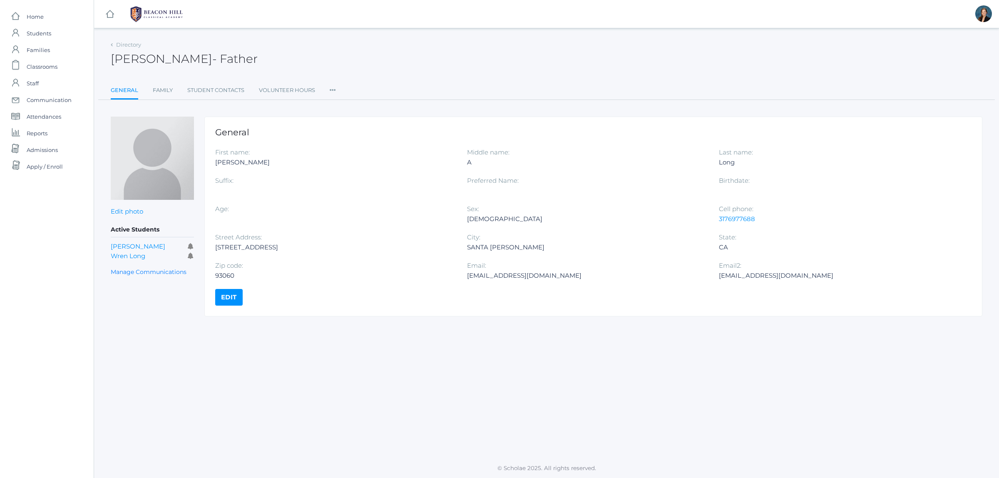
click at [338, 84] on ul "General Family Student Contacts Volunteer Hours Roles User Access Permissions C…" at bounding box center [547, 91] width 872 height 18
click at [334, 89] on icon at bounding box center [333, 87] width 6 height 11
click at [356, 105] on link "Roles" at bounding box center [363, 107] width 50 height 17
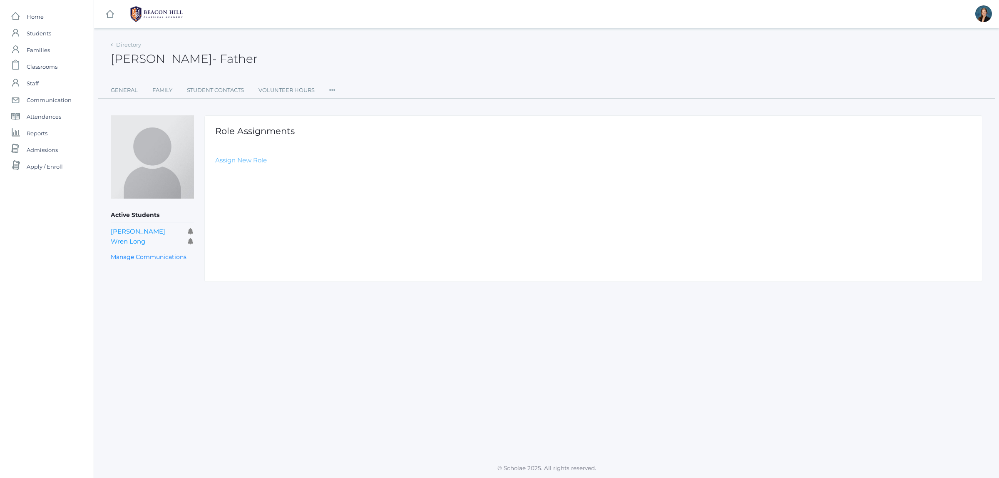
click at [253, 157] on link "Assign New Role" at bounding box center [241, 160] width 52 height 8
click at [253, 179] on select "Select Role Staff Family Student Other" at bounding box center [402, 180] width 374 height 19
select select "2"
click at [215, 171] on select "Select Role Staff Family Student Other" at bounding box center [402, 180] width 374 height 19
click at [248, 204] on input "Create Role Assignment" at bounding box center [261, 205] width 92 height 14
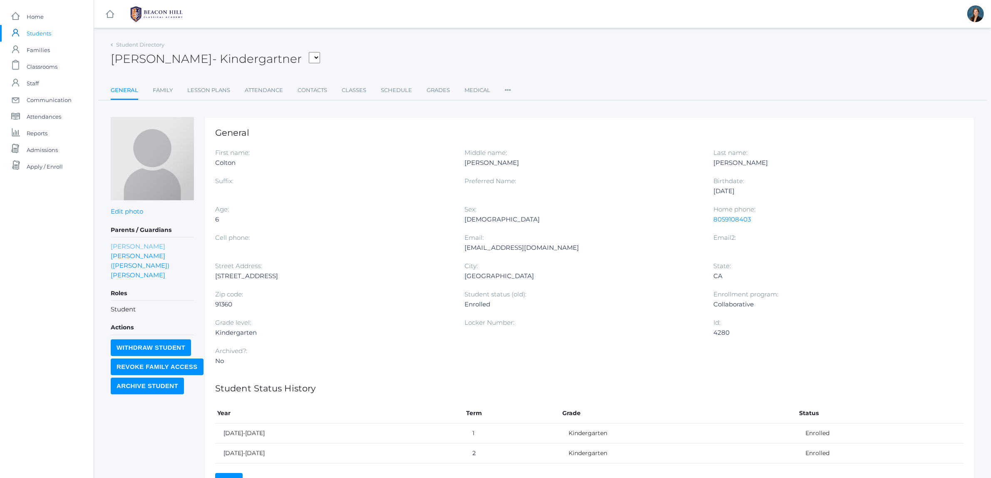
click at [122, 248] on link "[PERSON_NAME]" at bounding box center [138, 246] width 55 height 10
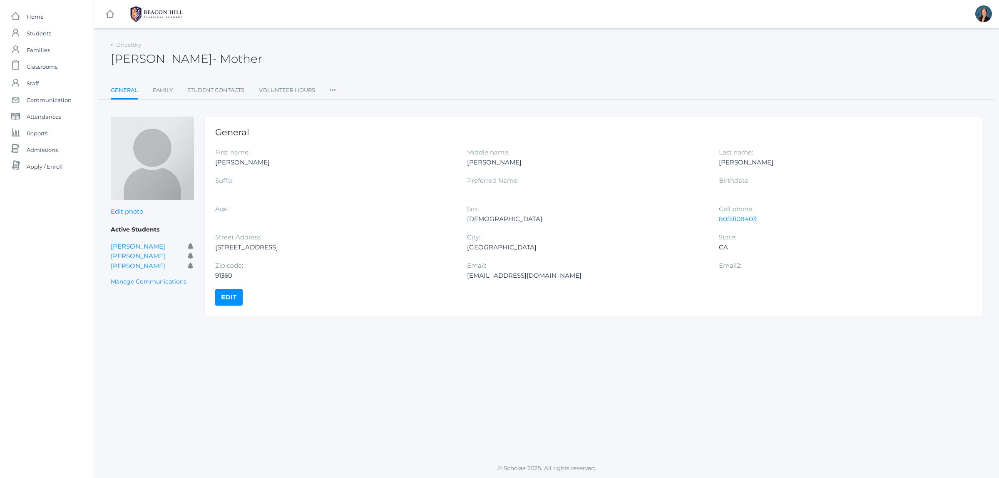
click at [332, 90] on icon at bounding box center [333, 87] width 6 height 11
click at [340, 99] on link "Roles" at bounding box center [363, 107] width 50 height 17
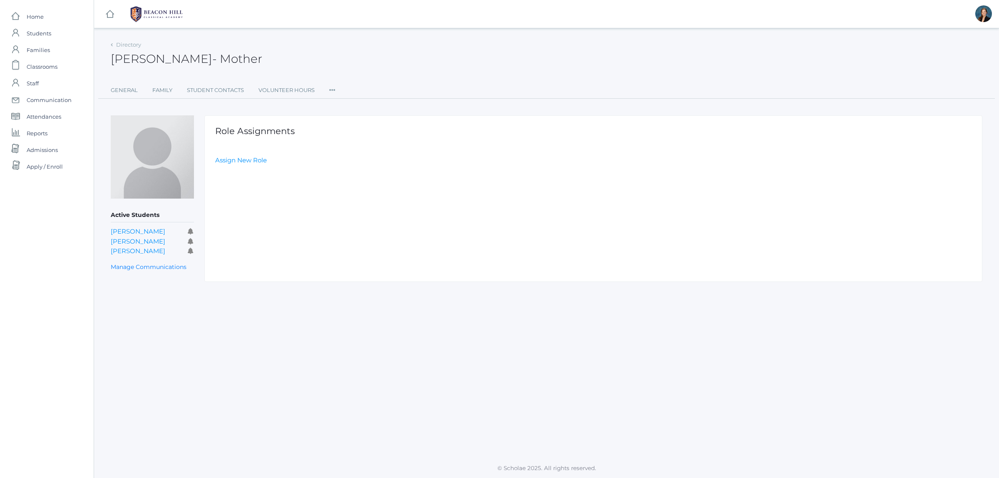
click at [257, 165] on div "Role Assignments Assign New Role" at bounding box center [593, 198] width 778 height 166
click at [253, 161] on link "Assign New Role" at bounding box center [241, 160] width 52 height 8
drag, startPoint x: 257, startPoint y: 182, endPoint x: 256, endPoint y: 188, distance: 5.4
click at [257, 182] on select "Select Role Staff Family Student Other" at bounding box center [402, 180] width 374 height 19
select select "2"
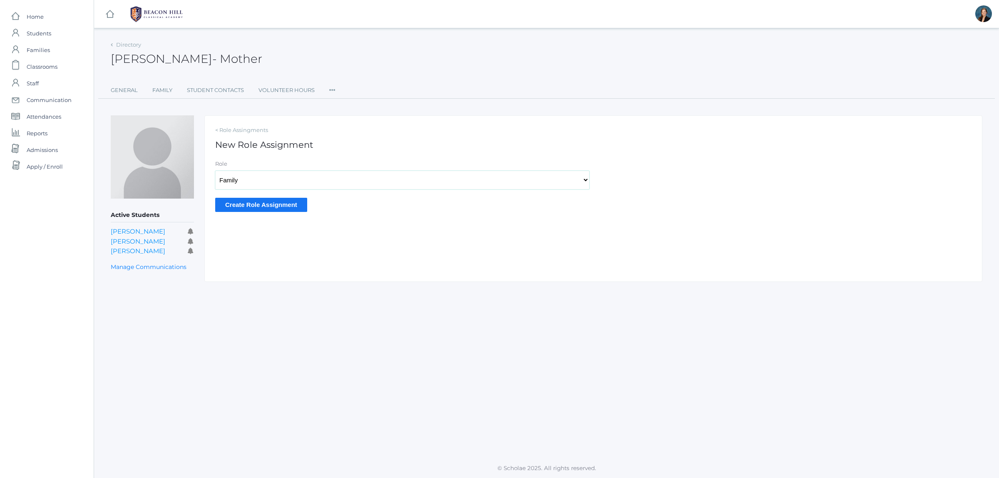
click at [215, 171] on select "Select Role Staff Family Student Other" at bounding box center [402, 180] width 374 height 19
click at [248, 205] on input "Create Role Assignment" at bounding box center [261, 205] width 92 height 14
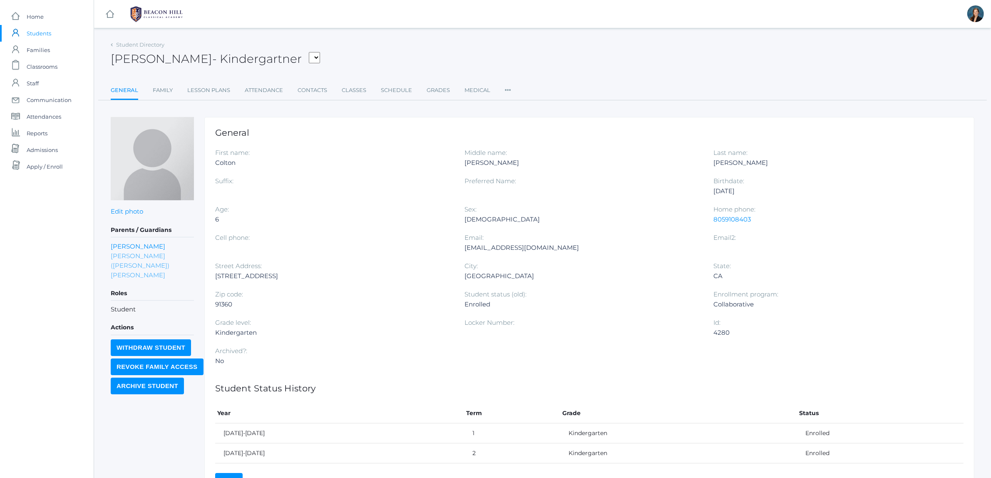
click at [169, 256] on link "Timothy (Tim) Maurer" at bounding box center [152, 265] width 83 height 29
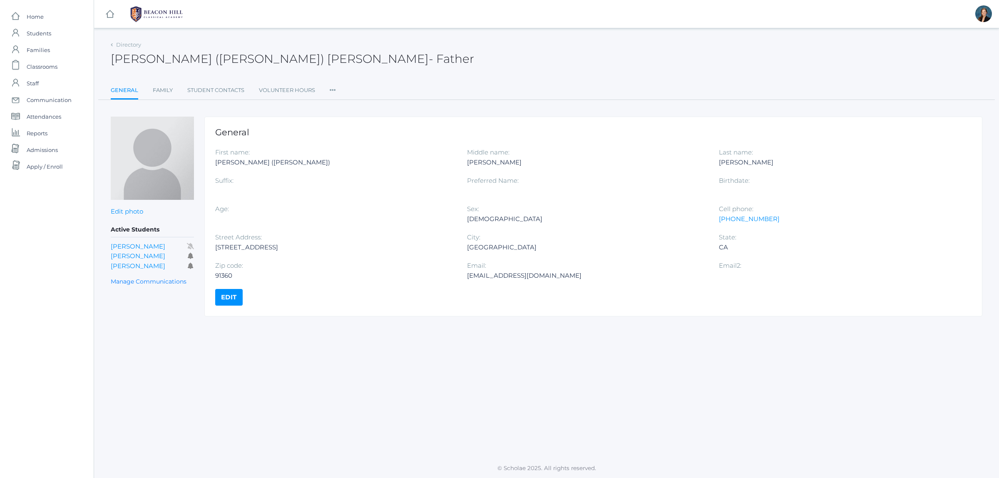
click at [330, 84] on icon at bounding box center [333, 87] width 6 height 11
click at [344, 112] on link "Roles" at bounding box center [363, 107] width 50 height 17
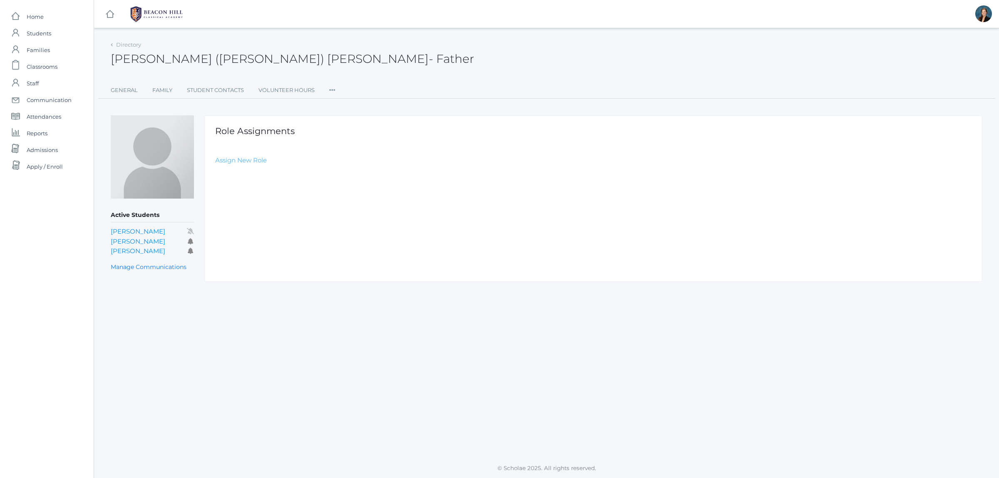
click at [259, 161] on link "Assign New Role" at bounding box center [241, 160] width 52 height 8
click at [255, 178] on select "Select Role Staff Family Student Other" at bounding box center [402, 180] width 374 height 19
select select "2"
click at [215, 171] on select "Select Role Staff Family Student Other" at bounding box center [402, 180] width 374 height 19
click at [237, 199] on input "Create Role Assignment" at bounding box center [261, 205] width 92 height 14
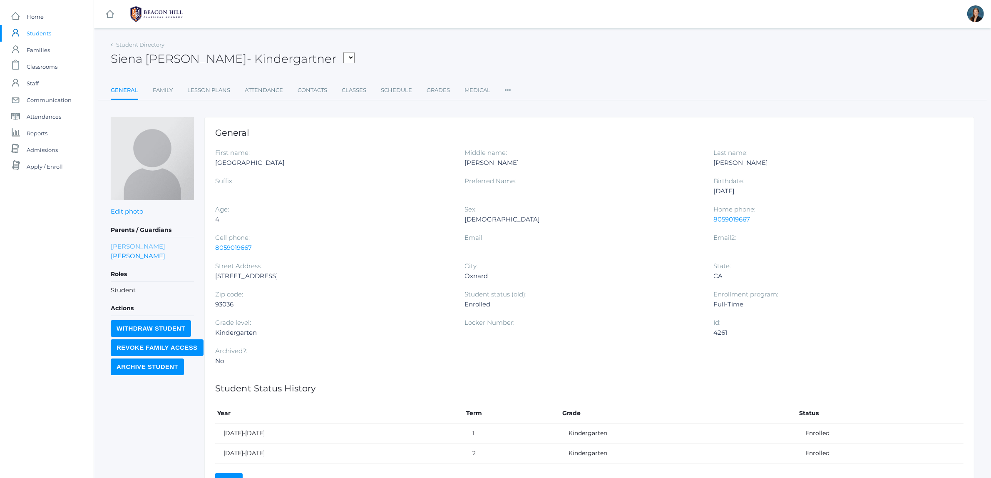
click at [149, 244] on link "[PERSON_NAME]" at bounding box center [138, 246] width 55 height 10
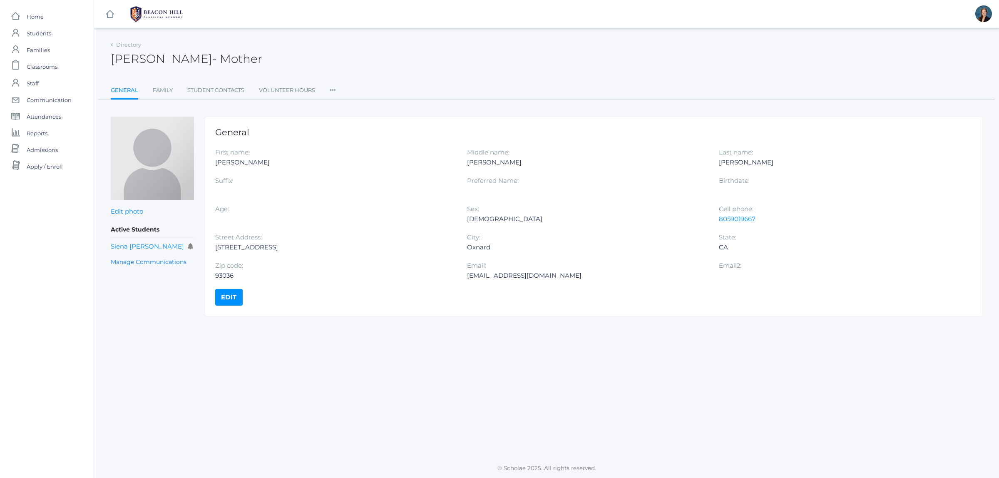
click at [330, 92] on icon at bounding box center [333, 87] width 6 height 11
click at [346, 104] on link "Roles" at bounding box center [363, 107] width 50 height 17
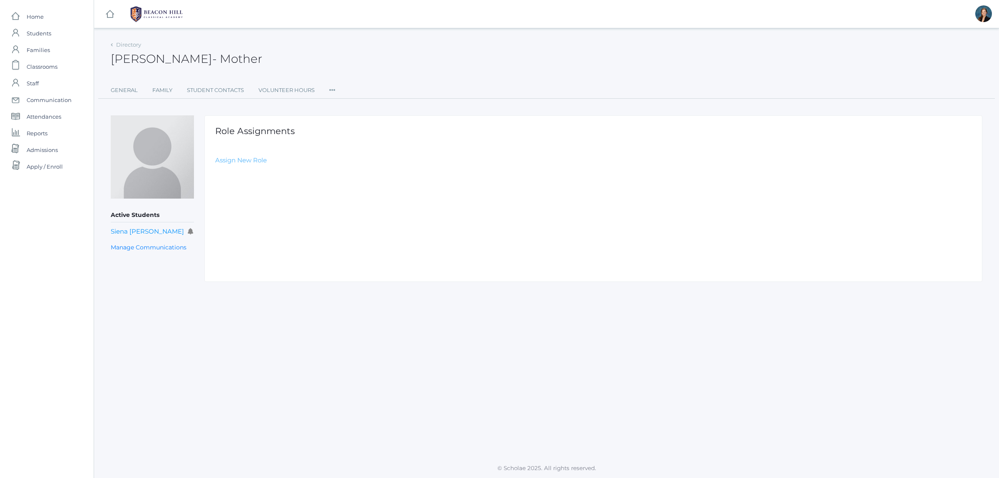
click at [226, 161] on link "Assign New Role" at bounding box center [241, 160] width 52 height 8
drag, startPoint x: 251, startPoint y: 183, endPoint x: 253, endPoint y: 189, distance: 5.7
click at [251, 183] on select "Select Role Staff Family Student Other" at bounding box center [402, 180] width 374 height 19
select select "2"
click at [215, 171] on select "Select Role Staff Family Student Other" at bounding box center [402, 180] width 374 height 19
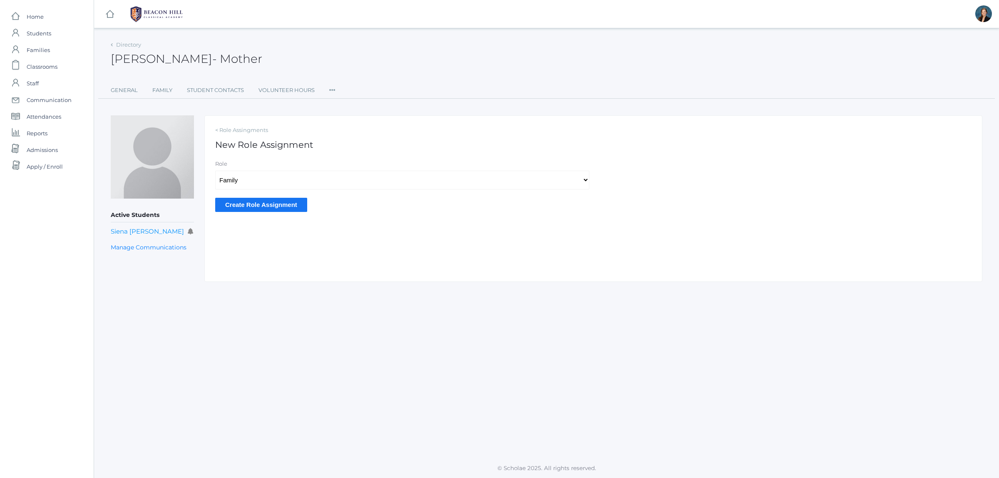
click at [251, 207] on input "Create Role Assignment" at bounding box center [261, 205] width 92 height 14
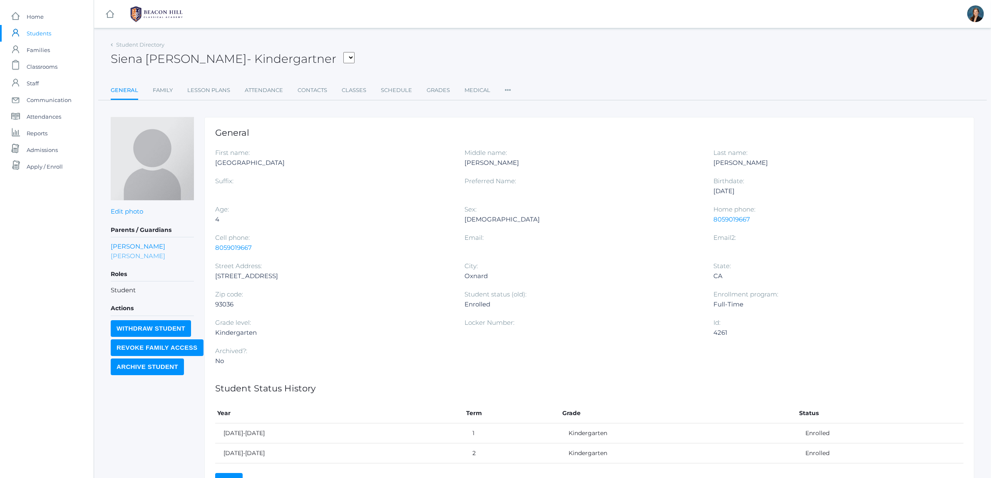
click at [149, 253] on link "Samuel Mikhail" at bounding box center [138, 256] width 55 height 10
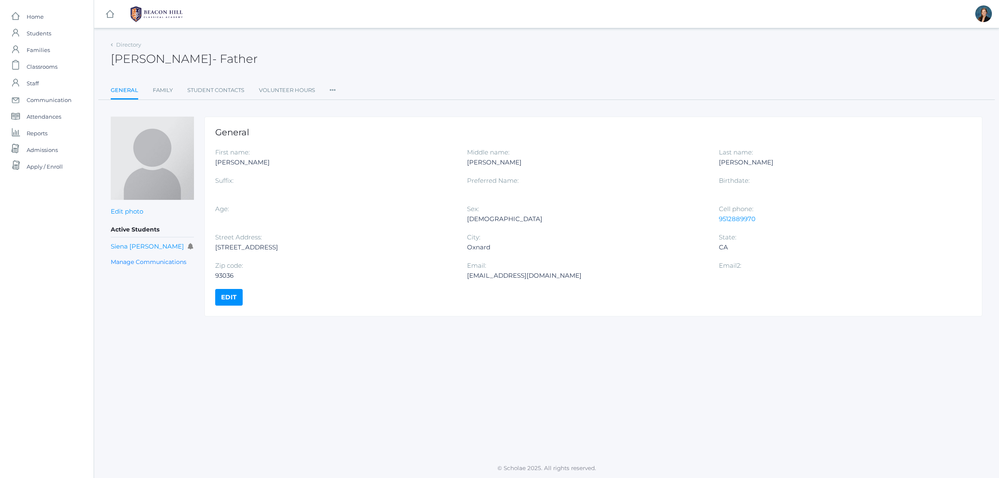
click at [331, 88] on icon at bounding box center [333, 87] width 6 height 11
click at [344, 108] on link "Roles" at bounding box center [363, 107] width 50 height 17
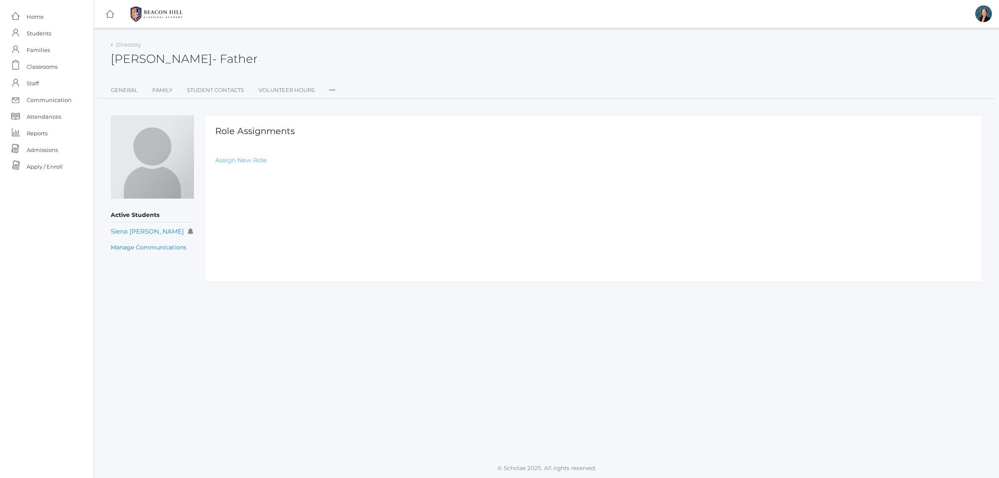
click at [258, 161] on link "Assign New Role" at bounding box center [241, 160] width 52 height 8
click at [254, 183] on select "Select Role Staff Family Student Other" at bounding box center [402, 180] width 374 height 19
select select "2"
click at [215, 171] on select "Select Role Staff Family Student Other" at bounding box center [402, 180] width 374 height 19
click at [251, 205] on input "Create Role Assignment" at bounding box center [261, 205] width 92 height 14
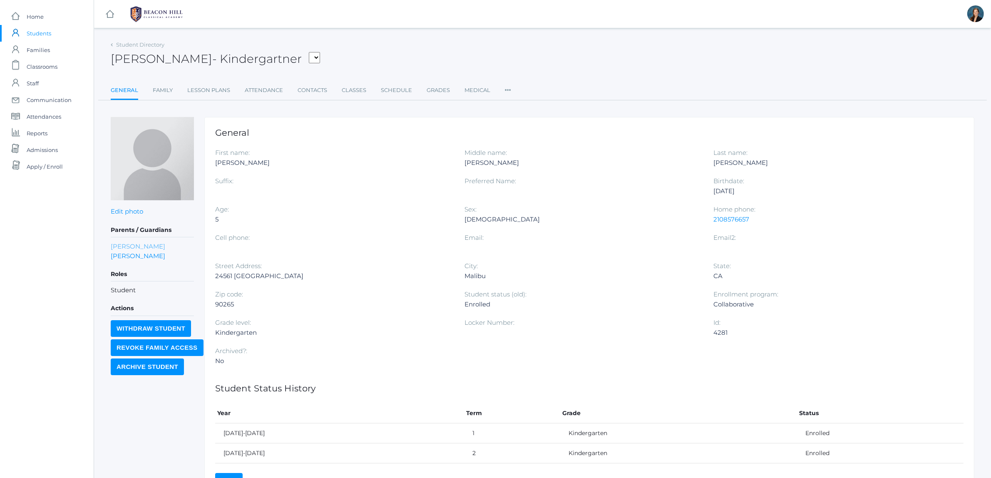
click at [127, 244] on link "[PERSON_NAME]" at bounding box center [138, 246] width 55 height 10
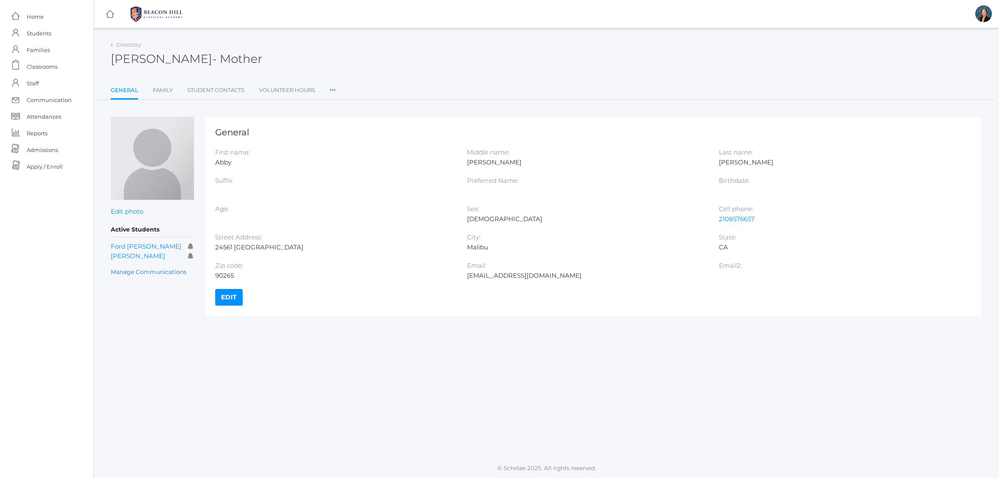
click at [331, 92] on icon at bounding box center [333, 87] width 6 height 11
click at [337, 105] on div "Roles User Access Permissions Communication" at bounding box center [363, 132] width 67 height 74
click at [331, 88] on icon at bounding box center [333, 87] width 6 height 11
click at [346, 107] on link "Roles" at bounding box center [363, 107] width 50 height 17
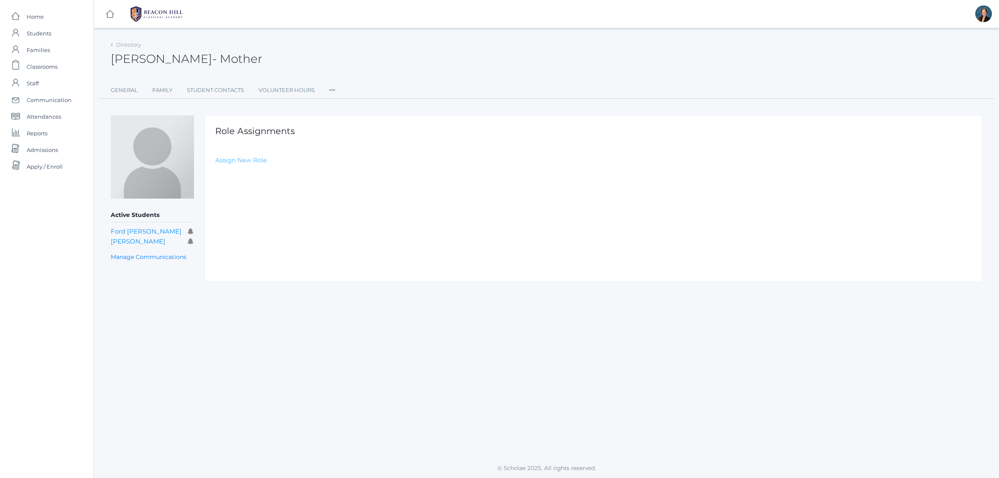
click at [259, 157] on link "Assign New Role" at bounding box center [241, 160] width 52 height 8
click at [231, 180] on select "Select Role Staff Family Student Other" at bounding box center [402, 180] width 374 height 19
select select "2"
click at [215, 171] on select "Select Role Staff Family Student Other" at bounding box center [402, 180] width 374 height 19
click at [232, 209] on input "Create Role Assignment" at bounding box center [261, 205] width 92 height 14
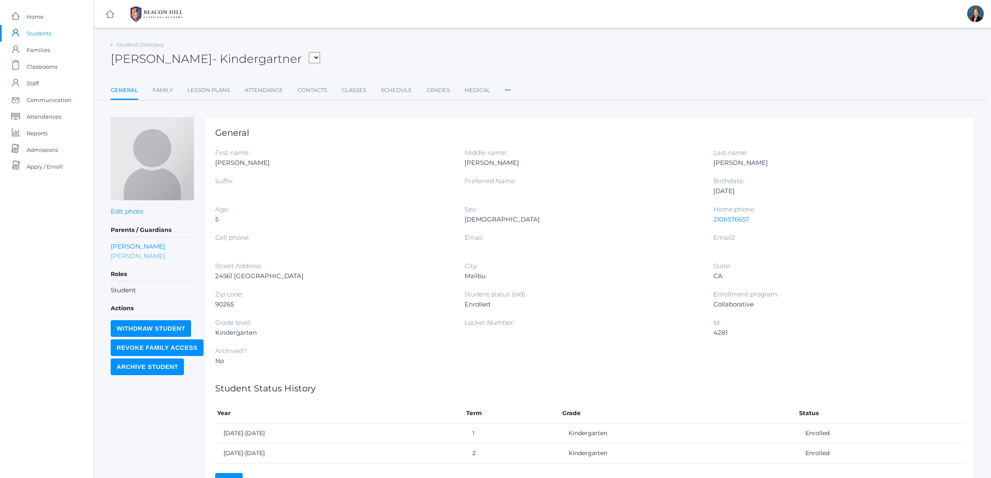
click at [152, 255] on link "Cameron McCollum" at bounding box center [138, 256] width 55 height 10
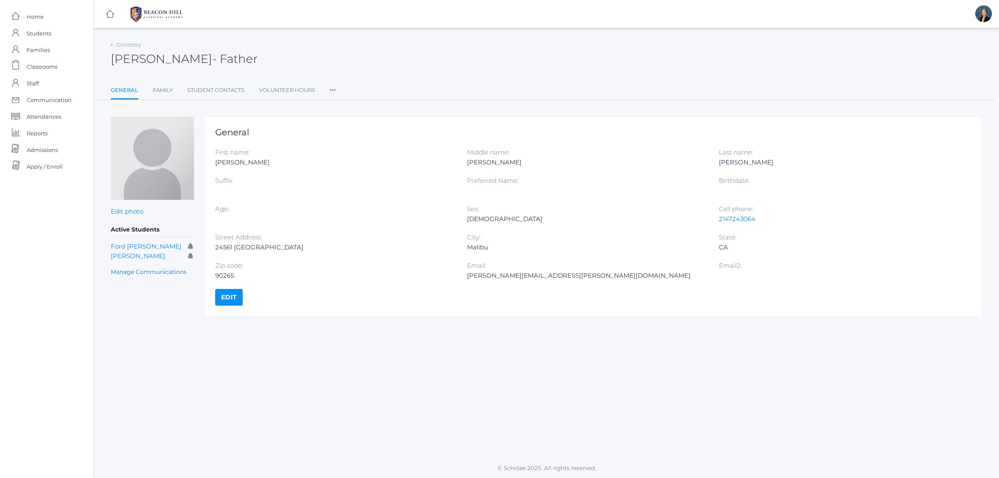
click at [330, 92] on icon at bounding box center [333, 87] width 6 height 11
click at [349, 107] on link "Roles" at bounding box center [363, 107] width 50 height 17
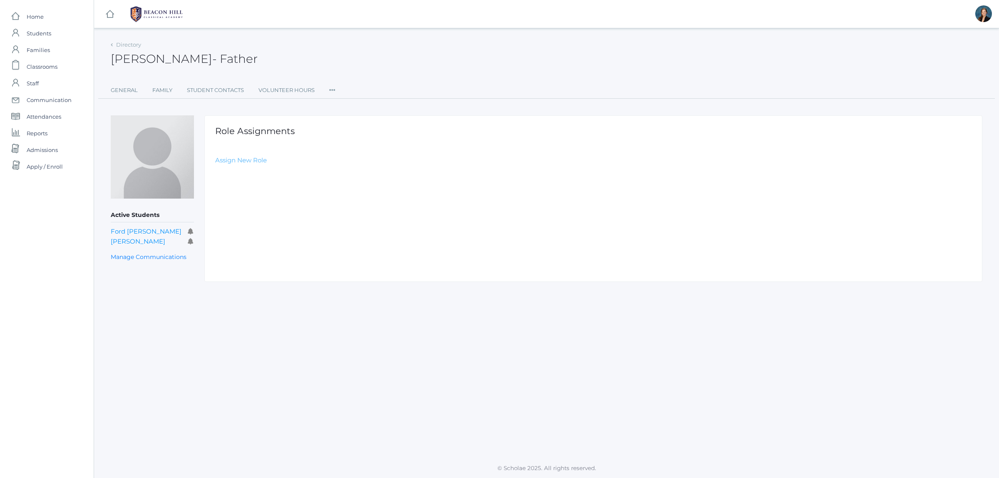
click at [243, 161] on link "Assign New Role" at bounding box center [241, 160] width 52 height 8
click at [247, 177] on select "Select Role Staff Family Student Other" at bounding box center [402, 180] width 374 height 19
select select "2"
click at [215, 171] on select "Select Role Staff Family Student Other" at bounding box center [402, 180] width 374 height 19
click at [234, 206] on input "Create Role Assignment" at bounding box center [261, 205] width 92 height 14
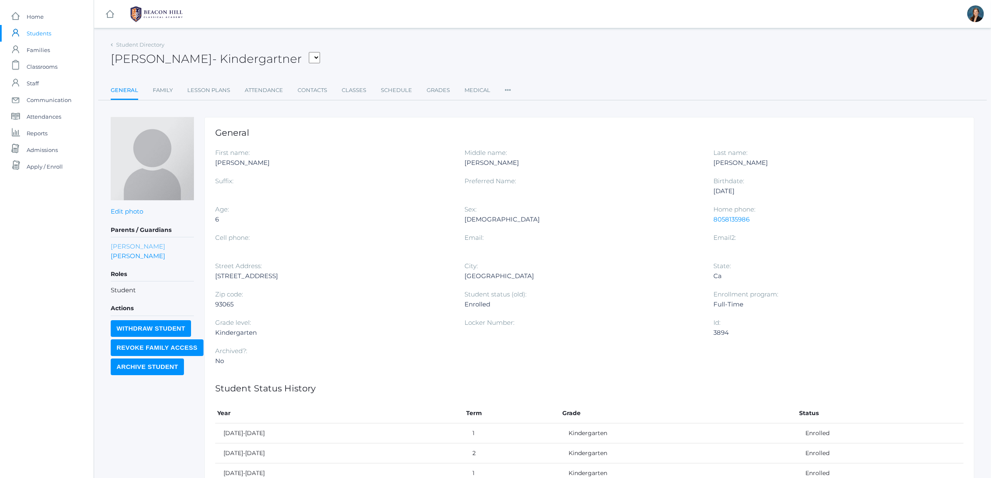
click at [144, 248] on link "[PERSON_NAME]" at bounding box center [138, 246] width 55 height 10
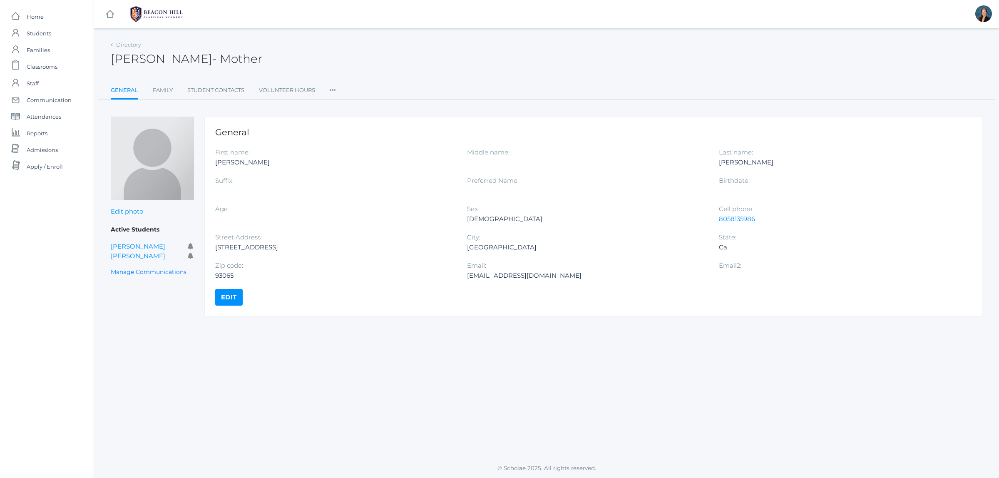
click at [331, 88] on icon at bounding box center [333, 87] width 6 height 11
click at [338, 105] on link "Roles" at bounding box center [363, 107] width 50 height 17
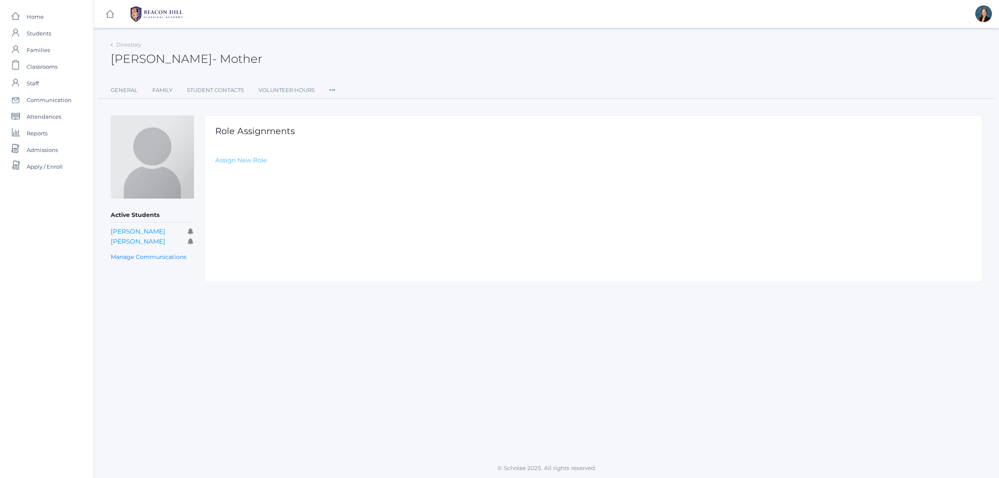
click at [248, 161] on link "Assign New Role" at bounding box center [241, 160] width 52 height 8
click at [250, 177] on select "Select Role Staff Family Student Other" at bounding box center [402, 180] width 374 height 19
select select "2"
click at [215, 171] on select "Select Role Staff Family Student Other" at bounding box center [402, 180] width 374 height 19
click at [244, 209] on input "Create Role Assignment" at bounding box center [261, 205] width 92 height 14
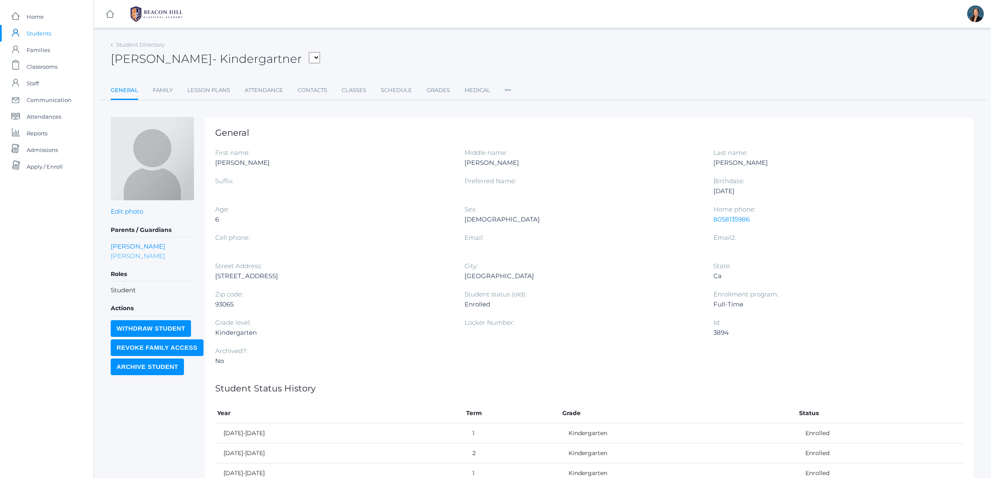
click at [133, 254] on link "Vince Scrudato" at bounding box center [138, 256] width 55 height 10
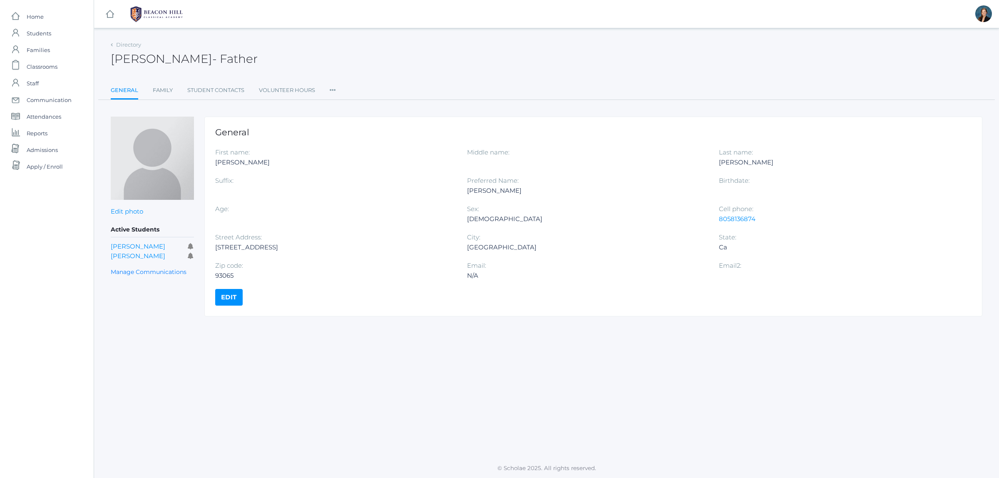
click at [332, 90] on icon at bounding box center [333, 87] width 6 height 11
click at [340, 109] on link "Roles" at bounding box center [363, 107] width 50 height 17
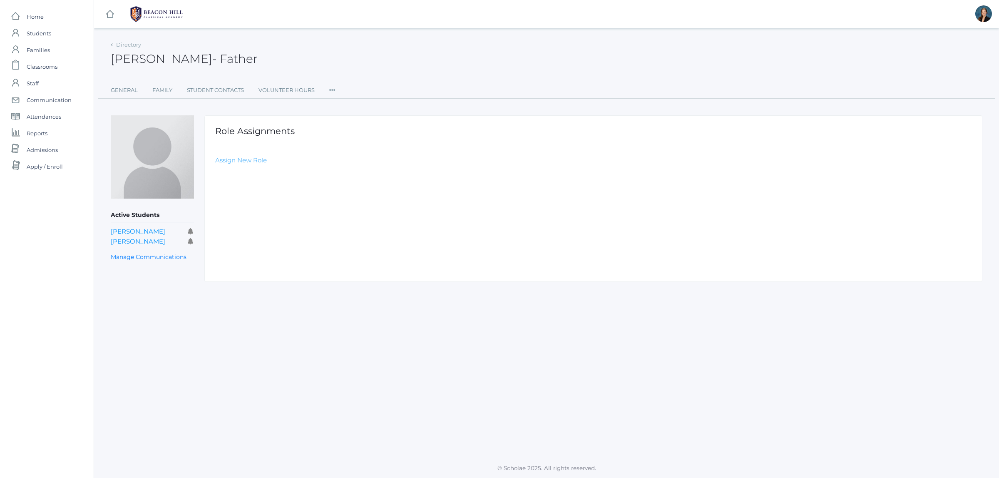
click at [235, 161] on link "Assign New Role" at bounding box center [241, 160] width 52 height 8
click at [246, 183] on select "Select Role Staff Family Student Other" at bounding box center [402, 180] width 374 height 19
select select "2"
click at [215, 171] on select "Select Role Staff Family Student Other" at bounding box center [402, 180] width 374 height 19
click at [249, 209] on input "Create Role Assignment" at bounding box center [261, 205] width 92 height 14
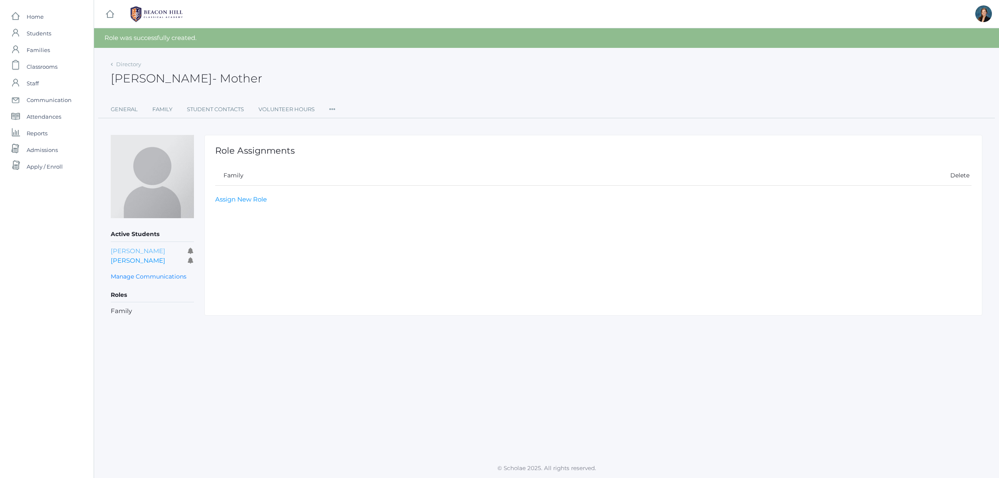
click at [144, 248] on link "[PERSON_NAME]" at bounding box center [138, 251] width 55 height 8
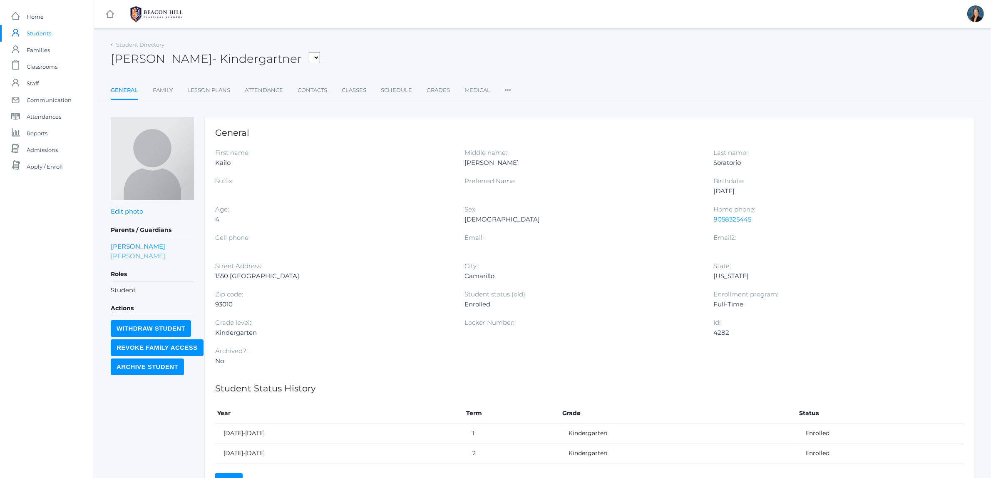
click at [146, 258] on link "Janica Soratorio" at bounding box center [138, 256] width 55 height 10
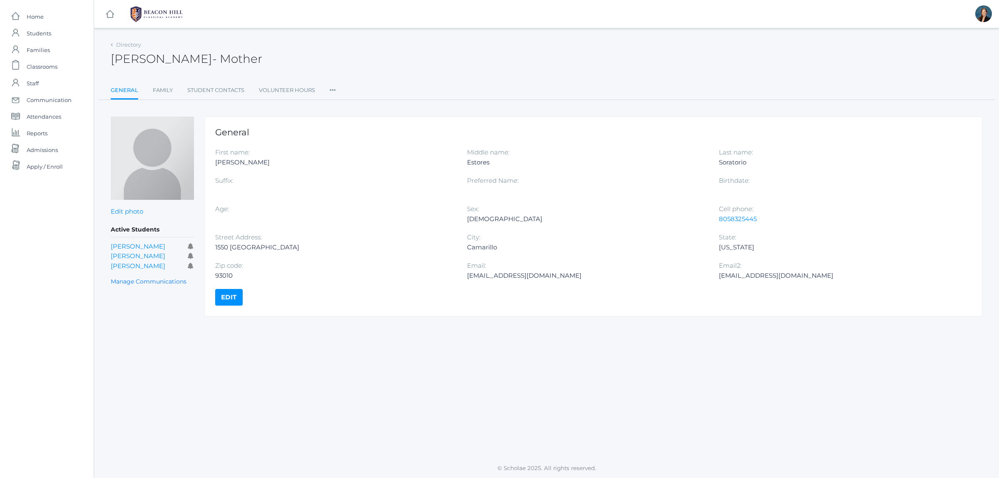
click at [335, 88] on icon at bounding box center [333, 87] width 6 height 11
click at [344, 107] on link "Roles" at bounding box center [363, 107] width 50 height 17
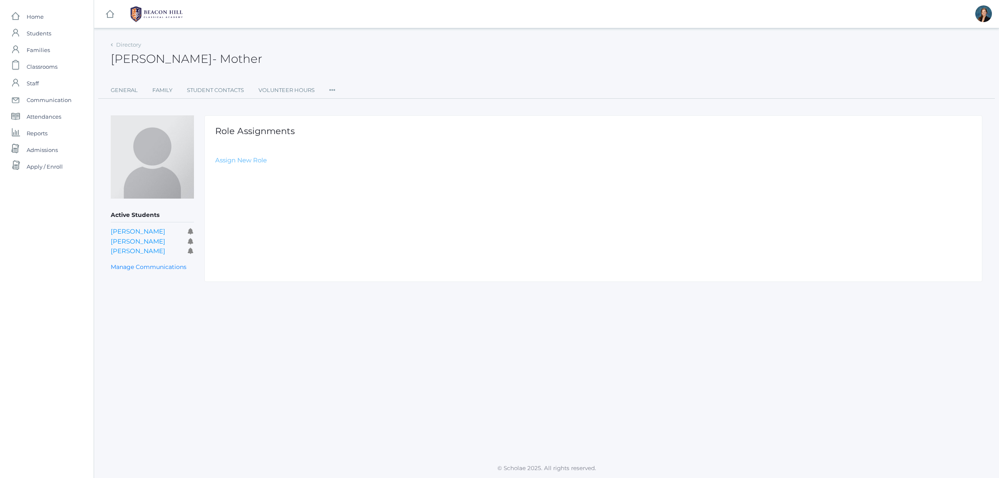
click at [244, 157] on link "Assign New Role" at bounding box center [241, 160] width 52 height 8
click at [246, 178] on select "Select Role Staff Family Student Other" at bounding box center [402, 180] width 374 height 19
select select "2"
click at [215, 171] on select "Select Role Staff Family Student Other" at bounding box center [402, 180] width 374 height 19
click at [240, 204] on input "Create Role Assignment" at bounding box center [261, 205] width 92 height 14
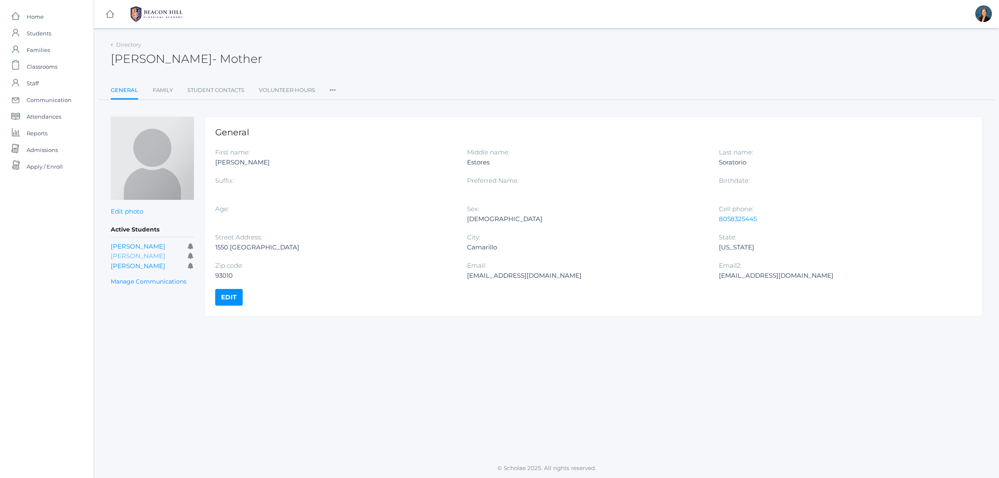
click at [125, 257] on link "Matteo Soratorio" at bounding box center [138, 256] width 55 height 8
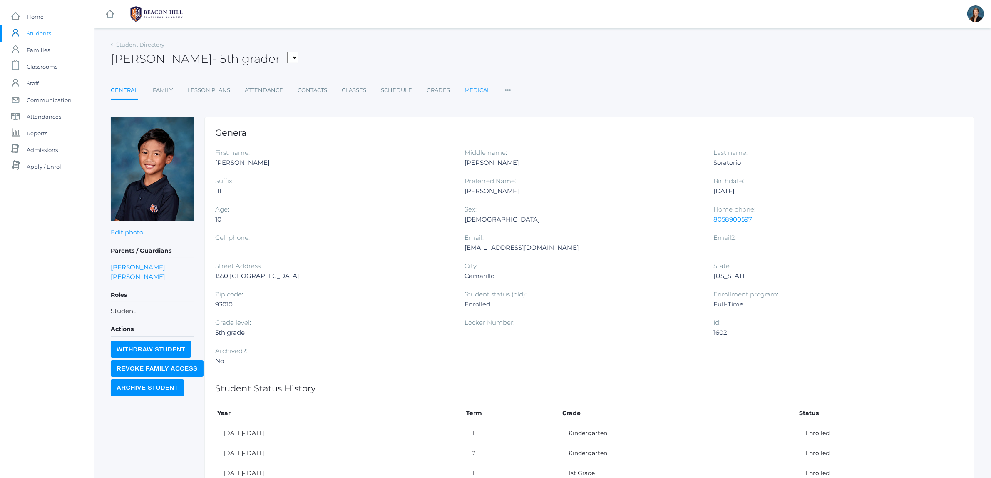
click at [479, 86] on link "Medical" at bounding box center [478, 90] width 26 height 17
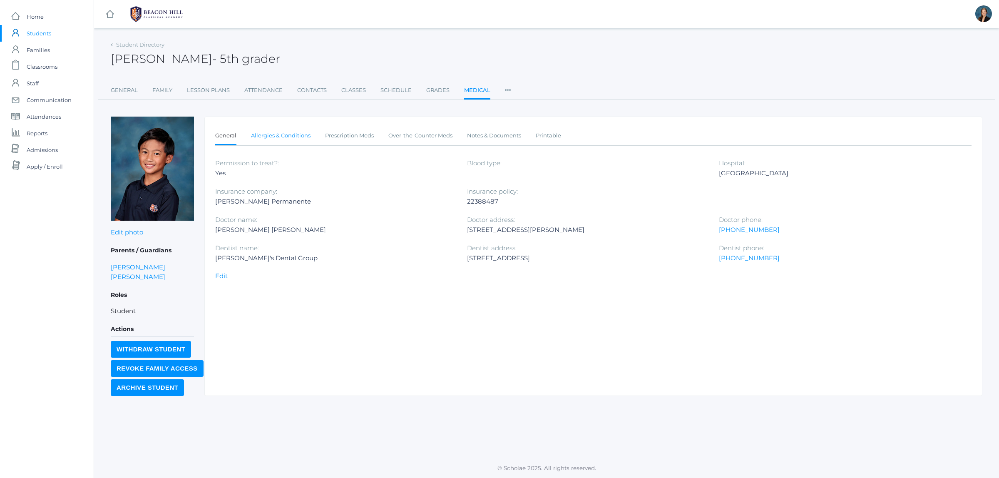
click at [292, 135] on link "Allergies & Conditions" at bounding box center [281, 135] width 60 height 17
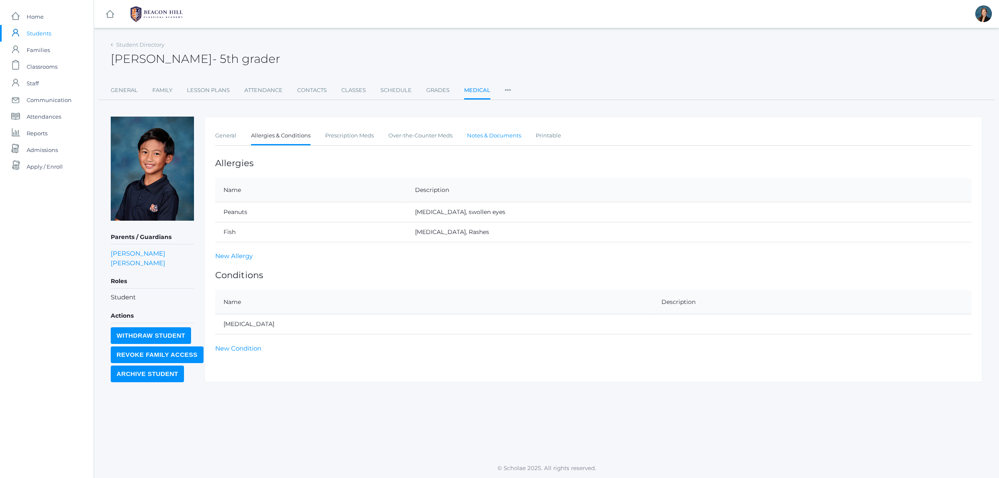
click at [472, 134] on link "Notes & Documents" at bounding box center [494, 135] width 54 height 17
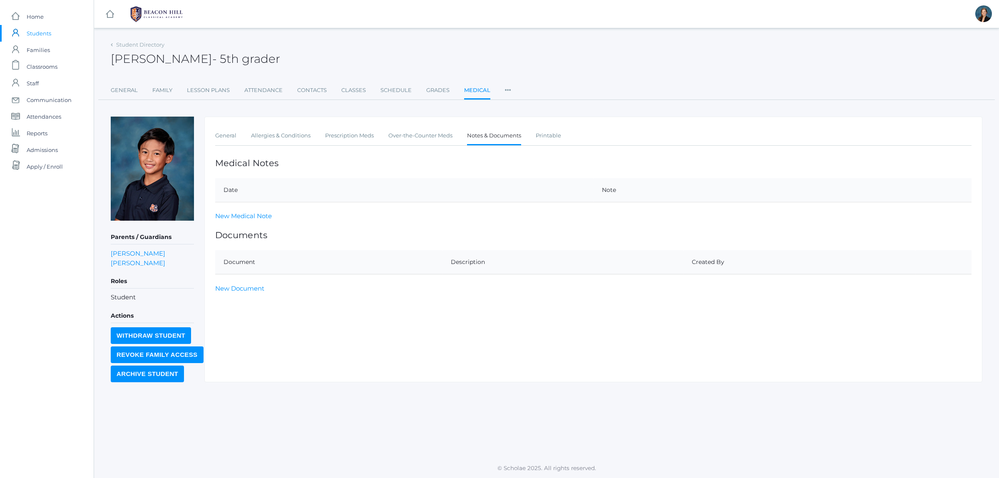
click at [42, 36] on span "Students" at bounding box center [39, 33] width 25 height 17
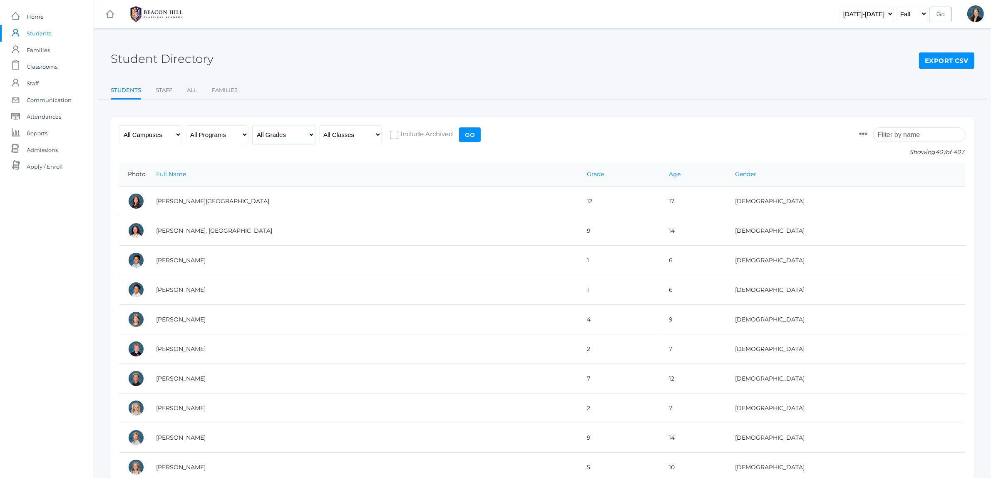
click at [291, 132] on select "All Grades Grammar - Kindergarten - 1st Grade - 2nd Grade - 3rd Grade - 4th Gra…" at bounding box center [284, 134] width 62 height 19
select select "k"
click at [253, 125] on select "All Grades Grammar - Kindergarten - 1st Grade - 2nd Grade - 3rd Grade - 4th Gra…" at bounding box center [284, 134] width 62 height 19
click at [471, 133] on input "Go" at bounding box center [470, 134] width 22 height 15
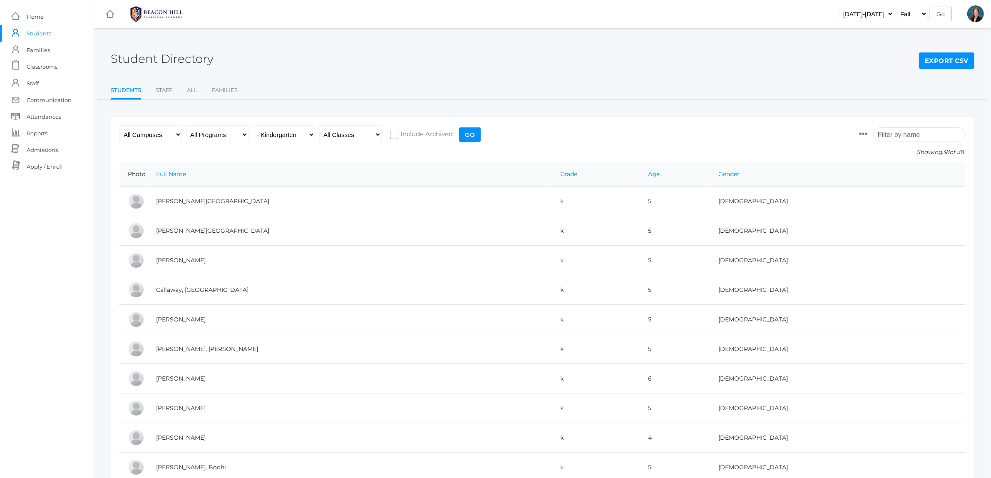
click at [470, 137] on input "Go" at bounding box center [470, 134] width 22 height 15
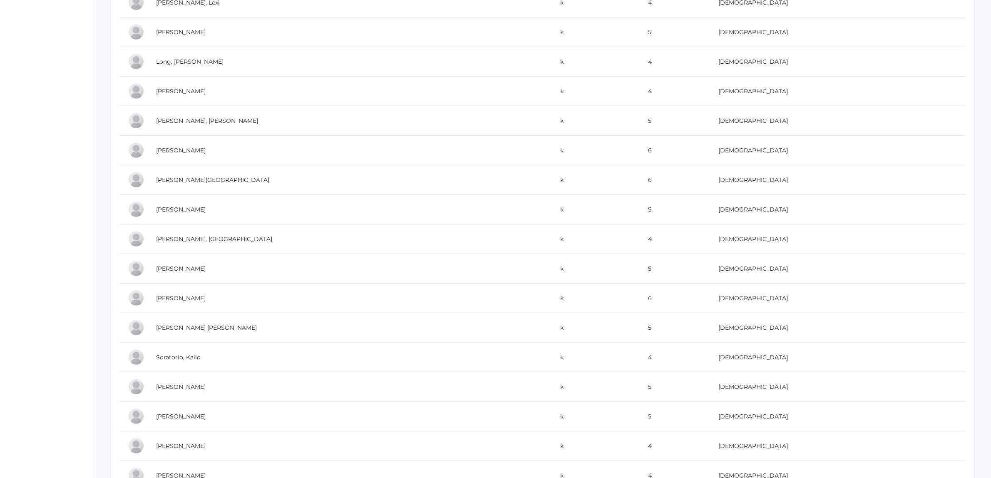
scroll to position [882, 0]
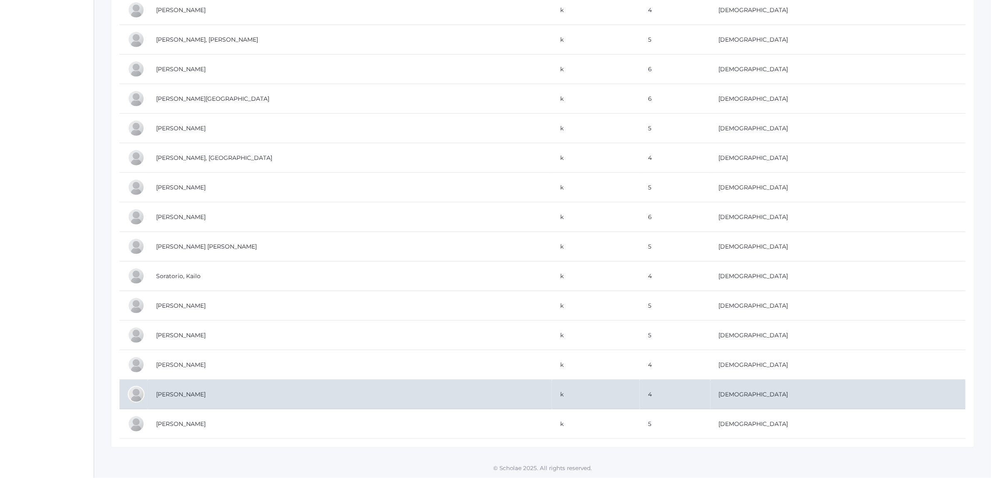
click at [210, 390] on td "[PERSON_NAME]" at bounding box center [350, 395] width 404 height 30
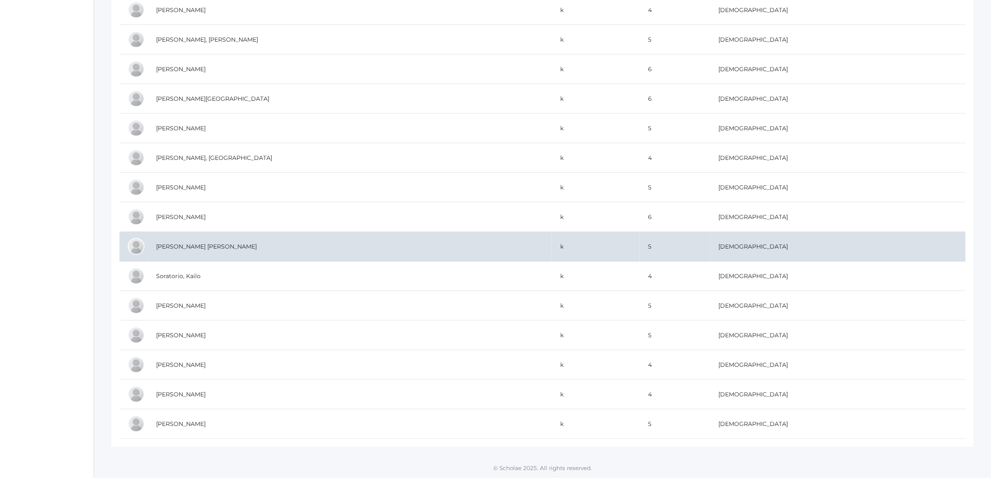
click at [178, 241] on td "[PERSON_NAME] [PERSON_NAME]" at bounding box center [350, 247] width 404 height 30
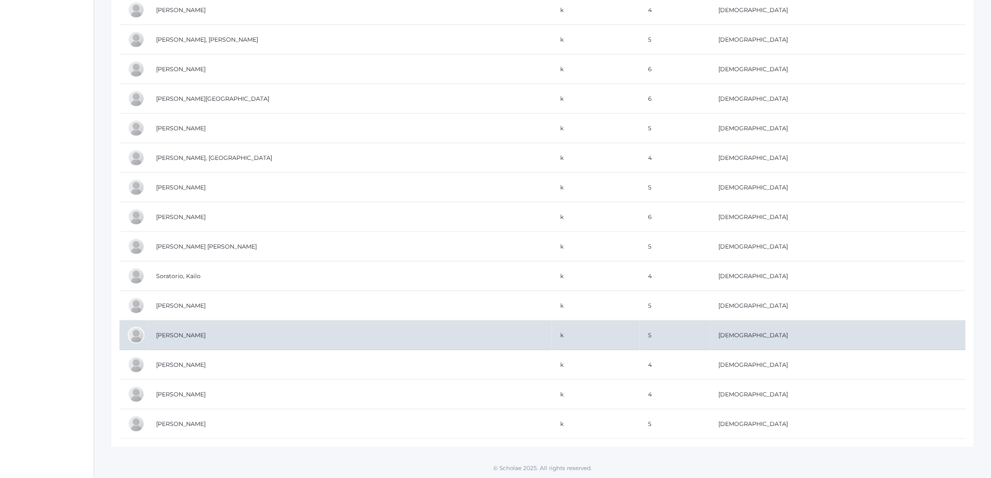
click at [171, 330] on td "[PERSON_NAME]" at bounding box center [350, 336] width 404 height 30
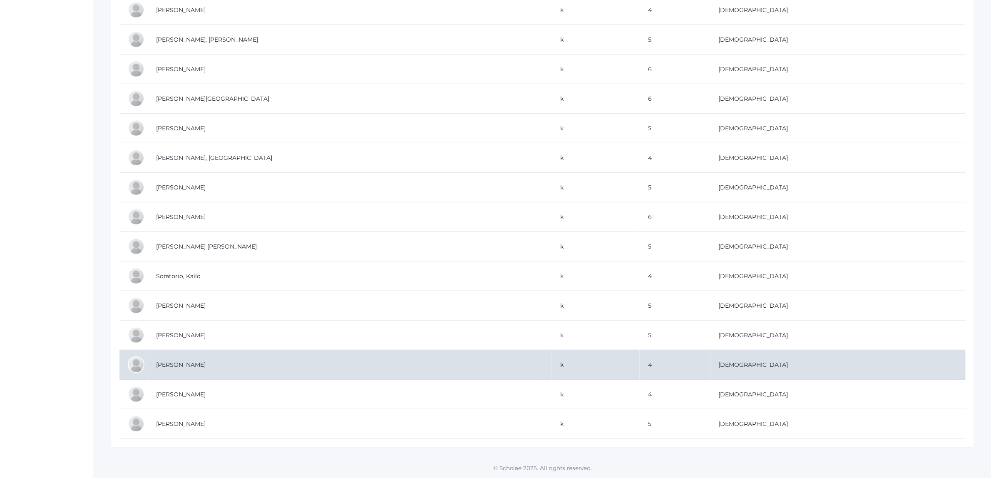
click at [207, 350] on td "[PERSON_NAME]" at bounding box center [350, 365] width 404 height 30
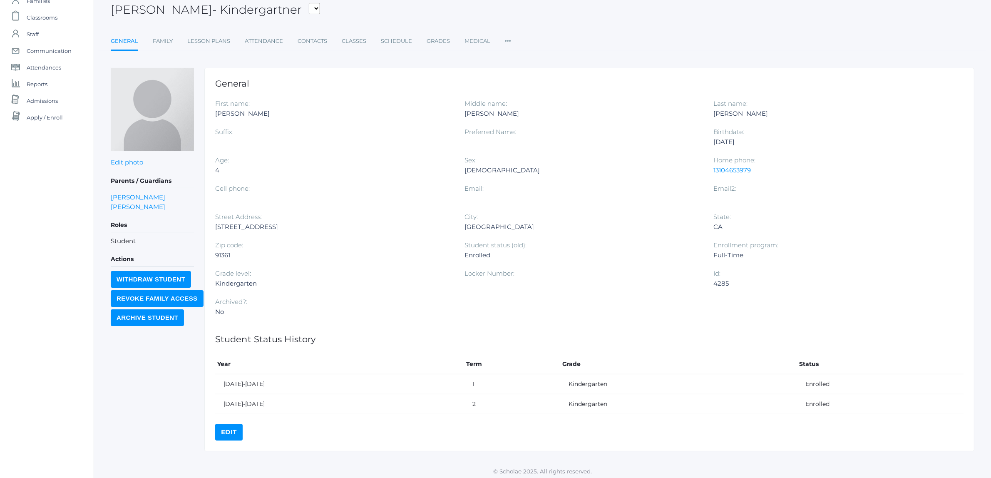
scroll to position [52, 0]
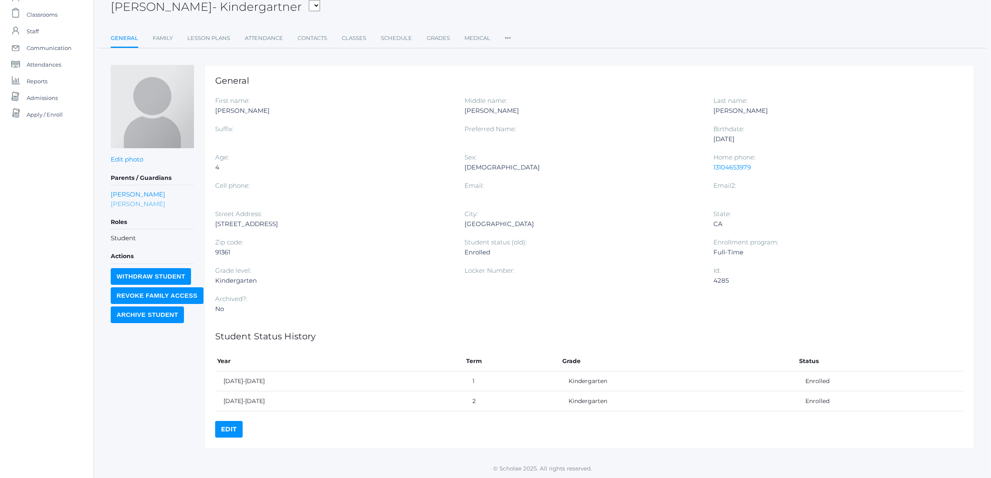
click at [121, 203] on link "[PERSON_NAME]" at bounding box center [138, 204] width 55 height 10
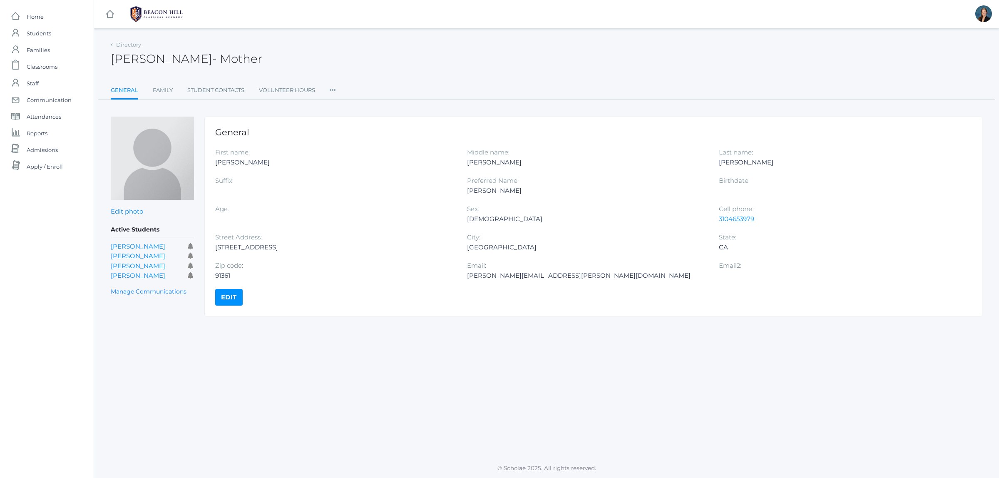
click at [330, 86] on icon at bounding box center [333, 87] width 6 height 11
click at [345, 109] on link "Roles" at bounding box center [363, 107] width 50 height 17
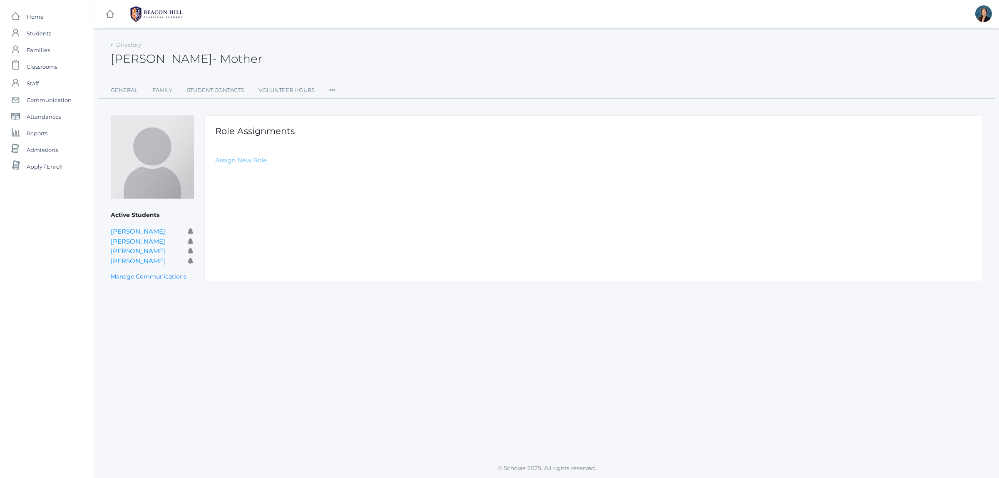
click at [229, 156] on link "Assign New Role" at bounding box center [241, 160] width 52 height 8
click at [245, 183] on select "Select Role Staff Family Student Other" at bounding box center [402, 180] width 374 height 19
select select "2"
click at [215, 171] on select "Select Role Staff Family Student Other" at bounding box center [402, 180] width 374 height 19
click at [247, 200] on input "Create Role Assignment" at bounding box center [261, 205] width 92 height 14
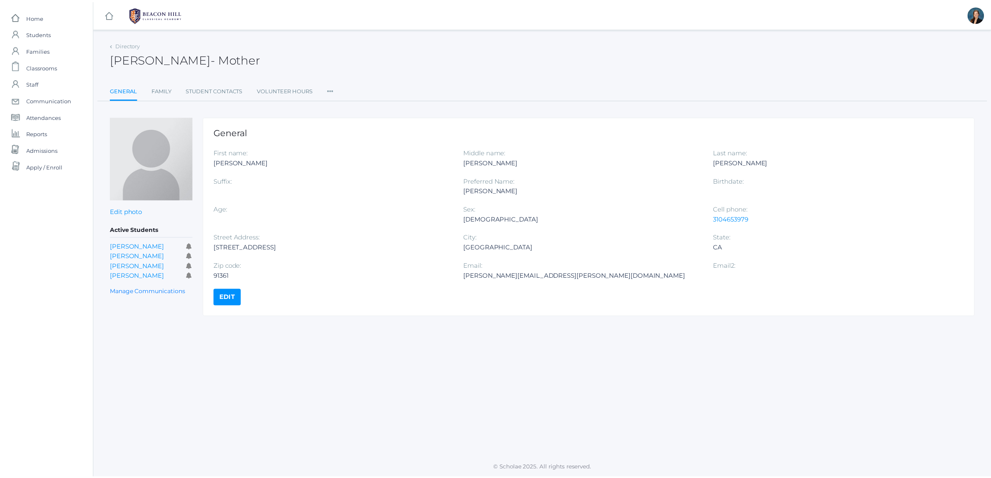
scroll to position [52, 0]
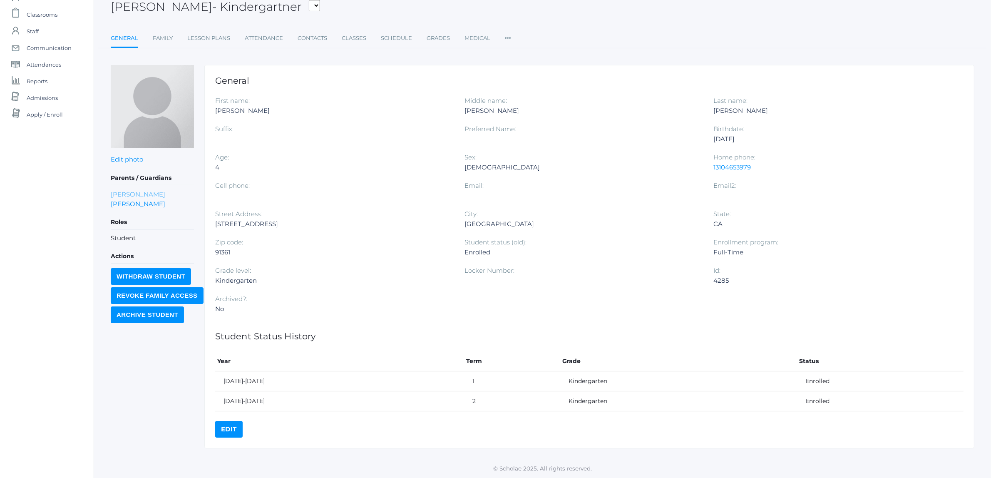
click at [128, 192] on link "Tyler Zacharia" at bounding box center [138, 194] width 55 height 10
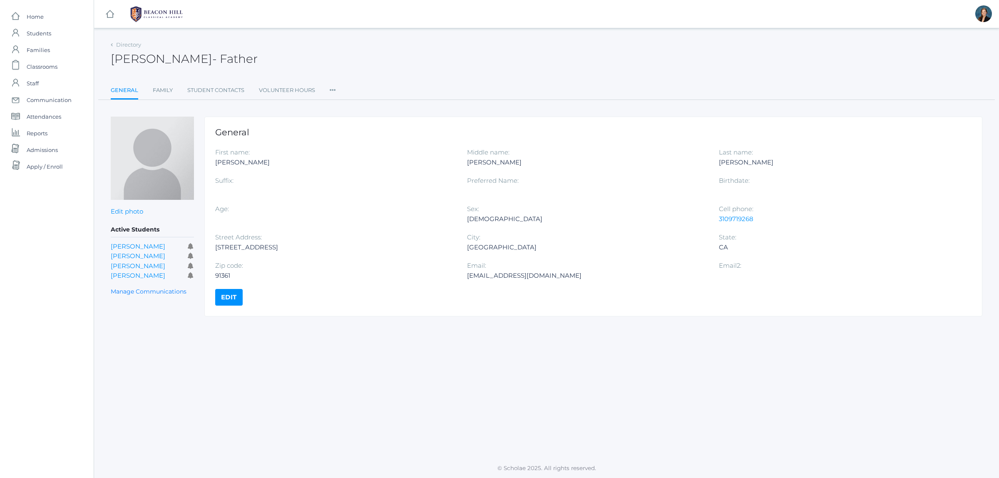
click at [334, 91] on icon at bounding box center [333, 87] width 6 height 11
click at [346, 107] on link "Roles" at bounding box center [363, 107] width 50 height 17
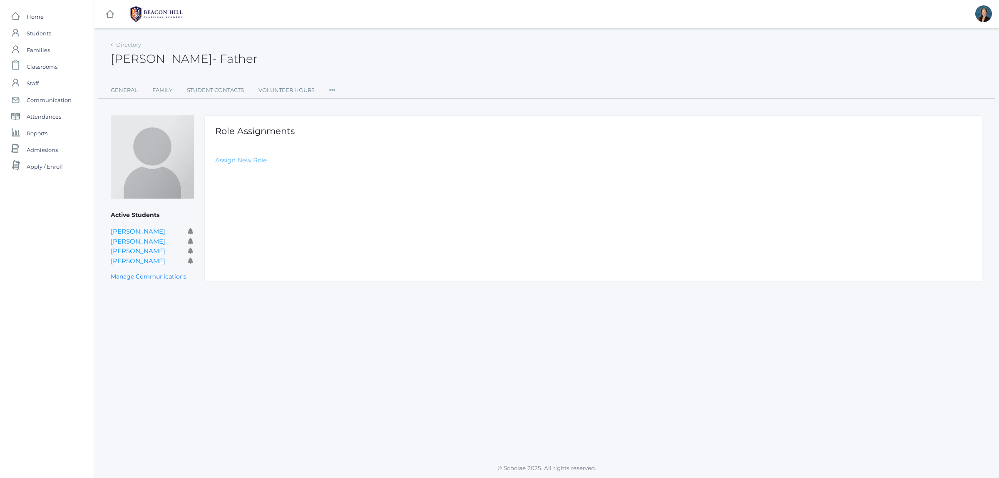
click at [248, 159] on link "Assign New Role" at bounding box center [241, 160] width 52 height 8
click at [249, 176] on select "Select Role Staff Family Student Other" at bounding box center [402, 180] width 374 height 19
select select "2"
click at [215, 171] on select "Select Role Staff Family Student Other" at bounding box center [402, 180] width 374 height 19
click at [240, 205] on input "Create Role Assignment" at bounding box center [261, 205] width 92 height 14
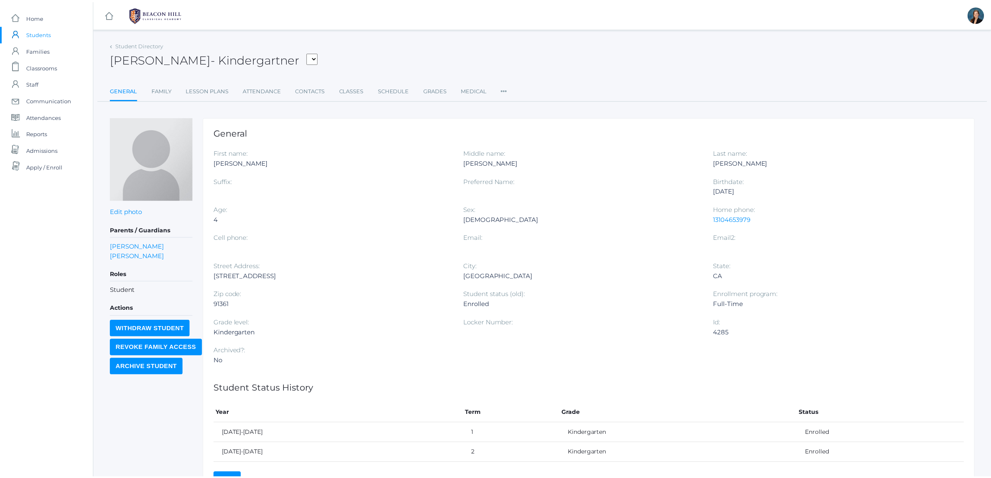
scroll to position [52, 0]
click at [149, 244] on link "[PERSON_NAME] Pozzi" at bounding box center [138, 246] width 55 height 10
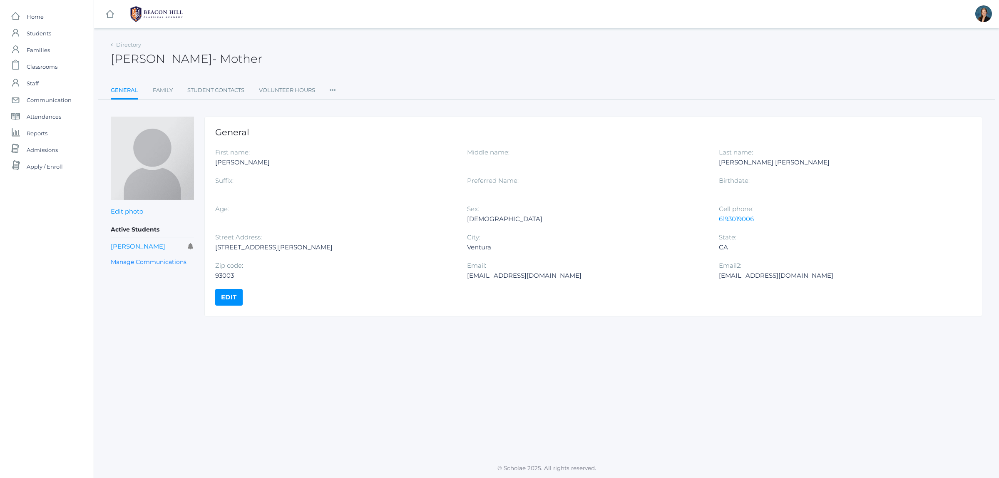
click at [335, 88] on icon at bounding box center [333, 87] width 6 height 11
click at [348, 106] on link "Roles" at bounding box center [363, 107] width 50 height 17
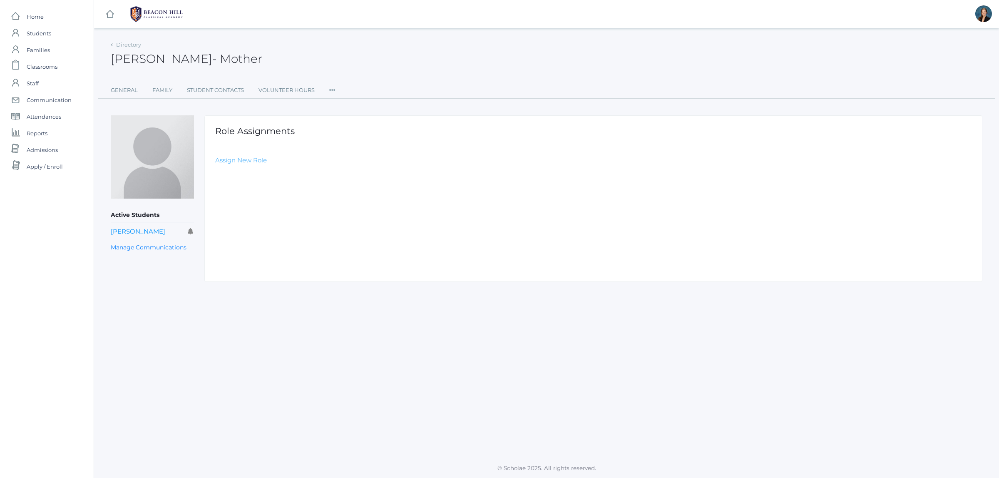
click at [244, 162] on link "Assign New Role" at bounding box center [241, 160] width 52 height 8
click at [246, 174] on select "Select Role Staff Family Student Other" at bounding box center [402, 180] width 374 height 19
select select "2"
click at [215, 171] on select "Select Role Staff Family Student Other" at bounding box center [402, 180] width 374 height 19
click at [236, 206] on input "Create Role Assignment" at bounding box center [261, 205] width 92 height 14
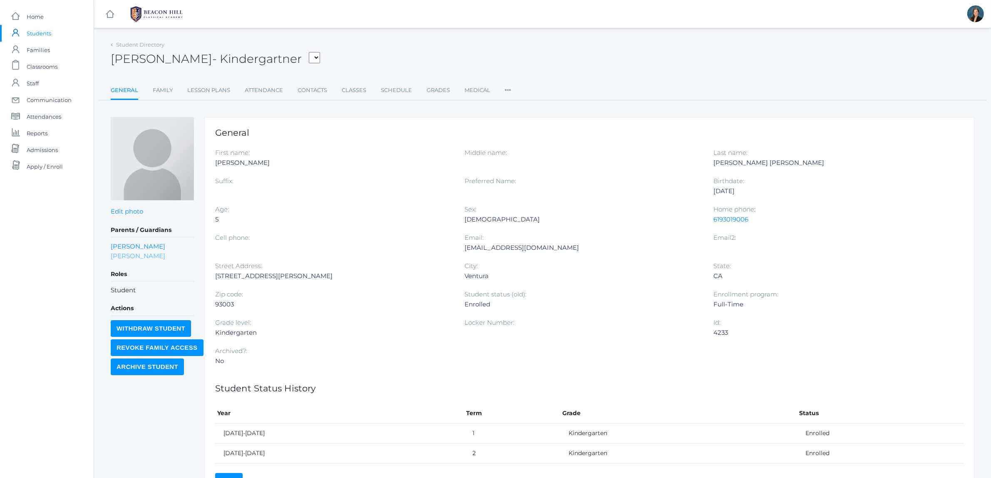
click at [165, 257] on link "Gregorio Serafini Pozzi" at bounding box center [138, 256] width 55 height 10
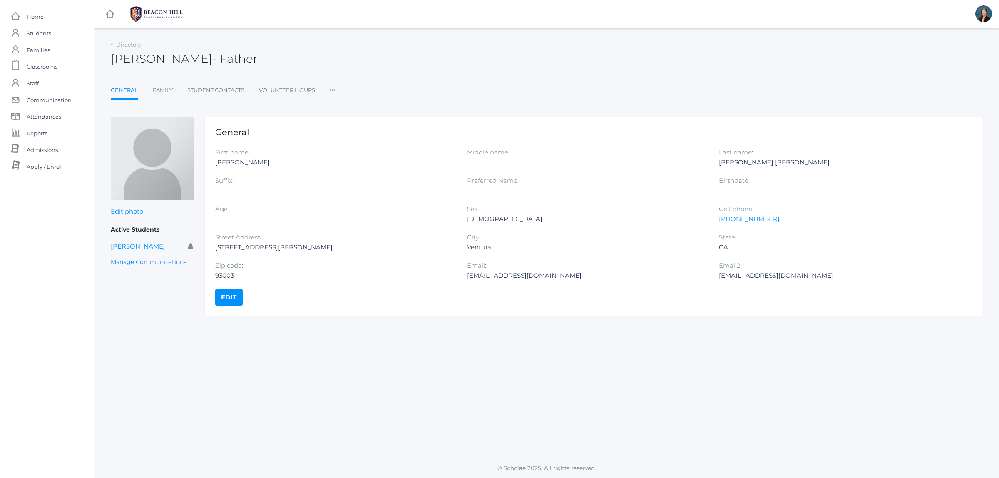
click at [332, 92] on icon at bounding box center [333, 87] width 6 height 11
click at [342, 103] on link "Roles" at bounding box center [363, 107] width 50 height 17
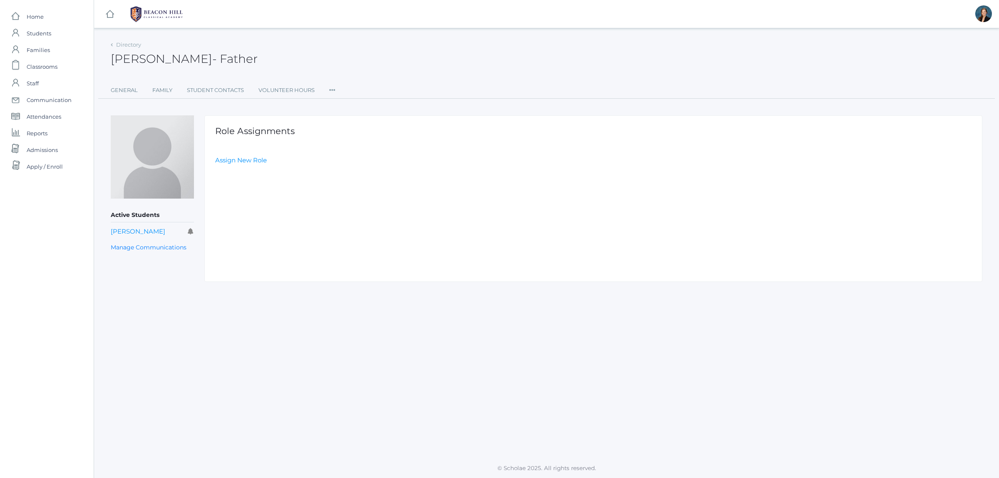
click at [240, 155] on div "Role Assignments Assign New Role" at bounding box center [593, 198] width 778 height 166
click at [240, 160] on link "Assign New Role" at bounding box center [241, 160] width 52 height 8
click at [249, 179] on select "Select Role Staff Family Student Other" at bounding box center [402, 180] width 374 height 19
select select "2"
click at [215, 171] on select "Select Role Staff Family Student Other" at bounding box center [402, 180] width 374 height 19
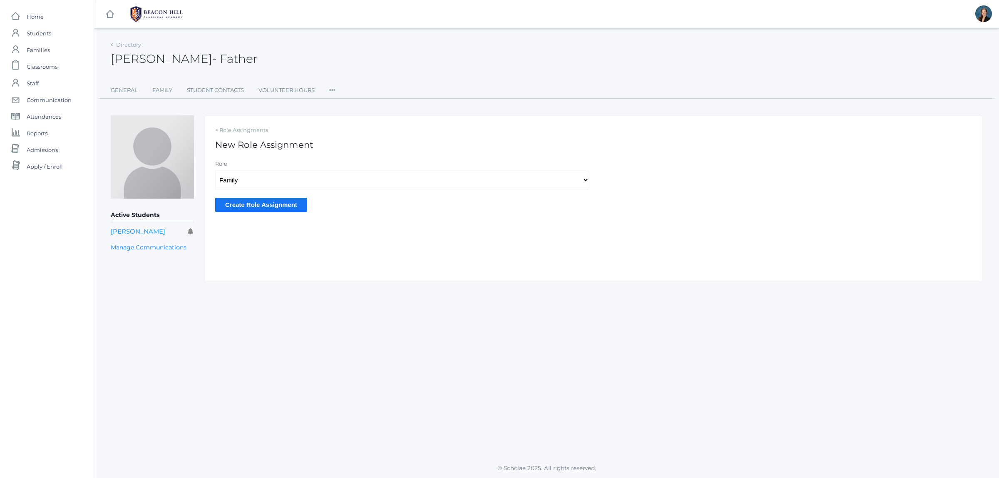
click at [242, 207] on input "Create Role Assignment" at bounding box center [261, 205] width 92 height 14
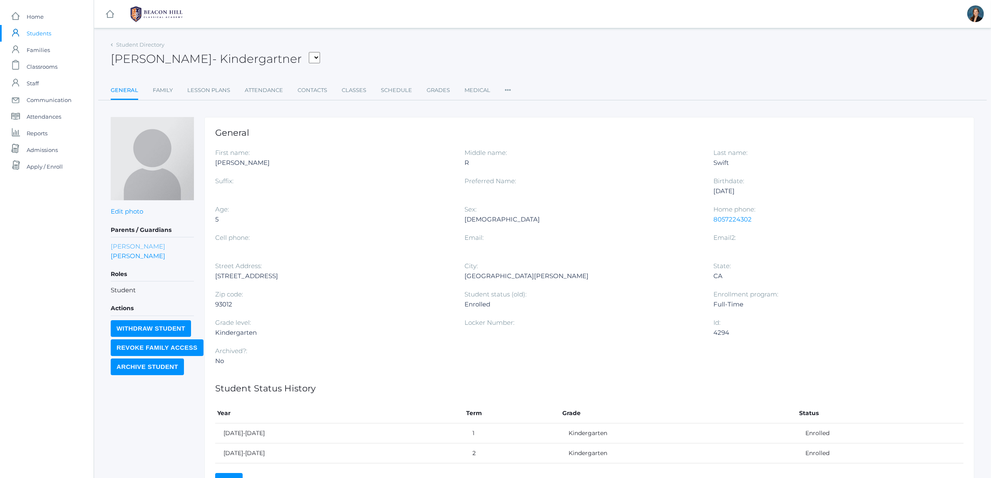
click at [127, 246] on link "[PERSON_NAME]" at bounding box center [138, 246] width 55 height 10
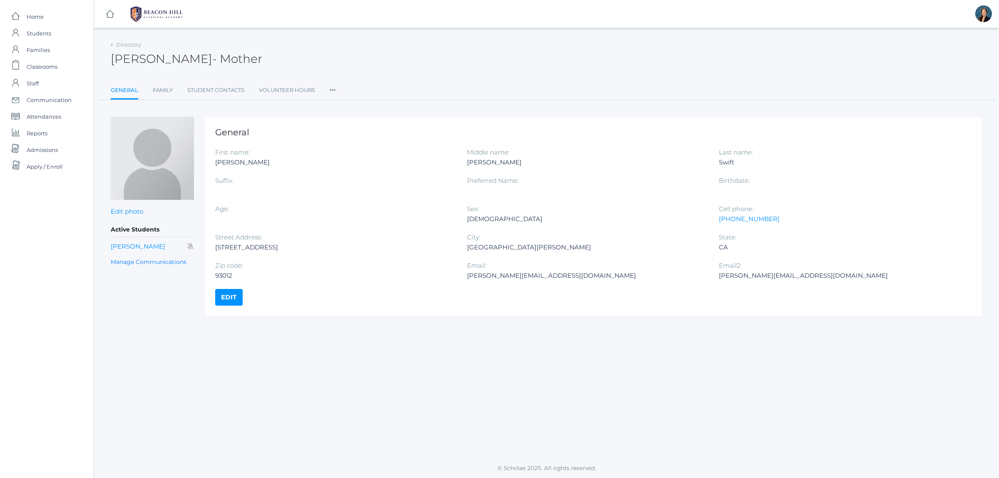
click at [331, 92] on icon at bounding box center [333, 87] width 6 height 11
click at [345, 112] on link "Roles" at bounding box center [363, 107] width 50 height 17
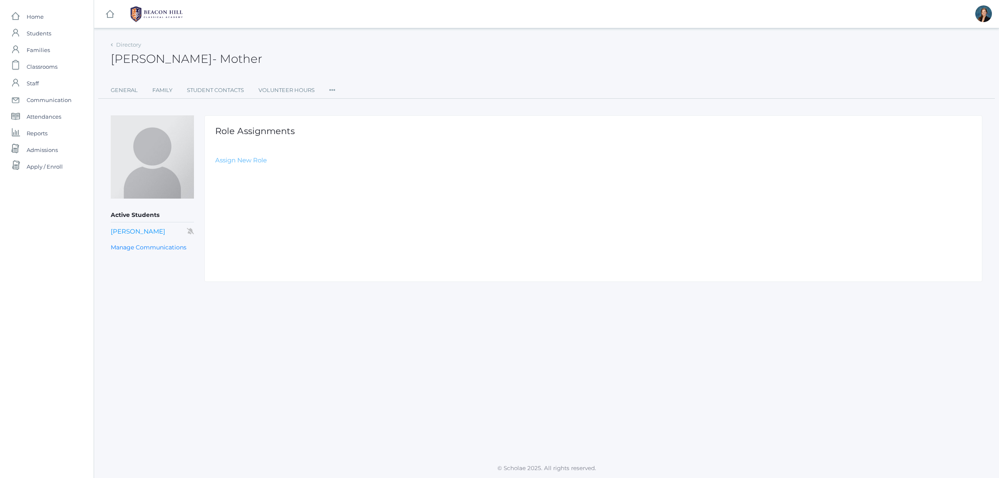
click at [231, 156] on link "Assign New Role" at bounding box center [241, 160] width 52 height 8
click at [246, 182] on select "Select Role Staff Family Student Other" at bounding box center [402, 180] width 374 height 19
select select "2"
click at [215, 171] on select "Select Role Staff Family Student Other" at bounding box center [402, 180] width 374 height 19
click at [246, 200] on input "Create Role Assignment" at bounding box center [261, 205] width 92 height 14
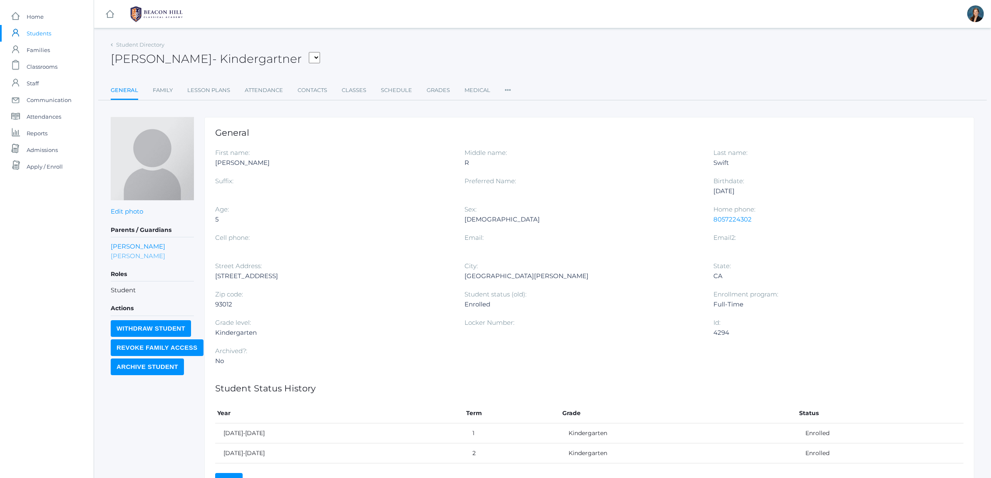
click at [154, 256] on link "Jonathan Swift" at bounding box center [138, 256] width 55 height 10
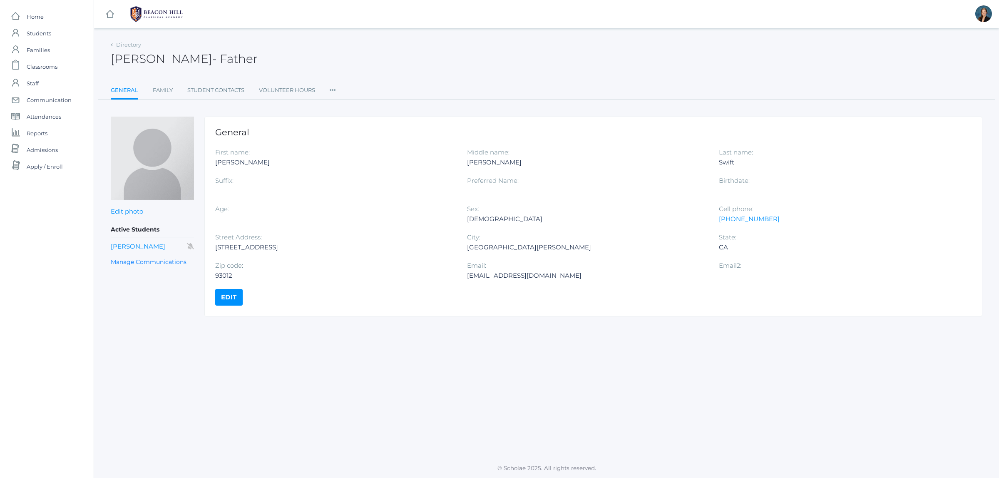
click at [327, 89] on ul "General Family Student Contacts Volunteer Hours Roles User Access Communication" at bounding box center [547, 91] width 872 height 18
click at [331, 90] on icon at bounding box center [333, 87] width 6 height 11
click at [345, 105] on link "Roles" at bounding box center [363, 107] width 50 height 17
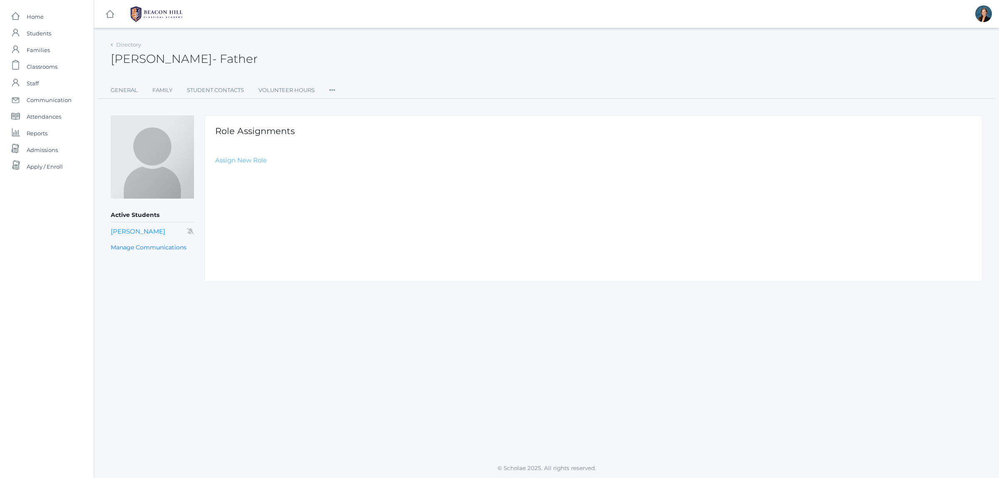
click at [257, 161] on link "Assign New Role" at bounding box center [241, 160] width 52 height 8
click at [268, 184] on select "Select Role Staff Family Student Other" at bounding box center [402, 180] width 374 height 19
select select "2"
click at [215, 171] on select "Select Role Staff Family Student Other" at bounding box center [402, 180] width 374 height 19
click at [242, 209] on input "Create Role Assignment" at bounding box center [261, 205] width 92 height 14
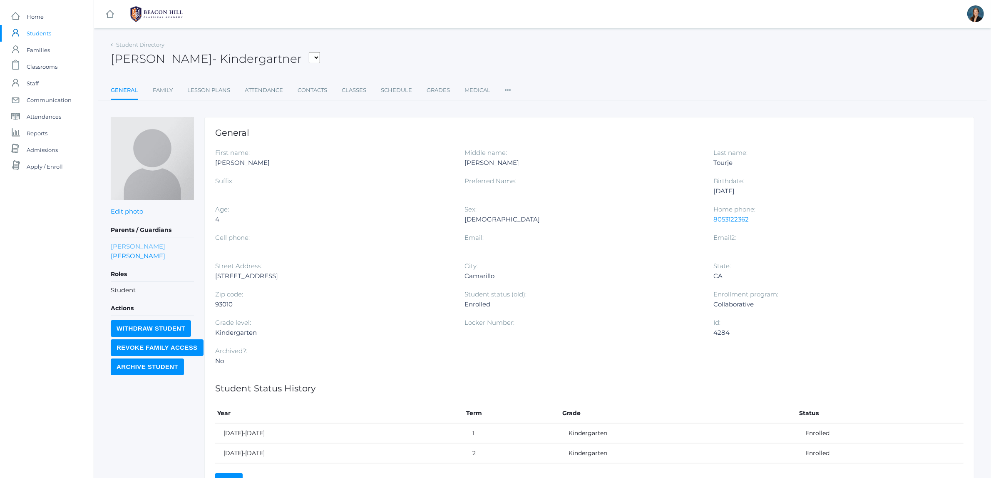
click at [140, 246] on link "[PERSON_NAME]" at bounding box center [138, 246] width 55 height 10
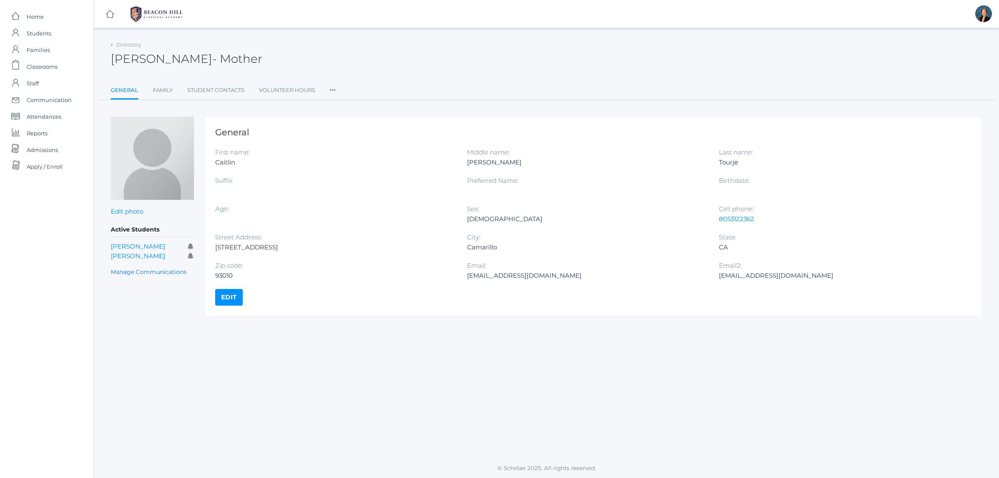
click at [330, 88] on icon at bounding box center [333, 87] width 6 height 11
click at [340, 111] on link "Roles" at bounding box center [363, 107] width 50 height 17
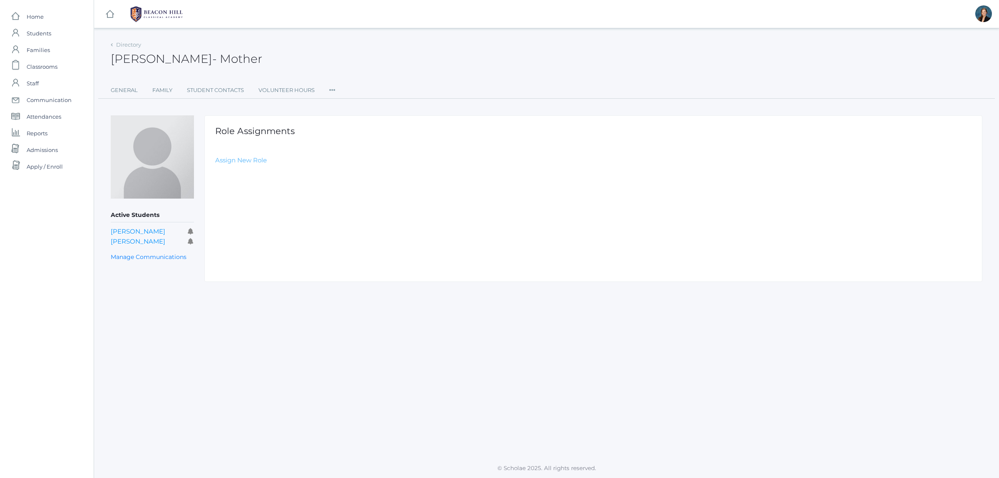
click at [249, 159] on link "Assign New Role" at bounding box center [241, 160] width 52 height 8
click at [251, 186] on select "Select Role Staff Family Student Other" at bounding box center [402, 180] width 374 height 19
select select "2"
click at [215, 171] on select "Select Role Staff Family Student Other" at bounding box center [402, 180] width 374 height 19
click at [236, 205] on input "Create Role Assignment" at bounding box center [261, 205] width 92 height 14
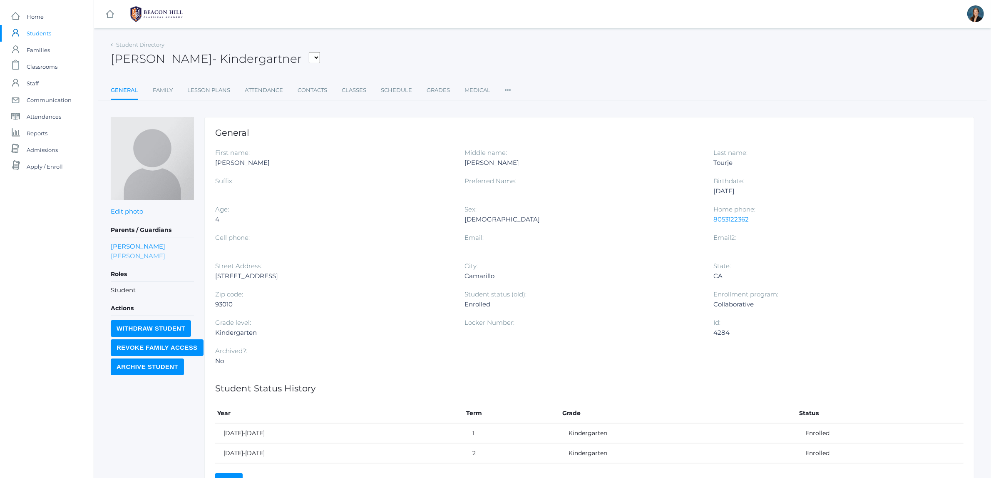
click at [124, 256] on link "Seth Tourje" at bounding box center [138, 256] width 55 height 10
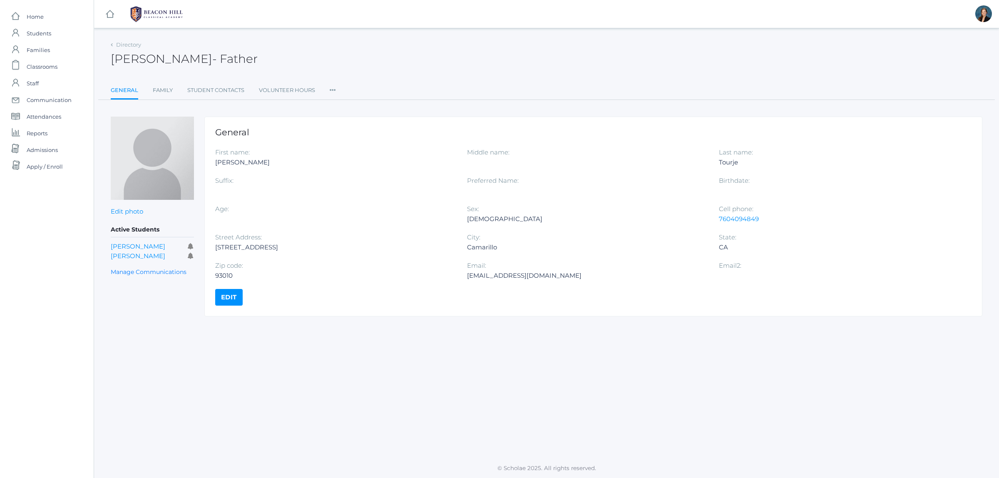
click at [332, 93] on icon at bounding box center [333, 87] width 6 height 11
click at [350, 107] on link "Roles" at bounding box center [363, 107] width 50 height 17
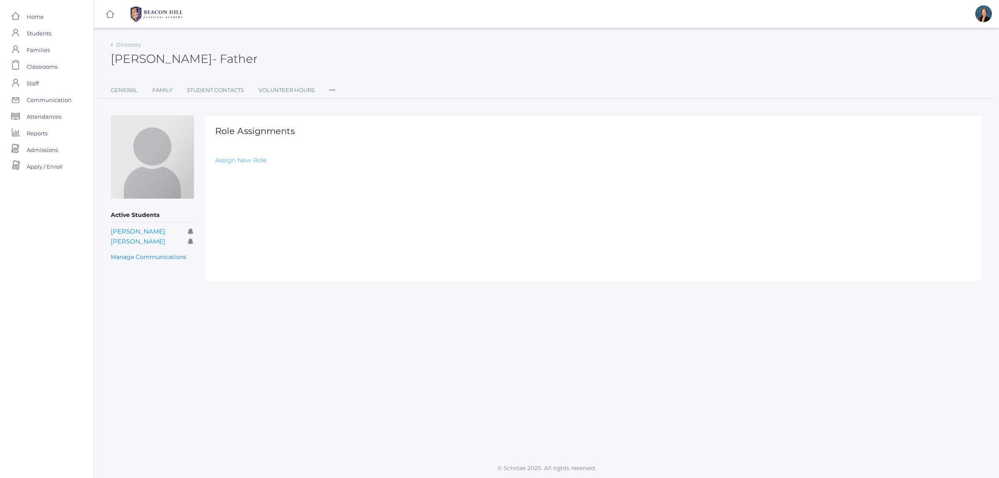
click at [249, 159] on link "Assign New Role" at bounding box center [241, 160] width 52 height 8
click at [263, 187] on select "Select Role Staff Family Student Other" at bounding box center [402, 180] width 374 height 19
select select "2"
click at [215, 171] on select "Select Role Staff Family Student Other" at bounding box center [402, 180] width 374 height 19
click at [243, 207] on input "Create Role Assignment" at bounding box center [261, 205] width 92 height 14
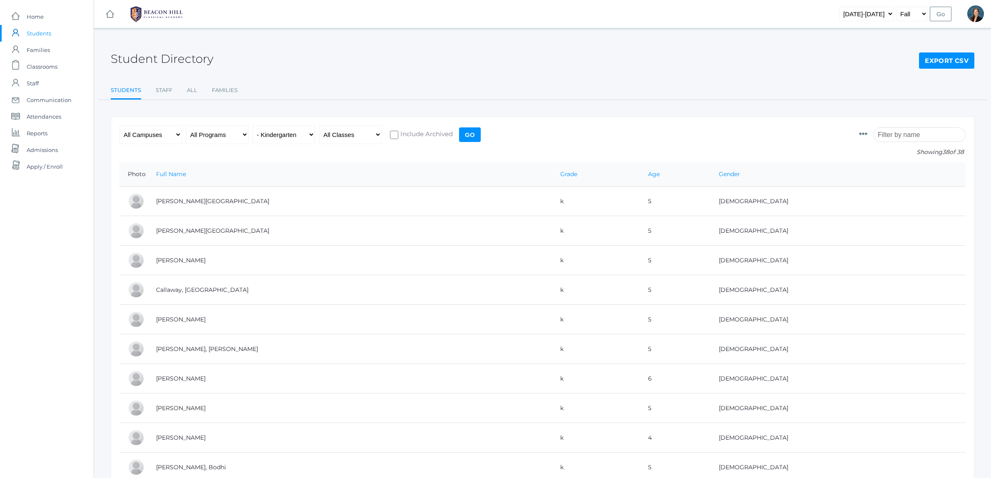
scroll to position [882, 0]
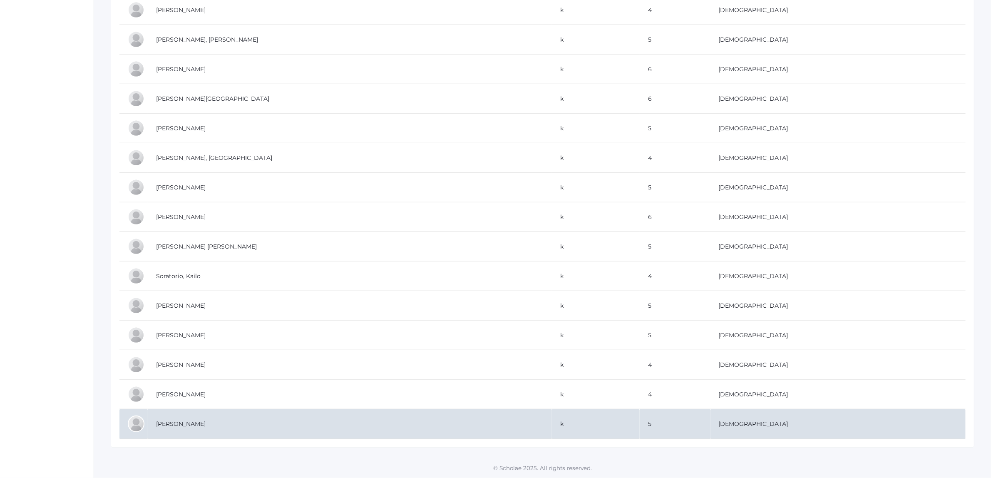
click at [194, 412] on td "[PERSON_NAME]" at bounding box center [350, 424] width 404 height 30
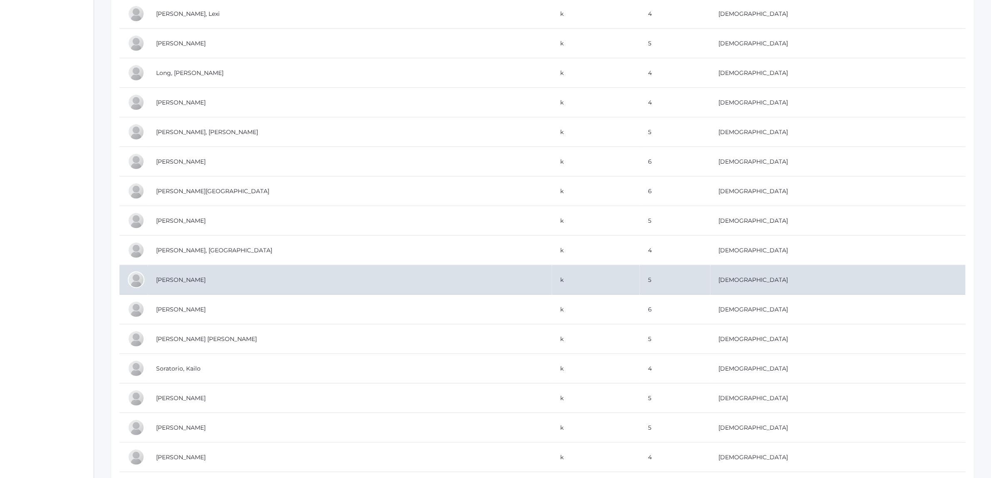
scroll to position [518, 0]
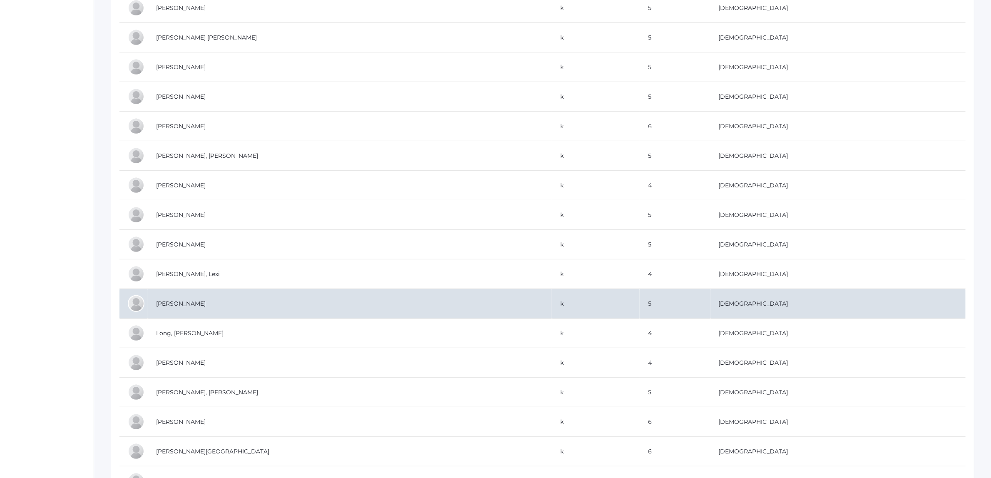
click at [207, 305] on td "[PERSON_NAME]" at bounding box center [350, 304] width 404 height 30
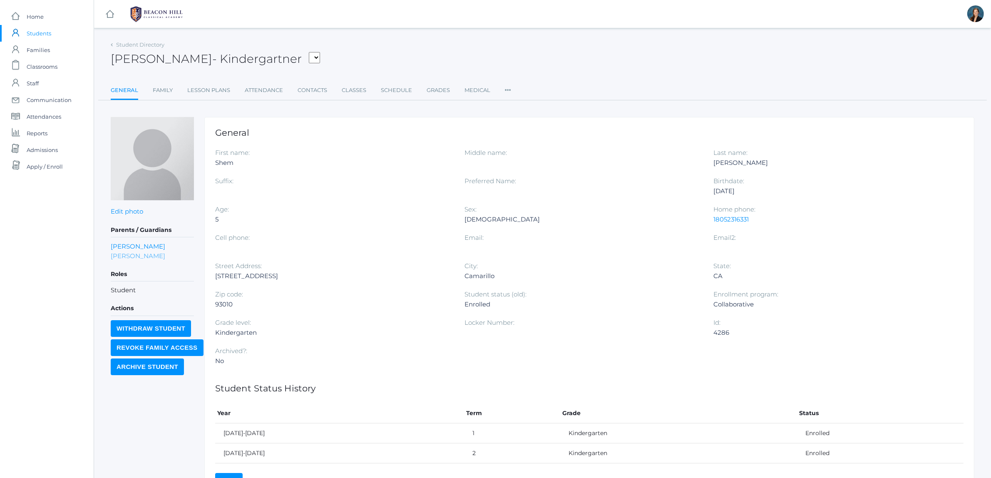
click at [130, 255] on link "[PERSON_NAME]" at bounding box center [138, 256] width 55 height 10
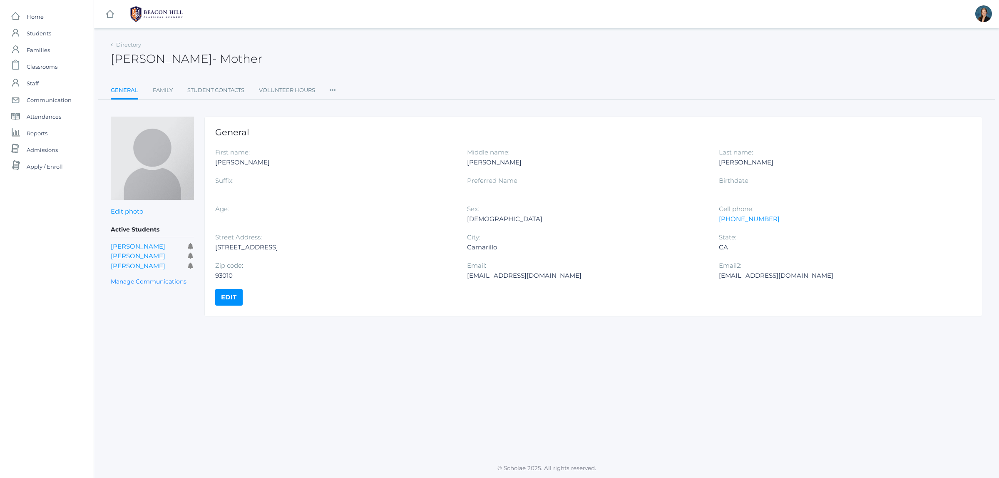
click at [333, 89] on icon at bounding box center [333, 87] width 6 height 11
click at [352, 109] on link "Roles" at bounding box center [363, 107] width 50 height 17
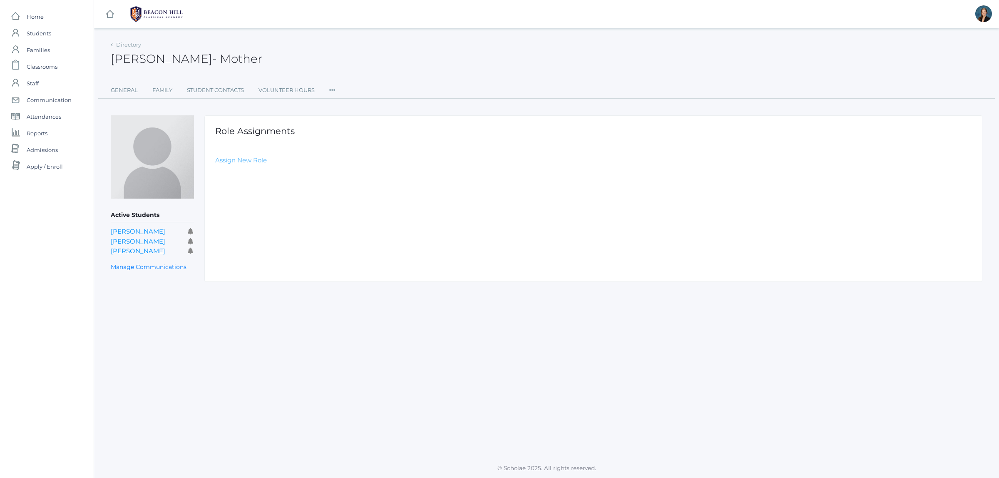
click at [241, 162] on link "Assign New Role" at bounding box center [241, 160] width 52 height 8
click at [232, 183] on select "Select Role Staff Family Student Other" at bounding box center [402, 180] width 374 height 19
select select "2"
click at [215, 171] on select "Select Role Staff Family Student Other" at bounding box center [402, 180] width 374 height 19
click at [238, 209] on input "Create Role Assignment" at bounding box center [261, 205] width 92 height 14
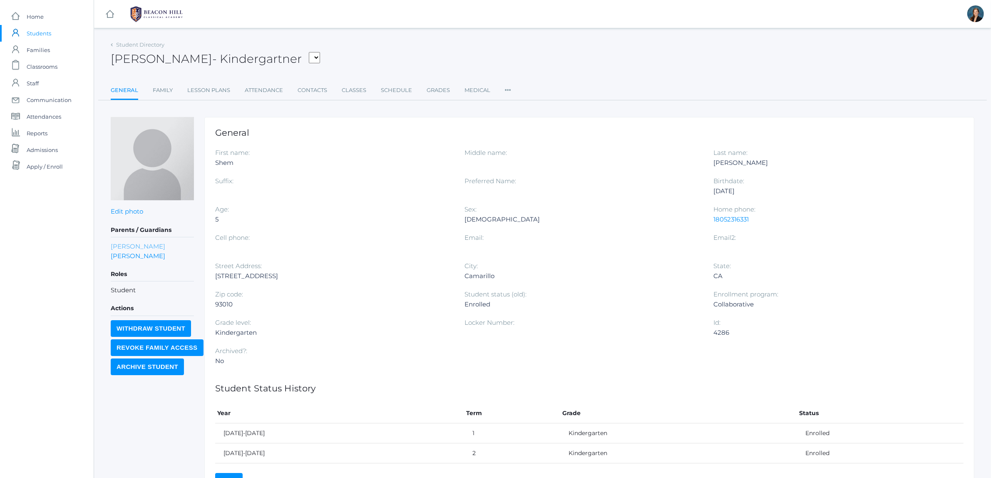
click at [137, 246] on link "Bradley Zeller" at bounding box center [138, 246] width 55 height 10
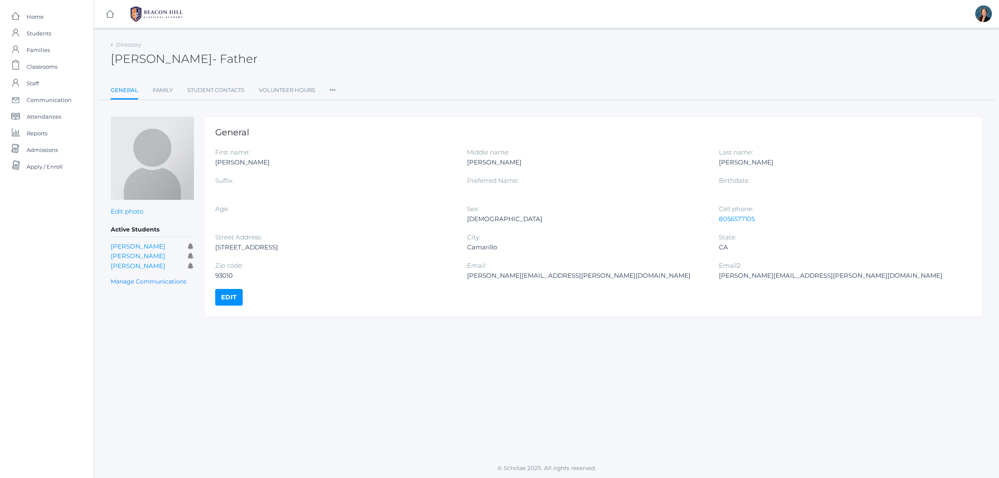
click at [332, 89] on icon at bounding box center [333, 87] width 6 height 11
click at [339, 102] on link "Roles" at bounding box center [363, 107] width 50 height 17
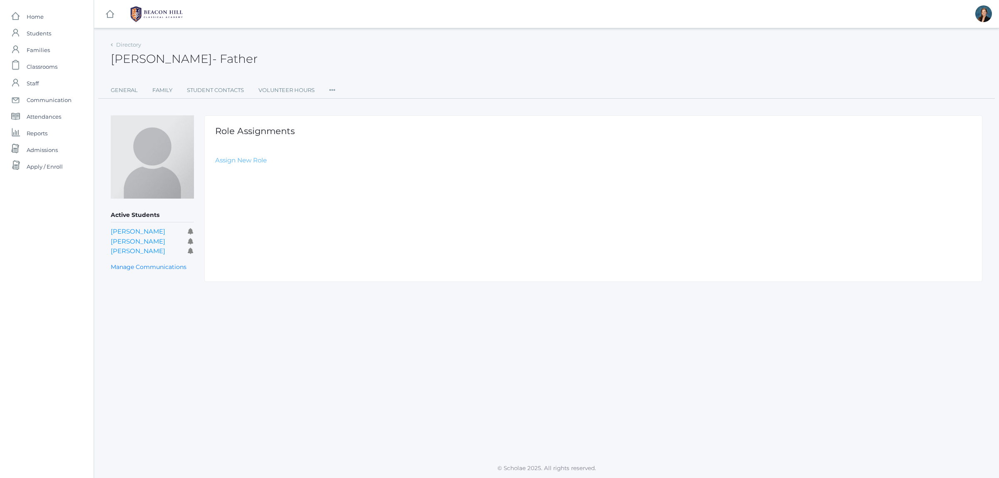
click at [250, 157] on link "Assign New Role" at bounding box center [241, 160] width 52 height 8
click at [252, 178] on select "Select Role Staff Family Student Other" at bounding box center [402, 180] width 374 height 19
select select "2"
click at [215, 171] on select "Select Role Staff Family Student Other" at bounding box center [402, 180] width 374 height 19
click at [244, 209] on input "Create Role Assignment" at bounding box center [261, 205] width 92 height 14
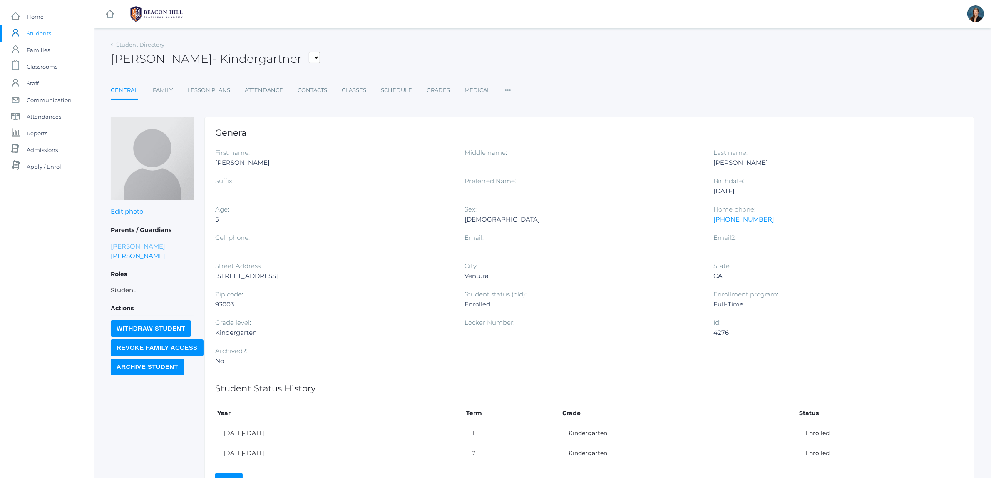
click at [155, 247] on link "Christine Leidenfrost" at bounding box center [138, 246] width 55 height 10
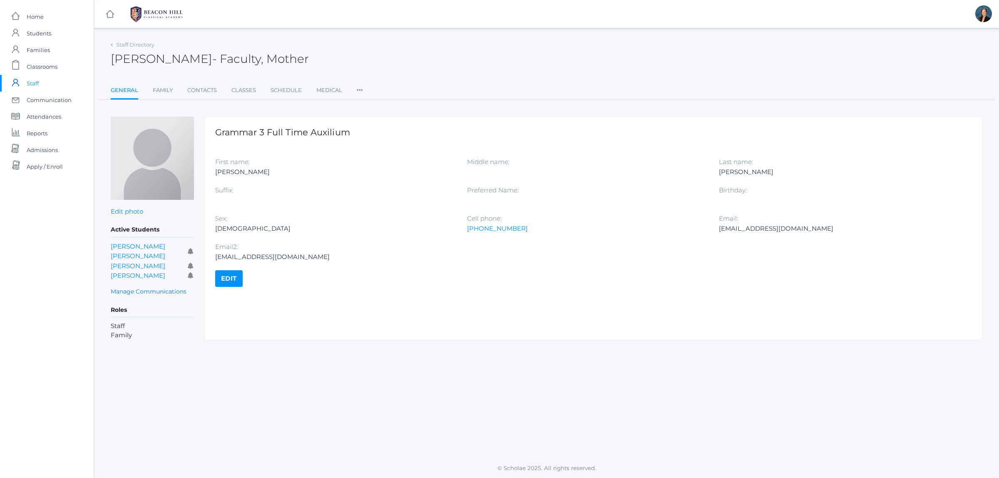
click at [358, 88] on icon at bounding box center [360, 87] width 6 height 11
click at [365, 102] on link "Roles" at bounding box center [384, 107] width 38 height 17
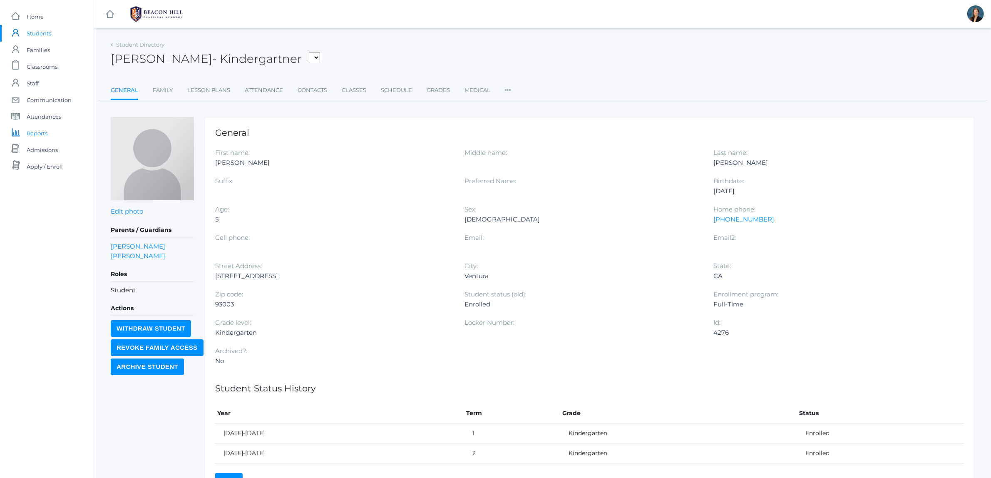
click at [44, 134] on span "Reports" at bounding box center [37, 133] width 21 height 17
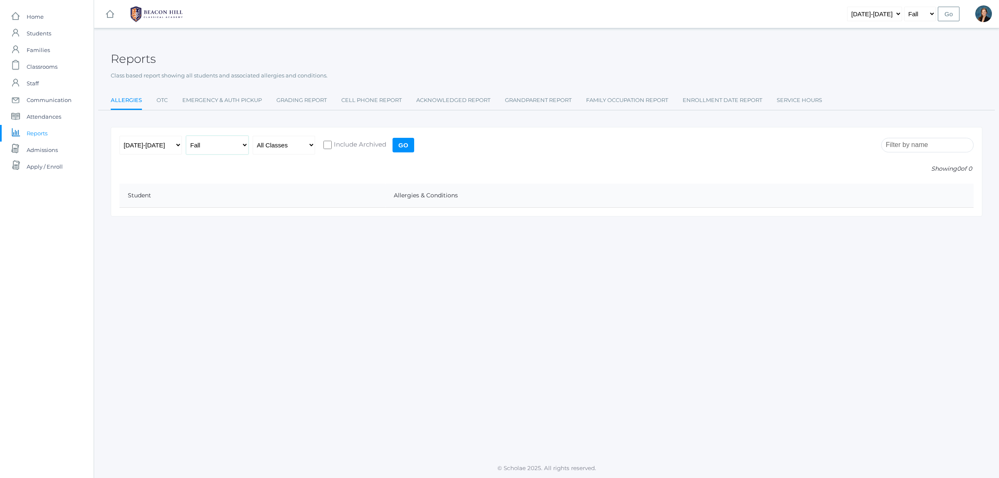
click at [242, 151] on select "Fall Spring" at bounding box center [217, 145] width 62 height 19
click at [235, 149] on select "Fall Spring" at bounding box center [217, 145] width 62 height 19
click at [164, 98] on link "OTC" at bounding box center [162, 100] width 11 height 17
click at [313, 150] on select "All Classes Grammar - *KIND - Kindergarten AM - *KIND - Kindergarten PM - *KNDC…" at bounding box center [284, 145] width 62 height 19
select select "1957"
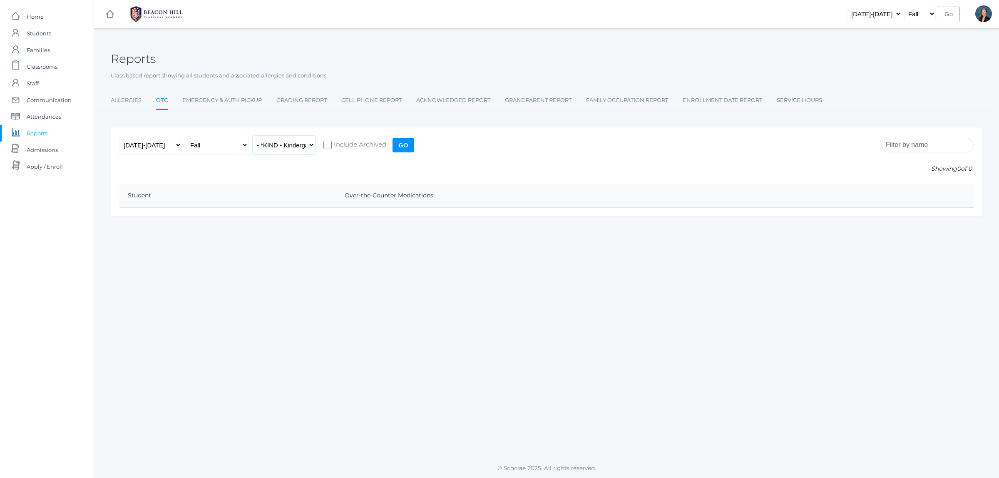
click at [253, 136] on select "All Classes Grammar - *KIND - Kindergarten AM - *KIND - Kindergarten PM - *KNDC…" at bounding box center [284, 145] width 62 height 19
click at [399, 149] on input "Go" at bounding box center [404, 145] width 22 height 15
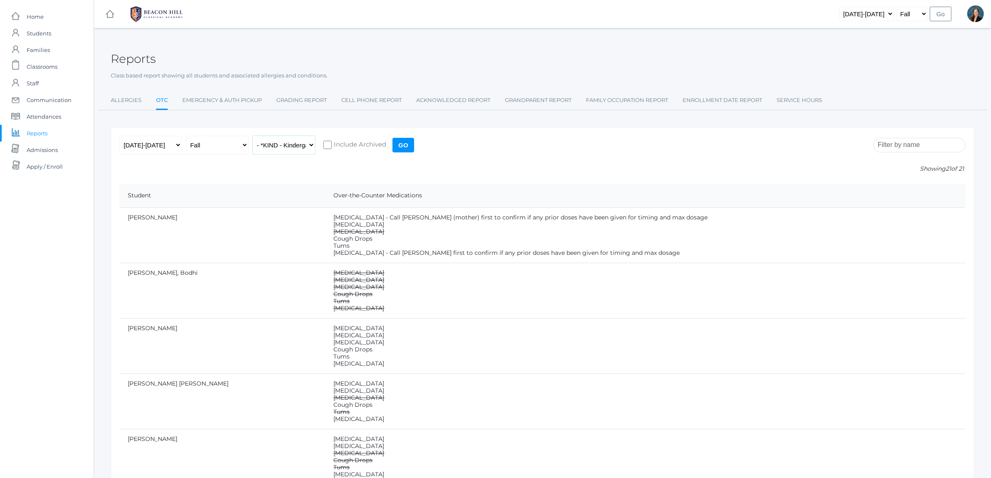
click at [280, 139] on select "All Classes Grammar - *KIND - Kindergarten AM - *KIND - Kindergarten PM - *KNDC…" at bounding box center [284, 145] width 62 height 19
click at [303, 148] on select "All Classes Grammar - *KIND - Kindergarten AM - *KIND - Kindergarten PM - *KNDC…" at bounding box center [284, 145] width 62 height 19
select select "2131"
click at [253, 136] on select "All Classes Grammar - *KIND - Kindergarten AM - *KIND - Kindergarten PM - *KNDC…" at bounding box center [284, 145] width 62 height 19
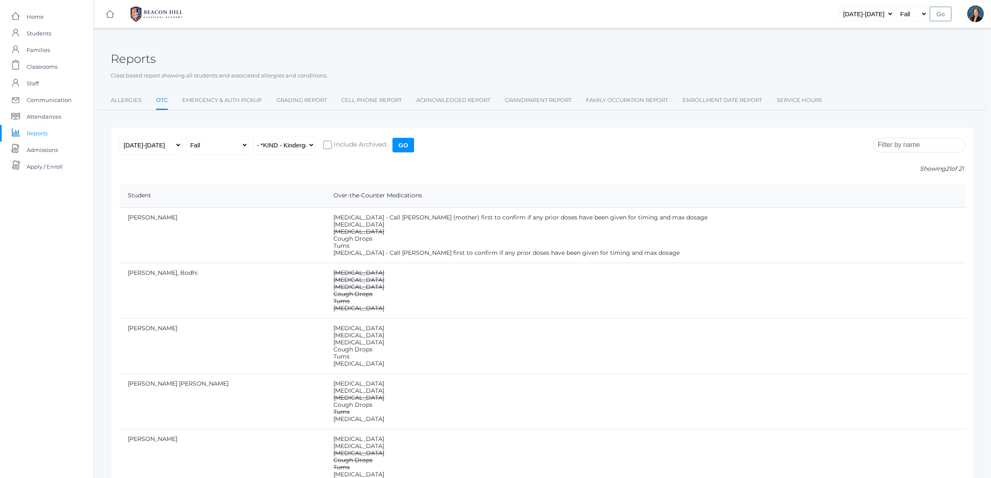
click at [398, 143] on input "Go" at bounding box center [404, 145] width 22 height 15
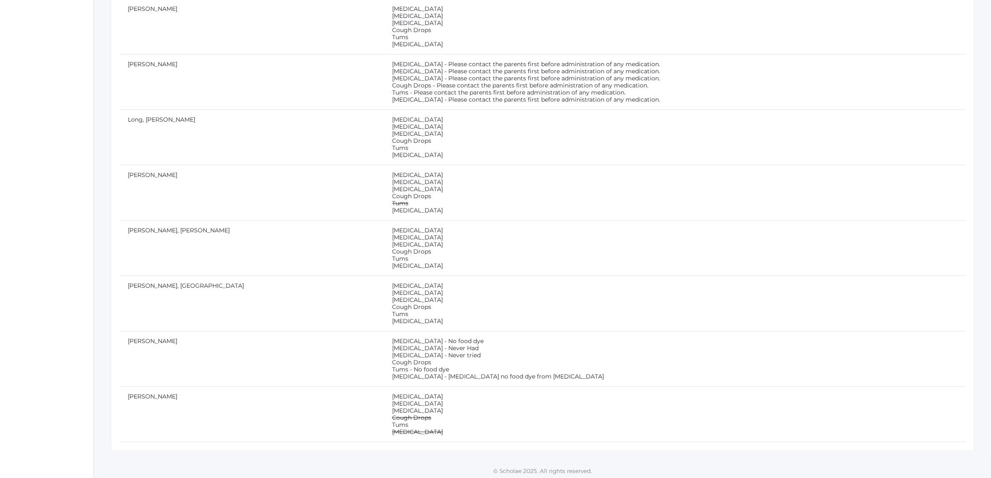
scroll to position [711, 0]
click at [384, 359] on td "[MEDICAL_DATA] - No food dye [MEDICAL_DATA] - Never Had [MEDICAL_DATA] - Never …" at bounding box center [675, 355] width 582 height 55
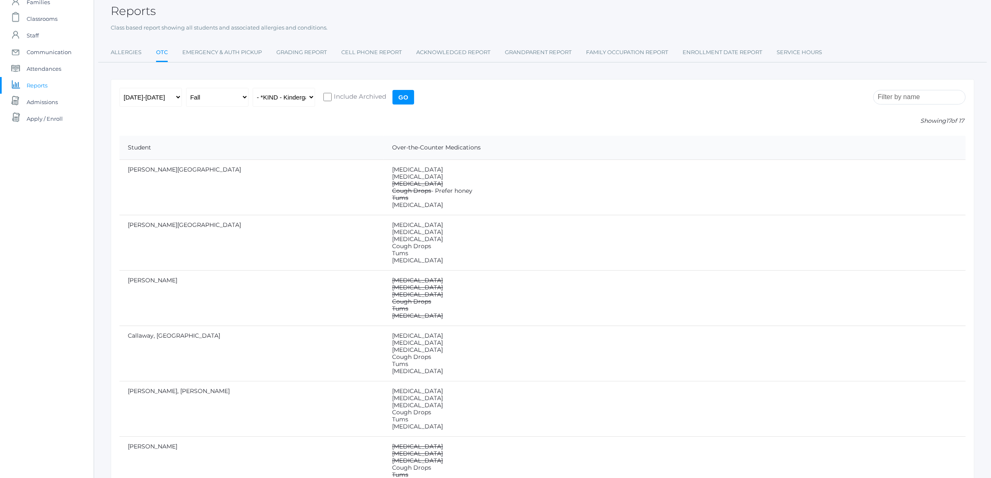
scroll to position [0, 0]
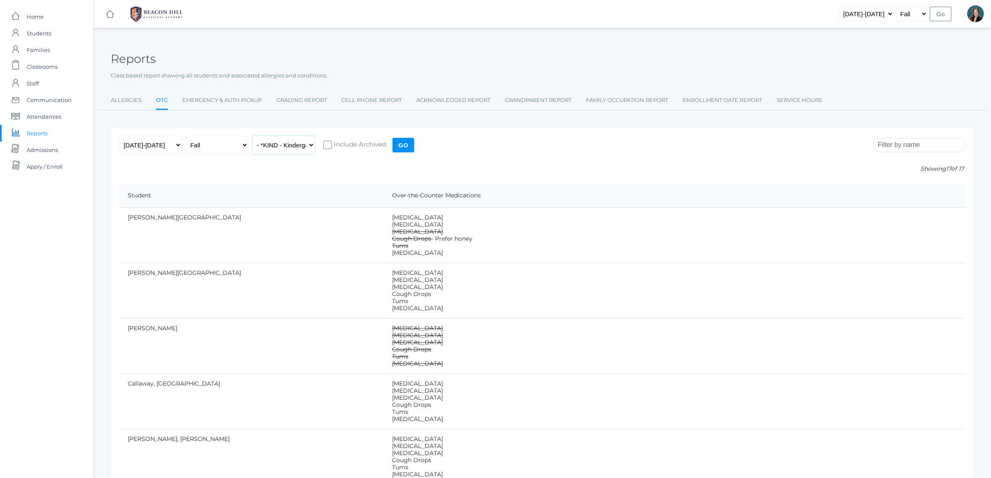
click at [286, 142] on select "All Classes Grammar - *KIND - Kindergarten AM - *KIND - Kindergarten PM - *KNDC…" at bounding box center [284, 145] width 62 height 19
select select "1990"
click at [253, 136] on select "All Classes Grammar - *KIND - Kindergarten AM - *KIND - Kindergarten PM - *KNDC…" at bounding box center [284, 145] width 62 height 19
click at [407, 138] on input "Go" at bounding box center [404, 145] width 22 height 15
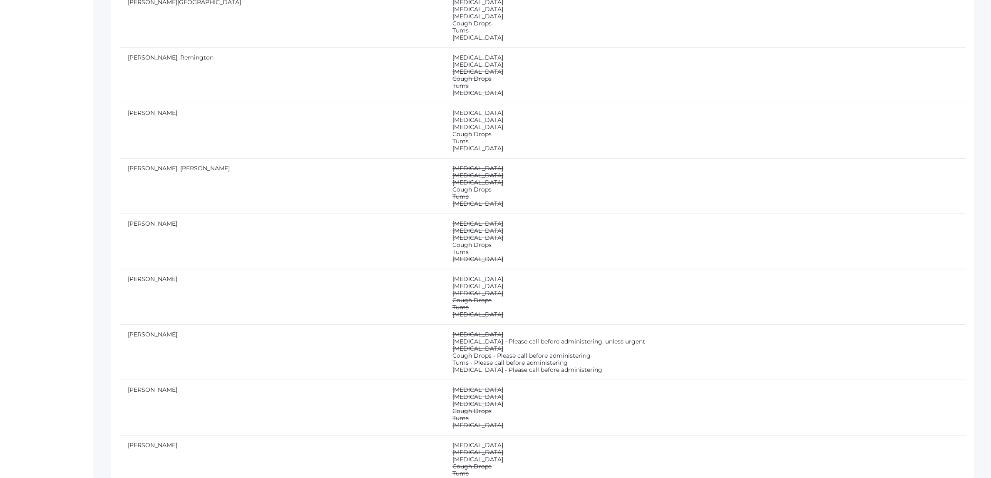
scroll to position [676, 0]
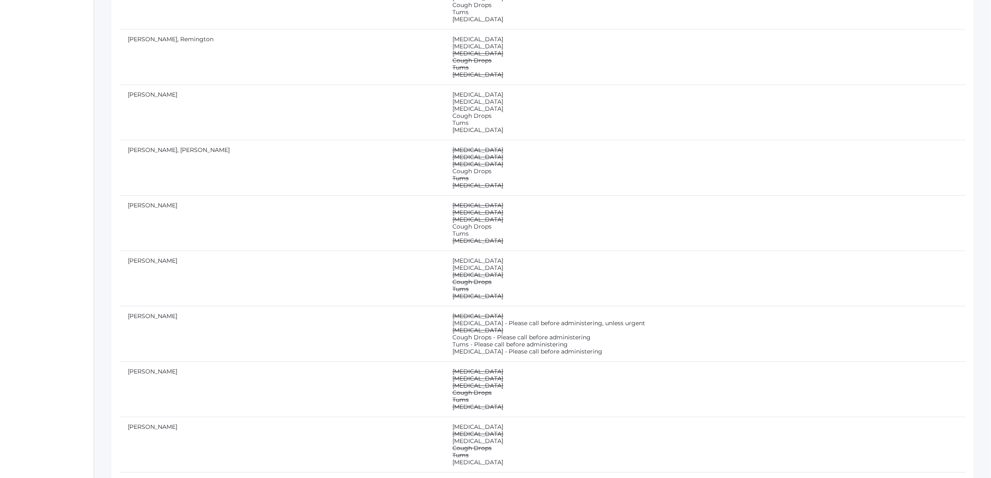
click at [452, 283] on s "Cough Drops" at bounding box center [471, 281] width 39 height 7
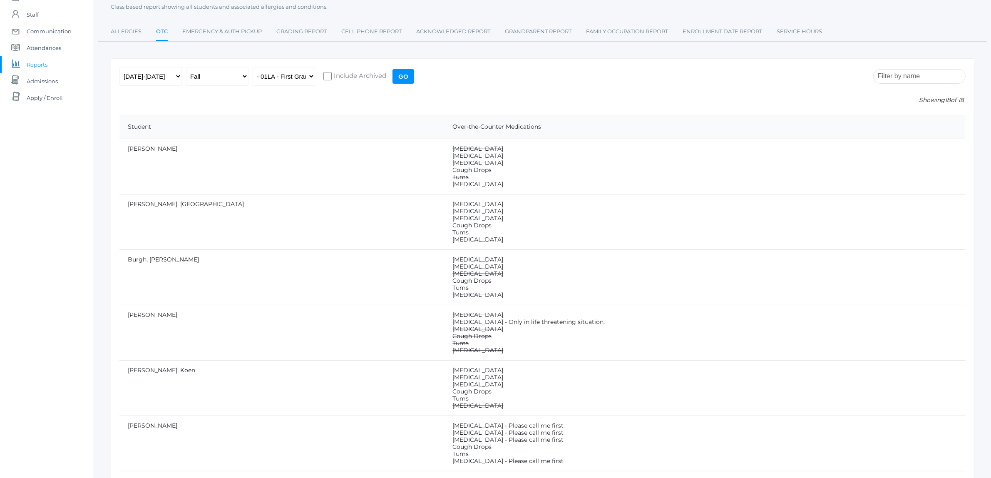
scroll to position [0, 0]
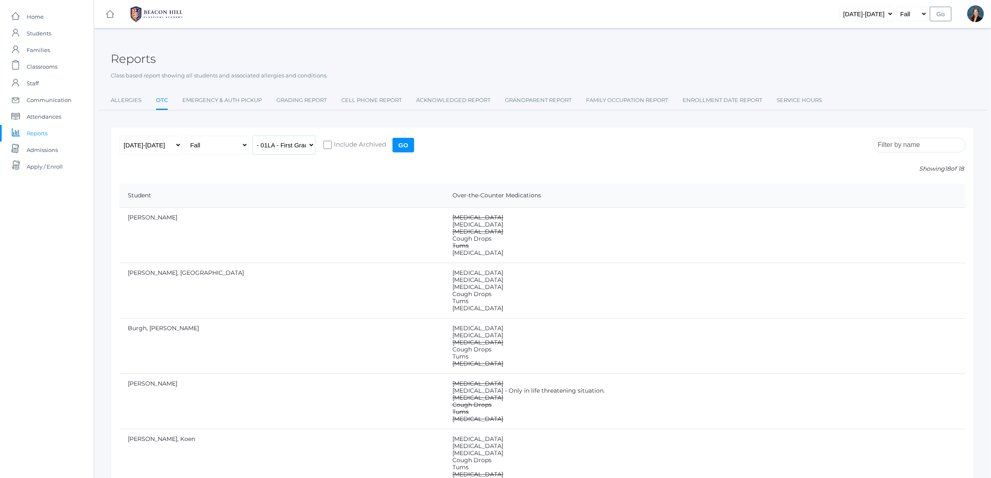
click at [283, 142] on select "All Classes Grammar - *KIND - Kindergarten AM - *KIND - Kindergarten PM - *KNDC…" at bounding box center [284, 145] width 62 height 19
select select "1989"
click at [253, 136] on select "All Classes Grammar - *KIND - Kindergarten AM - *KIND - Kindergarten PM - *KNDC…" at bounding box center [284, 145] width 62 height 19
click at [406, 144] on input "Go" at bounding box center [404, 145] width 22 height 15
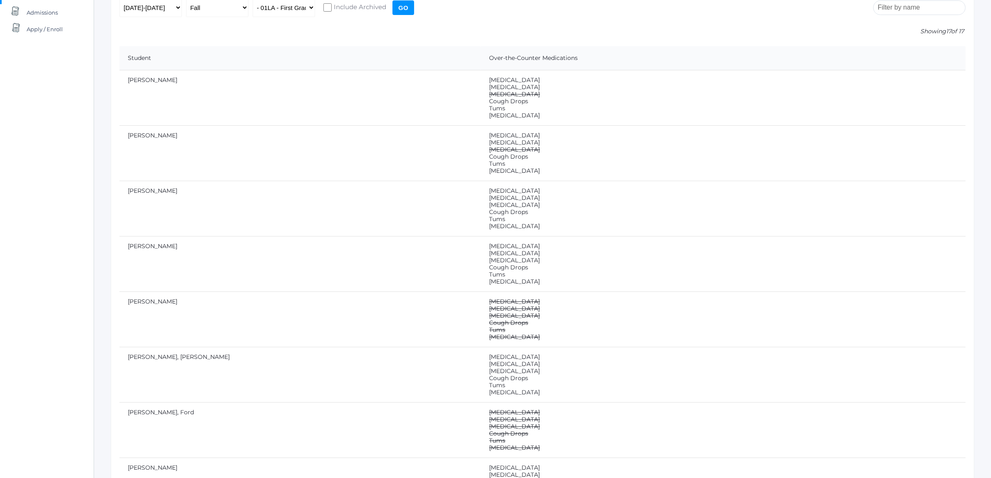
scroll to position [156, 0]
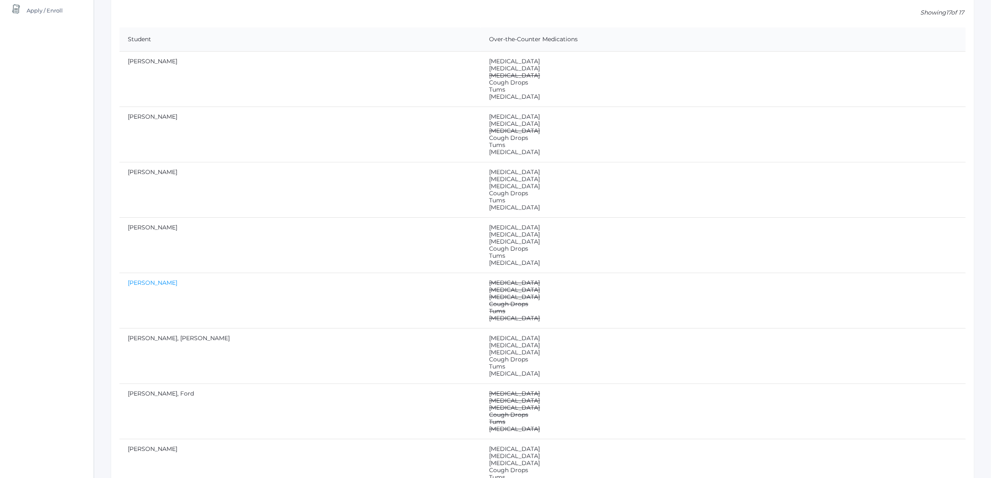
click at [138, 280] on link "[PERSON_NAME]" at bounding box center [153, 282] width 50 height 7
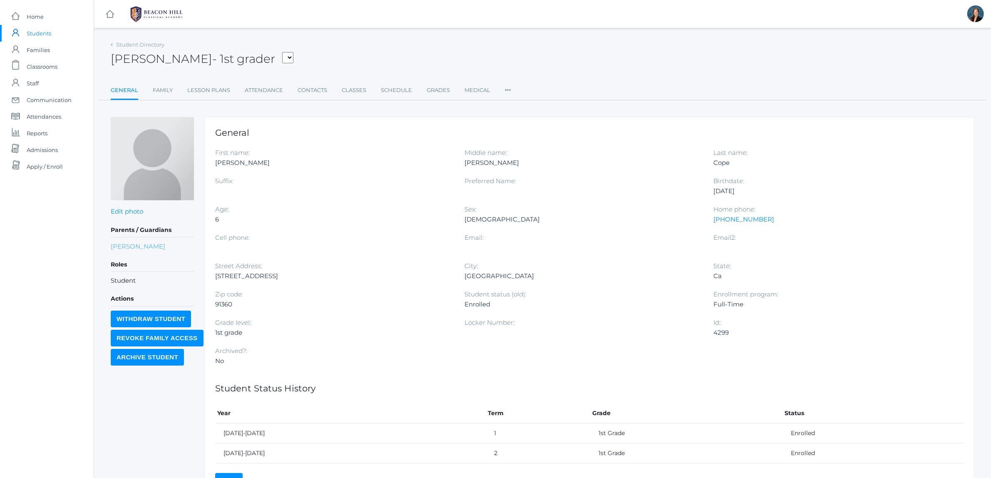
click at [126, 246] on link "[PERSON_NAME]" at bounding box center [138, 246] width 55 height 10
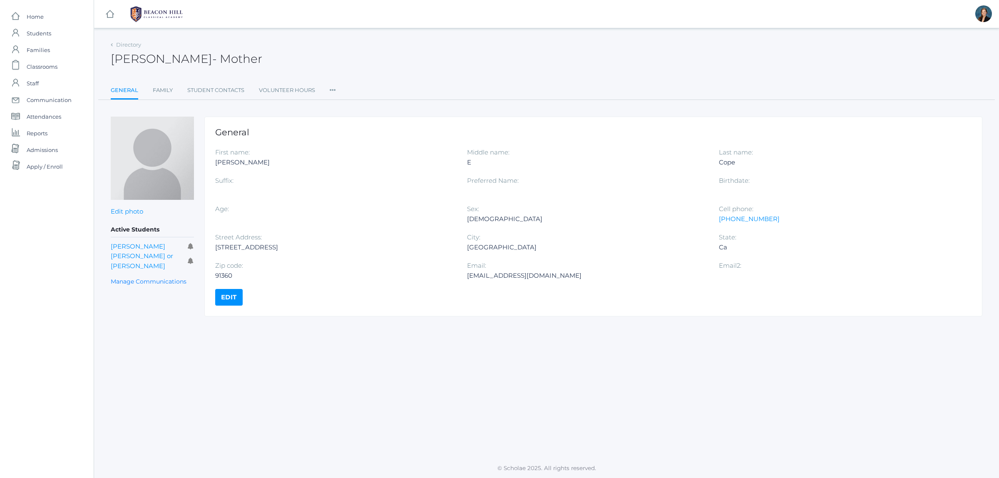
click at [337, 86] on ul "General Family Student Contacts Volunteer Hours Roles User Access Permissions C…" at bounding box center [547, 91] width 872 height 18
click at [334, 88] on icon at bounding box center [333, 87] width 6 height 11
click at [347, 104] on link "Roles" at bounding box center [363, 107] width 50 height 17
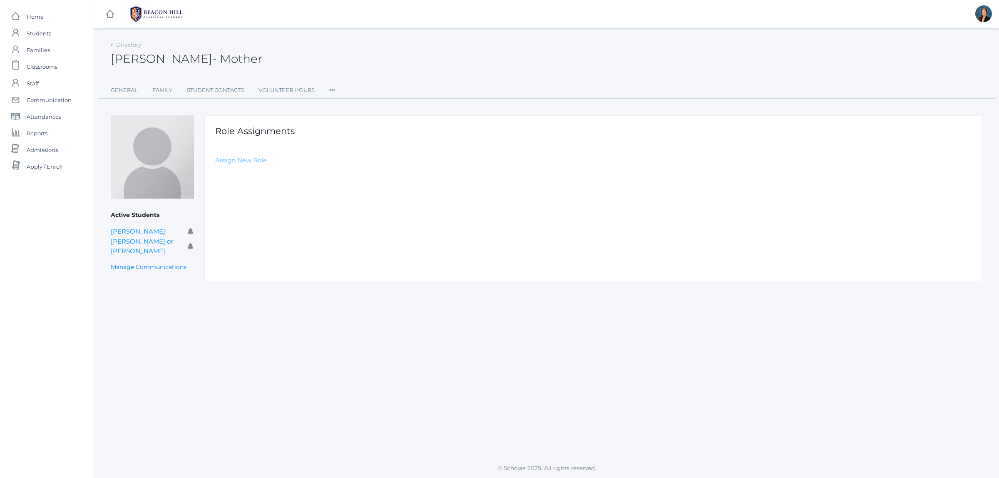
click at [224, 162] on link "Assign New Role" at bounding box center [241, 160] width 52 height 8
click at [232, 177] on select "Select Role Staff Family Student Other" at bounding box center [402, 180] width 374 height 19
select select "2"
click at [215, 171] on select "Select Role Staff Family Student Other" at bounding box center [402, 180] width 374 height 19
click at [241, 208] on input "Create Role Assignment" at bounding box center [261, 205] width 92 height 14
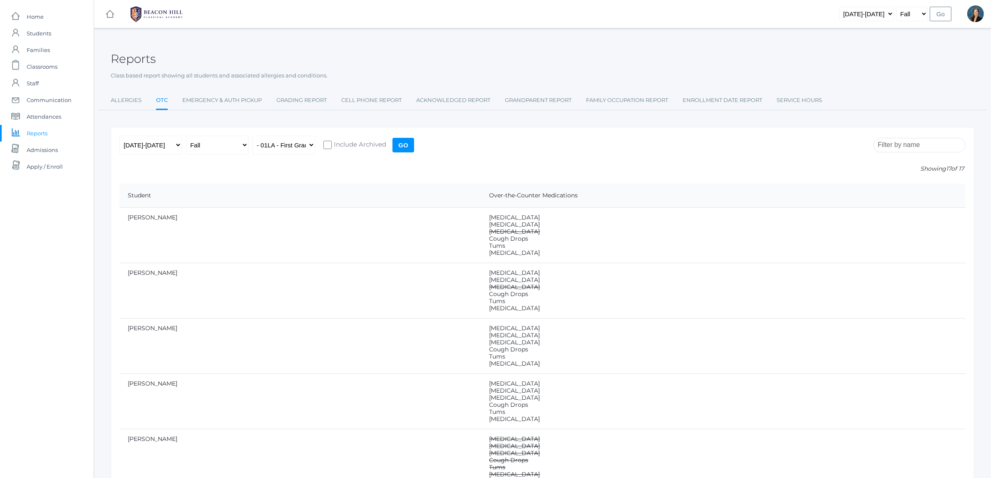
scroll to position [156, 0]
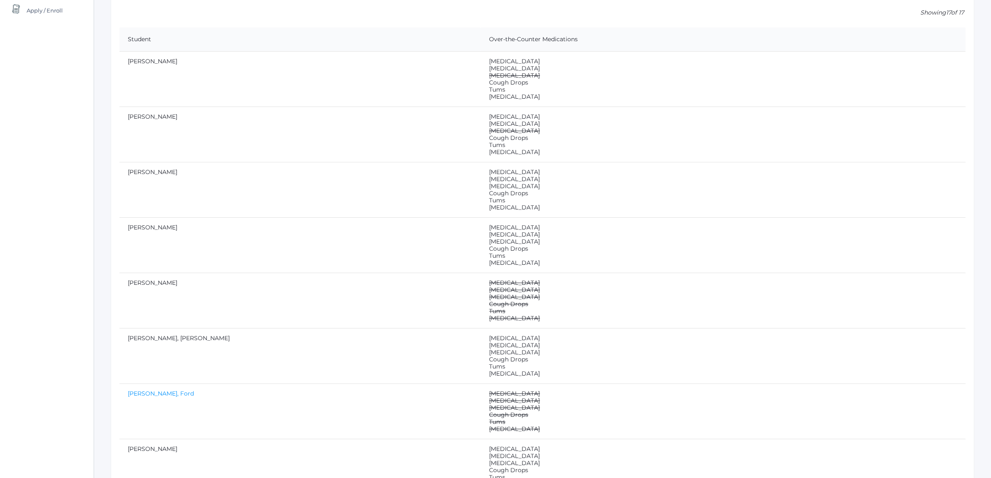
click at [147, 395] on link "Ferris, Ford" at bounding box center [161, 393] width 66 height 7
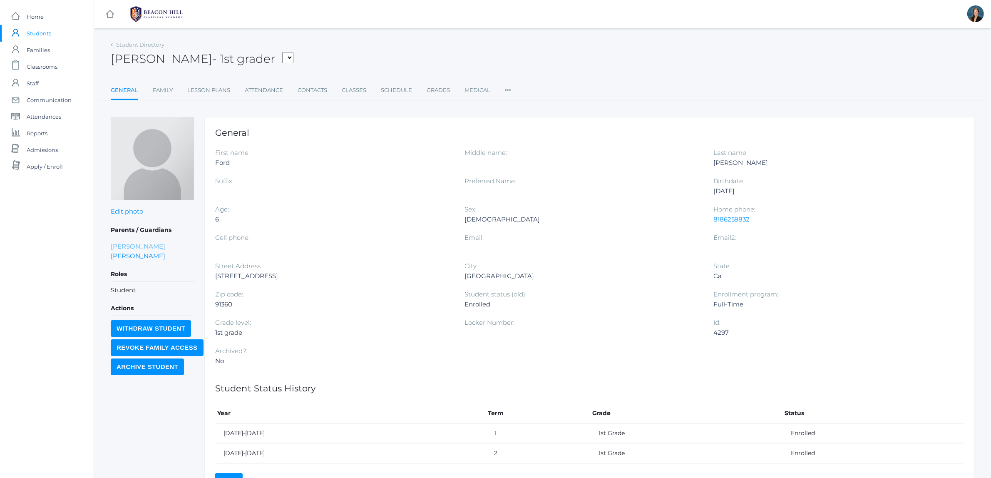
click at [134, 247] on link "Randi Ferris" at bounding box center [138, 246] width 55 height 10
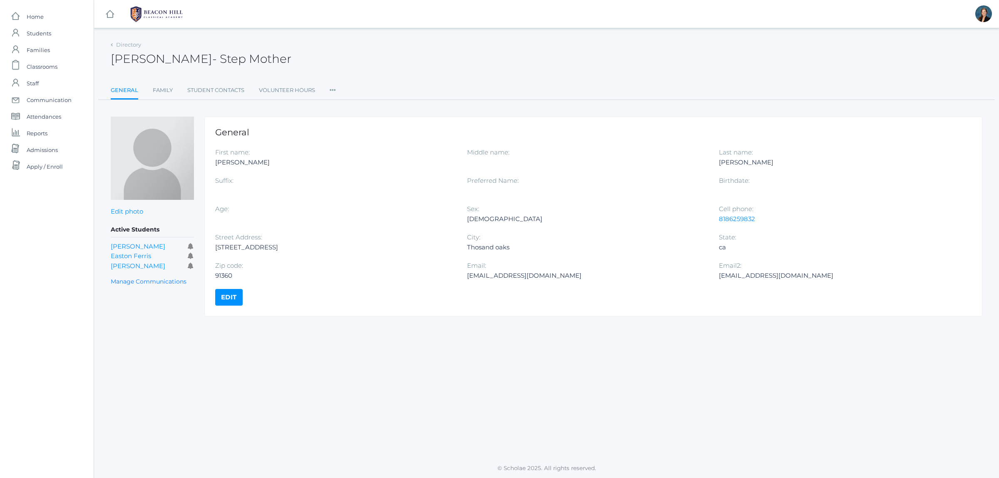
click at [331, 91] on icon at bounding box center [333, 87] width 6 height 11
click at [346, 104] on link "Roles" at bounding box center [363, 107] width 50 height 17
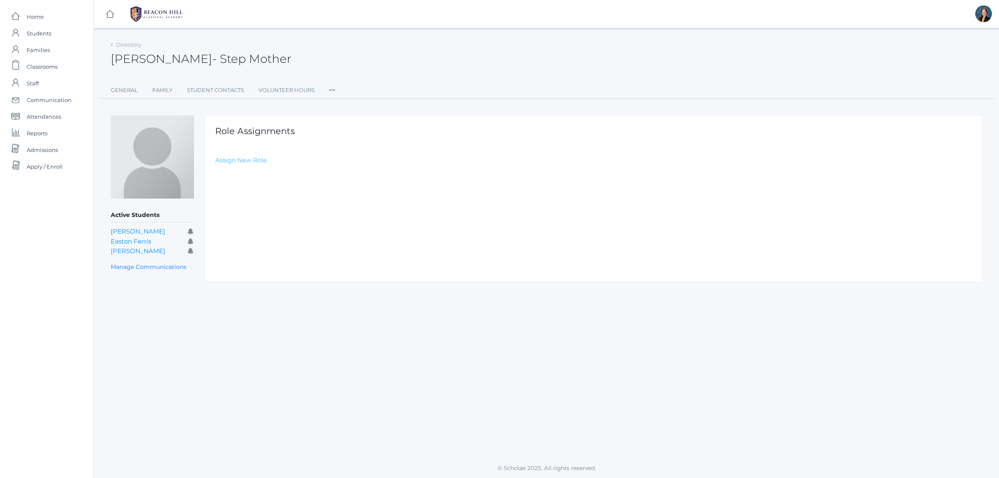
click at [259, 157] on link "Assign New Role" at bounding box center [241, 160] width 52 height 8
click at [266, 177] on select "Select Role Staff Family Student Other" at bounding box center [402, 180] width 374 height 19
select select "2"
click at [215, 171] on select "Select Role Staff Family Student Other" at bounding box center [402, 180] width 374 height 19
click at [261, 207] on input "Create Role Assignment" at bounding box center [261, 205] width 92 height 14
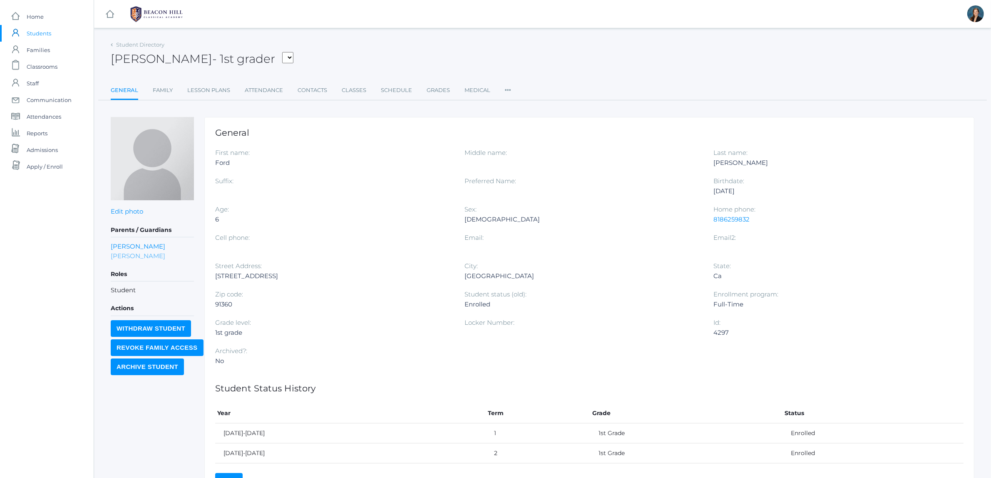
click at [149, 252] on link "Charles Ferris" at bounding box center [138, 256] width 55 height 10
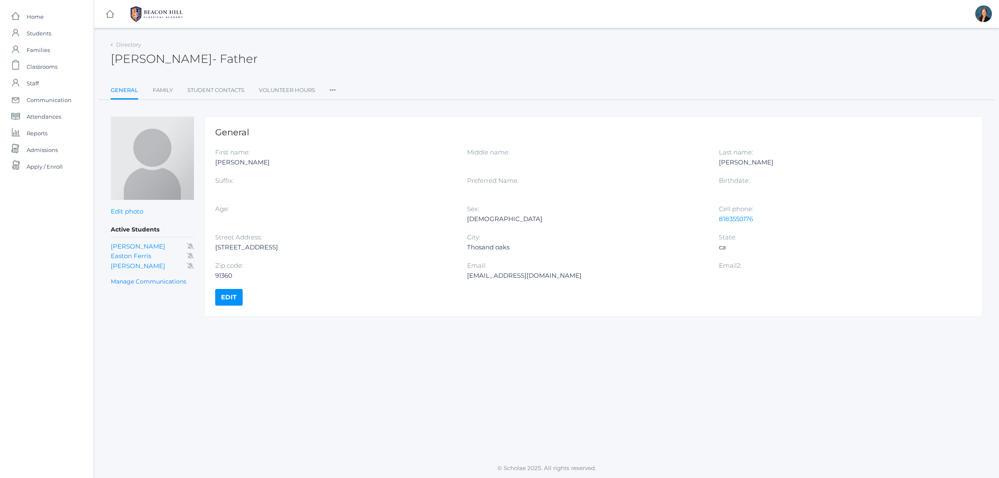
click at [334, 86] on icon at bounding box center [333, 87] width 6 height 11
click at [345, 103] on link "Roles" at bounding box center [363, 107] width 50 height 17
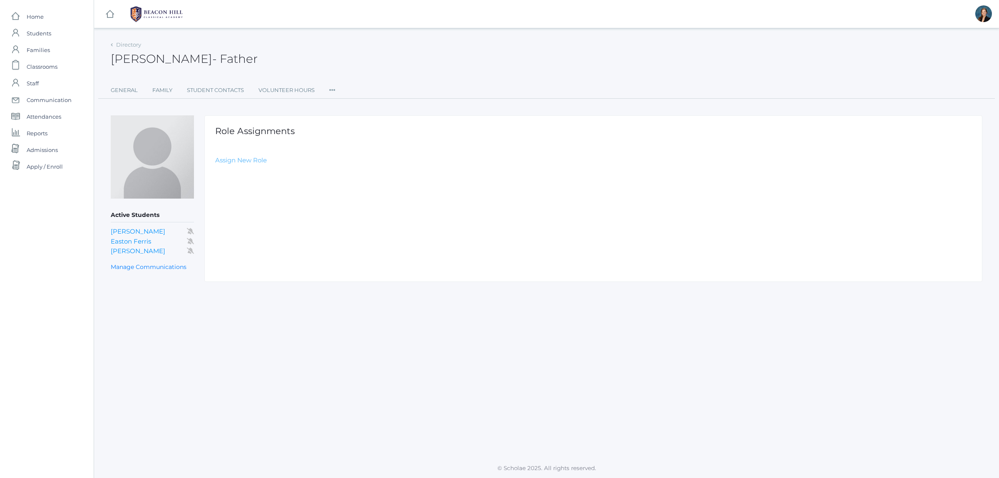
click at [236, 162] on link "Assign New Role" at bounding box center [241, 160] width 52 height 8
click at [244, 180] on select "Select Role Staff Family Student Other" at bounding box center [402, 180] width 374 height 19
select select "2"
click at [215, 171] on select "Select Role Staff Family Student Other" at bounding box center [402, 180] width 374 height 19
click at [241, 203] on input "Create Role Assignment" at bounding box center [261, 205] width 92 height 14
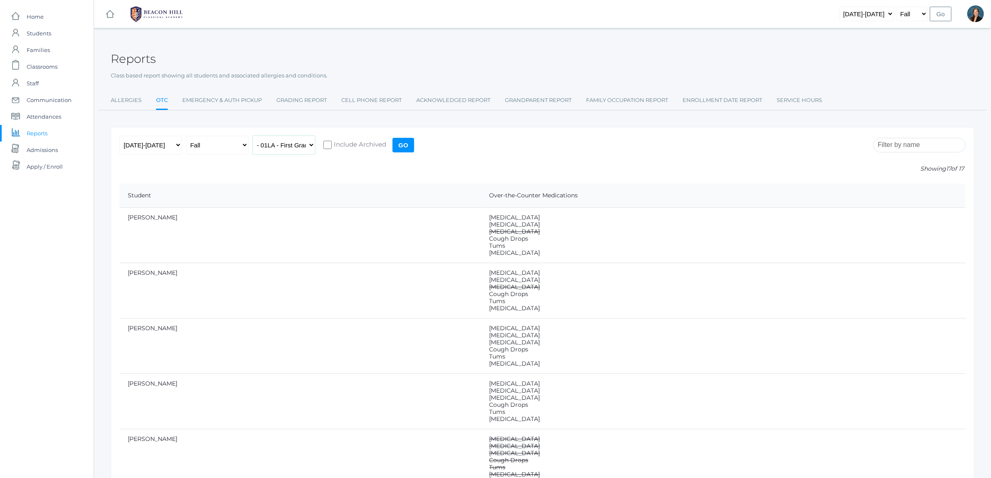
click at [274, 148] on select "All Classes Grammar - *KIND - Kindergarten AM - *KIND - Kindergarten PM - *KNDC…" at bounding box center [284, 145] width 62 height 19
select select "1958"
click at [253, 136] on select "All Classes Grammar - *KIND - Kindergarten AM - *KIND - Kindergarten PM - *KNDC…" at bounding box center [284, 145] width 62 height 19
click at [400, 145] on input "Go" at bounding box center [404, 145] width 22 height 15
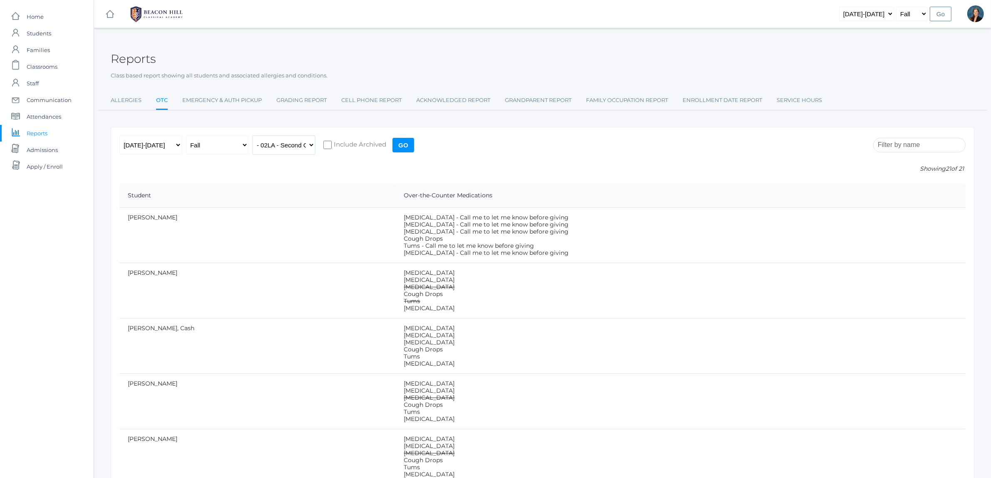
click at [302, 142] on select "All Classes Grammar - *KIND - Kindergarten AM - *KIND - Kindergarten PM - *KNDC…" at bounding box center [284, 145] width 62 height 19
select select "1970"
click at [253, 136] on select "All Classes Grammar - *KIND - Kindergarten AM - *KIND - Kindergarten PM - *KNDC…" at bounding box center [284, 145] width 62 height 19
click at [400, 149] on input "Go" at bounding box center [404, 145] width 22 height 15
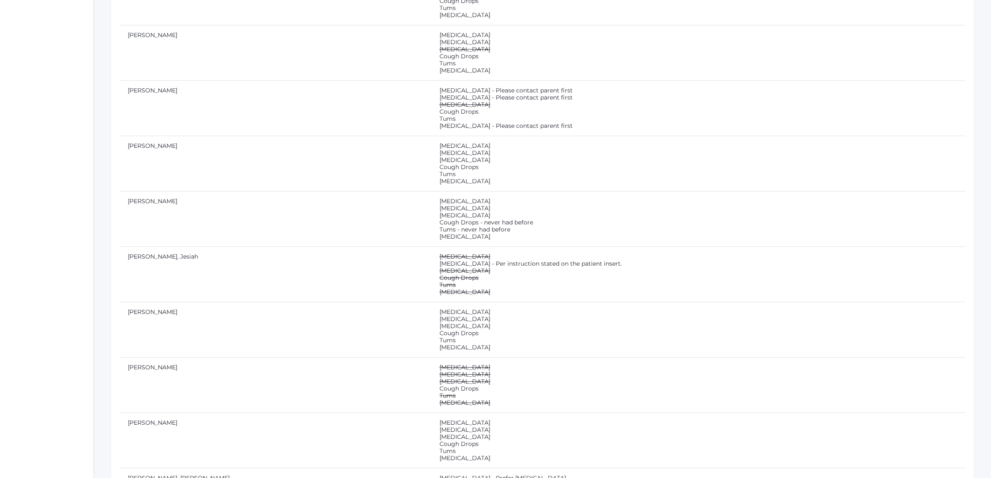
scroll to position [468, 0]
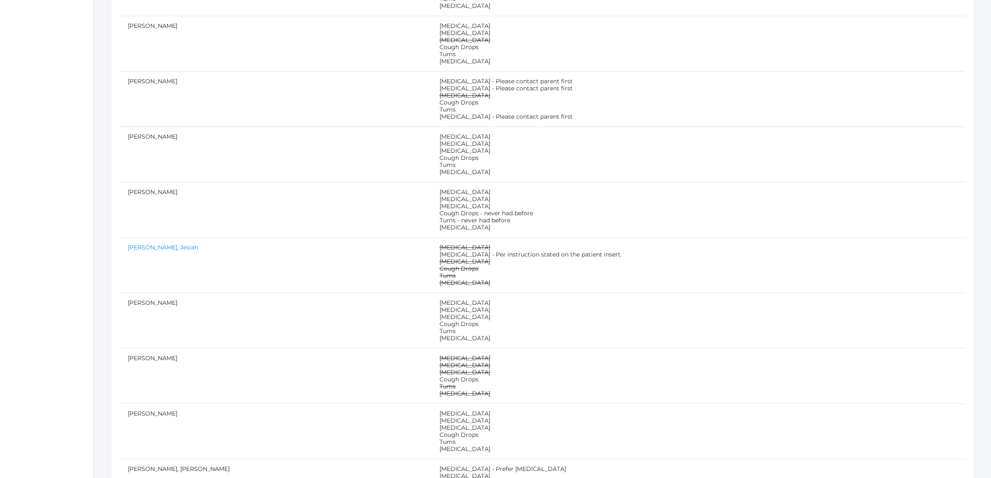
click at [152, 248] on link "Hrehniy, Jesiah" at bounding box center [163, 246] width 70 height 7
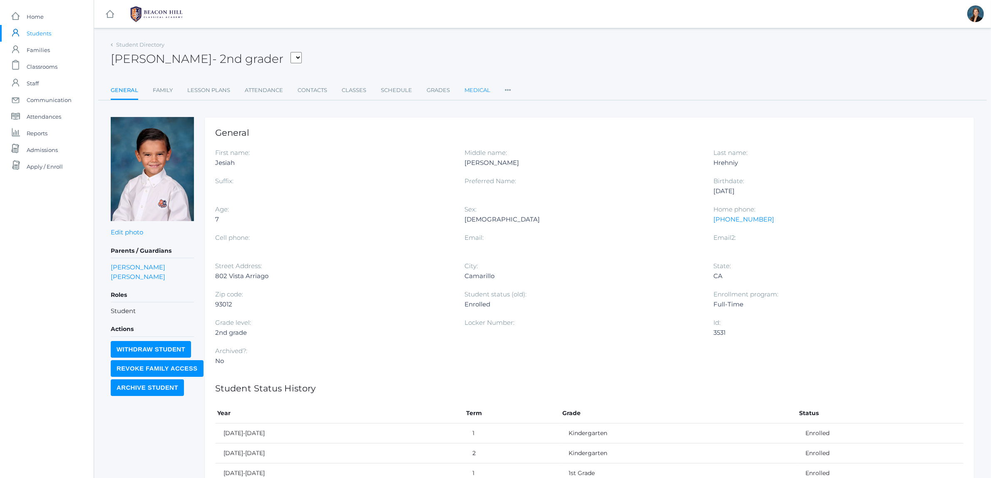
click at [469, 89] on link "Medical" at bounding box center [478, 90] width 26 height 17
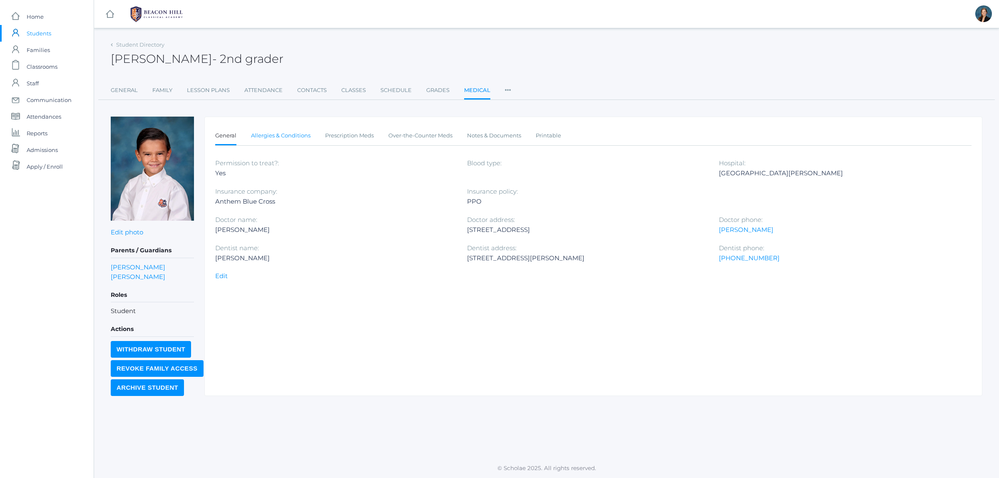
click at [294, 134] on link "Allergies & Conditions" at bounding box center [281, 135] width 60 height 17
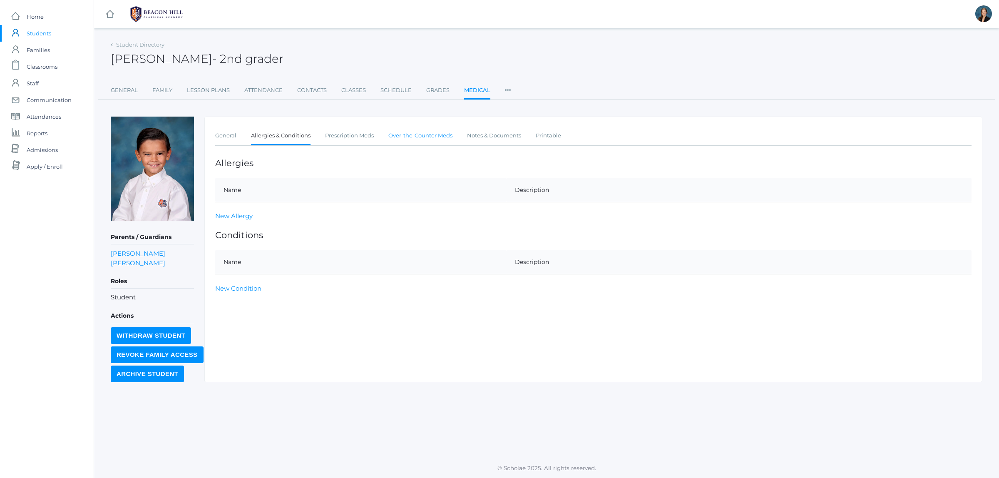
click at [419, 129] on link "Over-the-Counter Meds" at bounding box center [420, 135] width 64 height 17
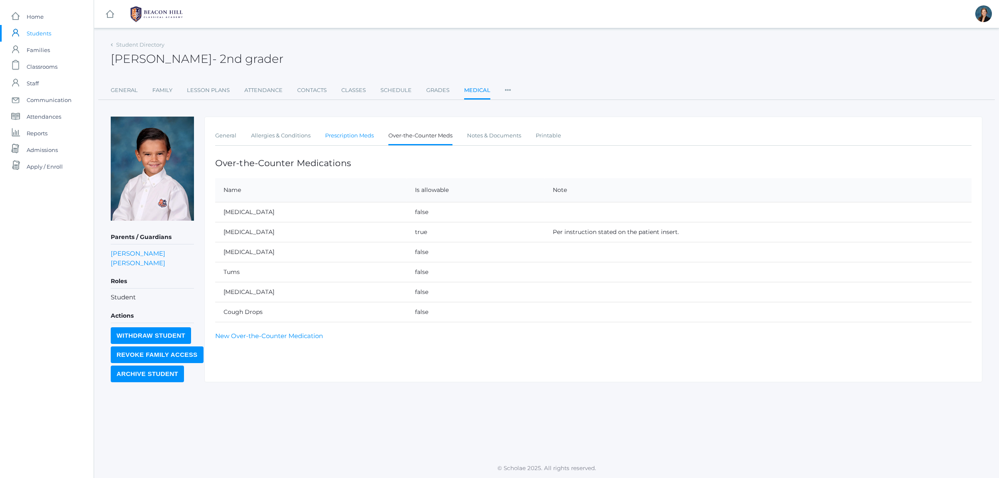
click at [360, 137] on link "Prescription Meds" at bounding box center [349, 135] width 49 height 17
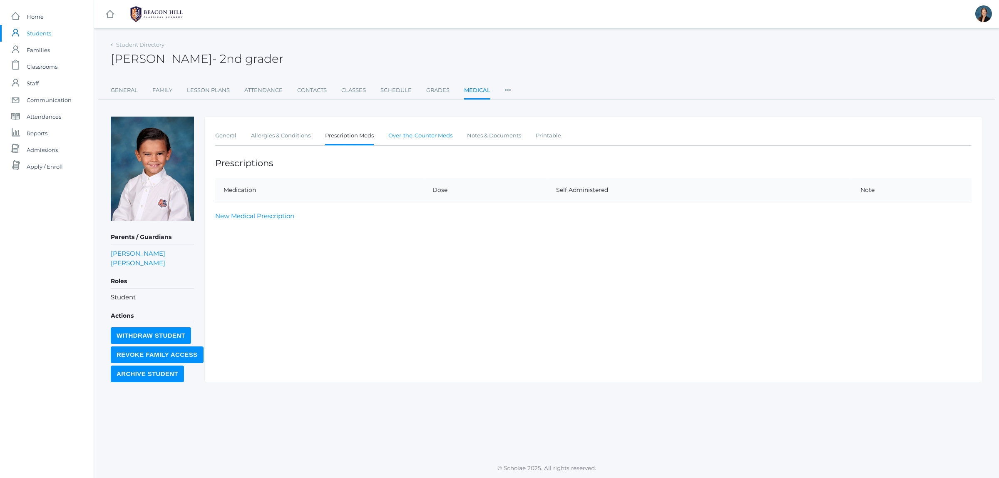
click at [404, 135] on link "Over-the-Counter Meds" at bounding box center [420, 135] width 64 height 17
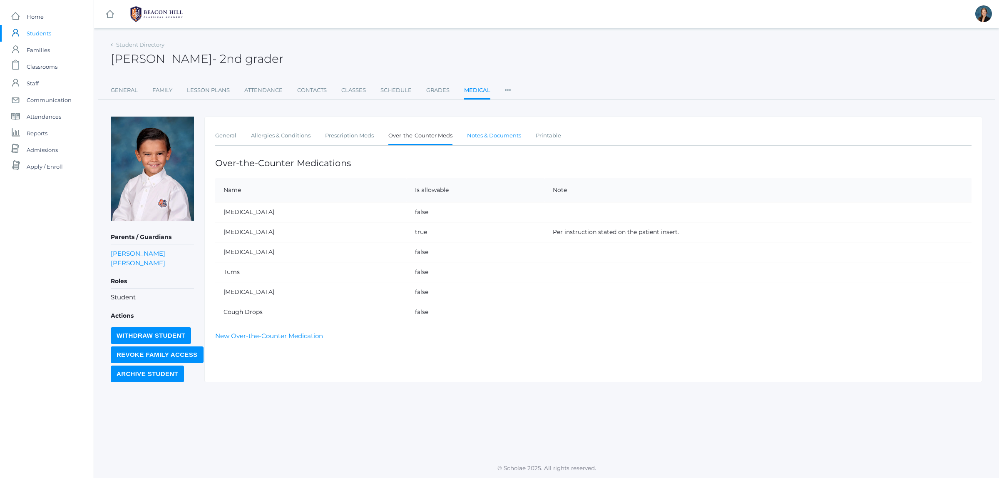
click at [494, 133] on link "Notes & Documents" at bounding box center [494, 135] width 54 height 17
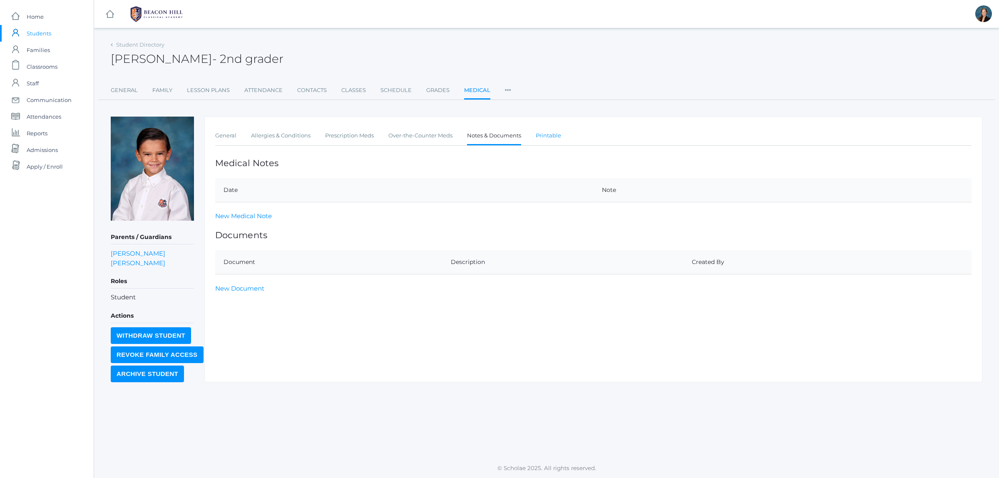
click at [537, 134] on link "Printable" at bounding box center [548, 135] width 25 height 17
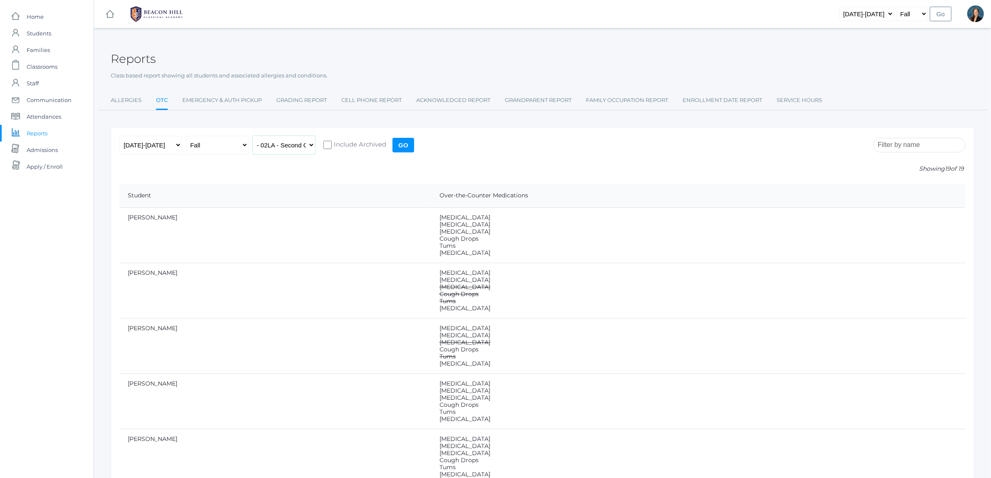
click at [270, 153] on select "All Classes Grammar - *KIND - Kindergarten AM - *KIND - Kindergarten PM - *KNDC…" at bounding box center [284, 145] width 62 height 19
select select "2078"
click at [253, 136] on select "All Classes Grammar - *KIND - Kindergarten AM - *KIND - Kindergarten PM - *KNDC…" at bounding box center [284, 145] width 62 height 19
click at [403, 144] on input "Go" at bounding box center [404, 145] width 22 height 15
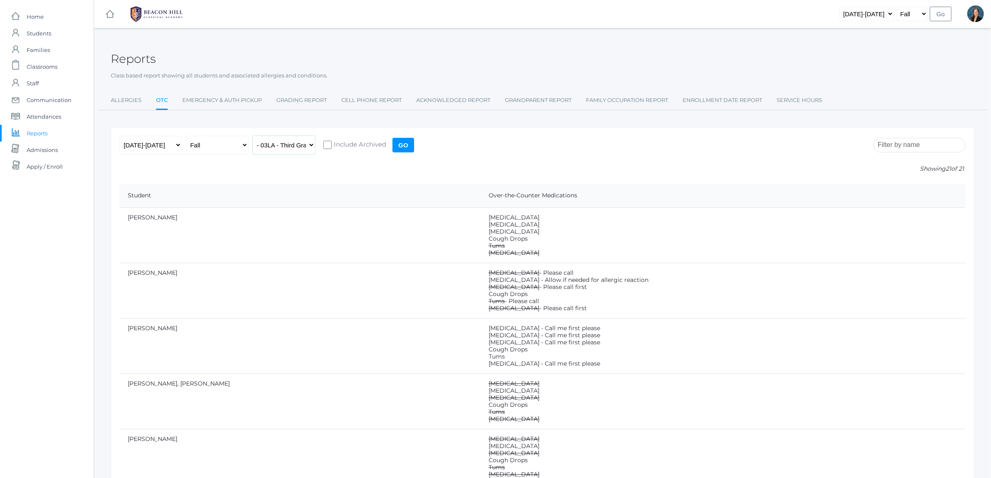
click at [298, 142] on select "All Classes Grammar - *KIND - Kindergarten AM - *KIND - Kindergarten PM - *KNDC…" at bounding box center [284, 145] width 62 height 19
select select "1970"
click at [253, 136] on select "All Classes Grammar - *KIND - Kindergarten AM - *KIND - Kindergarten PM - *KNDC…" at bounding box center [284, 145] width 62 height 19
click at [404, 144] on input "Go" at bounding box center [404, 145] width 22 height 15
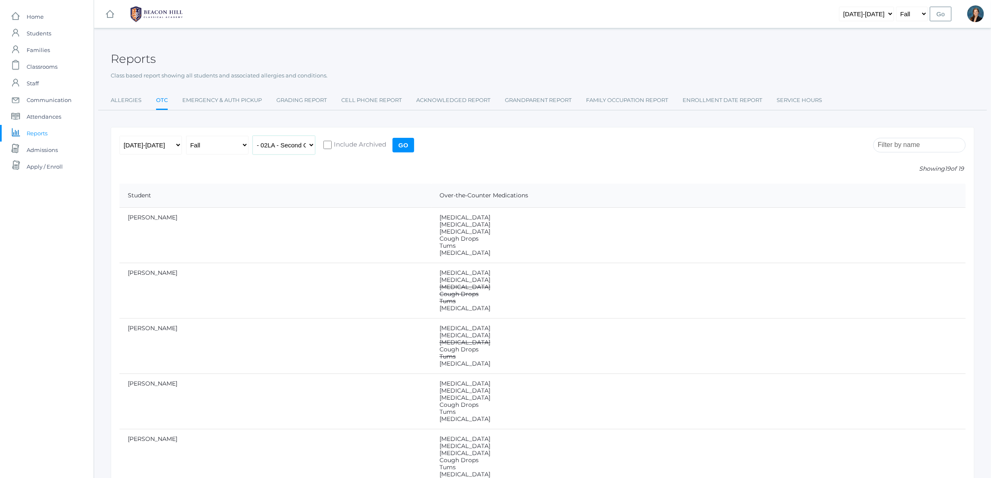
click at [293, 146] on select "All Classes Grammar - *KIND - Kindergarten AM - *KIND - Kindergarten PM - *KNDC…" at bounding box center [284, 145] width 62 height 19
select select "1958"
click at [253, 136] on select "All Classes Grammar - *KIND - Kindergarten AM - *KIND - Kindergarten PM - *KNDC…" at bounding box center [284, 145] width 62 height 19
click at [405, 144] on input "Go" at bounding box center [404, 145] width 22 height 15
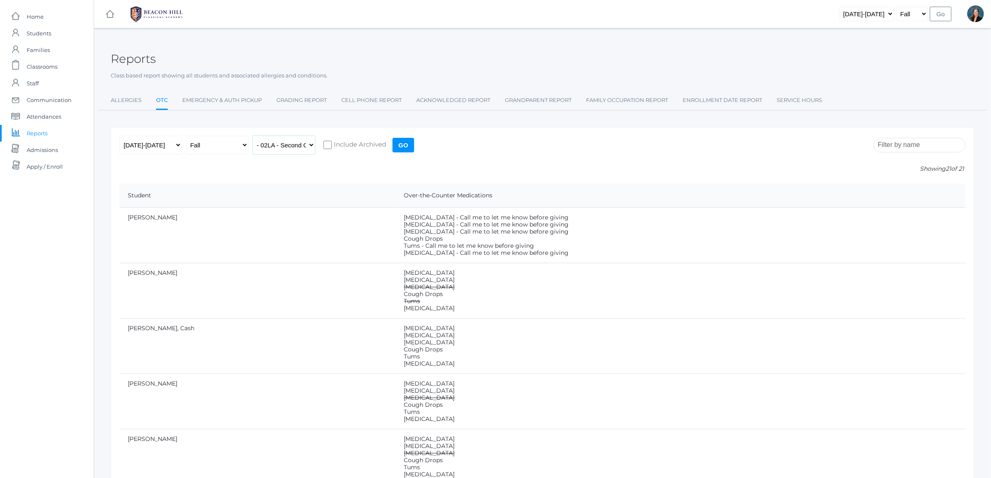
click at [301, 140] on select "All Classes Grammar - *KIND - Kindergarten AM - *KIND - Kindergarten PM - *KNDC…" at bounding box center [284, 145] width 62 height 19
select select "2078"
click at [253, 136] on select "All Classes Grammar - *KIND - Kindergarten AM - *KIND - Kindergarten PM - *KNDC…" at bounding box center [284, 145] width 62 height 19
click at [406, 143] on input "Go" at bounding box center [404, 145] width 22 height 15
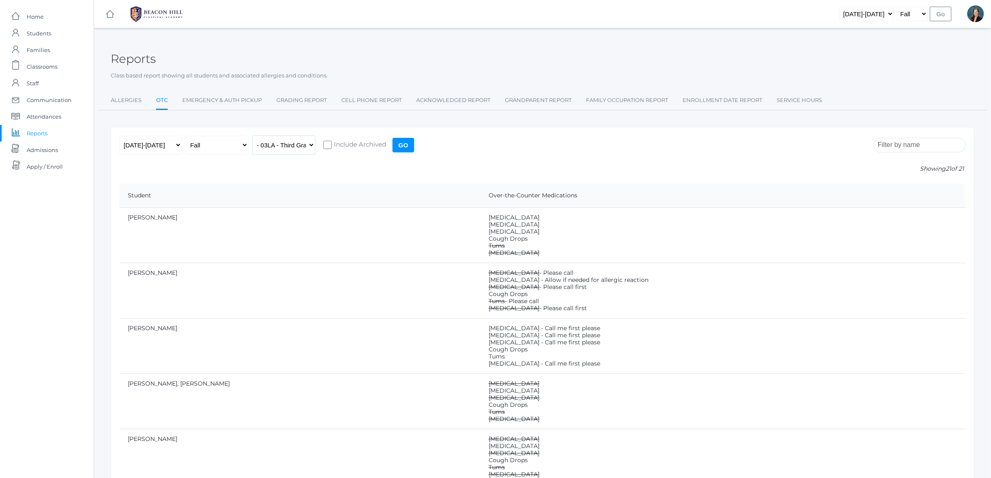
click at [277, 140] on select "All Classes Grammar - *KIND - Kindergarten AM - *KIND - Kindergarten PM - *KNDC…" at bounding box center [284, 145] width 62 height 19
select select "2028"
click at [253, 136] on select "All Classes Grammar - *KIND - Kindergarten AM - *KIND - Kindergarten PM - *KNDC…" at bounding box center [284, 145] width 62 height 19
click at [400, 140] on input "Go" at bounding box center [404, 145] width 22 height 15
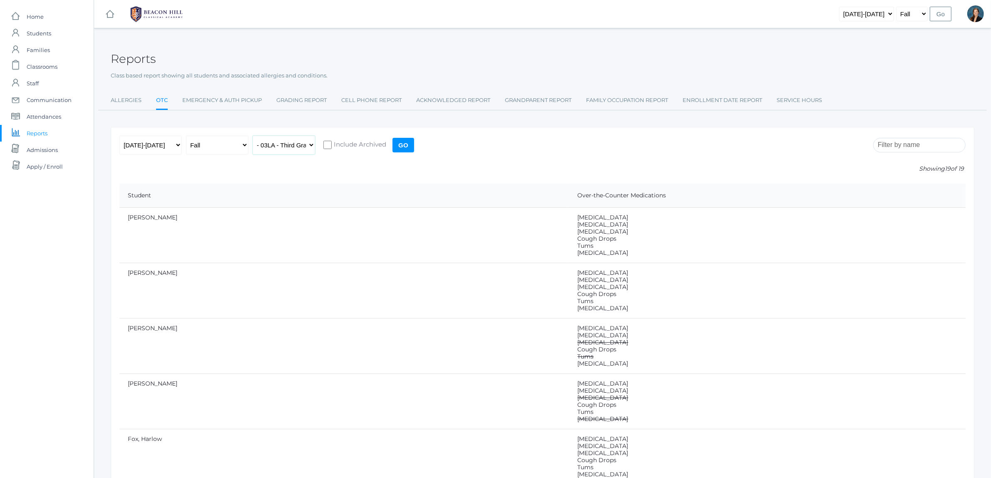
click at [275, 143] on select "All Classes Grammar - *KIND - Kindergarten AM - *KIND - Kindergarten PM - *KNDC…" at bounding box center [284, 145] width 62 height 19
select select "2077"
click at [253, 136] on select "All Classes Grammar - *KIND - Kindergarten AM - *KIND - Kindergarten PM - *KNDC…" at bounding box center [284, 145] width 62 height 19
click at [404, 151] on input "Go" at bounding box center [404, 145] width 22 height 15
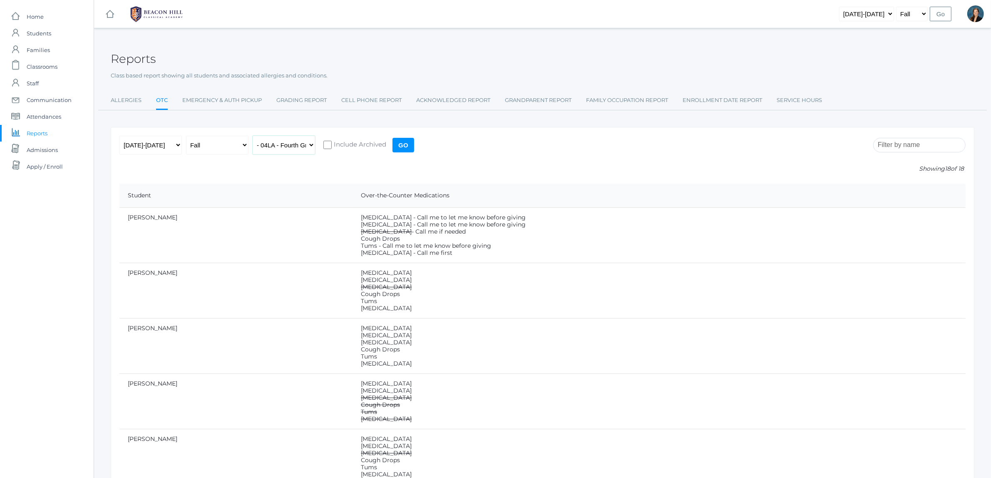
click at [273, 139] on select "All Classes Grammar - *KIND - Kindergarten AM - *KIND - Kindergarten PM - *KNDC…" at bounding box center [284, 145] width 62 height 19
select select "1972"
click at [253, 136] on select "All Classes Grammar - *KIND - Kindergarten AM - *KIND - Kindergarten PM - *KNDC…" at bounding box center [284, 145] width 62 height 19
click at [397, 140] on input "Go" at bounding box center [404, 145] width 22 height 15
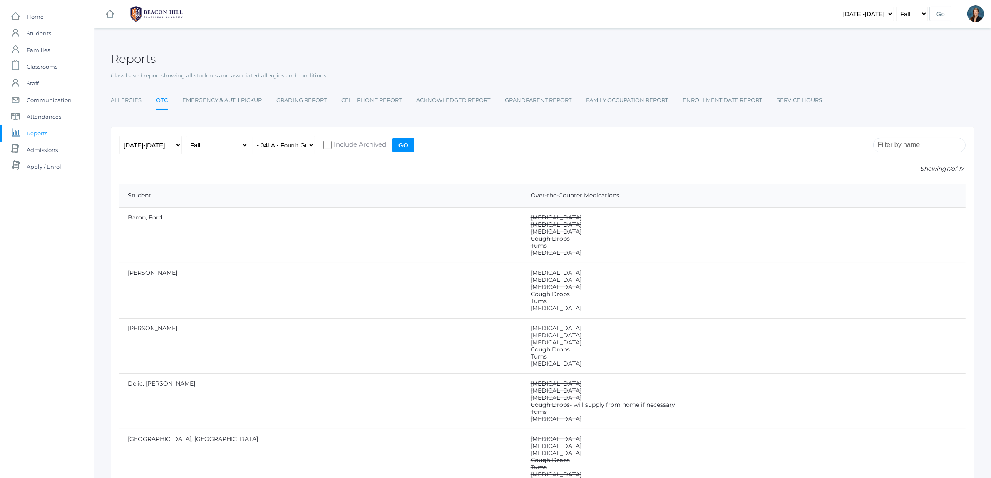
click at [522, 410] on td "Advil Benadryl Claritin Cough Drops - will supply from home if necessary Tums T…" at bounding box center [743, 400] width 443 height 55
click at [293, 144] on select "All Classes Grammar - *KIND - Kindergarten AM - *KIND - Kindergarten PM - *KNDC…" at bounding box center [284, 145] width 62 height 19
select select "1968"
click at [253, 136] on select "All Classes Grammar - *KIND - Kindergarten AM - *KIND - Kindergarten PM - *KNDC…" at bounding box center [284, 145] width 62 height 19
click at [402, 147] on input "Go" at bounding box center [404, 145] width 22 height 15
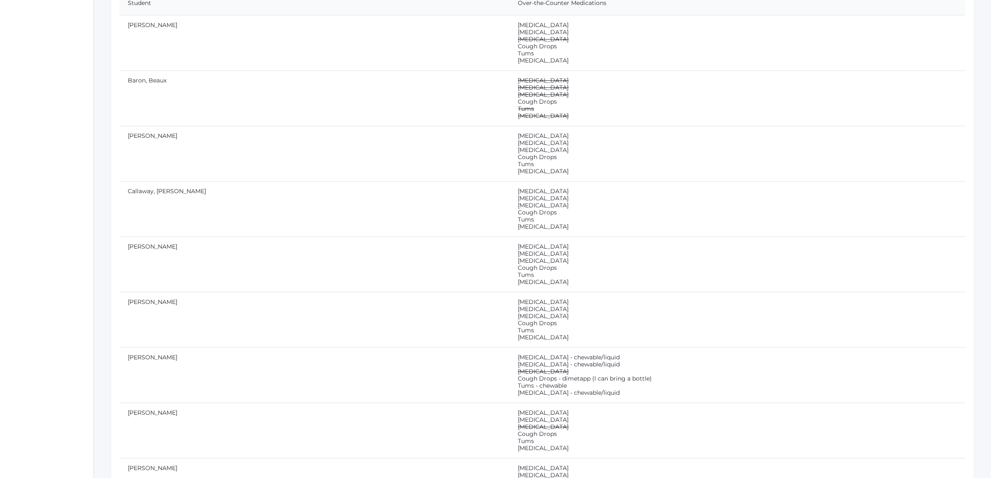
scroll to position [260, 0]
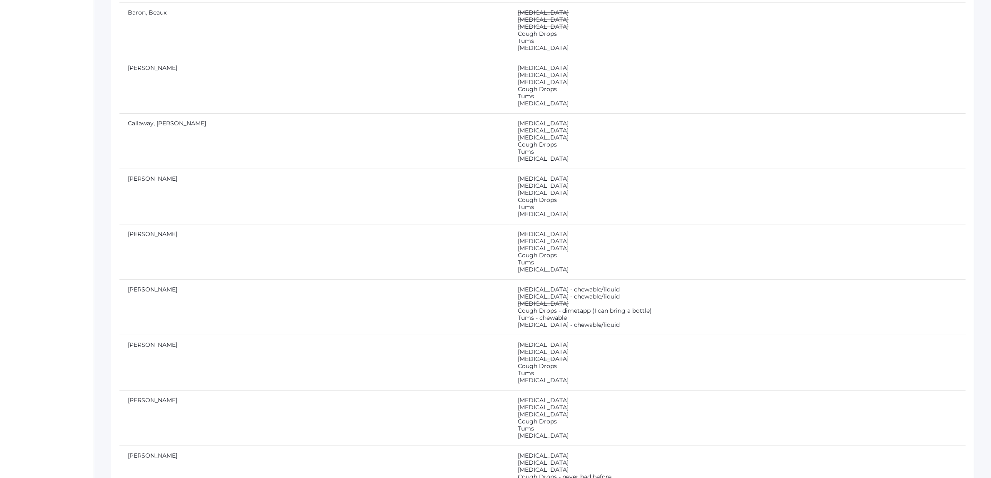
click at [518, 315] on td "[MEDICAL_DATA] - chewable/liquid [MEDICAL_DATA] - chewable/liquid [MEDICAL_DATA…" at bounding box center [738, 306] width 456 height 55
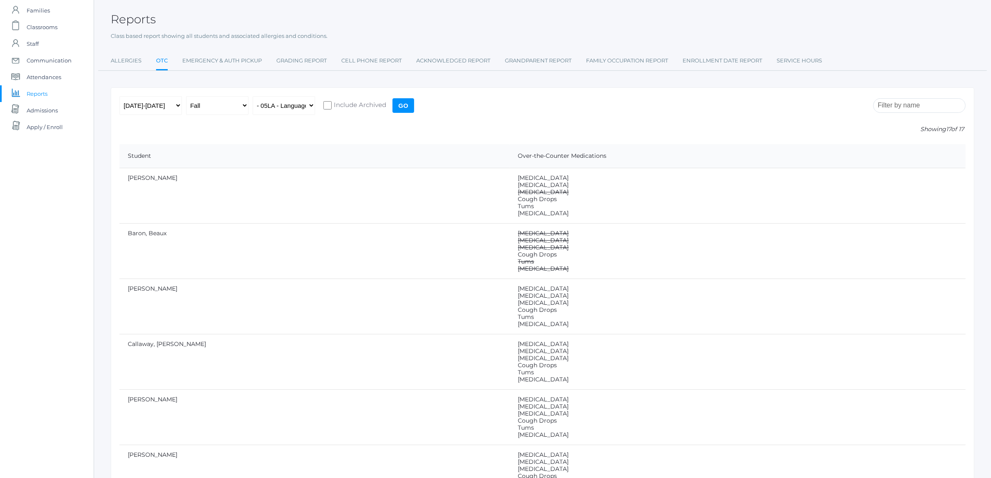
scroll to position [0, 0]
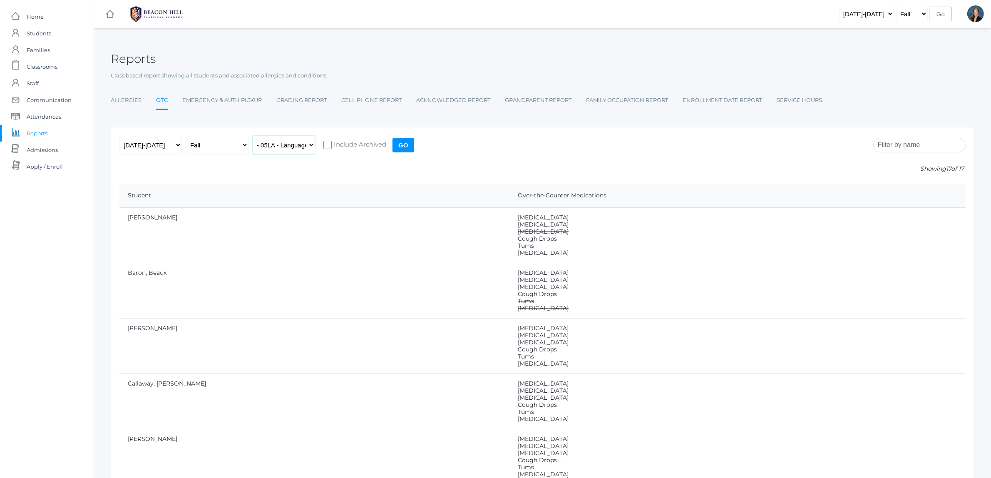
click at [296, 149] on select "All Classes Grammar - *KIND - Kindergarten AM - *KIND - Kindergarten PM - *KNDC…" at bounding box center [284, 145] width 62 height 19
select select "1967"
click at [253, 136] on select "All Classes Grammar - *KIND - Kindergarten AM - *KIND - Kindergarten PM - *KNDC…" at bounding box center [284, 145] width 62 height 19
click at [405, 144] on input "Go" at bounding box center [404, 145] width 22 height 15
